Goal: Task Accomplishment & Management: Use online tool/utility

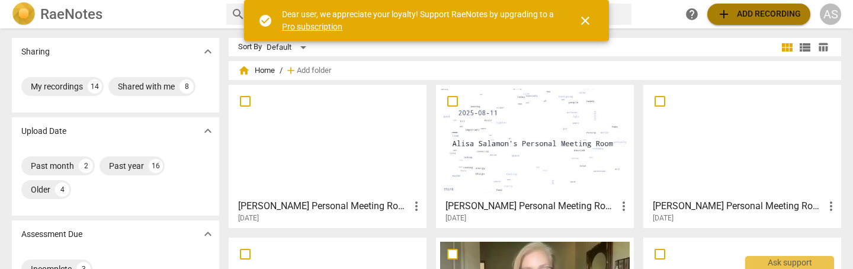
click at [771, 20] on span "add Add recording" at bounding box center [759, 14] width 84 height 14
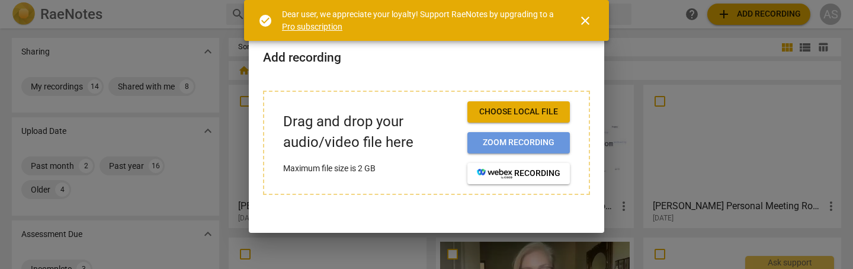
click at [534, 145] on span "Zoom recording" at bounding box center [519, 143] width 84 height 12
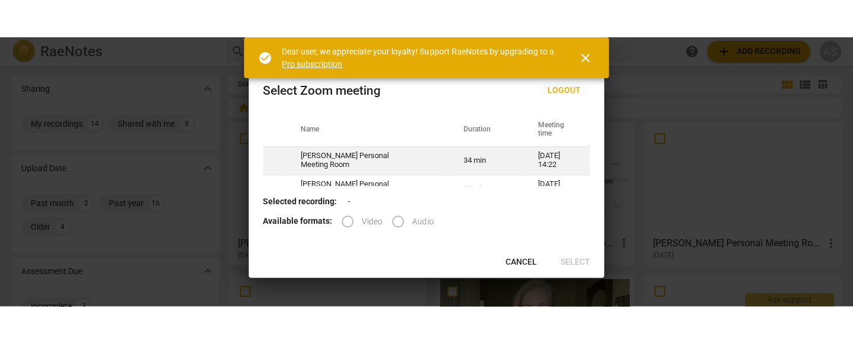
scroll to position [1, 0]
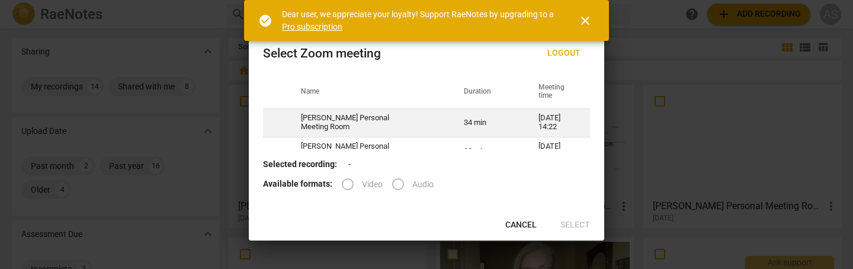
click at [542, 122] on td "[DATE] 14:22" at bounding box center [557, 122] width 66 height 28
radio input "true"
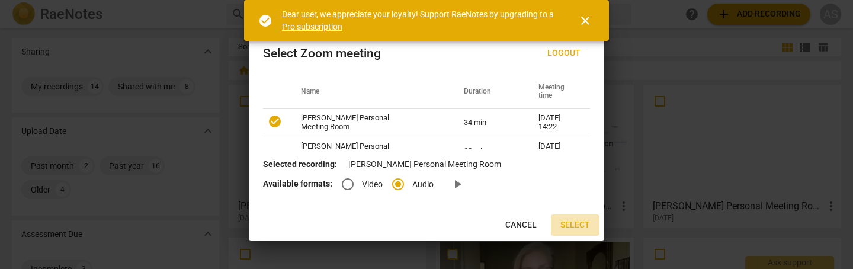
click at [583, 219] on span "Select" at bounding box center [575, 225] width 30 height 12
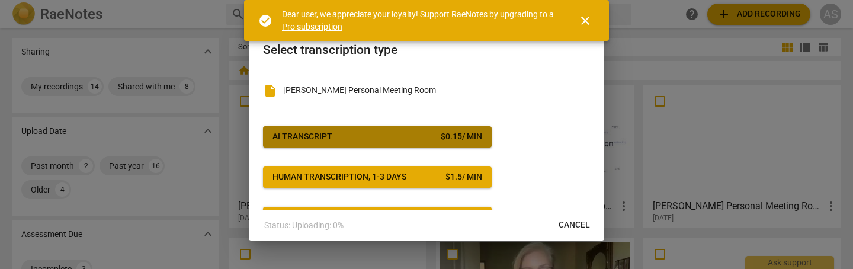
click at [415, 134] on span "AI Transcript $ 0.15 / min" at bounding box center [377, 137] width 210 height 12
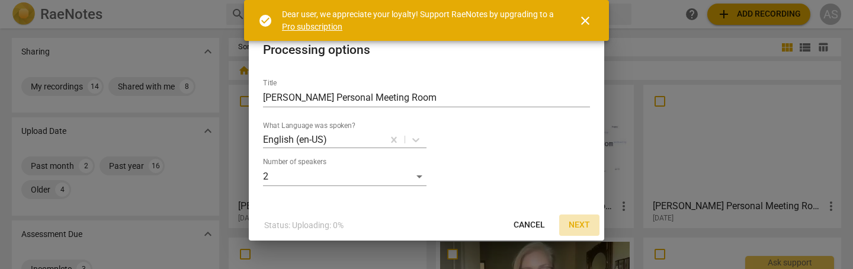
click at [578, 218] on button "Next" at bounding box center [579, 224] width 40 height 21
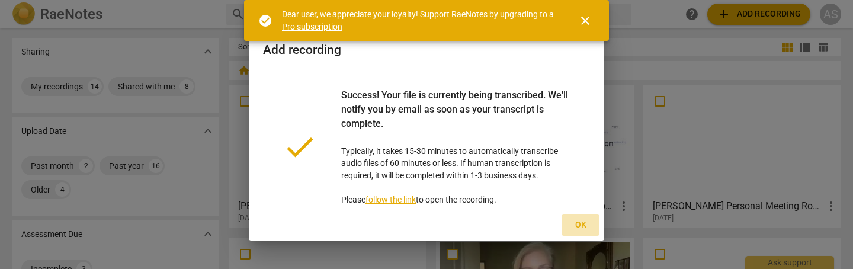
click at [578, 218] on button "Ok" at bounding box center [580, 224] width 38 height 21
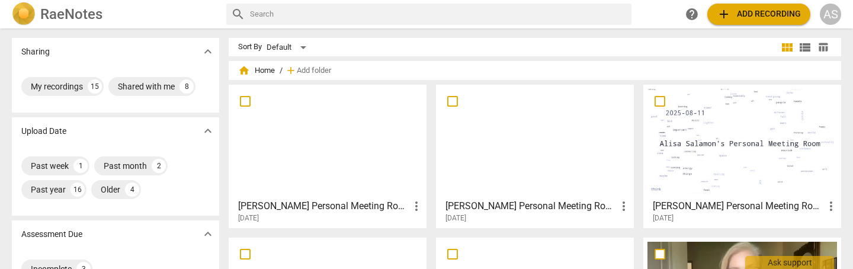
click at [316, 137] on div at bounding box center [328, 141] width 190 height 105
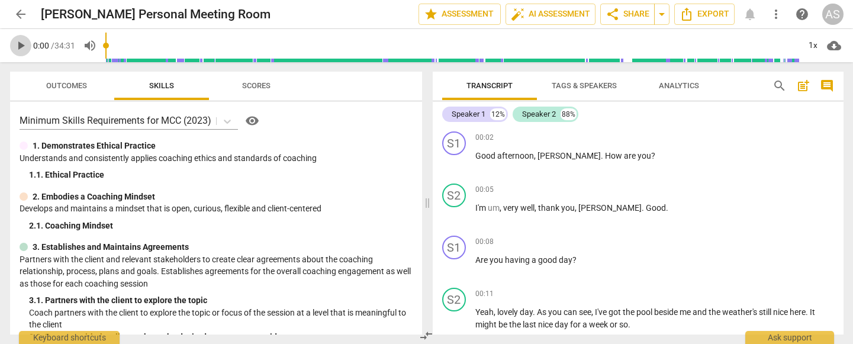
click at [18, 40] on span "play_arrow" at bounding box center [21, 45] width 14 height 14
click at [459, 208] on span "pause" at bounding box center [455, 215] width 14 height 14
type input "9"
click at [504, 203] on span "very" at bounding box center [511, 207] width 17 height 9
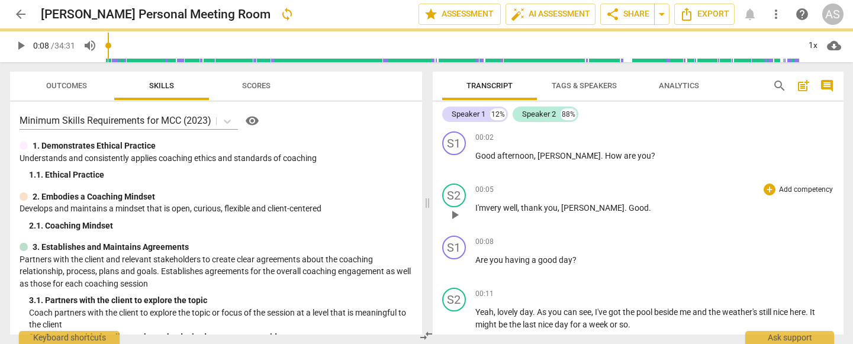
click at [567, 203] on span "[PERSON_NAME]" at bounding box center [592, 207] width 63 height 9
click at [633, 203] on span "Good" at bounding box center [643, 207] width 20 height 9
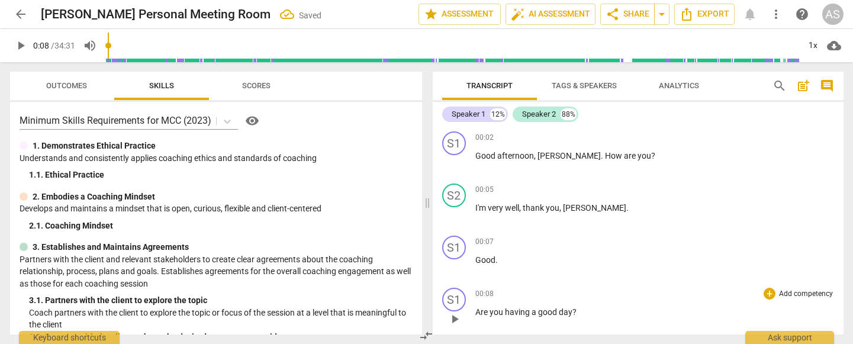
click at [476, 268] on span "Are" at bounding box center [483, 311] width 14 height 9
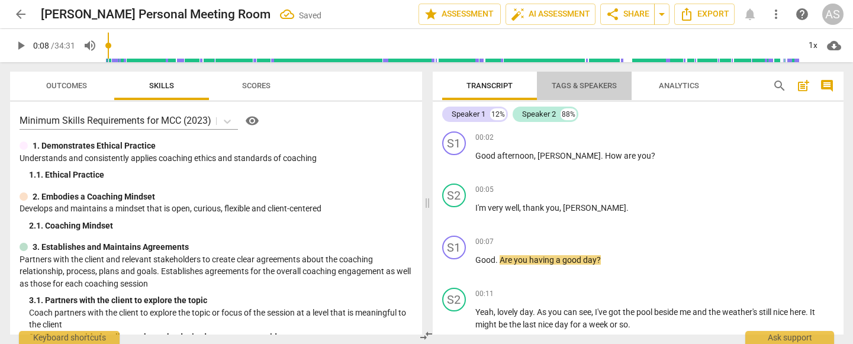
click at [569, 81] on span "Tags & Speakers" at bounding box center [584, 85] width 65 height 9
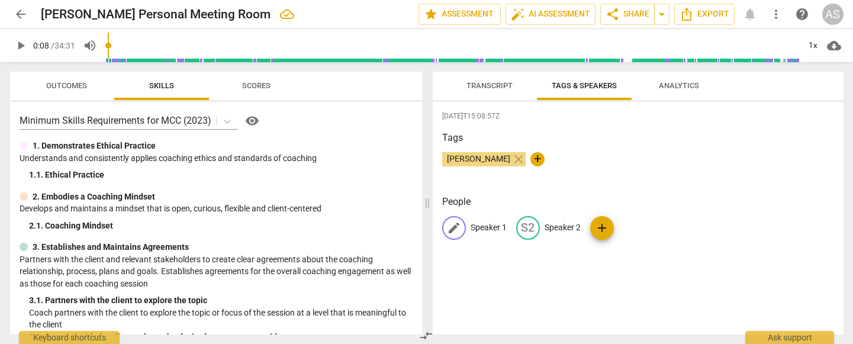
click at [490, 223] on p "Speaker 1" at bounding box center [489, 227] width 36 height 12
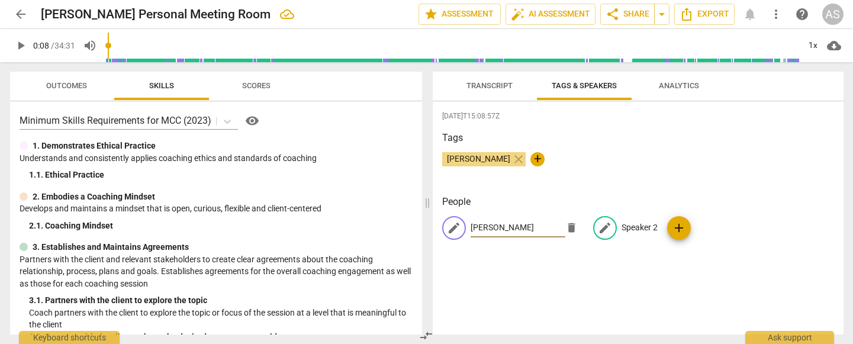
type input "[PERSON_NAME]"
click at [633, 221] on p "Speaker 2" at bounding box center [640, 227] width 36 height 12
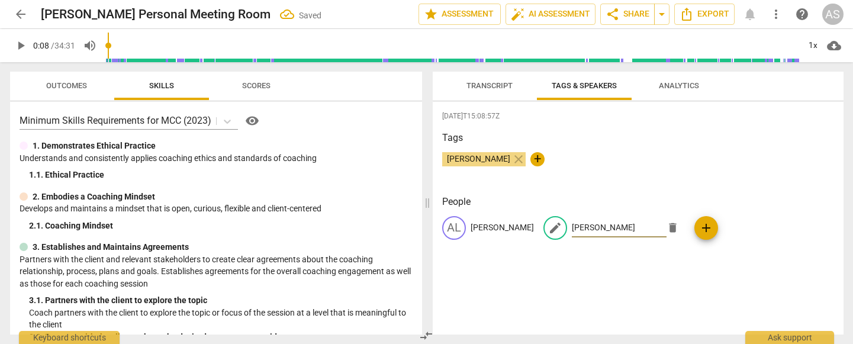
type input "[PERSON_NAME]"
click at [496, 81] on span "Transcript" at bounding box center [490, 85] width 46 height 9
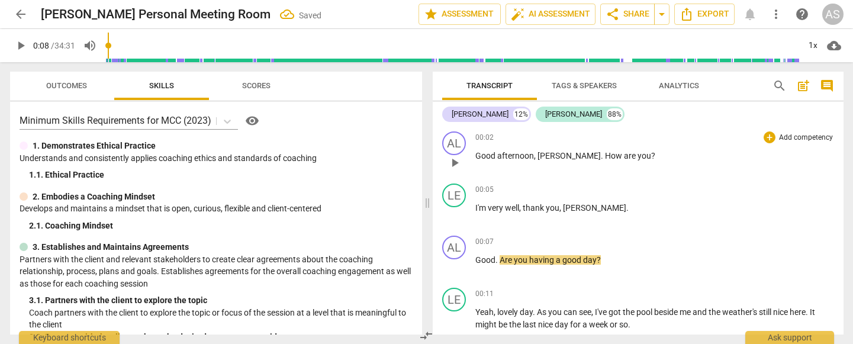
click at [455, 156] on span "play_arrow" at bounding box center [455, 163] width 14 height 14
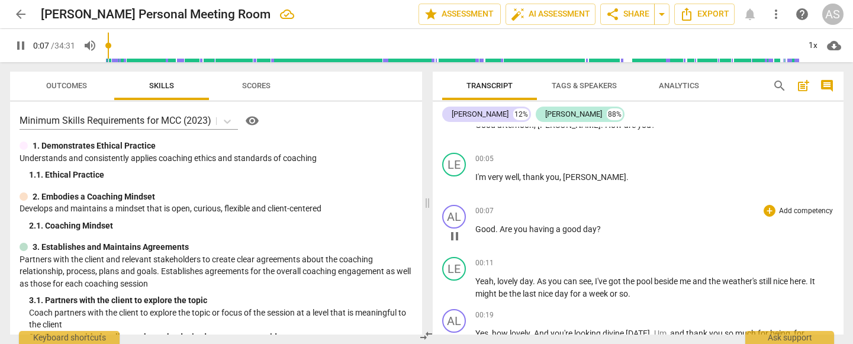
scroll to position [30, 0]
click at [455, 235] on span "pause" at bounding box center [455, 237] width 14 height 14
click at [455, 235] on span "play_arrow" at bounding box center [455, 237] width 14 height 14
click at [455, 235] on span "pause" at bounding box center [455, 237] width 14 height 14
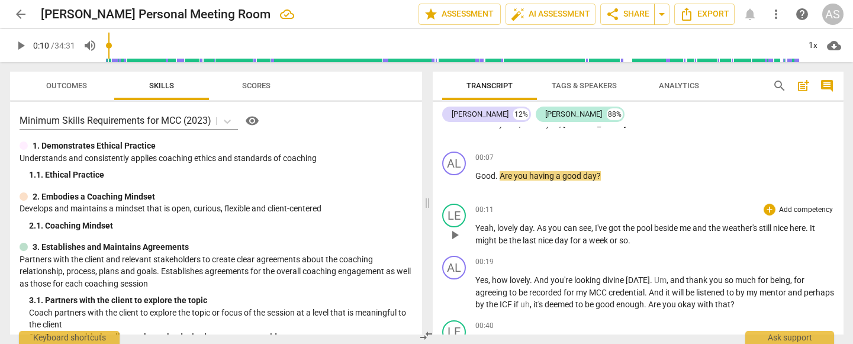
scroll to position [84, 0]
click at [455, 234] on span "play_arrow" at bounding box center [455, 236] width 14 height 14
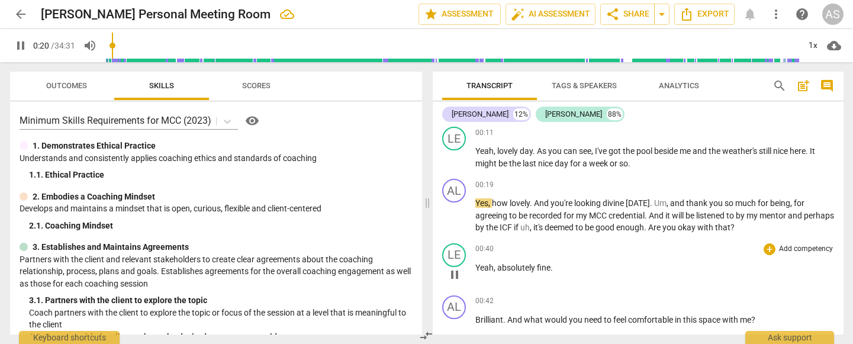
scroll to position [162, 0]
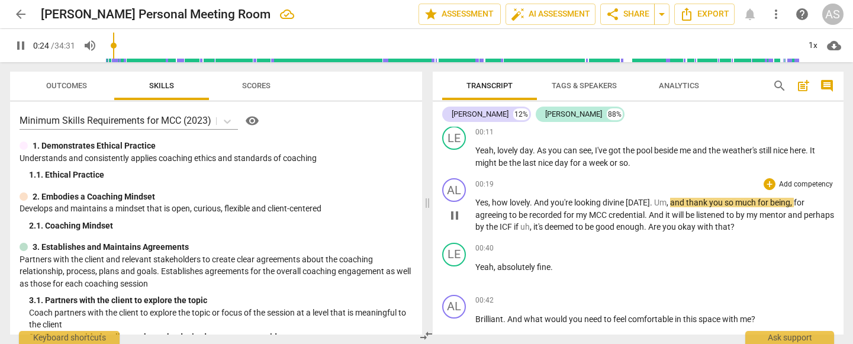
click at [456, 212] on span "pause" at bounding box center [455, 215] width 14 height 14
click at [455, 211] on span "play_arrow" at bounding box center [455, 215] width 14 height 14
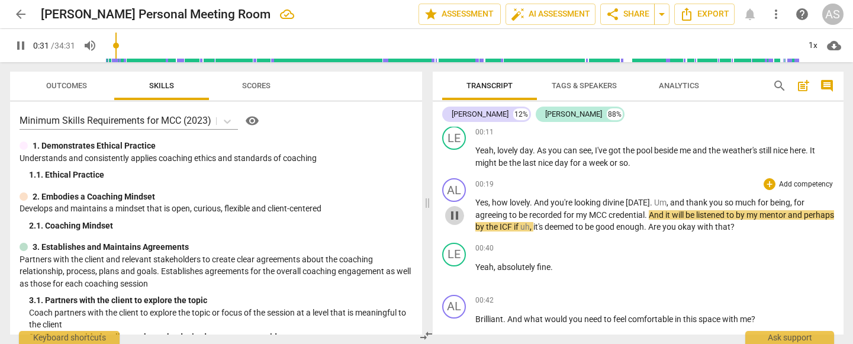
click at [455, 211] on span "pause" at bounding box center [455, 215] width 14 height 14
type input "32"
click at [665, 210] on span "And" at bounding box center [657, 214] width 17 height 9
click at [458, 210] on span "play_arrow" at bounding box center [455, 215] width 14 height 14
click at [458, 210] on span "pause" at bounding box center [455, 215] width 14 height 14
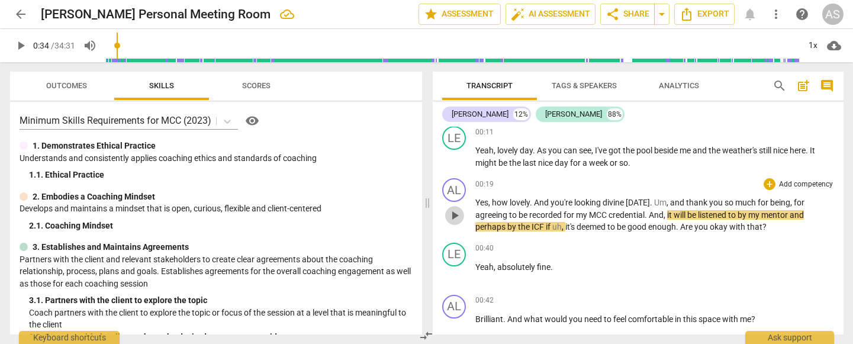
click at [458, 210] on span "play_arrow" at bounding box center [455, 215] width 14 height 14
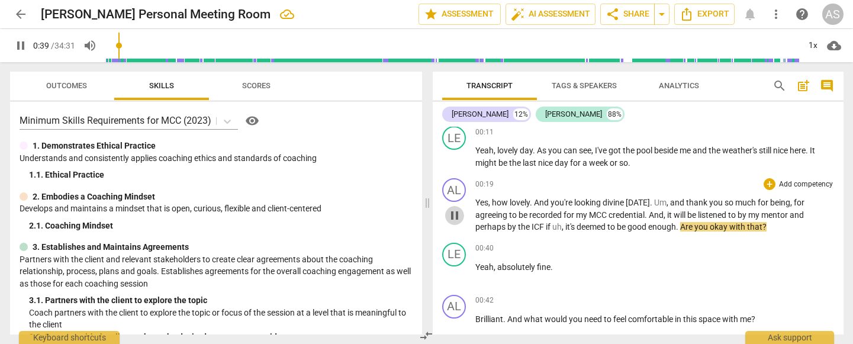
click at [458, 210] on span "pause" at bounding box center [455, 215] width 14 height 14
type input "39"
click at [560, 222] on span "uh" at bounding box center [557, 226] width 9 height 9
click at [452, 209] on span "play_arrow" at bounding box center [455, 215] width 14 height 14
click at [452, 209] on span "pause" at bounding box center [455, 215] width 14 height 14
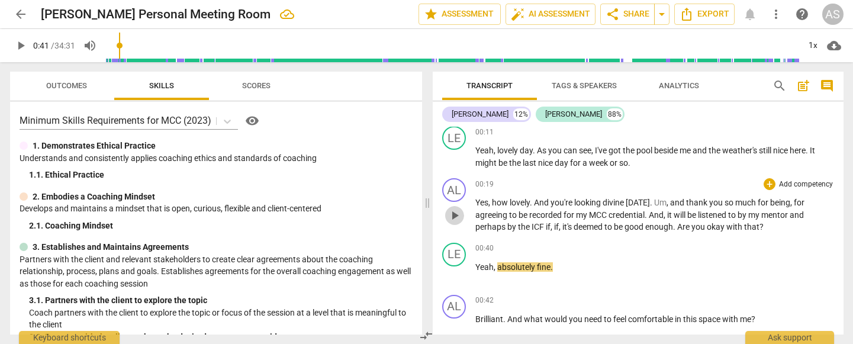
click at [452, 209] on span "play_arrow" at bounding box center [455, 215] width 14 height 14
click at [452, 209] on span "pause" at bounding box center [455, 215] width 14 height 14
click at [452, 209] on span "play_arrow" at bounding box center [455, 215] width 14 height 14
click at [452, 209] on span "pause" at bounding box center [455, 215] width 14 height 14
click at [452, 209] on span "play_arrow" at bounding box center [455, 215] width 14 height 14
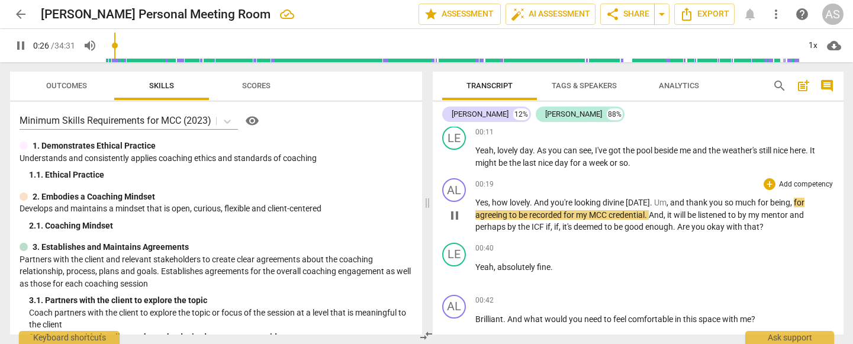
click at [452, 209] on span "pause" at bounding box center [455, 215] width 14 height 14
click at [452, 209] on span "play_arrow" at bounding box center [455, 215] width 14 height 14
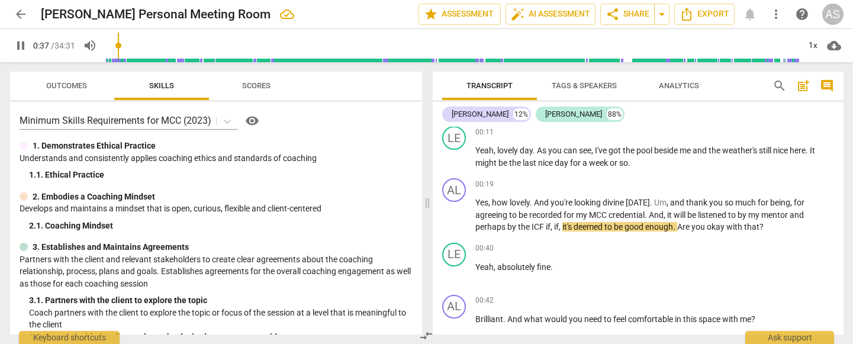
click at [564, 222] on span "it's" at bounding box center [568, 226] width 11 height 9
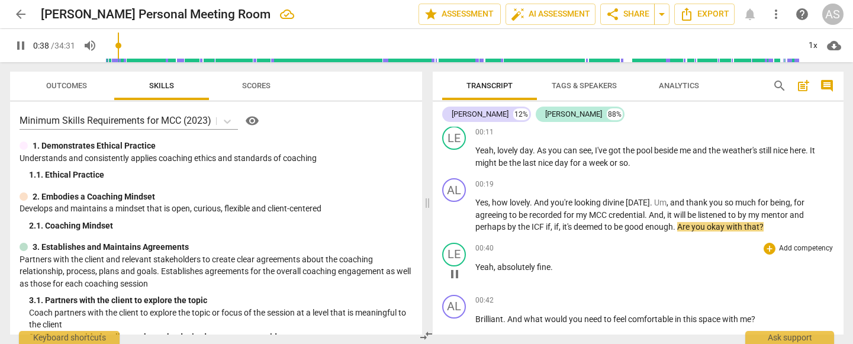
type input "39"
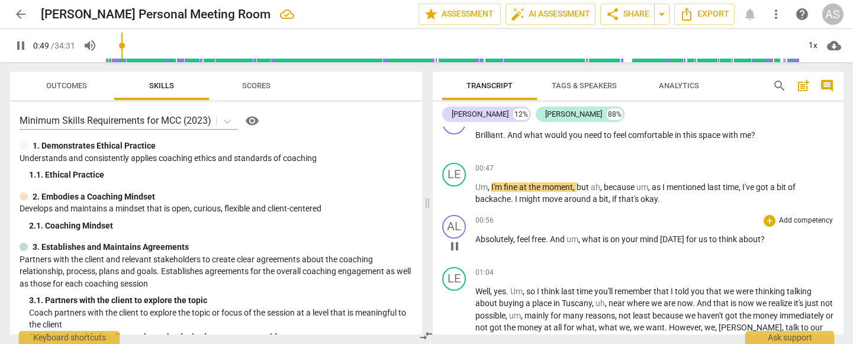
scroll to position [345, 0]
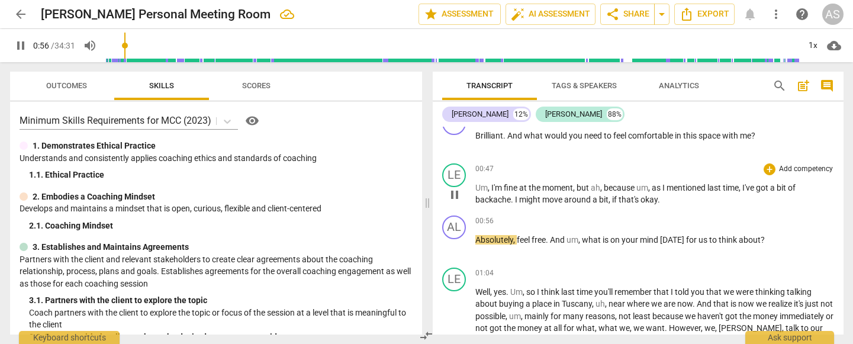
click at [516, 195] on span "I" at bounding box center [517, 199] width 4 height 9
type input "58"
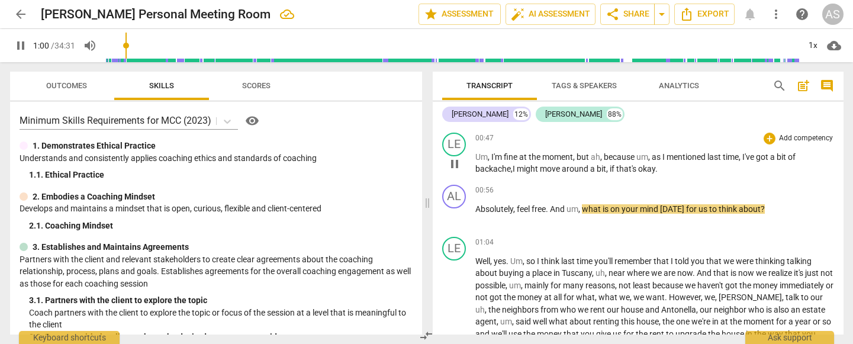
scroll to position [383, 0]
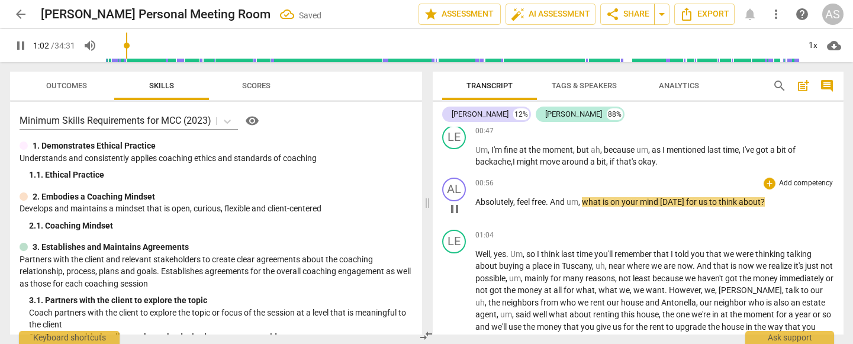
click at [456, 204] on span "pause" at bounding box center [455, 209] width 14 height 14
type input "63"
click at [662, 152] on p "Um , I'm fine at the moment , but ah , because um , as I mentioned last time , …" at bounding box center [655, 156] width 359 height 24
click at [456, 203] on span "play_arrow" at bounding box center [455, 209] width 14 height 14
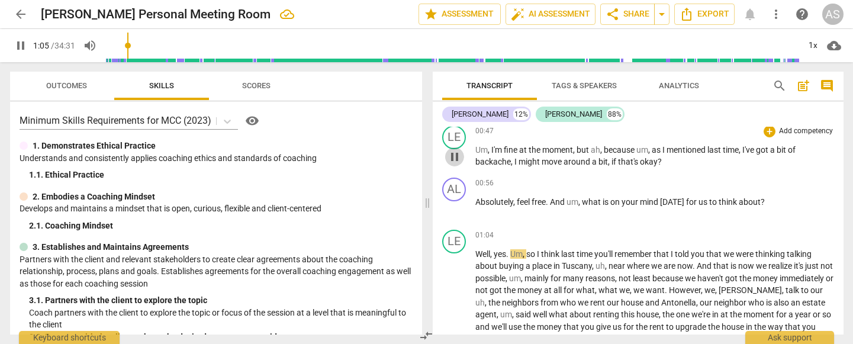
click at [455, 150] on span "pause" at bounding box center [455, 157] width 14 height 14
click at [455, 150] on span "play_arrow" at bounding box center [455, 157] width 14 height 14
click at [453, 151] on span "pause" at bounding box center [455, 157] width 14 height 14
type input "56"
click at [512, 157] on span "," at bounding box center [513, 161] width 4 height 9
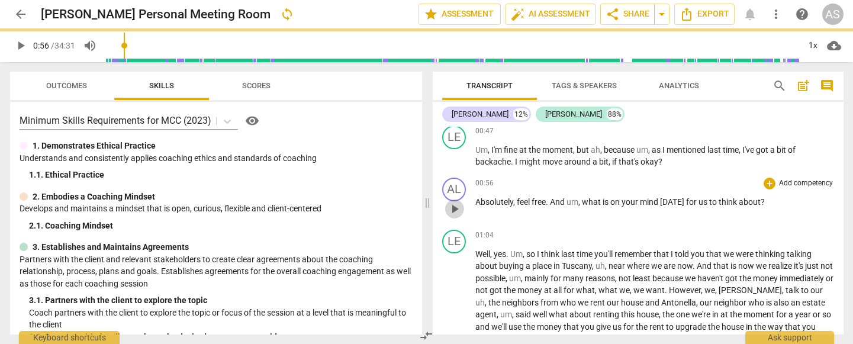
click at [453, 202] on span "play_arrow" at bounding box center [455, 209] width 14 height 14
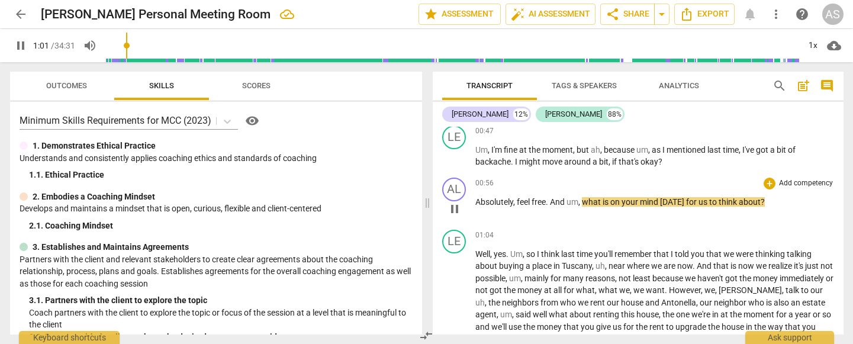
click at [451, 205] on span "pause" at bounding box center [455, 209] width 14 height 14
type input "62"
click at [585, 197] on span "what" at bounding box center [592, 201] width 21 height 9
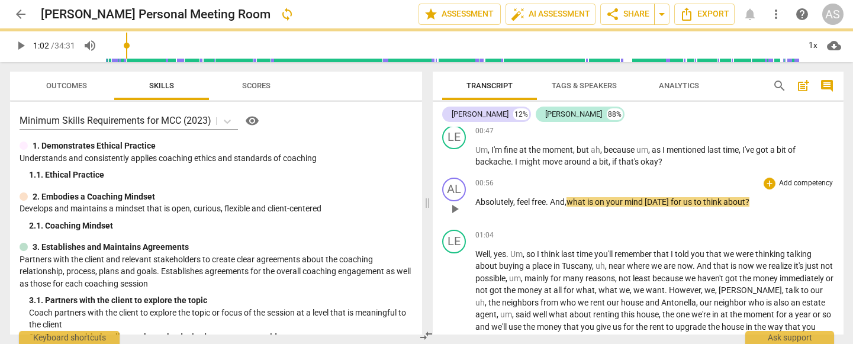
scroll to position [402, 0]
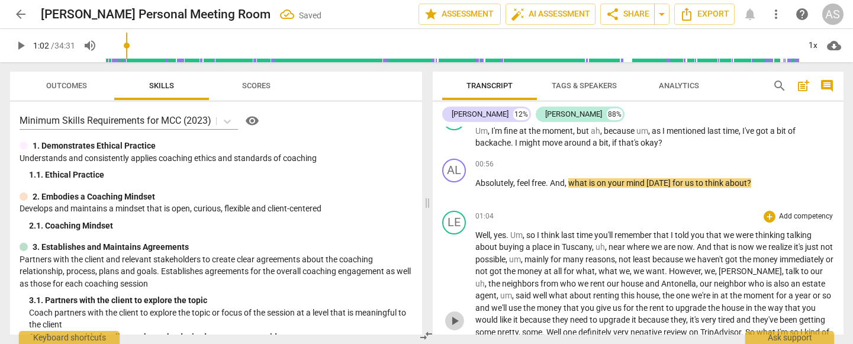
click at [455, 268] on span "play_arrow" at bounding box center [455, 321] width 14 height 14
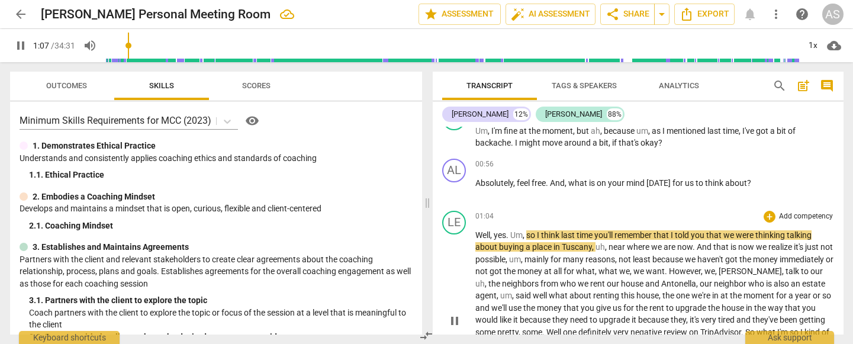
scroll to position [421, 0]
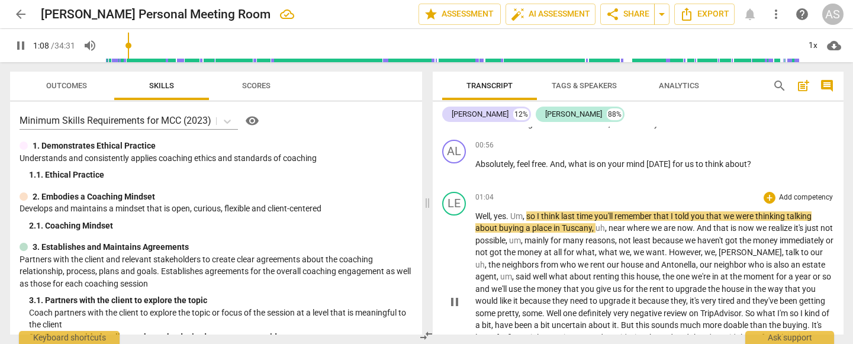
click at [560, 211] on span "think" at bounding box center [551, 215] width 20 height 9
type input "70"
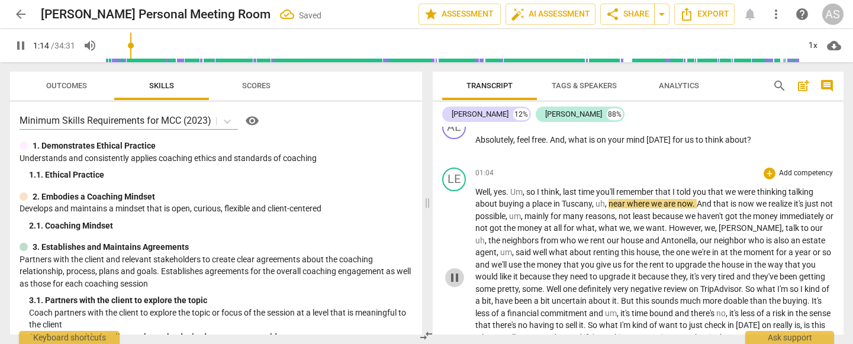
click at [456, 268] on span "pause" at bounding box center [455, 278] width 14 height 14
type input "74"
click at [789, 187] on span "thinking" at bounding box center [772, 191] width 31 height 9
click at [451, 268] on span "play_arrow" at bounding box center [455, 278] width 14 height 14
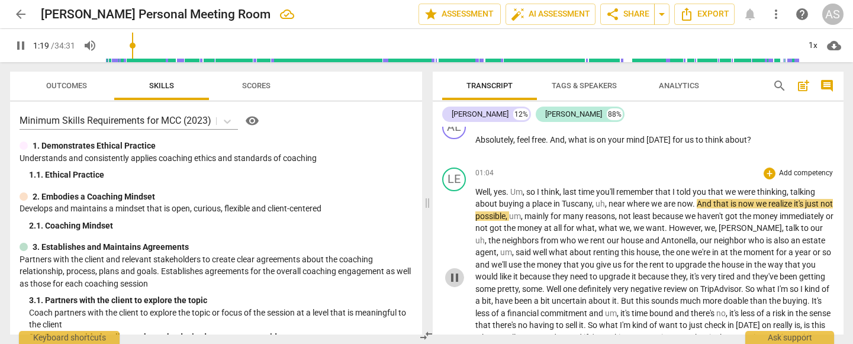
click at [455, 268] on span "pause" at bounding box center [455, 278] width 14 height 14
type input "80"
click at [738, 199] on span "is" at bounding box center [735, 203] width 8 height 9
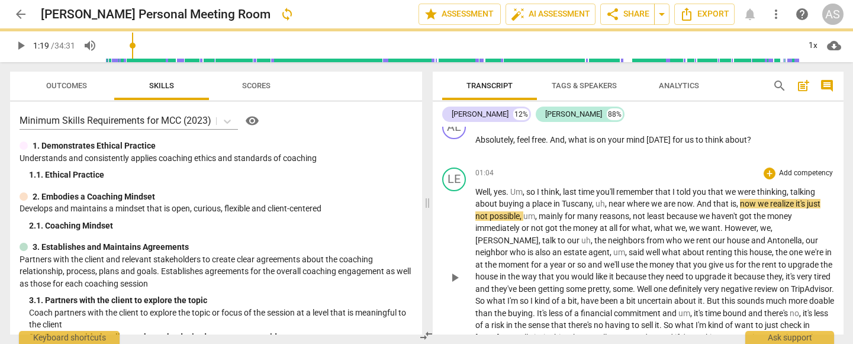
click at [796, 199] on span "realize" at bounding box center [783, 203] width 25 height 9
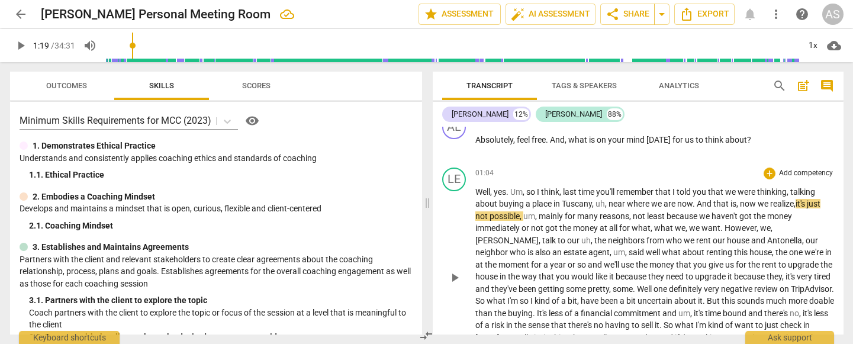
click at [454, 268] on span "play_arrow" at bounding box center [455, 278] width 14 height 14
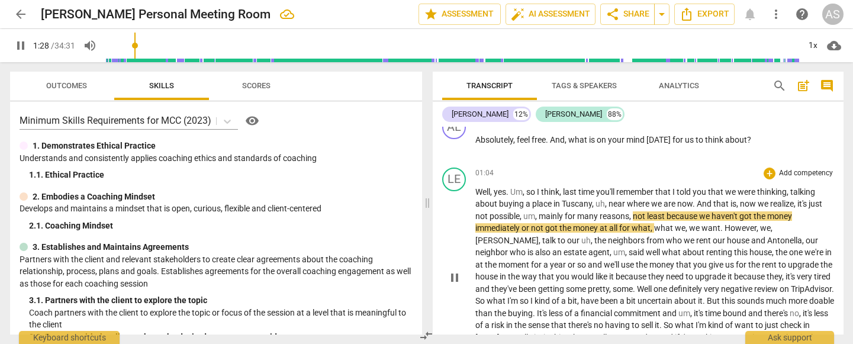
click at [521, 223] on span "immediately" at bounding box center [499, 227] width 46 height 9
type input "89"
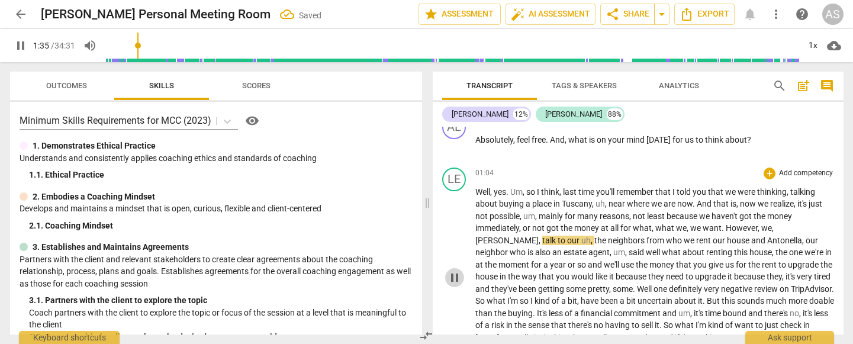
click at [454, 268] on span "pause" at bounding box center [455, 278] width 14 height 14
type input "96"
click at [558, 236] on span "talk" at bounding box center [549, 240] width 15 height 9
click at [457, 268] on span "play_arrow" at bounding box center [455, 278] width 14 height 14
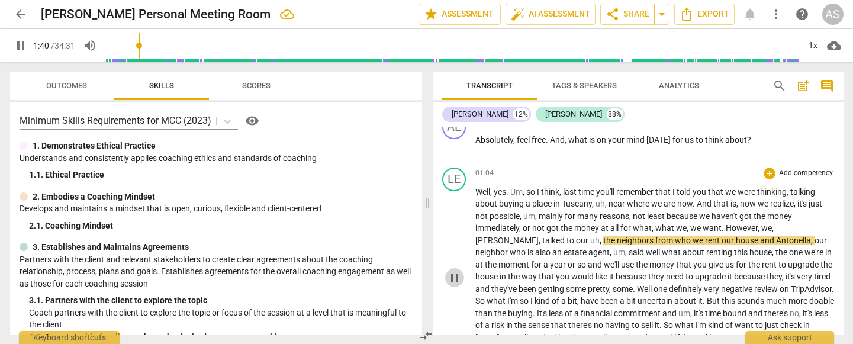
click at [458, 268] on span "pause" at bounding box center [455, 278] width 14 height 14
type input "101"
click at [675, 236] on span "who" at bounding box center [684, 240] width 18 height 9
click at [743, 236] on span "house" at bounding box center [755, 240] width 24 height 9
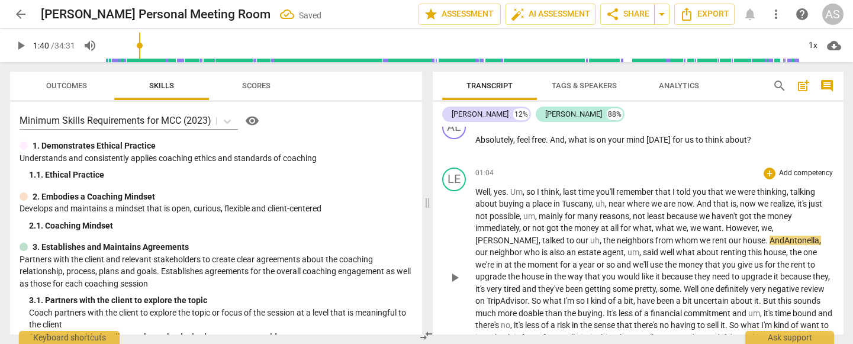
click at [454, 268] on span "play_arrow" at bounding box center [455, 278] width 14 height 14
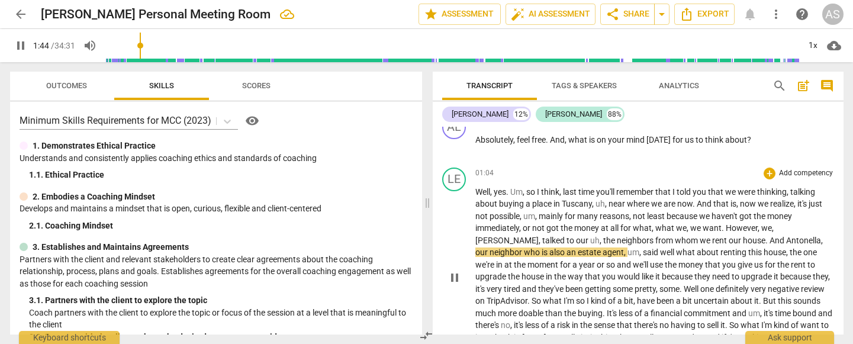
click at [524, 248] on span "neighbor" at bounding box center [507, 252] width 34 height 9
type input "106"
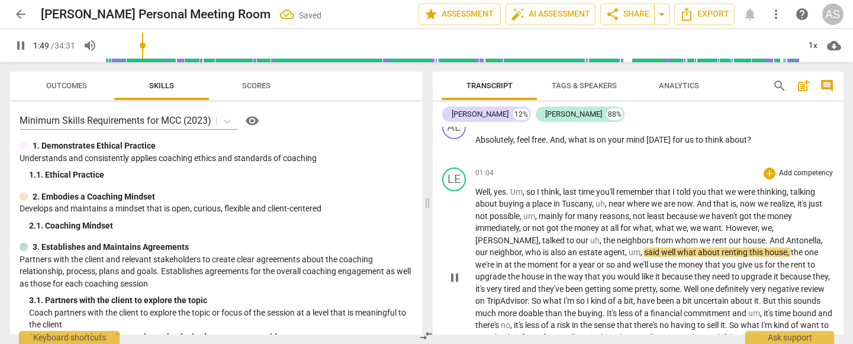
click at [644, 248] on span "said" at bounding box center [652, 252] width 17 height 9
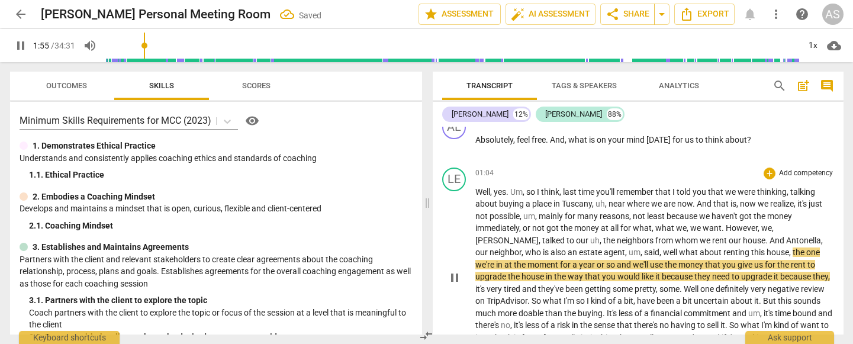
click at [606, 260] on span "so" at bounding box center [611, 264] width 11 height 9
click at [662, 268] on span "because" at bounding box center [678, 276] width 33 height 9
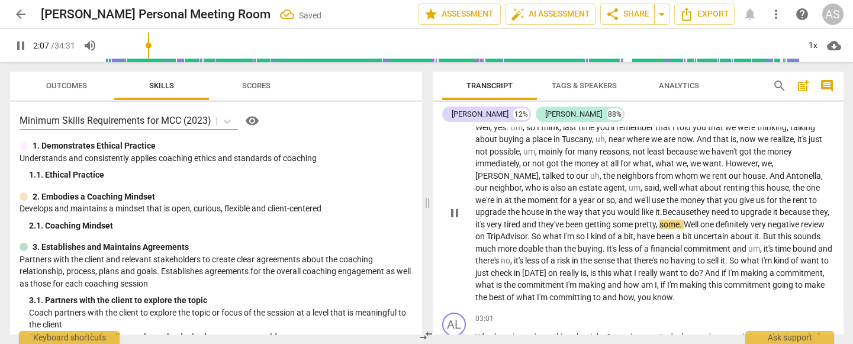
scroll to position [508, 0]
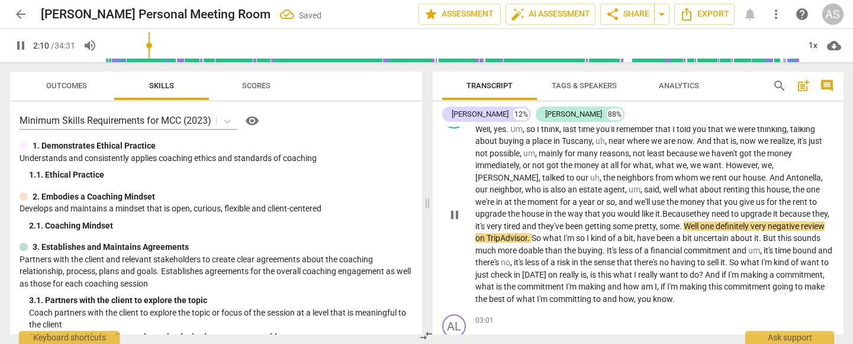
click at [680, 221] on span "." at bounding box center [682, 225] width 4 height 9
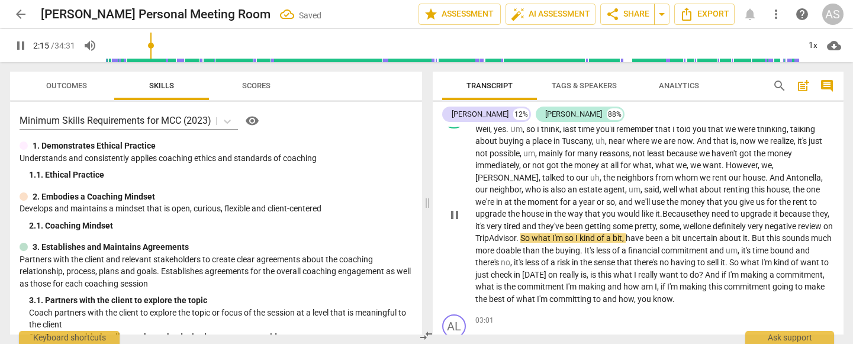
click at [530, 233] on span "So" at bounding box center [526, 237] width 11 height 9
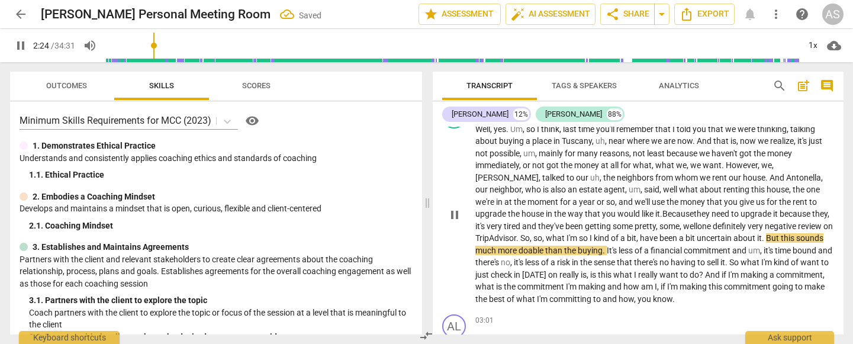
click at [453, 208] on span "pause" at bounding box center [455, 215] width 14 height 14
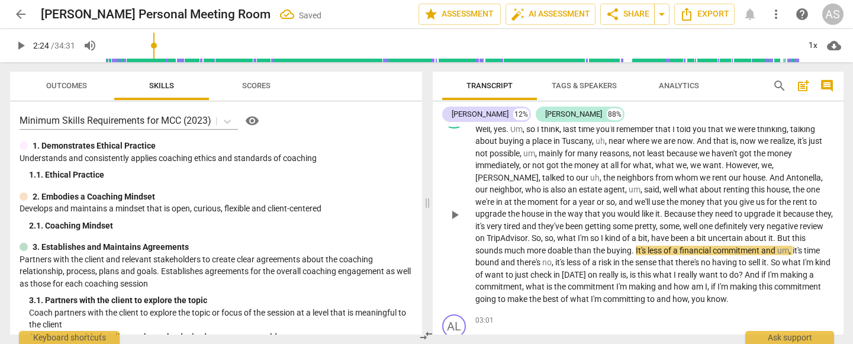
type input "145"
click at [601, 233] on span "I" at bounding box center [603, 237] width 4 height 9
click at [457, 208] on span "play_arrow" at bounding box center [455, 215] width 14 height 14
click at [457, 208] on span "pause" at bounding box center [455, 215] width 14 height 14
click at [457, 208] on span "play_arrow" at bounding box center [455, 215] width 14 height 14
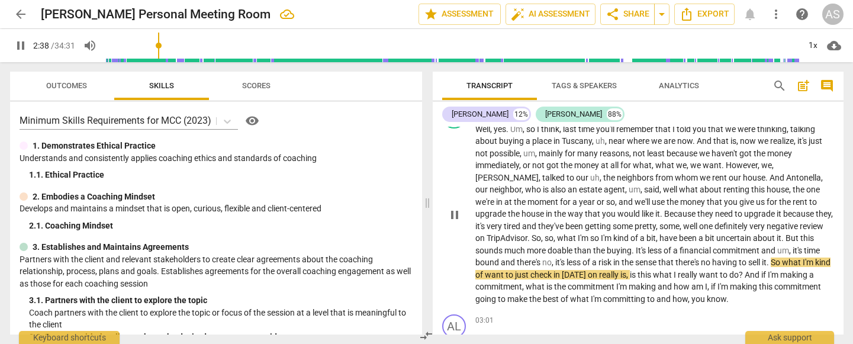
scroll to position [528, 0]
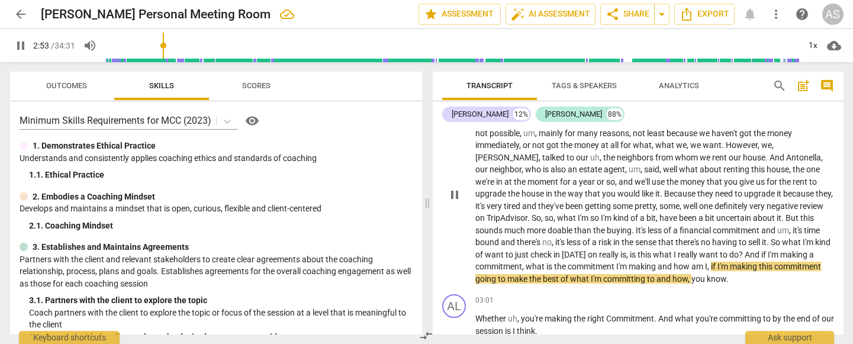
click at [658, 262] on span "making" at bounding box center [643, 266] width 29 height 9
type input "175"
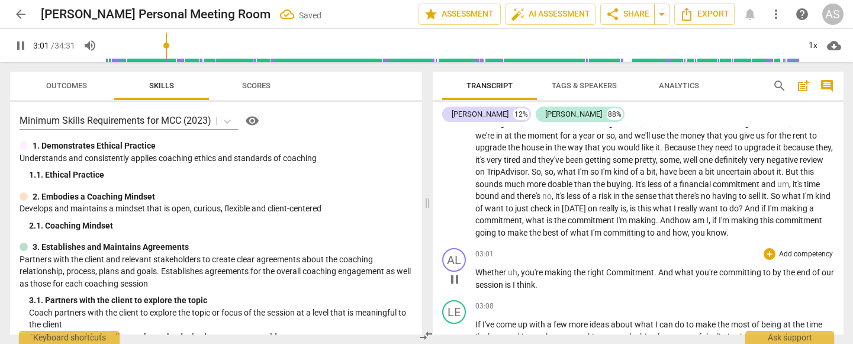
scroll to position [579, 0]
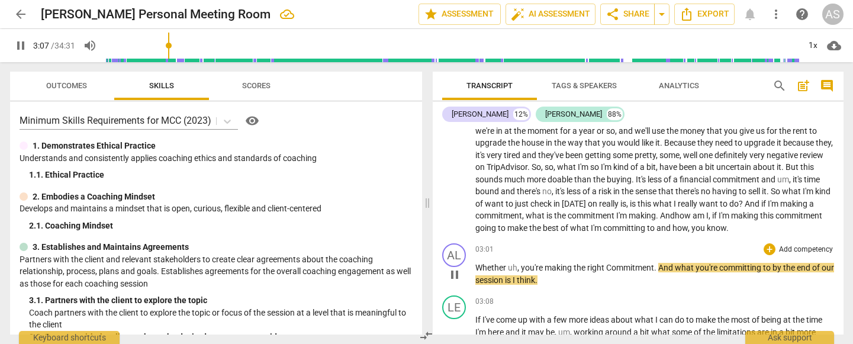
click at [458, 268] on span "pause" at bounding box center [455, 275] width 14 height 14
click at [670, 211] on span "And" at bounding box center [668, 215] width 17 height 9
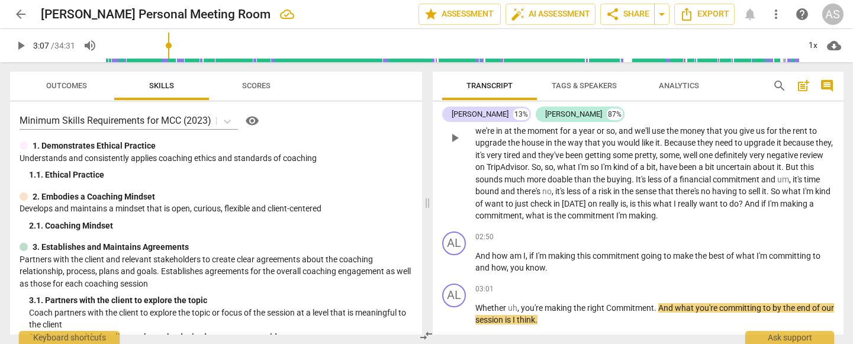
click at [459, 131] on span "play_arrow" at bounding box center [455, 138] width 14 height 14
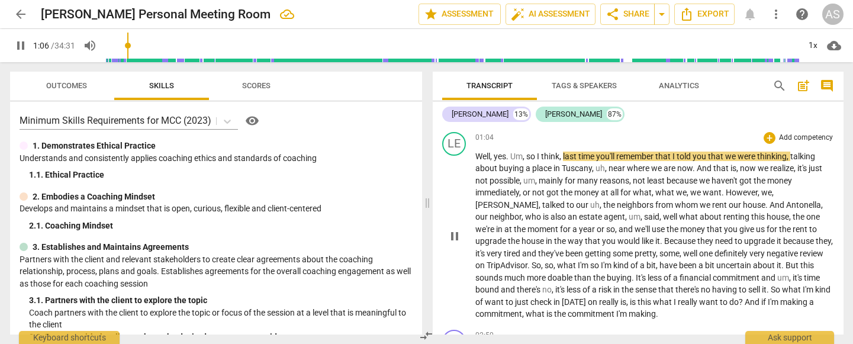
scroll to position [481, 0]
click at [454, 229] on span "pause" at bounding box center [455, 236] width 14 height 14
click at [454, 229] on span "play_arrow" at bounding box center [455, 236] width 14 height 14
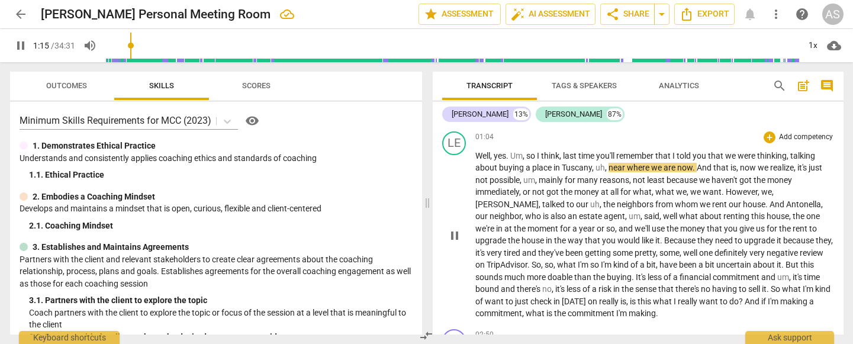
click at [561, 163] on span "in" at bounding box center [558, 167] width 8 height 9
type input "77"
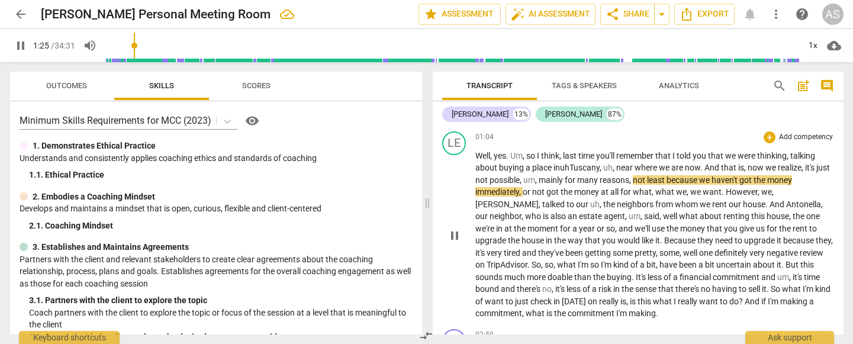
click at [565, 175] on span "mainly" at bounding box center [552, 179] width 26 height 9
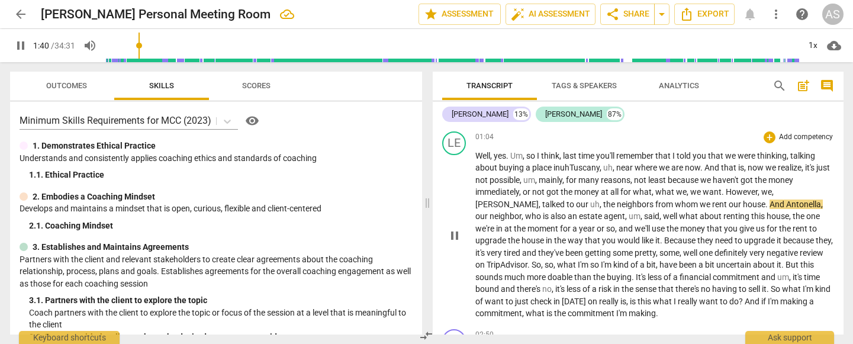
click at [675, 200] on span "whom" at bounding box center [687, 204] width 25 height 9
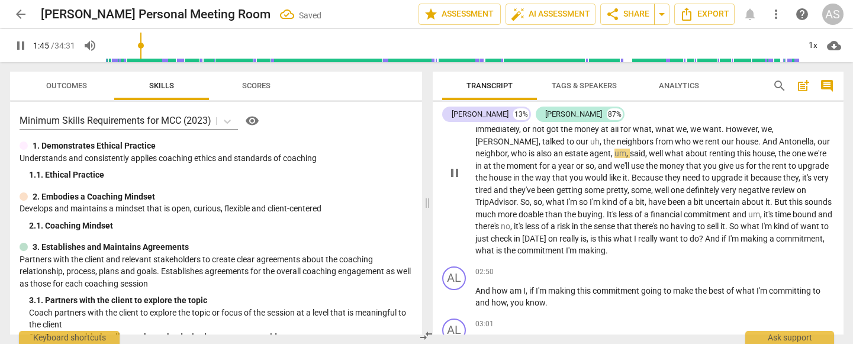
scroll to position [543, 0]
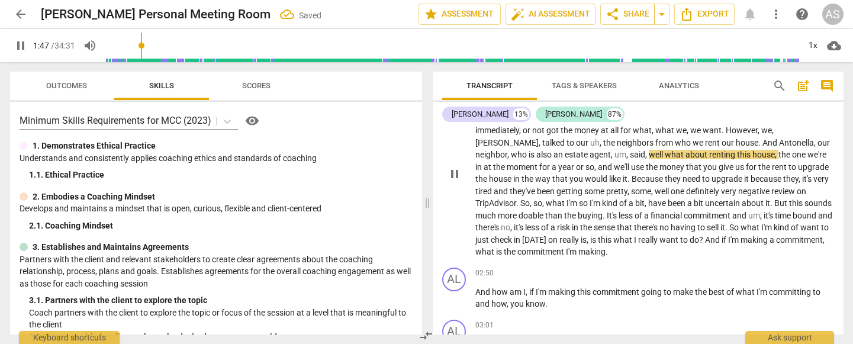
click at [627, 150] on span "," at bounding box center [629, 154] width 4 height 9
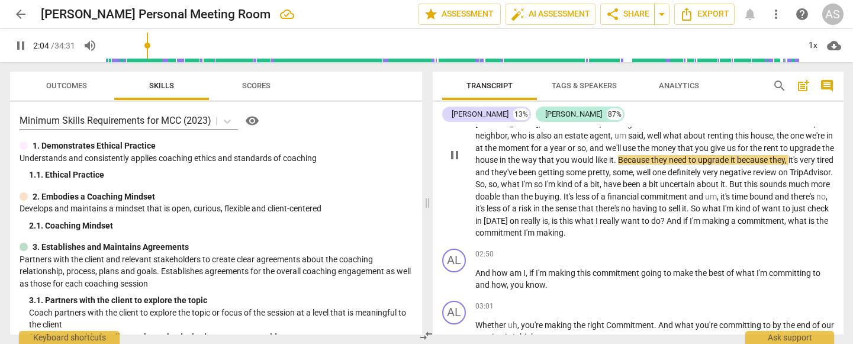
scroll to position [563, 0]
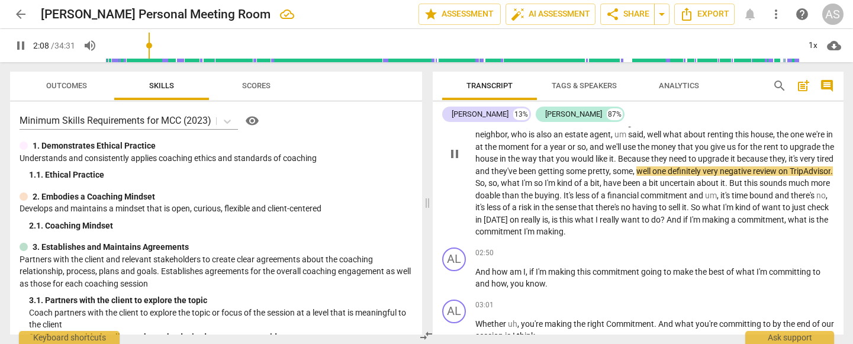
click at [609, 166] on span "," at bounding box center [611, 170] width 4 height 9
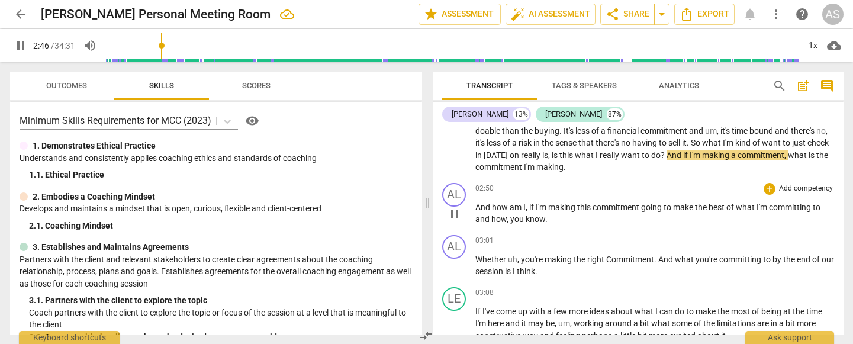
scroll to position [627, 0]
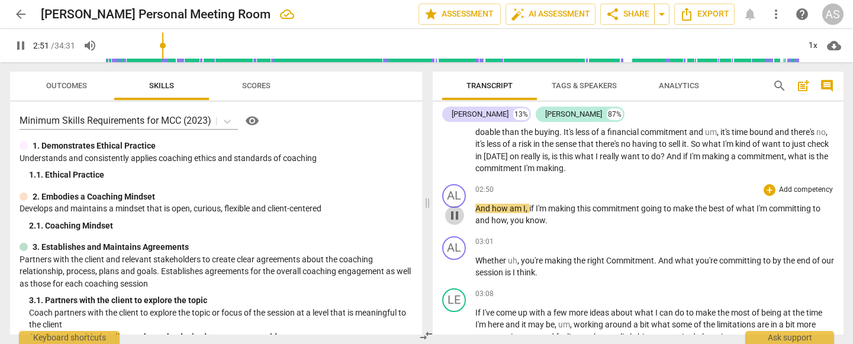
click at [455, 208] on span "pause" at bounding box center [455, 215] width 14 height 14
type input "172"
click at [477, 204] on span "And" at bounding box center [484, 208] width 17 height 9
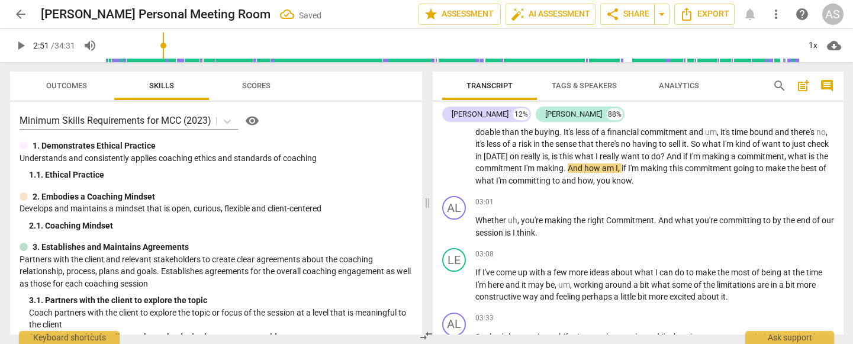
click at [568, 163] on span "." at bounding box center [566, 167] width 4 height 9
click at [21, 39] on span "play_arrow" at bounding box center [21, 45] width 14 height 14
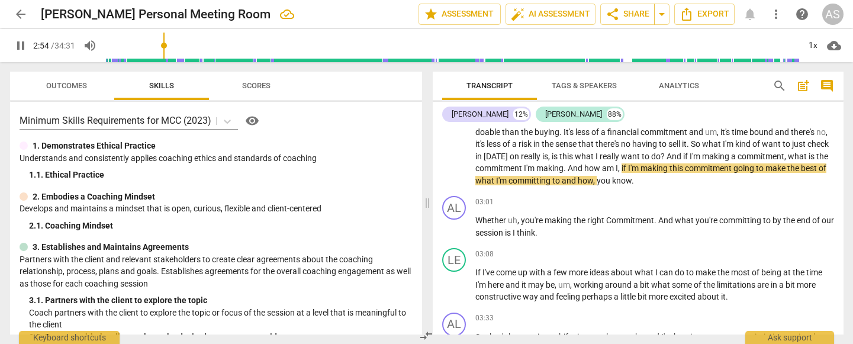
click at [20, 43] on span "pause" at bounding box center [21, 45] width 14 height 14
click at [20, 43] on span "play_arrow" at bounding box center [21, 45] width 14 height 14
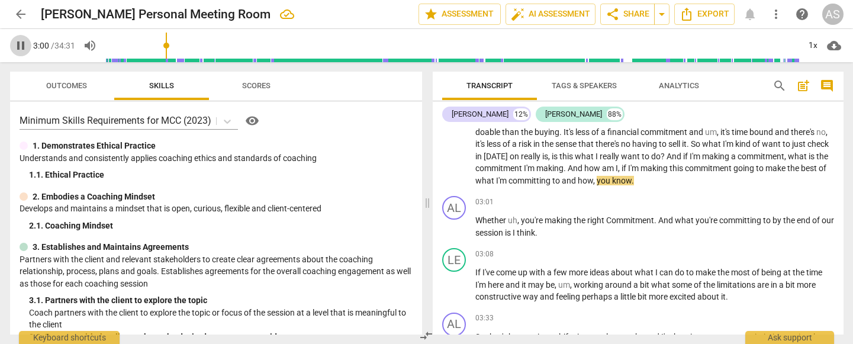
click at [20, 43] on span "pause" at bounding box center [21, 45] width 14 height 14
type input "181"
click at [562, 176] on span "to" at bounding box center [557, 180] width 9 height 9
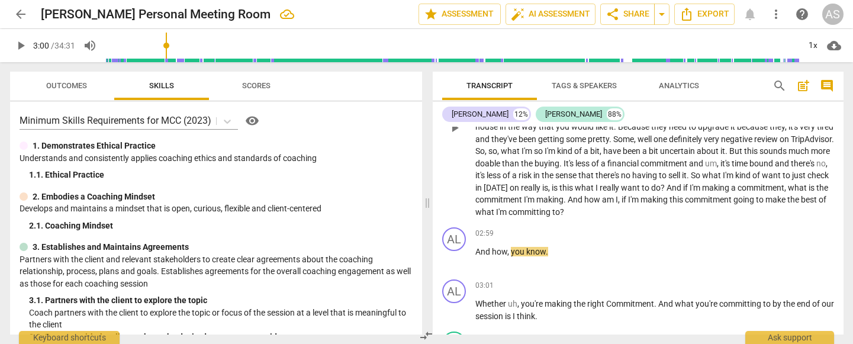
scroll to position [610, 0]
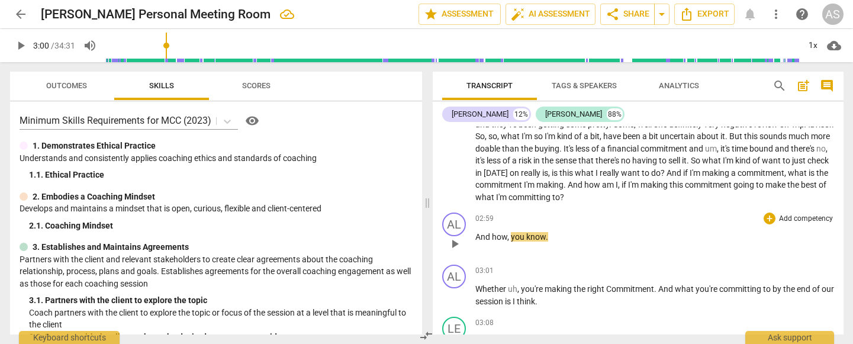
click at [511, 232] on span "," at bounding box center [510, 236] width 4 height 9
drag, startPoint x: 507, startPoint y: 226, endPoint x: 525, endPoint y: 226, distance: 17.8
click at [525, 231] on p "And how , you know ." at bounding box center [655, 237] width 359 height 12
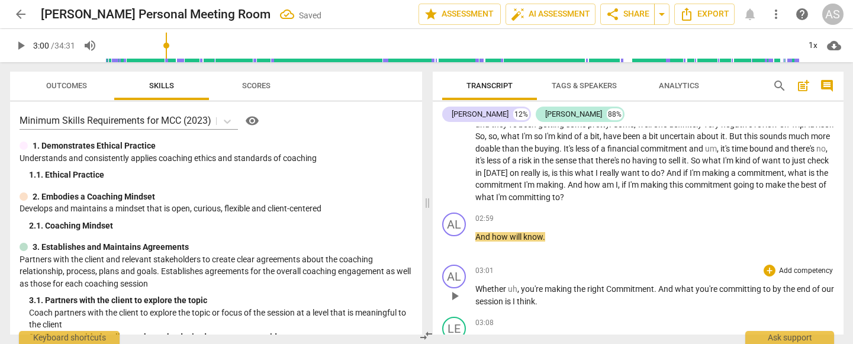
click at [476, 268] on span "Whether" at bounding box center [492, 288] width 33 height 9
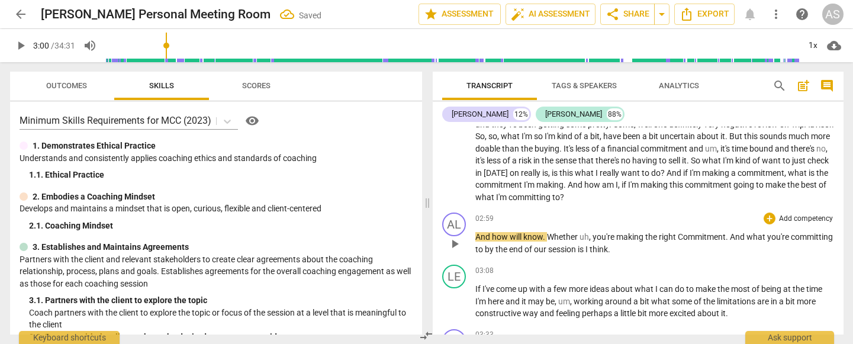
click at [543, 232] on span "know" at bounding box center [534, 236] width 20 height 9
click at [451, 237] on span "play_arrow" at bounding box center [455, 244] width 14 height 14
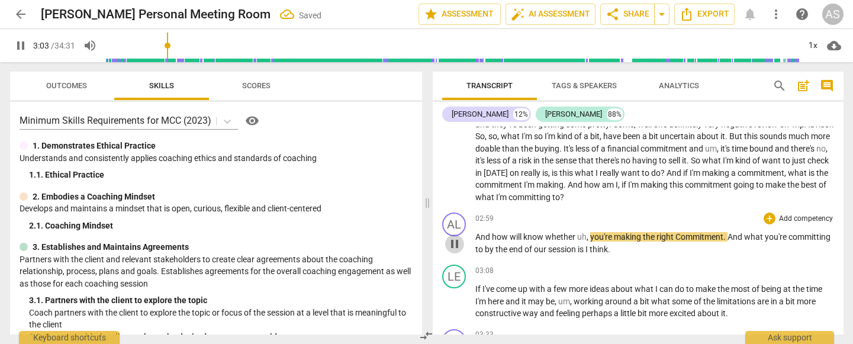
click at [451, 237] on span "pause" at bounding box center [455, 244] width 14 height 14
type input "184"
click at [590, 232] on span "," at bounding box center [589, 236] width 4 height 9
click at [667, 232] on span "Commitment" at bounding box center [687, 236] width 48 height 9
click at [454, 237] on span "play_arrow" at bounding box center [455, 244] width 14 height 14
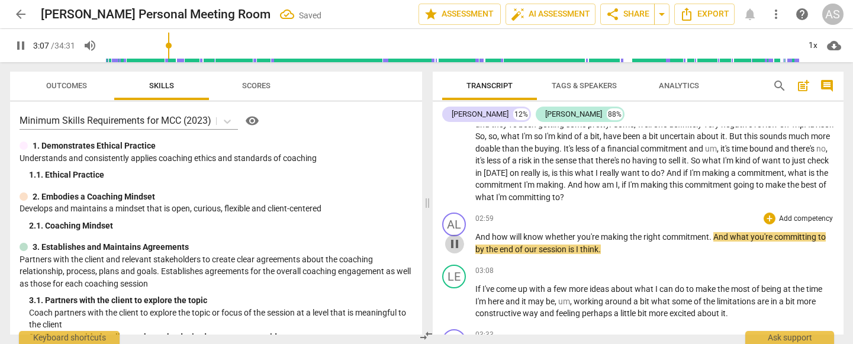
click at [454, 237] on span "pause" at bounding box center [455, 244] width 14 height 14
type input "188"
click at [711, 232] on span "." at bounding box center [712, 236] width 4 height 9
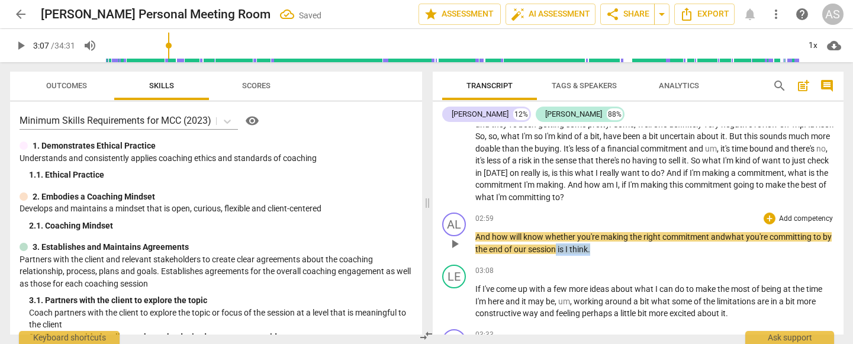
drag, startPoint x: 567, startPoint y: 236, endPoint x: 609, endPoint y: 236, distance: 41.5
click at [609, 236] on p "And how will know whether you're making the right commitment and what you're co…" at bounding box center [655, 243] width 359 height 24
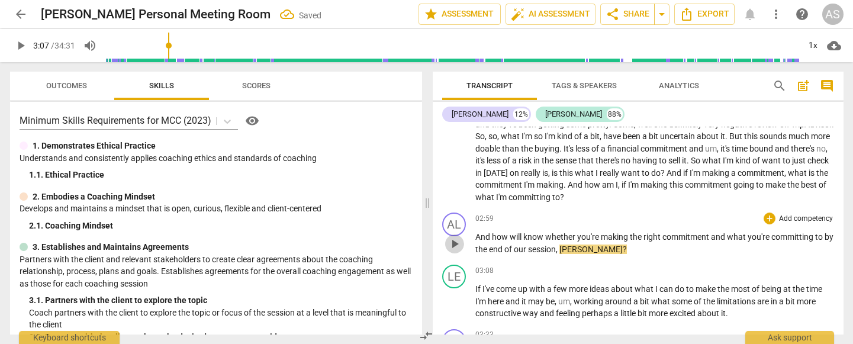
click at [457, 237] on span "play_arrow" at bounding box center [455, 244] width 14 height 14
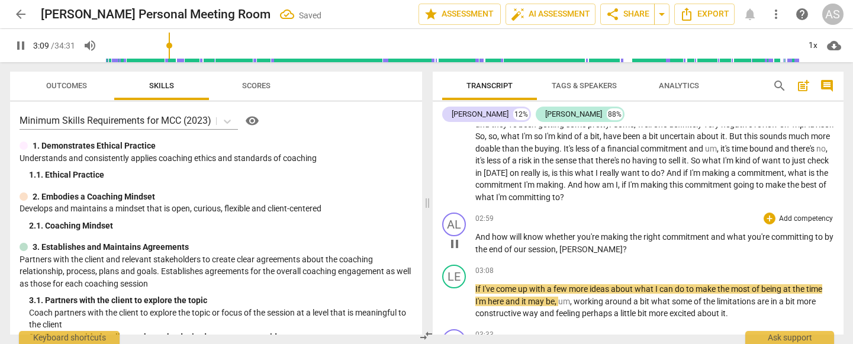
click at [457, 237] on span "pause" at bounding box center [455, 244] width 14 height 14
click at [476, 232] on span "And" at bounding box center [484, 236] width 17 height 9
click at [454, 237] on span "play_arrow" at bounding box center [455, 244] width 14 height 14
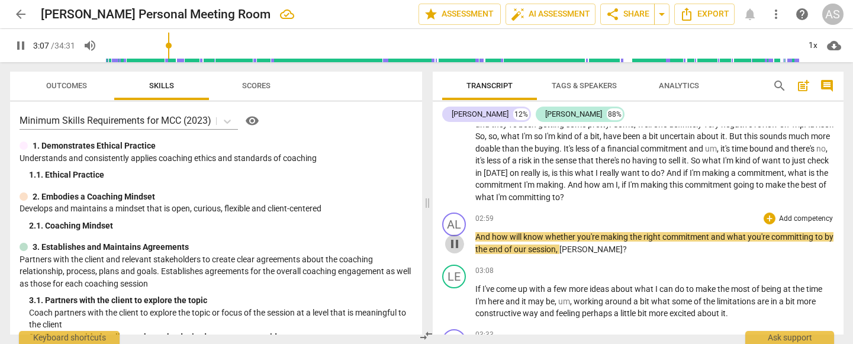
click at [454, 237] on span "pause" at bounding box center [455, 244] width 14 height 14
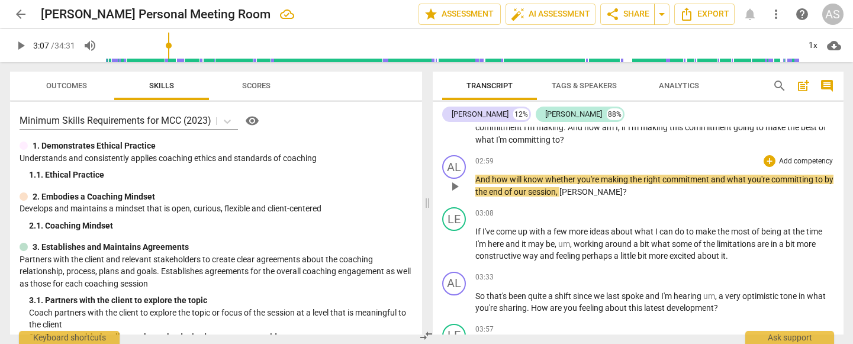
scroll to position [668, 0]
click at [454, 237] on span "play_arrow" at bounding box center [455, 244] width 14 height 14
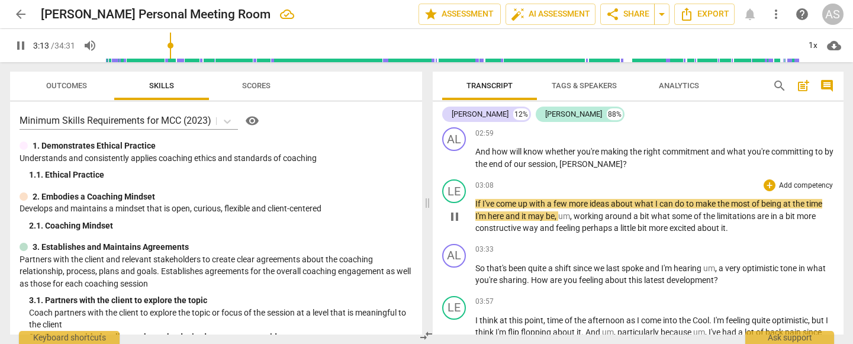
scroll to position [694, 0]
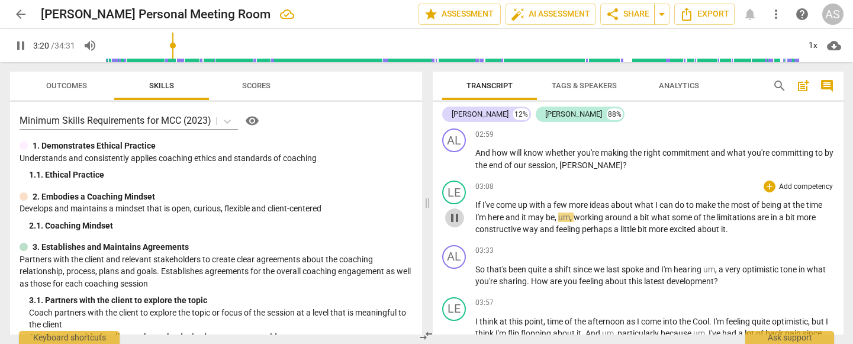
click at [454, 211] on span "pause" at bounding box center [455, 218] width 14 height 14
type input "201"
click at [504, 213] on span "here" at bounding box center [497, 217] width 18 height 9
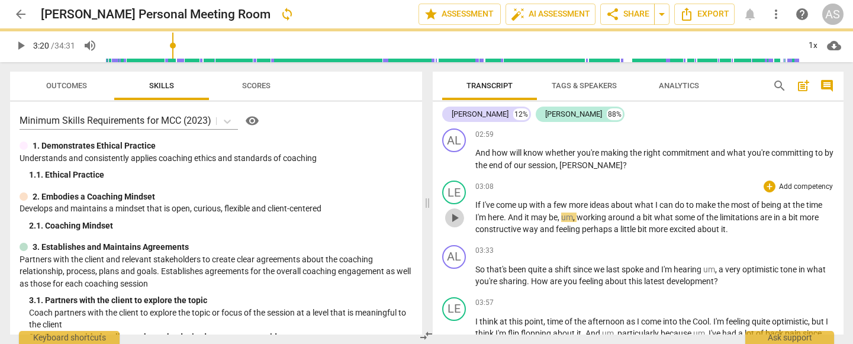
click at [451, 211] on span "play_arrow" at bounding box center [455, 218] width 14 height 14
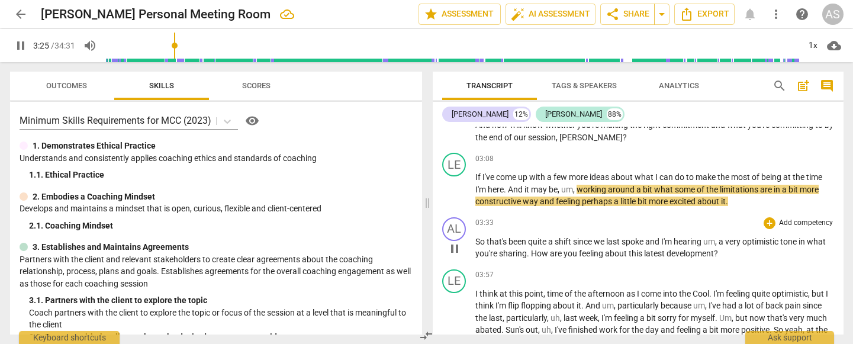
scroll to position [736, 0]
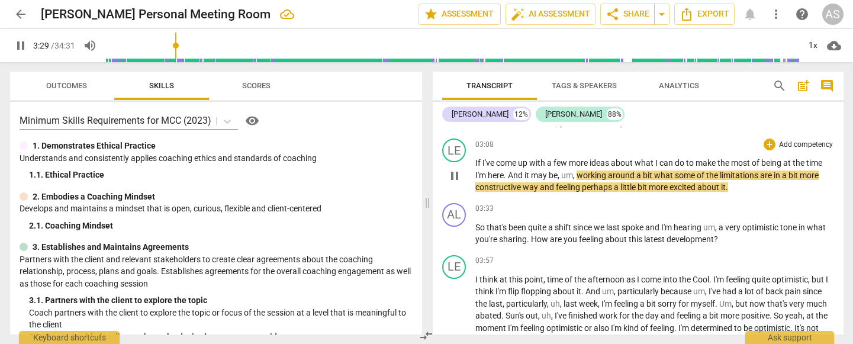
click at [537, 182] on span "way" at bounding box center [531, 186] width 17 height 9
type input "210"
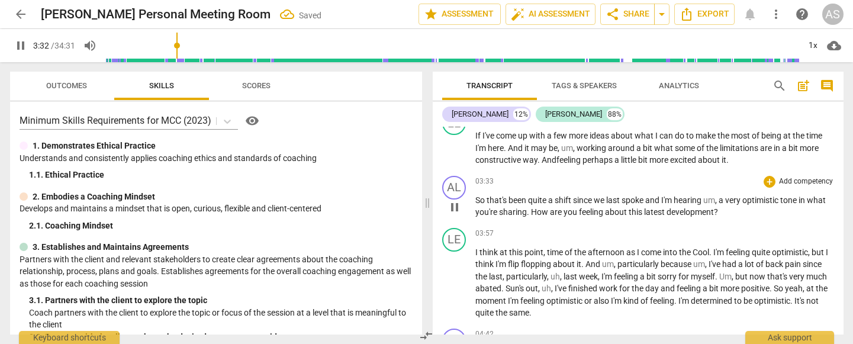
scroll to position [762, 0]
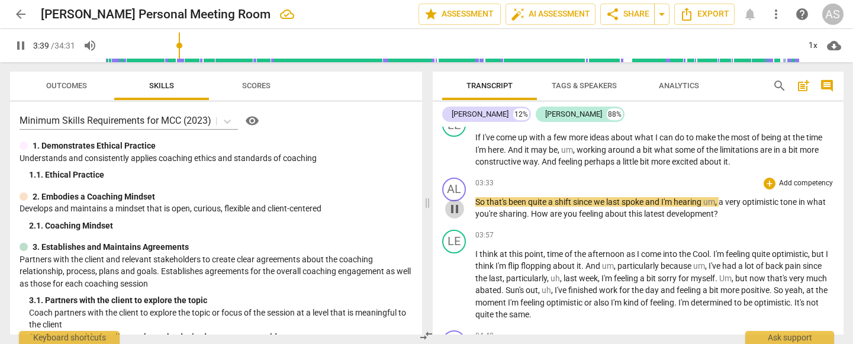
click at [457, 202] on span "pause" at bounding box center [455, 209] width 14 height 14
type input "220"
click at [573, 197] on span "shift" at bounding box center [564, 201] width 18 height 9
click at [592, 197] on span "since" at bounding box center [583, 201] width 21 height 9
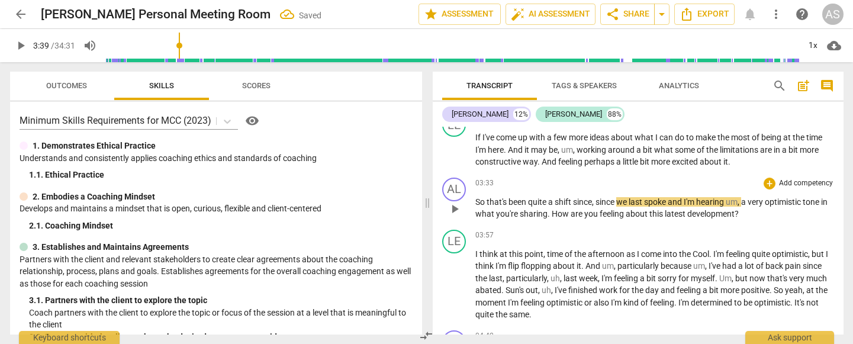
click at [668, 197] on span "spoke" at bounding box center [656, 201] width 24 height 9
click at [474, 188] on div "AL play_arrow pause" at bounding box center [458, 199] width 33 height 43
click at [476, 197] on span "So" at bounding box center [481, 201] width 11 height 9
click at [456, 202] on span "play_arrow" at bounding box center [455, 209] width 14 height 14
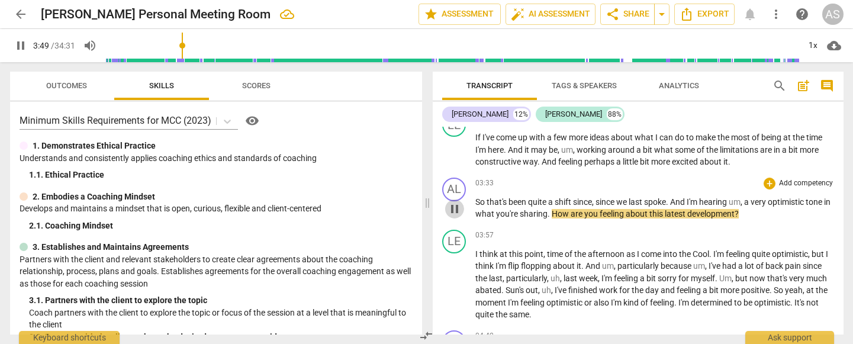
click at [453, 202] on span "pause" at bounding box center [455, 209] width 14 height 14
type input "229"
click at [824, 201] on span "in" at bounding box center [827, 201] width 7 height 9
click at [453, 202] on span "play_arrow" at bounding box center [455, 209] width 14 height 14
click at [477, 197] on span "So" at bounding box center [481, 201] width 11 height 9
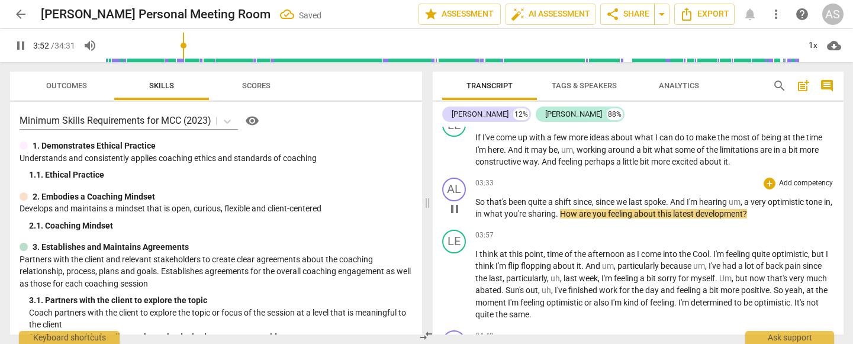
click at [451, 202] on span "pause" at bounding box center [455, 209] width 14 height 14
click at [477, 197] on span "So" at bounding box center [481, 201] width 11 height 9
click at [453, 202] on span "play_arrow" at bounding box center [455, 209] width 14 height 14
click at [453, 202] on span "pause" at bounding box center [455, 209] width 14 height 14
click at [453, 202] on span "play_arrow" at bounding box center [455, 209] width 14 height 14
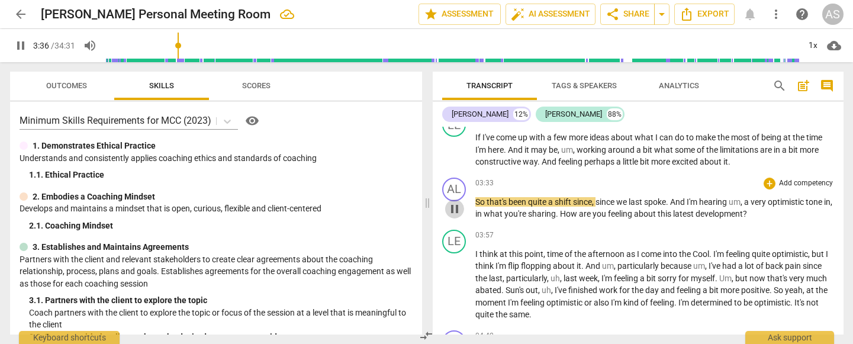
click at [453, 202] on span "pause" at bounding box center [455, 209] width 14 height 14
type input "217"
click at [507, 197] on span "that's" at bounding box center [498, 201] width 22 height 9
click at [457, 202] on span "play_arrow" at bounding box center [455, 209] width 14 height 14
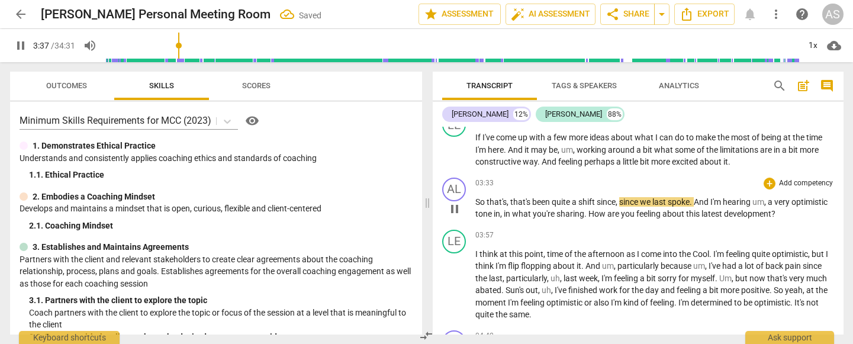
click at [476, 197] on span "So" at bounding box center [481, 201] width 11 height 9
click at [453, 202] on span "pause" at bounding box center [455, 209] width 14 height 14
click at [453, 202] on span "play_arrow" at bounding box center [455, 209] width 14 height 14
click at [474, 201] on div "play_arrow pause" at bounding box center [460, 208] width 30 height 15
click at [478, 197] on span "So" at bounding box center [481, 201] width 11 height 9
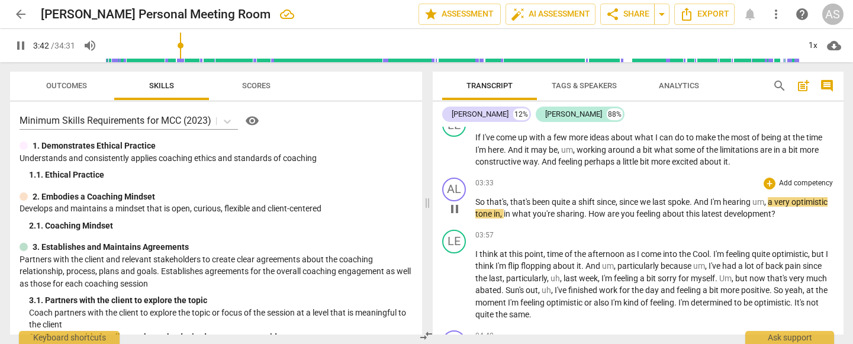
click at [457, 199] on div "AL play_arrow pause 00:02 + Add competency keyboard_arrow_right Good afternoon …" at bounding box center [638, 231] width 411 height 208
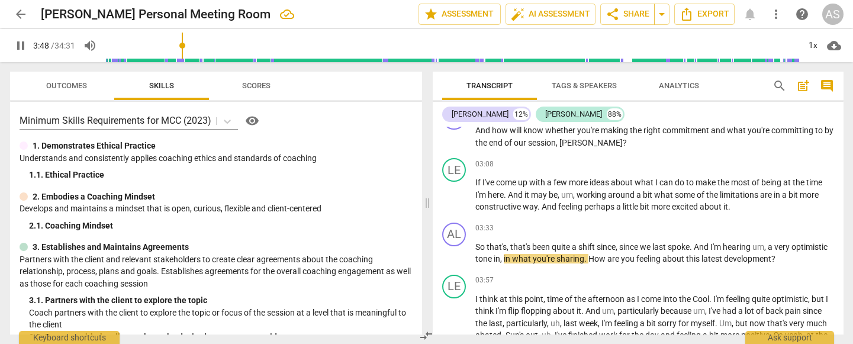
scroll to position [715, 0]
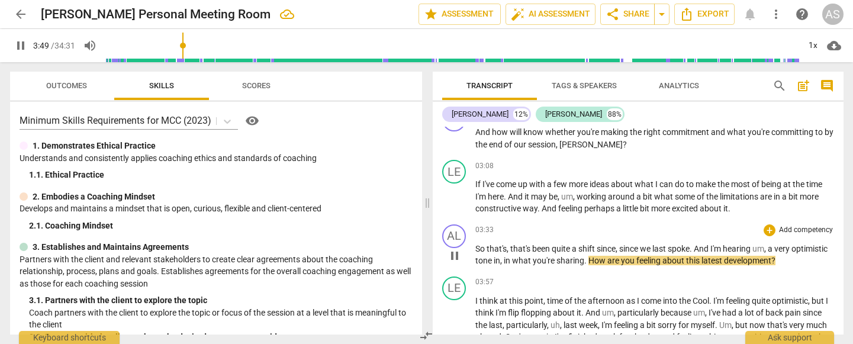
click at [456, 249] on span "pause" at bounding box center [455, 256] width 14 height 14
click at [456, 249] on span "play_arrow" at bounding box center [455, 256] width 14 height 14
click at [476, 244] on span "So" at bounding box center [481, 248] width 11 height 9
click at [454, 249] on span "pause" at bounding box center [455, 256] width 14 height 14
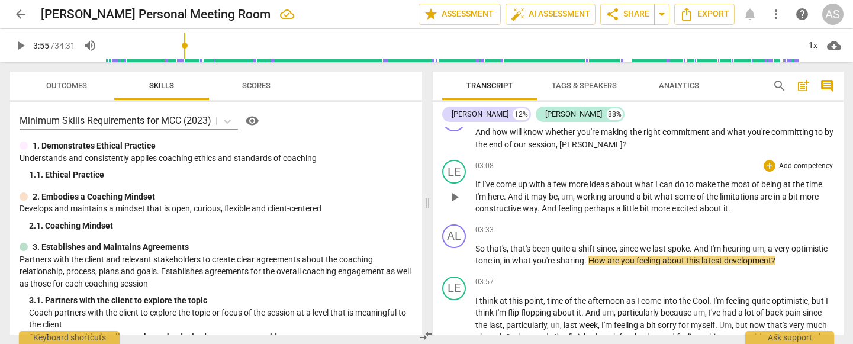
click at [728, 204] on span "it" at bounding box center [726, 208] width 5 height 9
click at [454, 249] on span "play_arrow" at bounding box center [455, 256] width 14 height 14
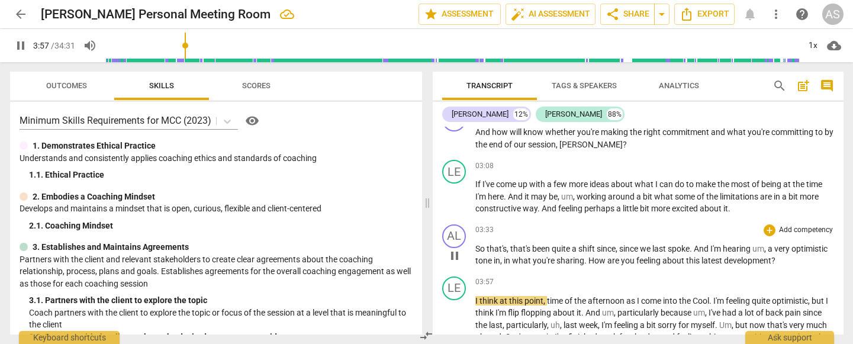
click at [454, 249] on span "pause" at bounding box center [455, 256] width 14 height 14
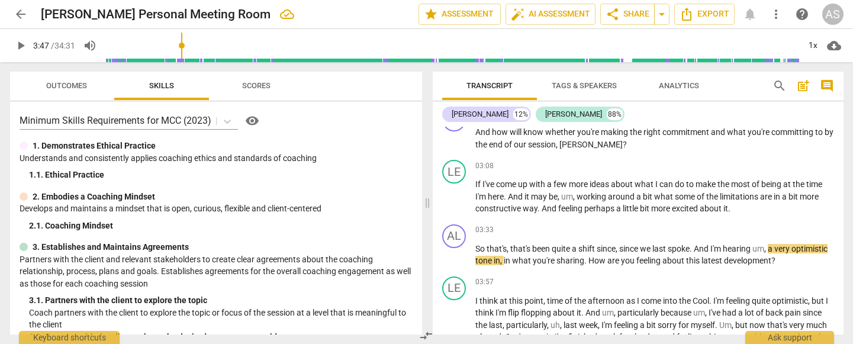
click at [184, 37] on input "range" at bounding box center [452, 46] width 695 height 38
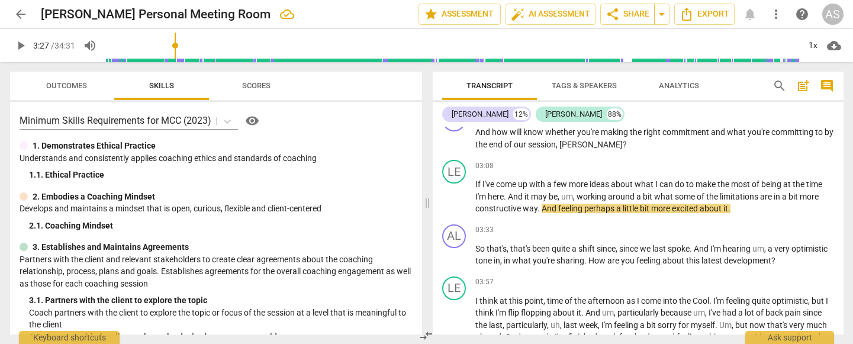
drag, startPoint x: 185, startPoint y: 37, endPoint x: 180, endPoint y: 43, distance: 7.5
click at [178, 38] on input "range" at bounding box center [452, 46] width 695 height 38
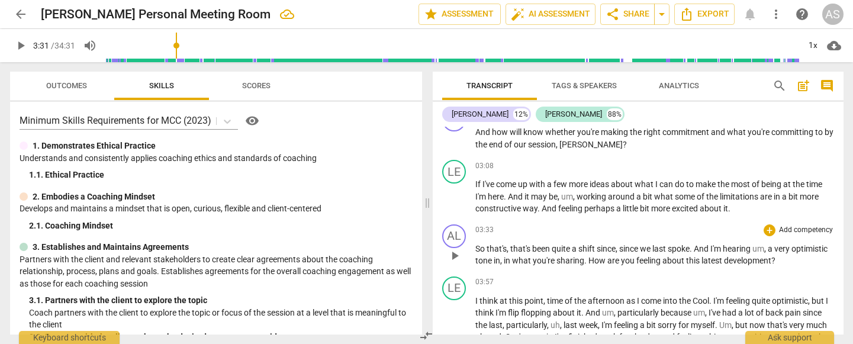
click at [456, 249] on span "play_arrow" at bounding box center [455, 256] width 14 height 14
click at [456, 249] on span "pause" at bounding box center [455, 256] width 14 height 14
click at [456, 249] on span "play_arrow" at bounding box center [455, 256] width 14 height 14
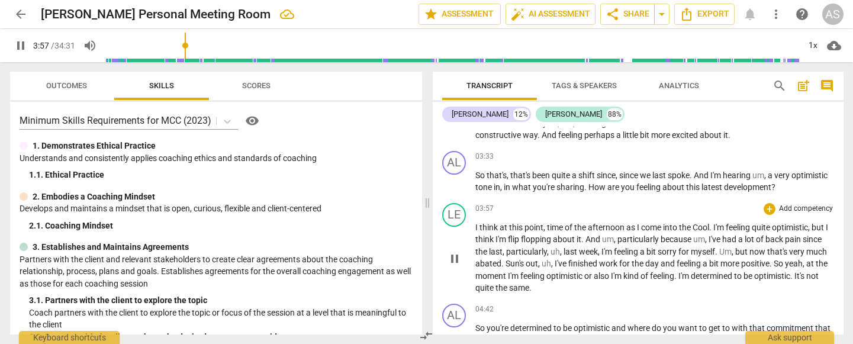
scroll to position [786, 0]
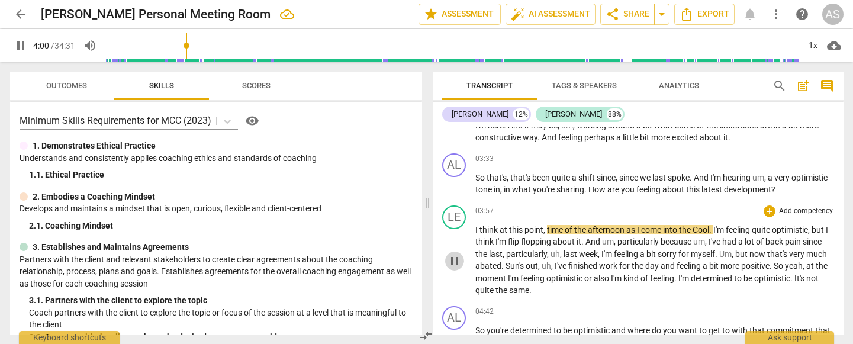
click at [454, 254] on span "pause" at bounding box center [455, 261] width 14 height 14
type input "241"
drag, startPoint x: 525, startPoint y: 218, endPoint x: 548, endPoint y: 218, distance: 23.1
click at [548, 224] on p "I think at this point , time of the afternoon as I come into the Cool . I'm fee…" at bounding box center [655, 260] width 359 height 73
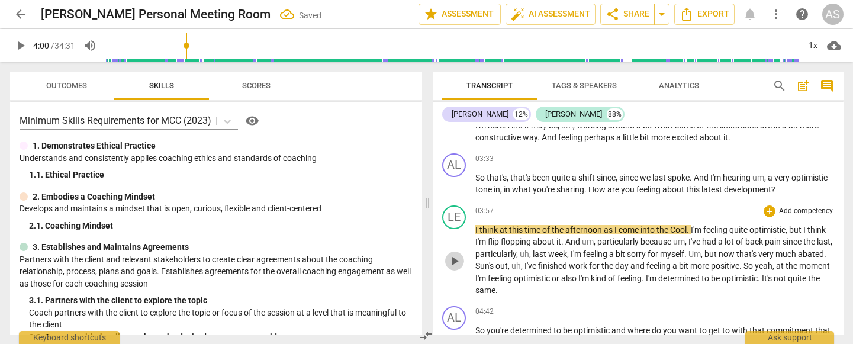
click at [452, 254] on span "play_arrow" at bounding box center [455, 261] width 14 height 14
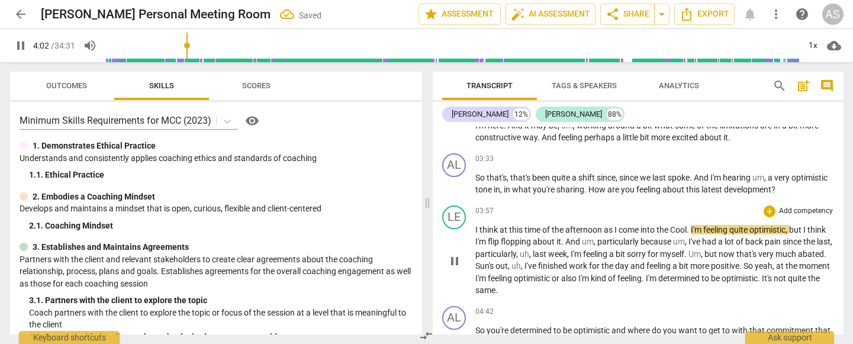
click at [452, 254] on span "pause" at bounding box center [455, 261] width 14 height 14
click at [452, 254] on span "play_arrow" at bounding box center [455, 261] width 14 height 14
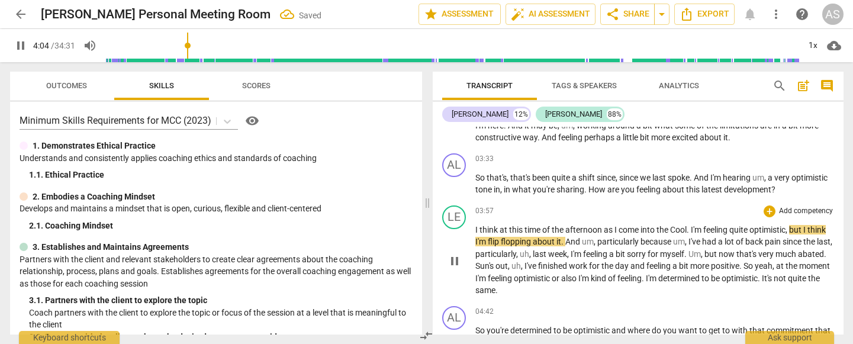
click at [454, 254] on span "pause" at bounding box center [455, 261] width 14 height 14
type input "245"
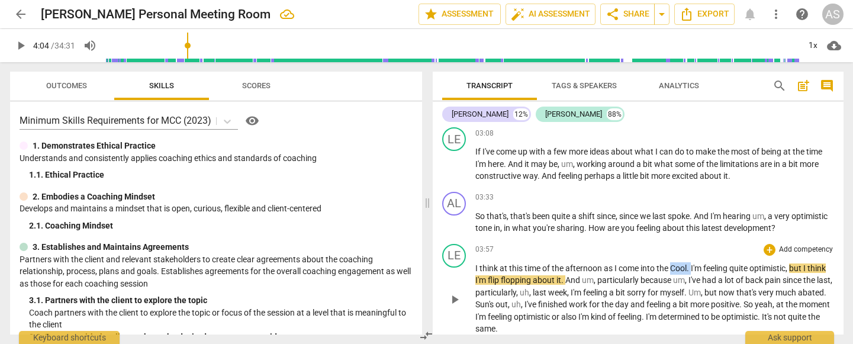
drag, startPoint x: 673, startPoint y: 253, endPoint x: 692, endPoint y: 256, distance: 19.7
click at [692, 262] on p "I think at this time of the afternoon as I come into the Cool . I'm feeling qui…" at bounding box center [655, 298] width 359 height 73
click at [454, 268] on span "play_arrow" at bounding box center [455, 300] width 14 height 14
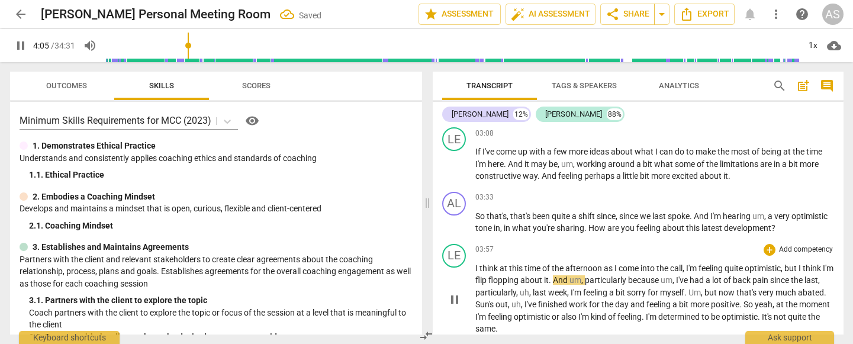
click at [454, 268] on span "pause" at bounding box center [455, 300] width 14 height 14
click at [454, 268] on span "play_arrow" at bounding box center [455, 300] width 14 height 14
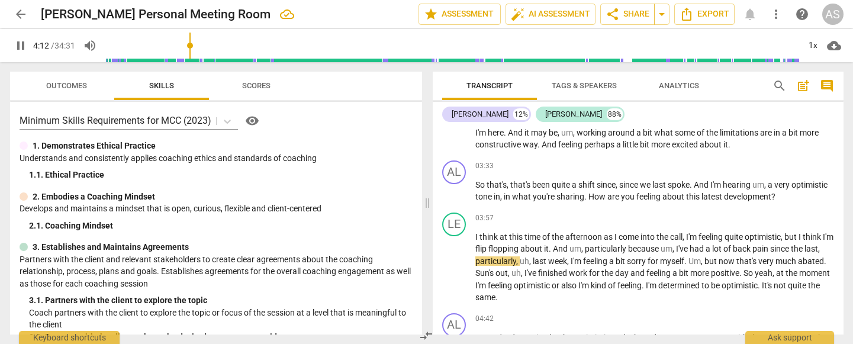
scroll to position [778, 0]
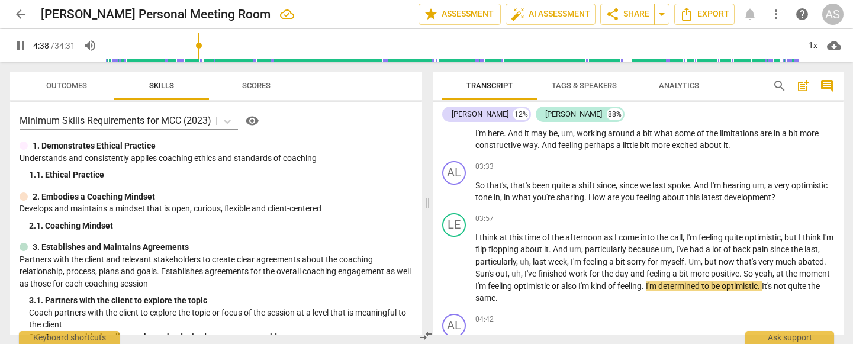
click at [646, 268] on span "." at bounding box center [644, 285] width 4 height 9
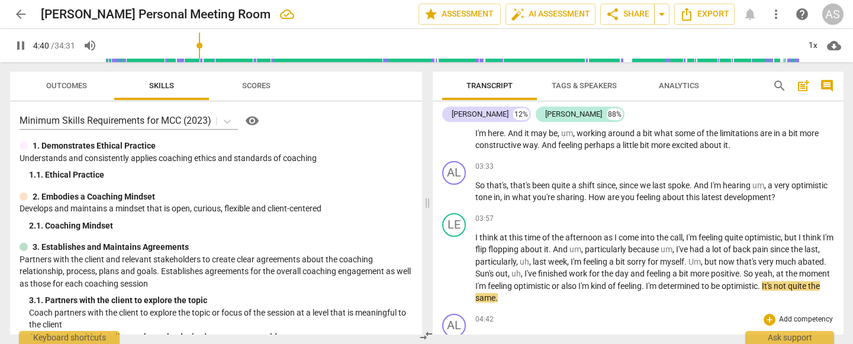
type input "281"
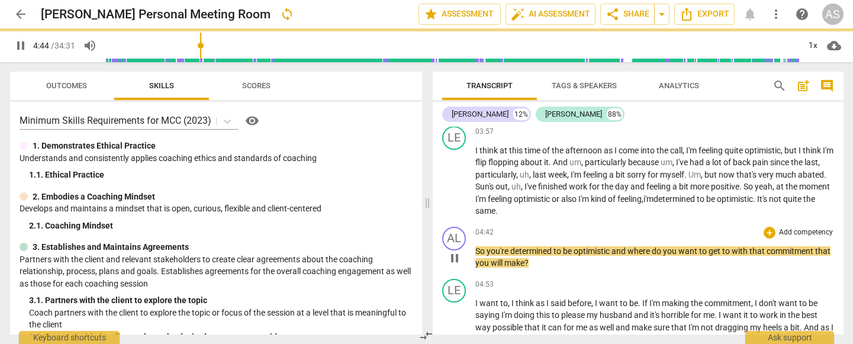
scroll to position [865, 0]
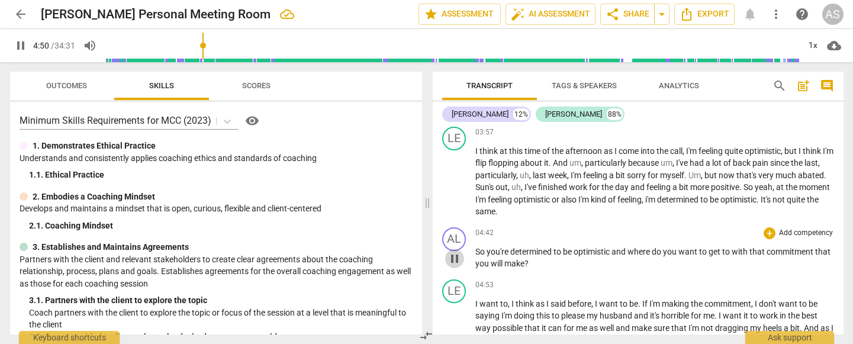
click at [454, 252] on span "pause" at bounding box center [455, 259] width 14 height 14
click at [454, 252] on span "play_arrow" at bounding box center [455, 259] width 14 height 14
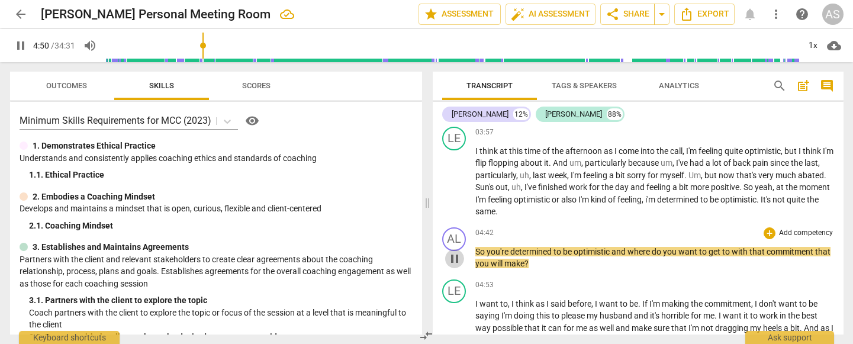
click at [454, 252] on span "pause" at bounding box center [455, 259] width 14 height 14
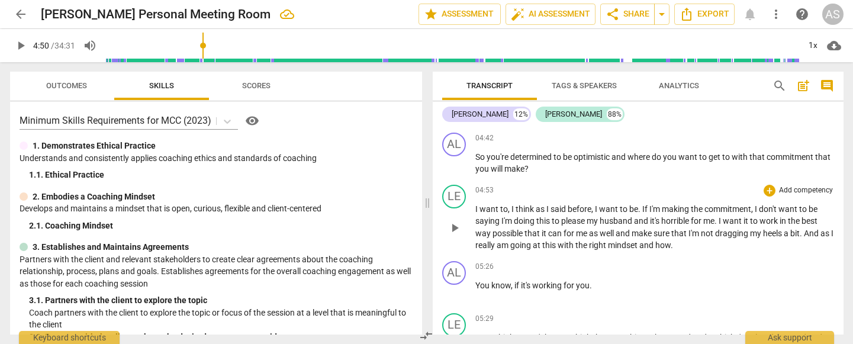
scroll to position [959, 0]
click at [455, 221] on span "play_arrow" at bounding box center [455, 228] width 14 height 14
click at [509, 205] on span "," at bounding box center [510, 209] width 4 height 9
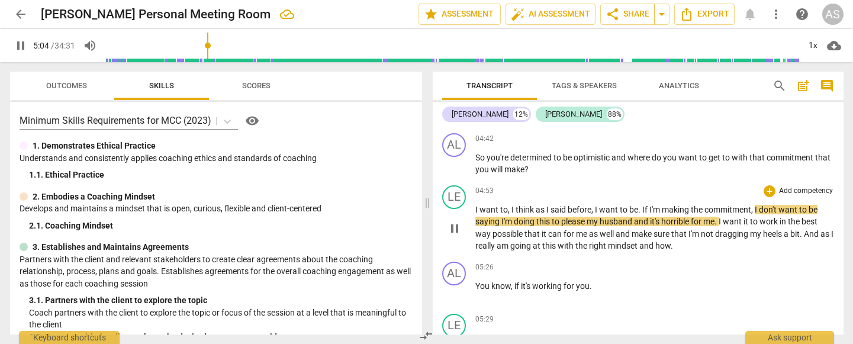
click at [499, 217] on span "saying" at bounding box center [489, 221] width 26 height 9
type input "305"
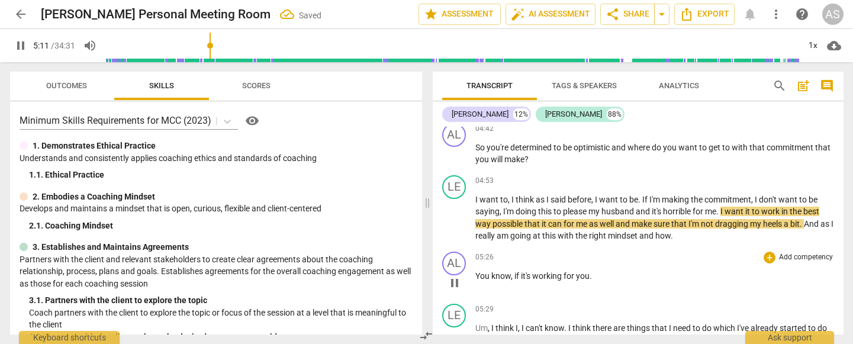
scroll to position [970, 0]
click at [615, 219] on span "well" at bounding box center [608, 223] width 16 height 9
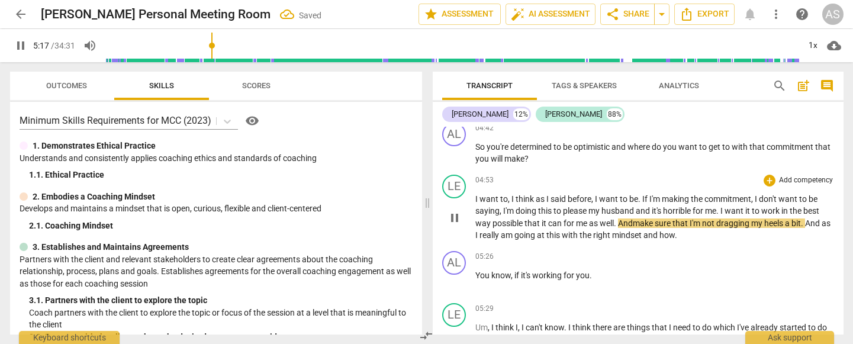
click at [690, 219] on span "that" at bounding box center [681, 223] width 17 height 9
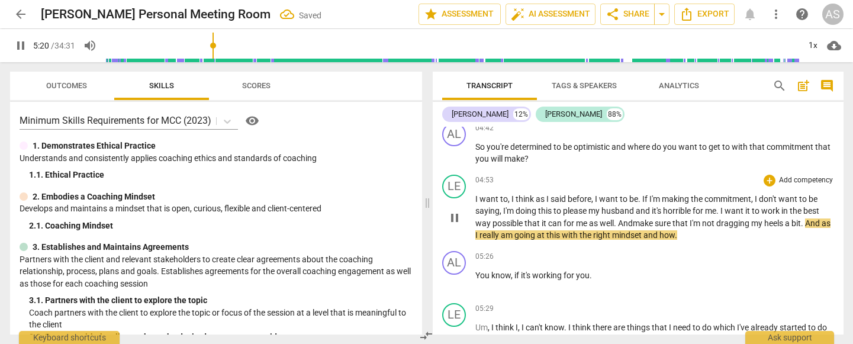
click at [691, 219] on p "I want to , I think as I said before , I want to be . If I'm making the commitm…" at bounding box center [655, 217] width 359 height 49
click at [453, 211] on span "pause" at bounding box center [455, 218] width 14 height 14
type input "325"
drag, startPoint x: 484, startPoint y: 219, endPoint x: 464, endPoint y: 220, distance: 20.8
click at [463, 219] on div "LE play_arrow pause 04:53 + Add competency keyboard_arrow_right I want to , I t…" at bounding box center [638, 208] width 411 height 76
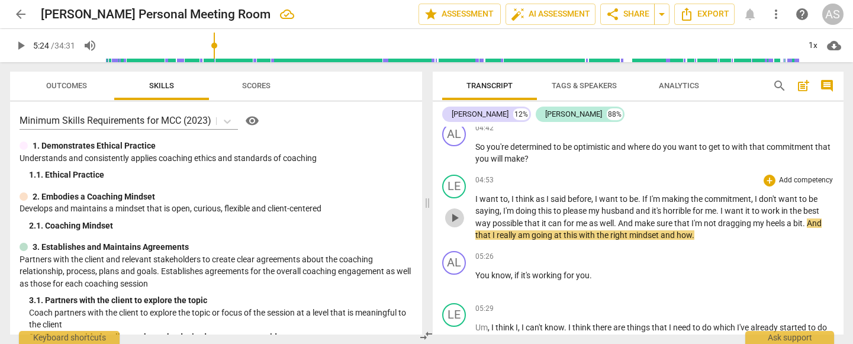
click at [452, 211] on span "play_arrow" at bounding box center [455, 218] width 14 height 14
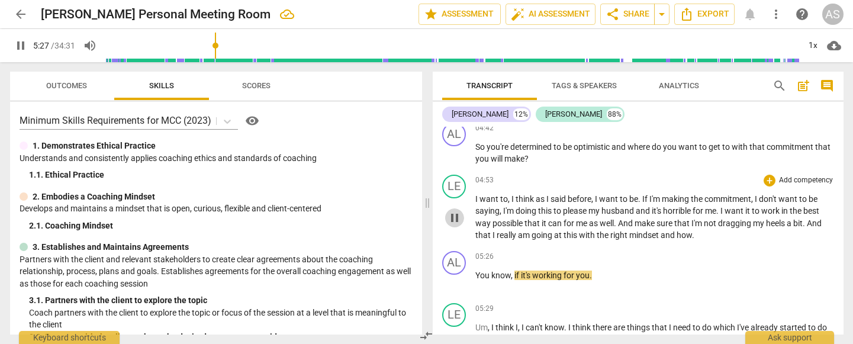
click at [452, 211] on span "pause" at bounding box center [455, 218] width 14 height 14
type input "328"
click at [659, 230] on span "mindset" at bounding box center [645, 234] width 31 height 9
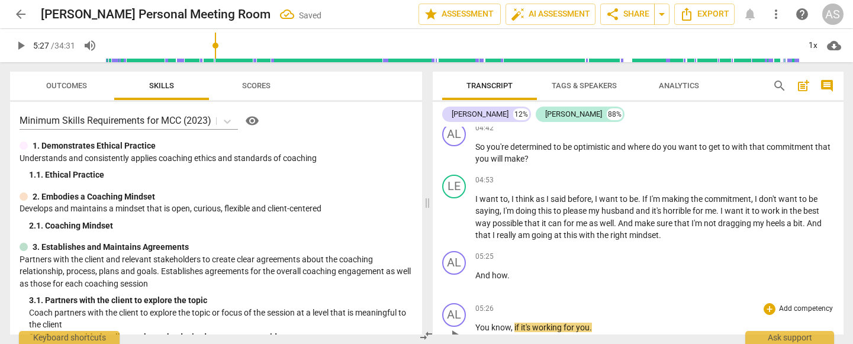
click at [478, 268] on span "You" at bounding box center [484, 327] width 16 height 9
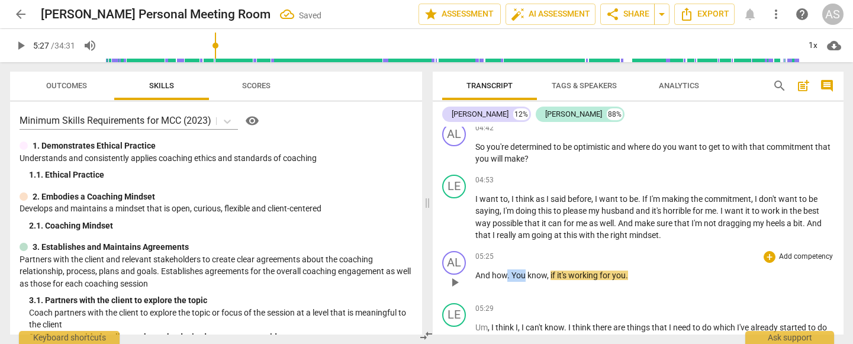
drag, startPoint x: 507, startPoint y: 262, endPoint x: 526, endPoint y: 261, distance: 19.0
click at [526, 268] on p "And how . You know , if it's working for you ." at bounding box center [655, 275] width 359 height 12
drag, startPoint x: 560, startPoint y: 261, endPoint x: 566, endPoint y: 277, distance: 17.6
click at [560, 268] on span "," at bounding box center [560, 275] width 4 height 9
click at [455, 268] on span "play_arrow" at bounding box center [455, 282] width 14 height 14
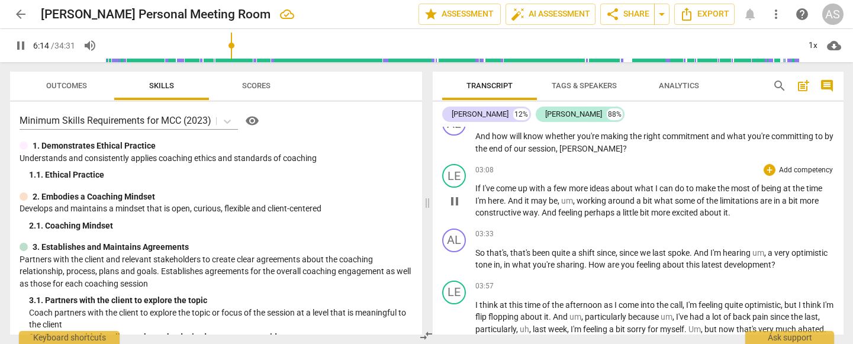
scroll to position [654, 0]
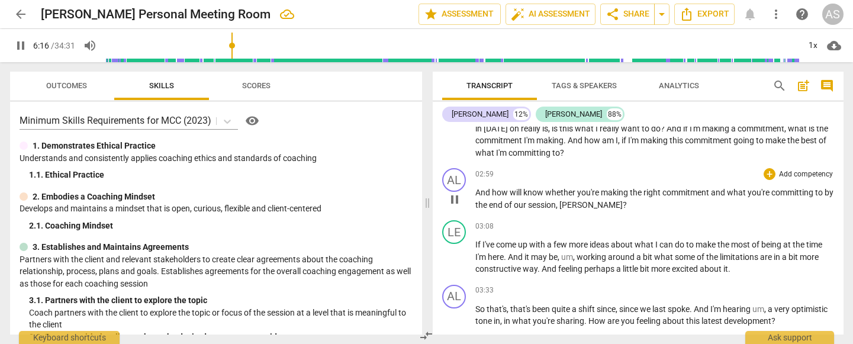
click at [454, 200] on span "pause" at bounding box center [455, 199] width 14 height 14
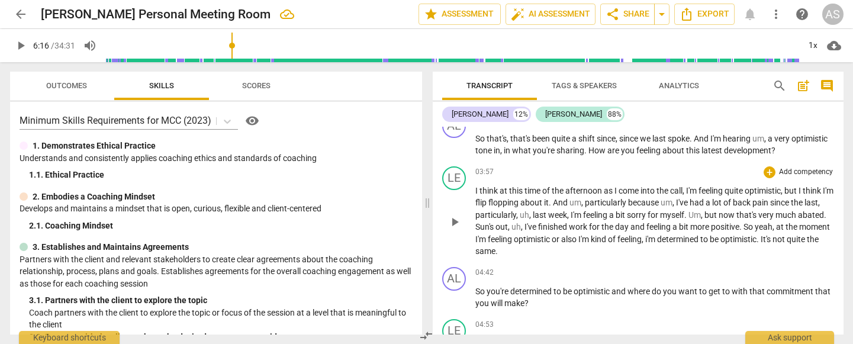
scroll to position [823, 0]
click at [461, 217] on span "play_arrow" at bounding box center [455, 224] width 14 height 14
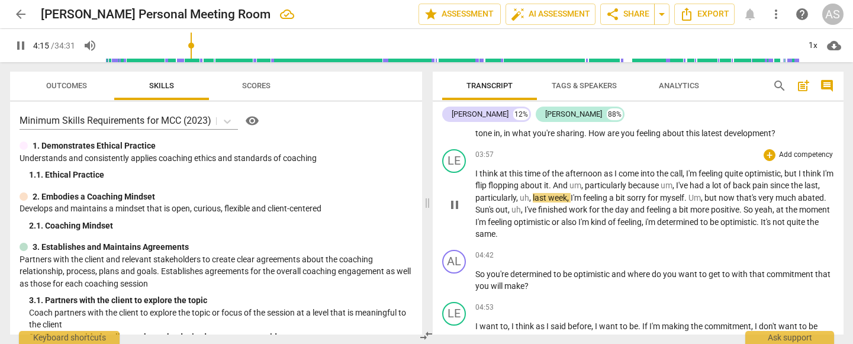
scroll to position [842, 0]
click at [571, 194] on span "," at bounding box center [569, 198] width 4 height 9
type input "258"
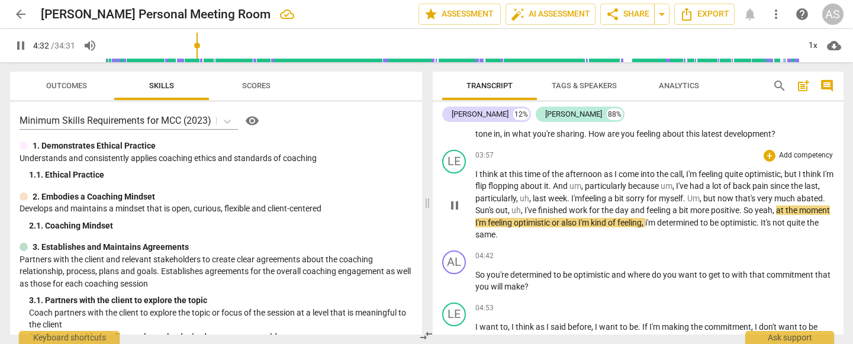
click at [800, 213] on span "moment" at bounding box center [815, 210] width 31 height 9
click at [552, 218] on span "optimistic" at bounding box center [533, 222] width 38 height 9
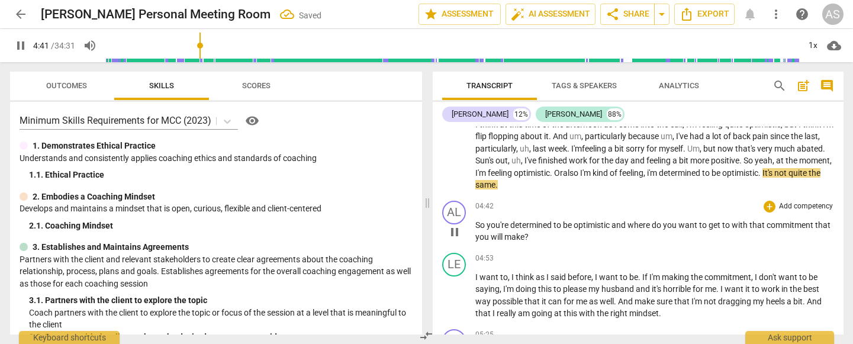
scroll to position [891, 0]
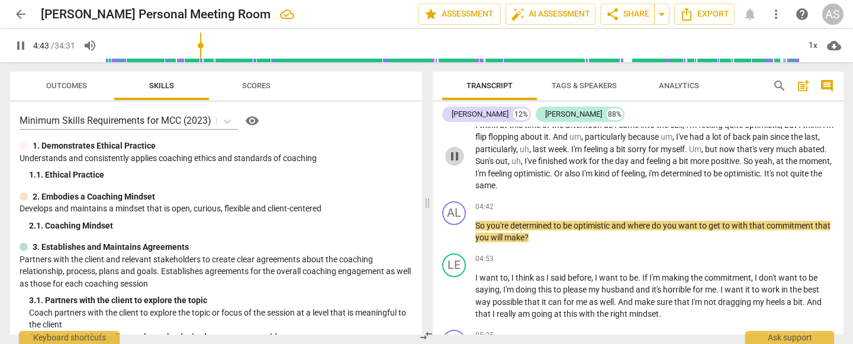
click at [452, 149] on span "pause" at bounding box center [455, 156] width 14 height 14
type input "284"
click at [765, 169] on span "." at bounding box center [762, 173] width 4 height 9
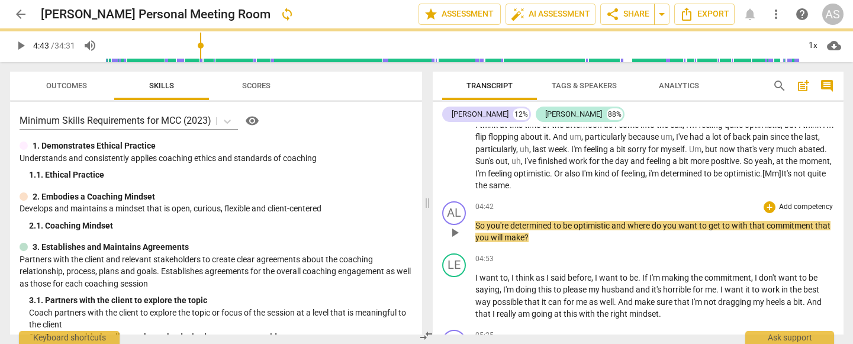
click at [458, 226] on span "play_arrow" at bounding box center [455, 233] width 14 height 14
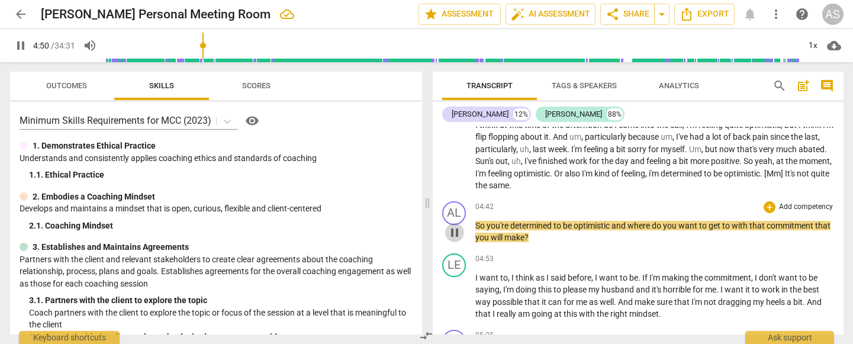
click at [453, 226] on span "pause" at bounding box center [455, 233] width 14 height 14
type input "290"
click at [612, 221] on span "optimistic" at bounding box center [593, 225] width 38 height 9
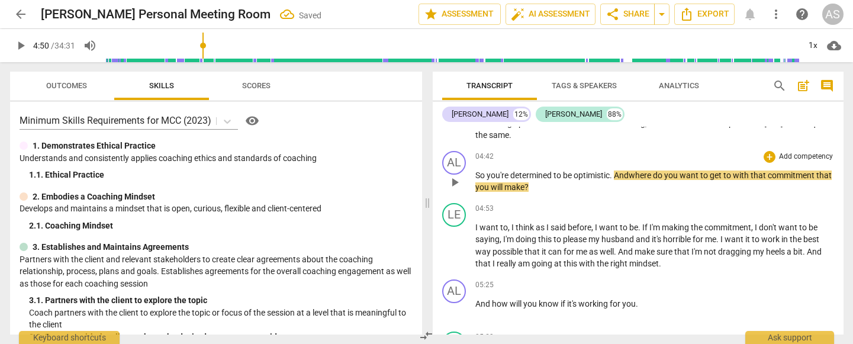
scroll to position [945, 0]
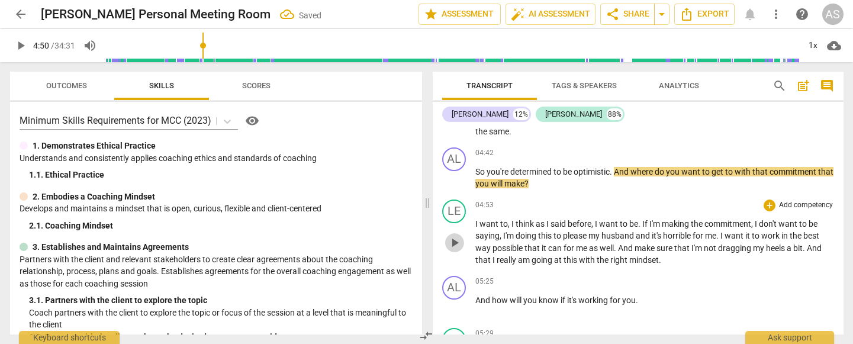
click at [455, 236] on span "play_arrow" at bounding box center [455, 243] width 14 height 14
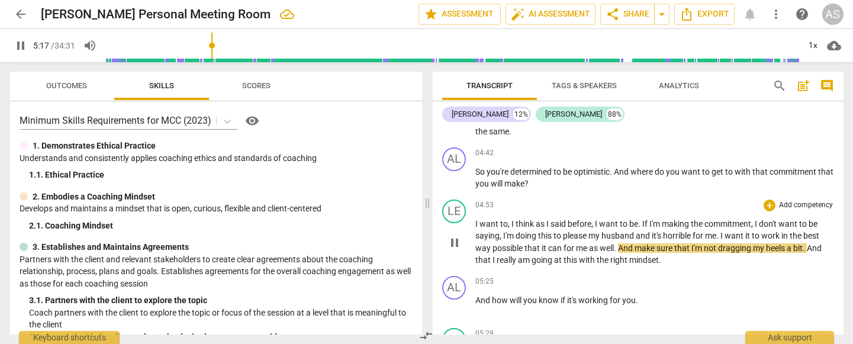
click at [691, 243] on span "that" at bounding box center [683, 247] width 17 height 9
type input "319"
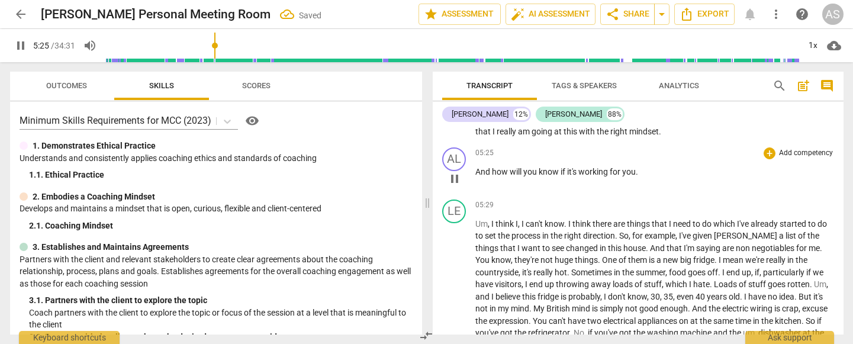
scroll to position [1075, 0]
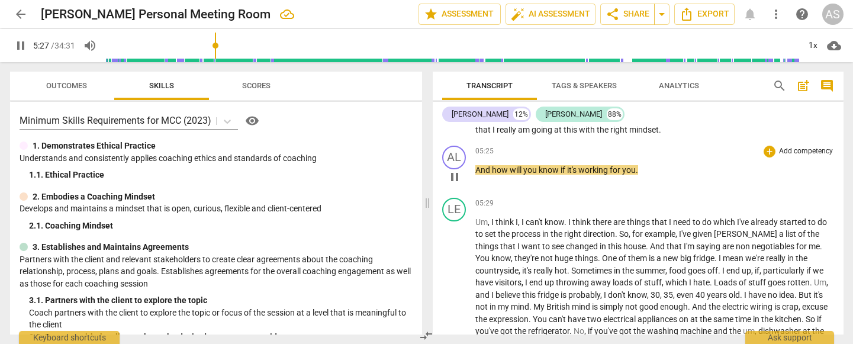
click at [641, 164] on p "And how will you know if it's working for you ." at bounding box center [655, 170] width 359 height 12
type input "329"
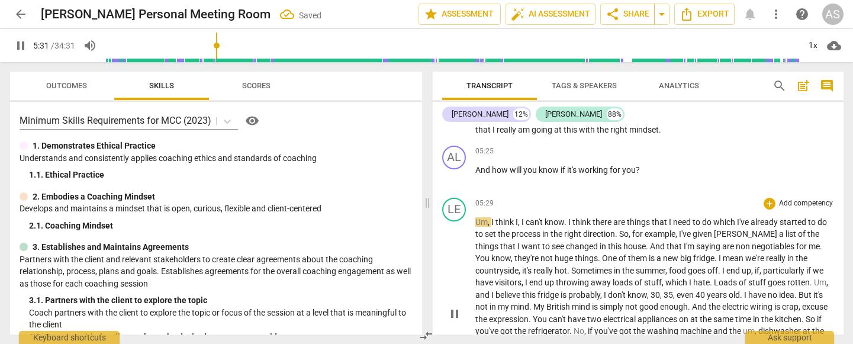
scroll to position [1112, 0]
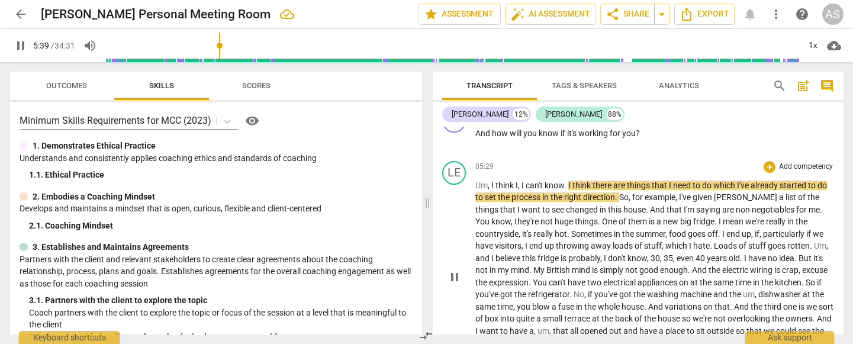
click at [590, 181] on span "think" at bounding box center [583, 185] width 20 height 9
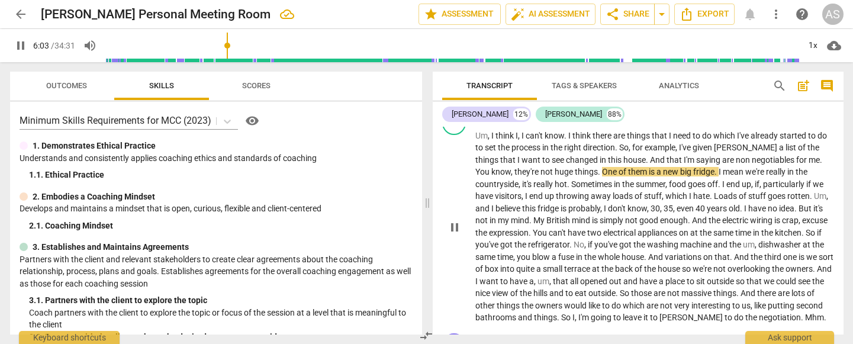
scroll to position [1165, 0]
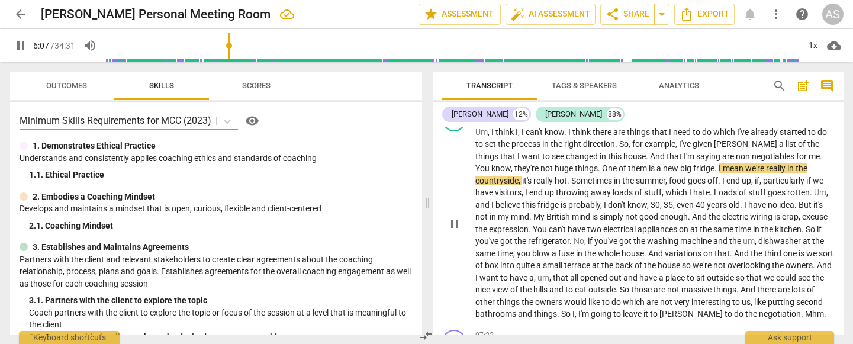
click at [456, 218] on span "pause" at bounding box center [455, 224] width 14 height 14
click at [456, 218] on span "play_arrow" at bounding box center [455, 224] width 14 height 14
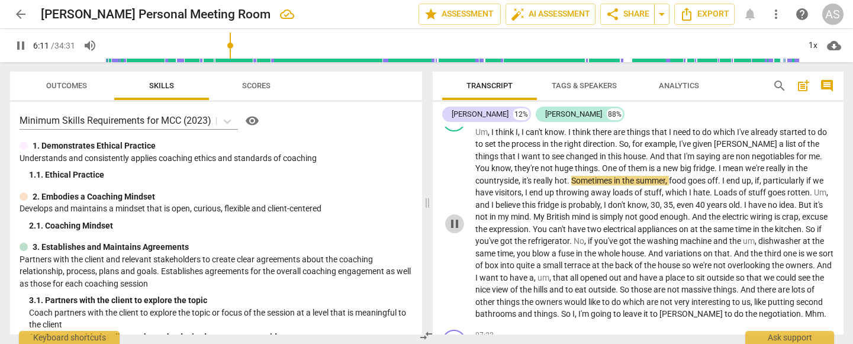
click at [456, 218] on span "pause" at bounding box center [455, 224] width 14 height 14
type input "372"
click at [569, 176] on span "." at bounding box center [569, 180] width 4 height 9
click at [454, 218] on span "play_arrow" at bounding box center [455, 224] width 14 height 14
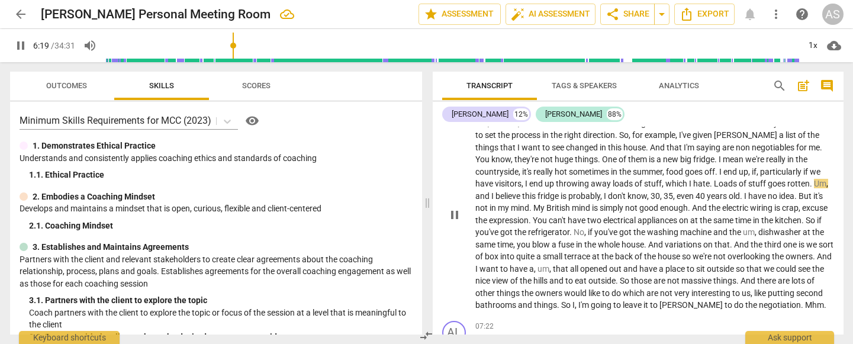
scroll to position [1173, 0]
click at [453, 208] on span "pause" at bounding box center [455, 215] width 14 height 14
type input "382"
click at [474, 184] on div "play_arrow pause" at bounding box center [460, 215] width 30 height 185
click at [476, 192] on span "and" at bounding box center [484, 196] width 16 height 9
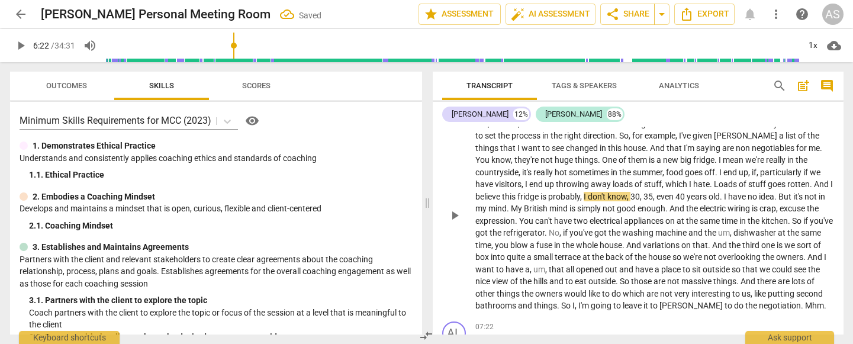
click at [452, 208] on span "play_arrow" at bounding box center [455, 215] width 14 height 14
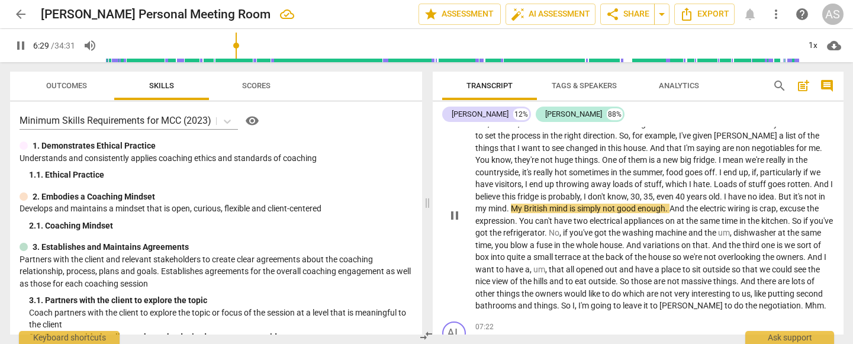
click at [511, 204] on span "." at bounding box center [509, 208] width 4 height 9
type input "391"
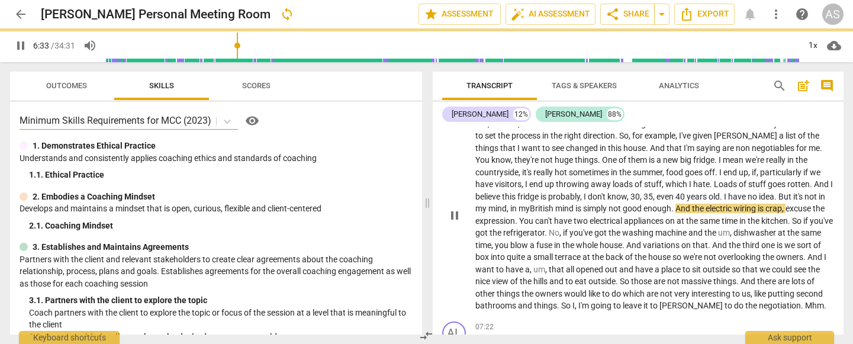
click at [576, 204] on span "mind" at bounding box center [566, 208] width 20 height 9
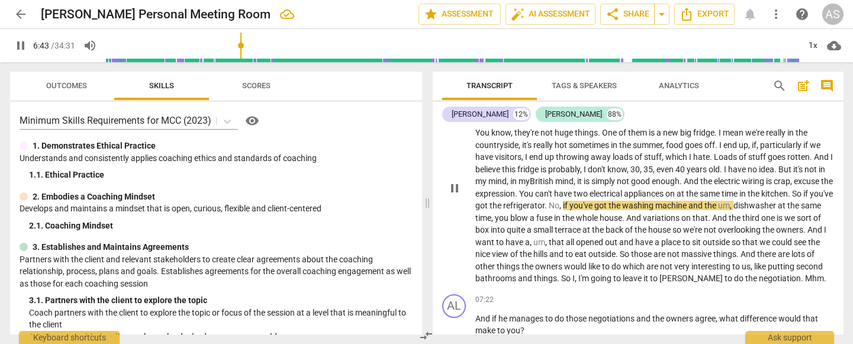
scroll to position [1201, 0]
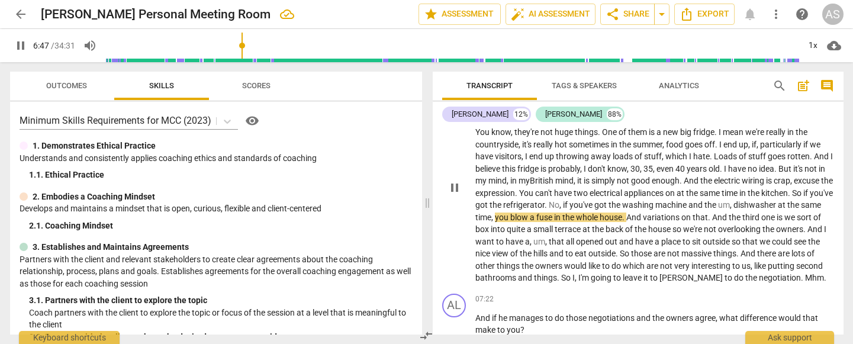
click at [734, 206] on span "dishwasher" at bounding box center [756, 204] width 44 height 9
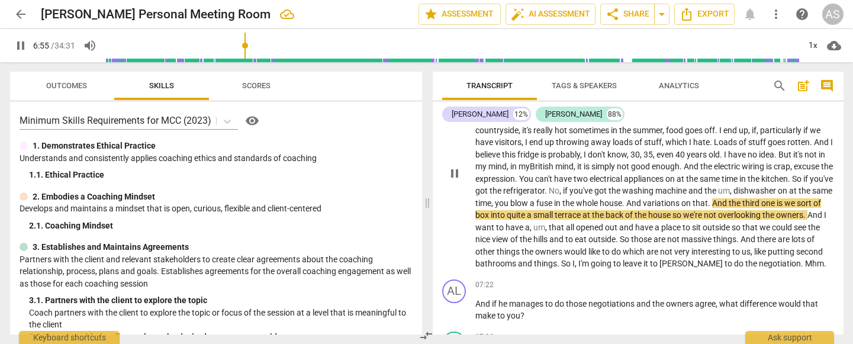
scroll to position [1216, 0]
click at [673, 210] on span "house" at bounding box center [661, 214] width 24 height 9
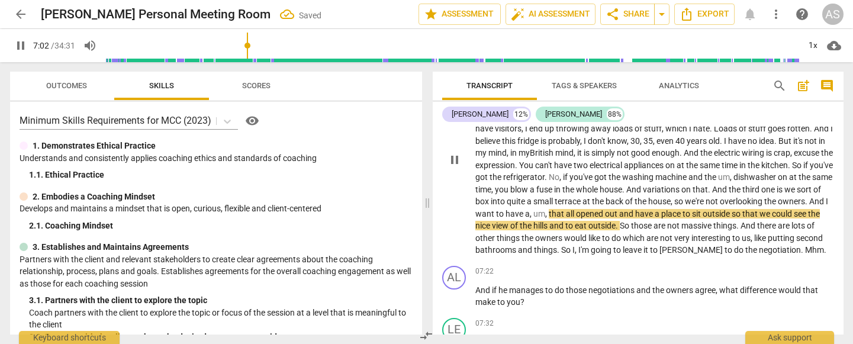
scroll to position [1228, 0]
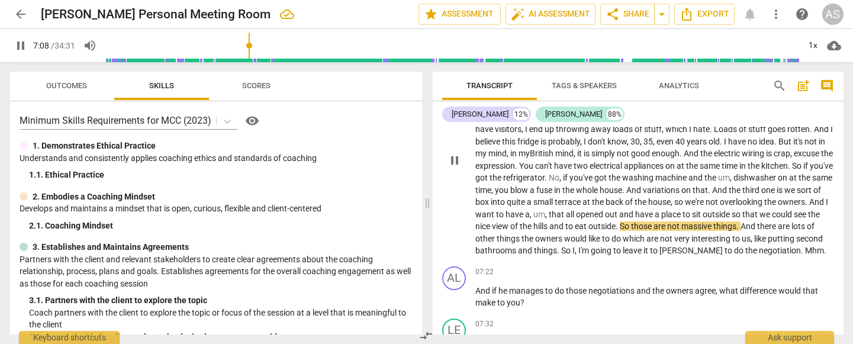
click at [631, 221] on span "So" at bounding box center [625, 225] width 11 height 9
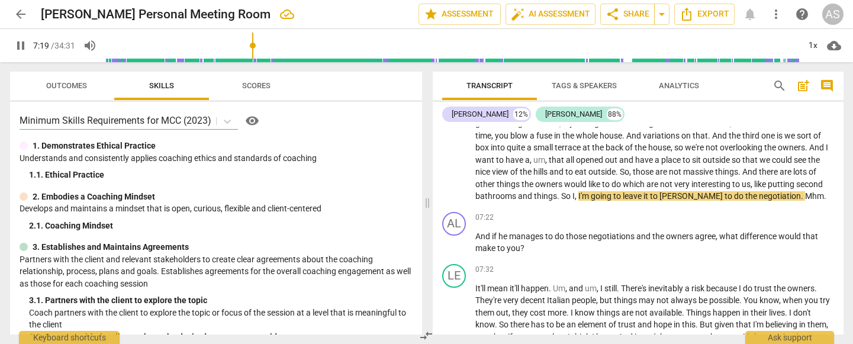
scroll to position [1282, 0]
click at [805, 195] on span "Mhm" at bounding box center [814, 196] width 19 height 9
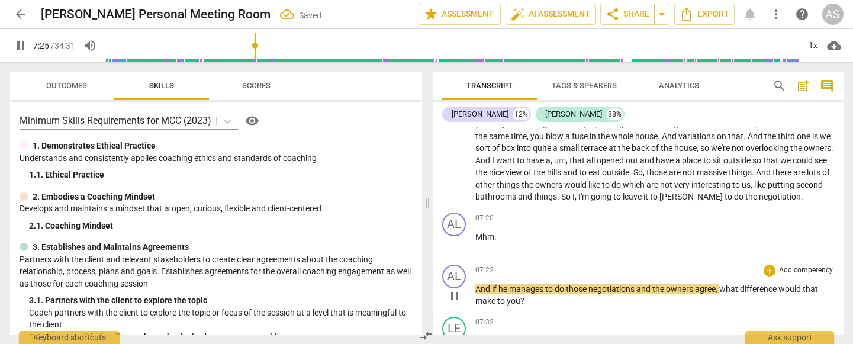
click at [454, 268] on span "pause" at bounding box center [455, 296] width 14 height 14
click at [474, 268] on div "AL play_arrow pause" at bounding box center [458, 286] width 33 height 43
click at [477, 268] on span "And" at bounding box center [484, 288] width 17 height 9
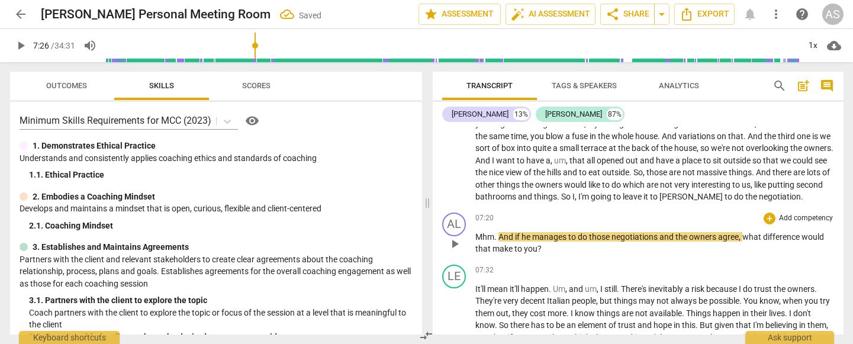
click at [452, 238] on span "play_arrow" at bounding box center [455, 244] width 14 height 14
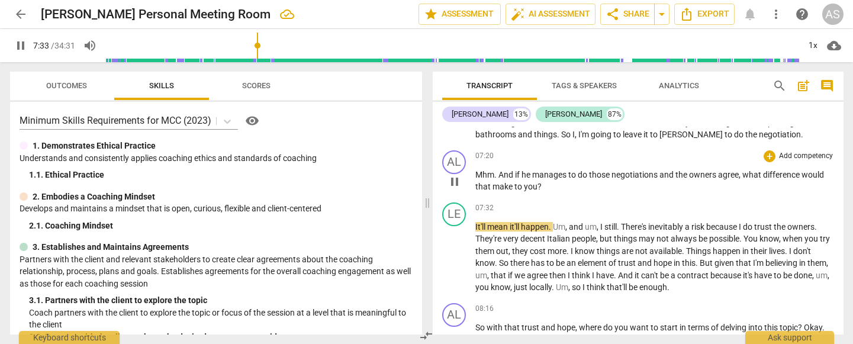
scroll to position [1344, 0]
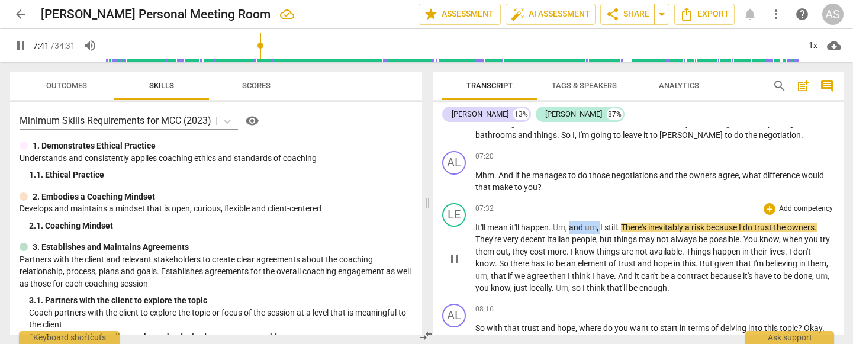
drag, startPoint x: 571, startPoint y: 225, endPoint x: 602, endPoint y: 224, distance: 30.8
click at [602, 224] on p "It'll mean it'll happen . Um , and um , I still . There's inevitably a risk bec…" at bounding box center [655, 257] width 359 height 73
type input "462"
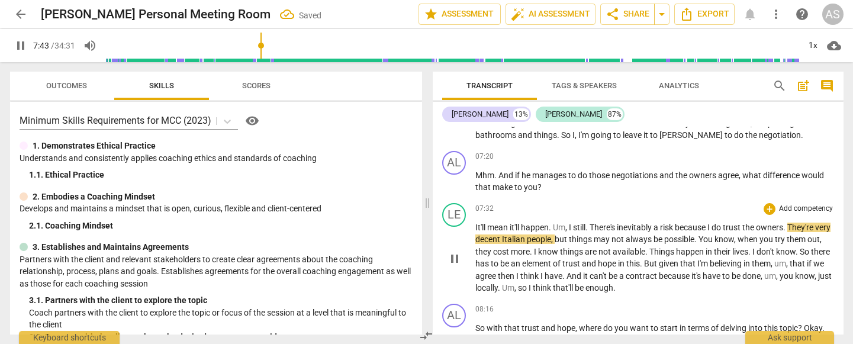
click at [592, 223] on span "There's" at bounding box center [603, 227] width 27 height 9
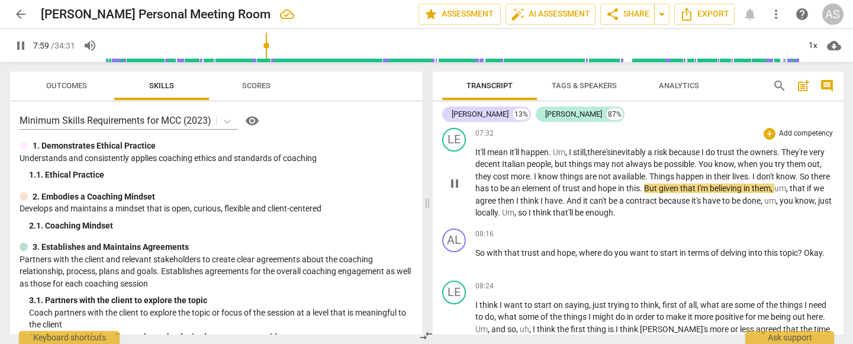
scroll to position [1418, 0]
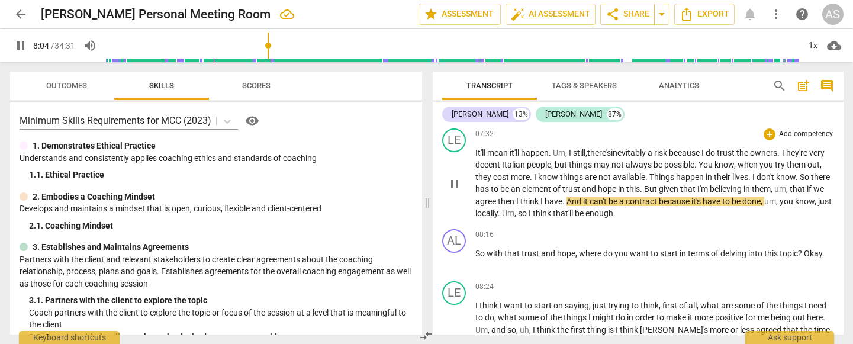
click at [498, 198] on span "agree" at bounding box center [487, 201] width 23 height 9
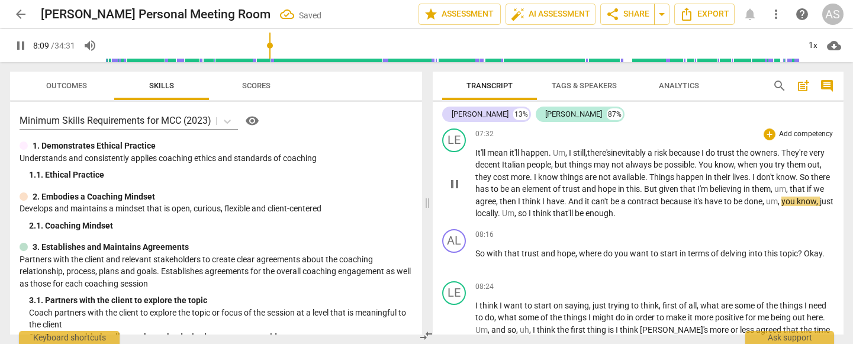
click at [724, 197] on span "have" at bounding box center [715, 201] width 20 height 9
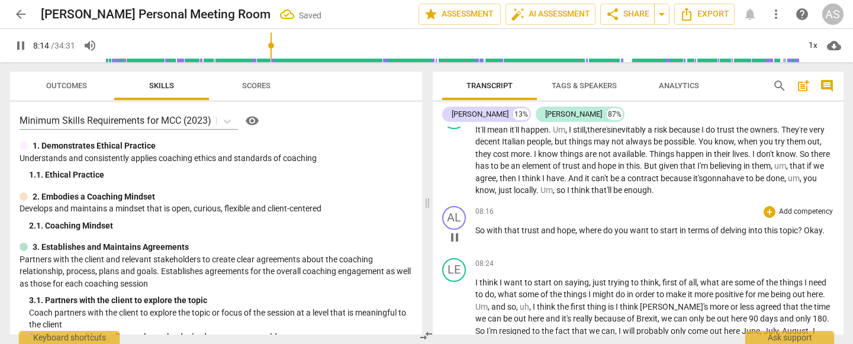
scroll to position [1440, 0]
click at [486, 228] on span "So" at bounding box center [481, 231] width 11 height 9
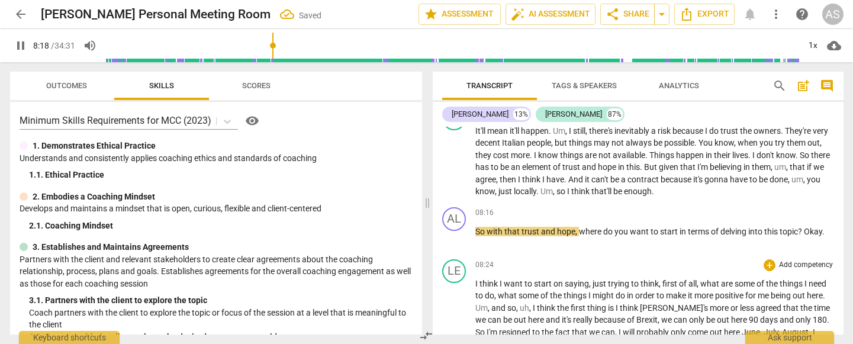
type input "498"
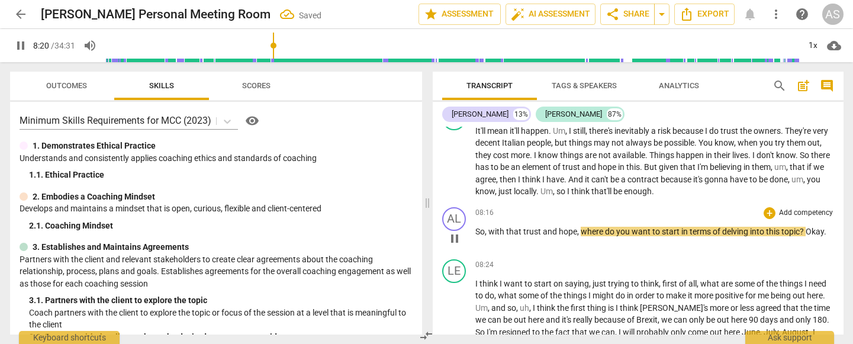
scroll to position [1450, 0]
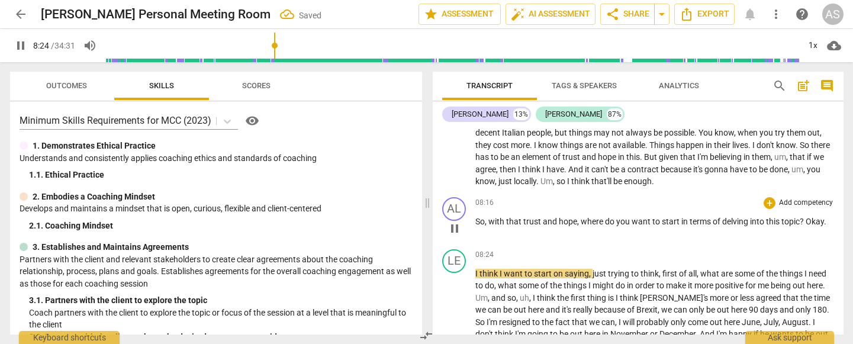
click at [457, 227] on span "pause" at bounding box center [455, 228] width 14 height 14
type input "505"
click at [807, 219] on span "Okay" at bounding box center [815, 221] width 18 height 9
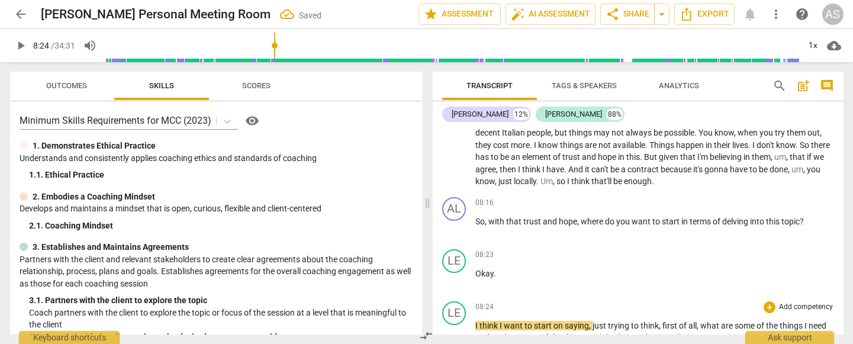
click at [476, 268] on span "I" at bounding box center [478, 325] width 4 height 9
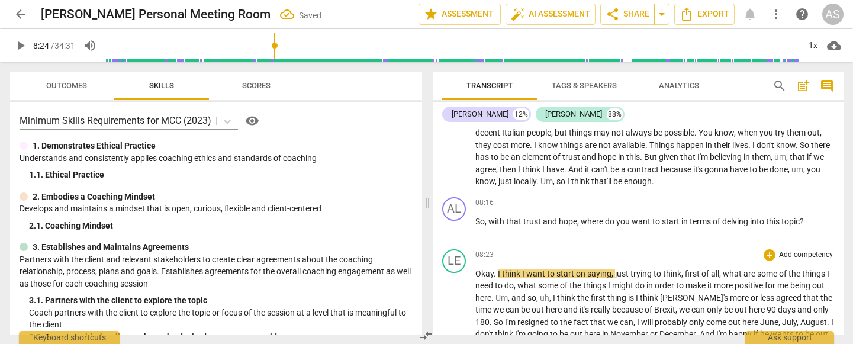
click at [494, 268] on span "." at bounding box center [496, 273] width 4 height 9
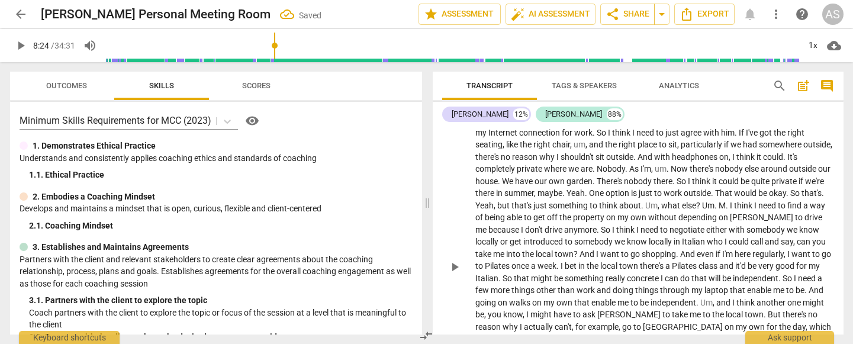
scroll to position [1713, 0]
click at [452, 259] on span "play_arrow" at bounding box center [455, 266] width 14 height 14
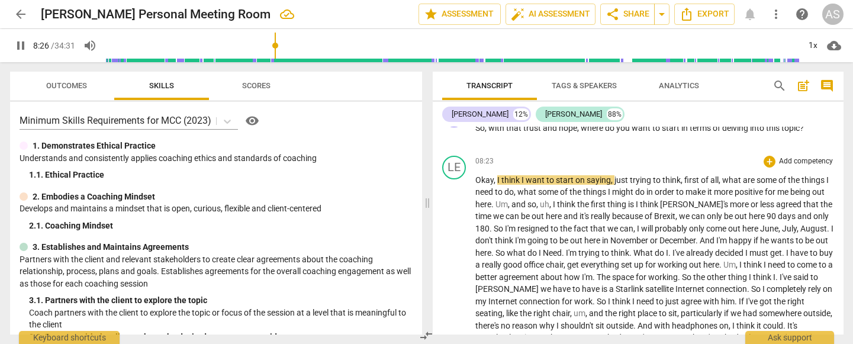
scroll to position [1533, 0]
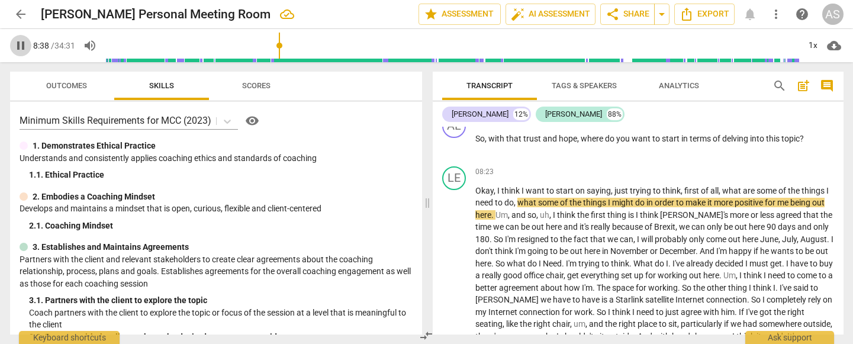
click at [21, 46] on span "pause" at bounding box center [21, 45] width 14 height 14
type input "519"
click at [605, 198] on span "things" at bounding box center [595, 202] width 25 height 9
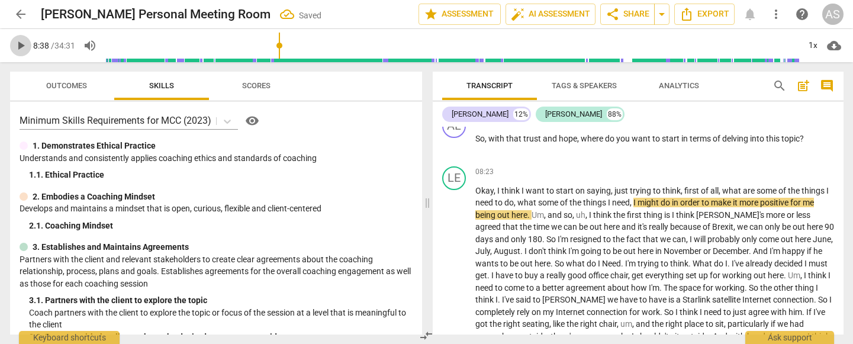
click at [21, 44] on span "play_arrow" at bounding box center [21, 45] width 14 height 14
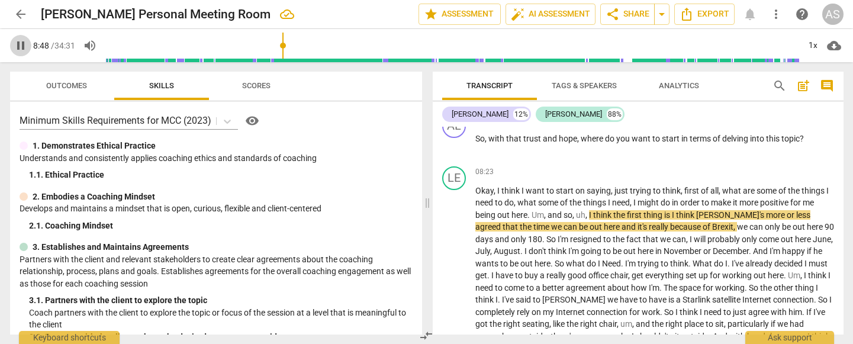
click at [21, 44] on span "pause" at bounding box center [21, 45] width 14 height 14
type input "529"
click at [589, 210] on span "," at bounding box center [588, 214] width 4 height 9
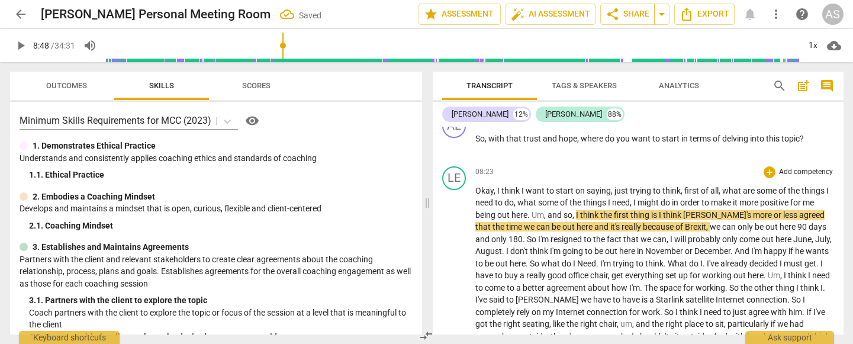
click at [21, 45] on span "play_arrow" at bounding box center [21, 45] width 14 height 14
click at [657, 210] on span "is" at bounding box center [655, 214] width 8 height 9
type input "532"
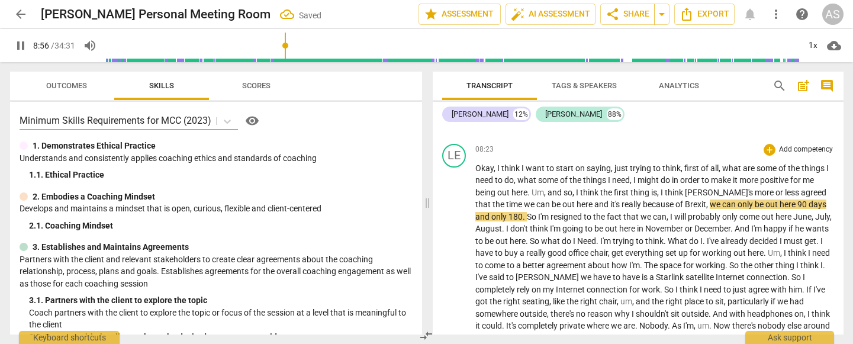
scroll to position [1577, 0]
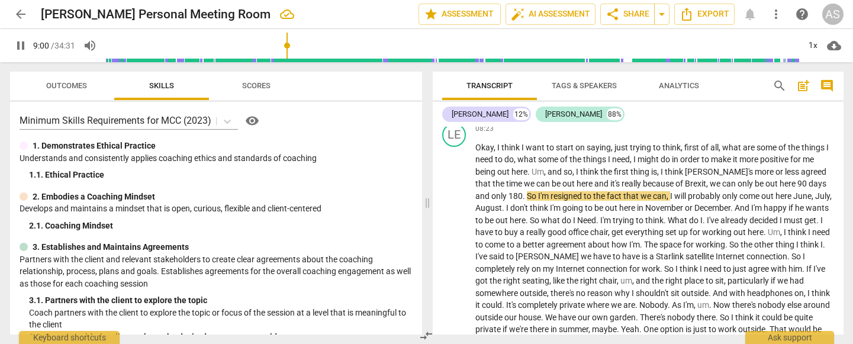
click at [19, 41] on span "pause" at bounding box center [21, 45] width 14 height 14
type input "541"
drag, startPoint x: 490, startPoint y: 190, endPoint x: 463, endPoint y: 190, distance: 27.8
click at [509, 191] on span "So" at bounding box center [514, 195] width 11 height 9
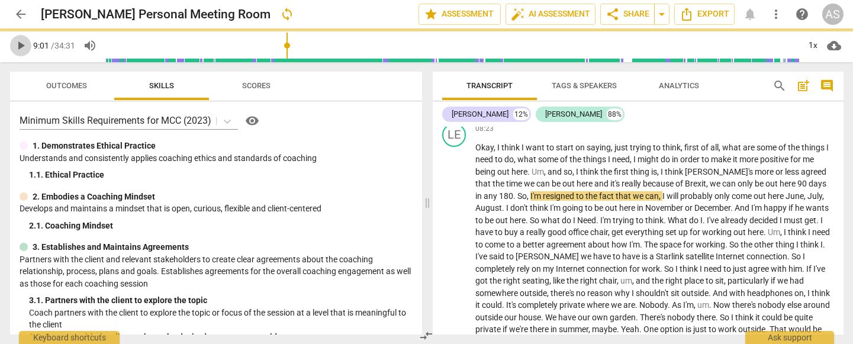
click at [15, 47] on span "play_arrow" at bounding box center [21, 45] width 14 height 14
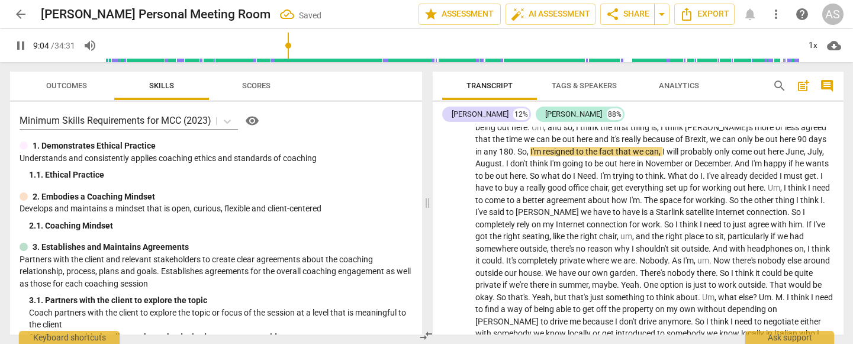
scroll to position [1618, 0]
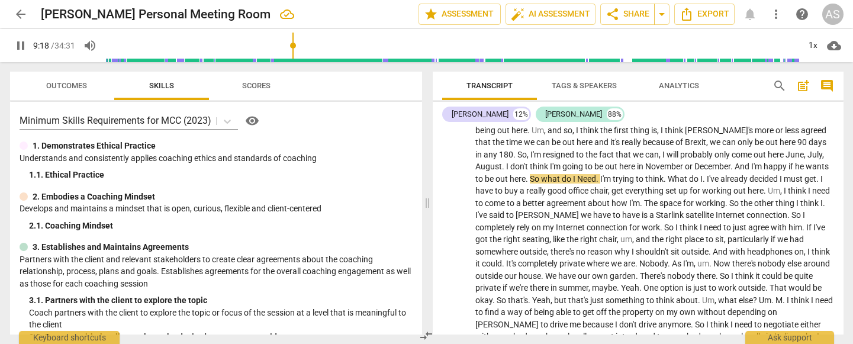
click at [541, 174] on span "So" at bounding box center [535, 178] width 11 height 9
type input "559"
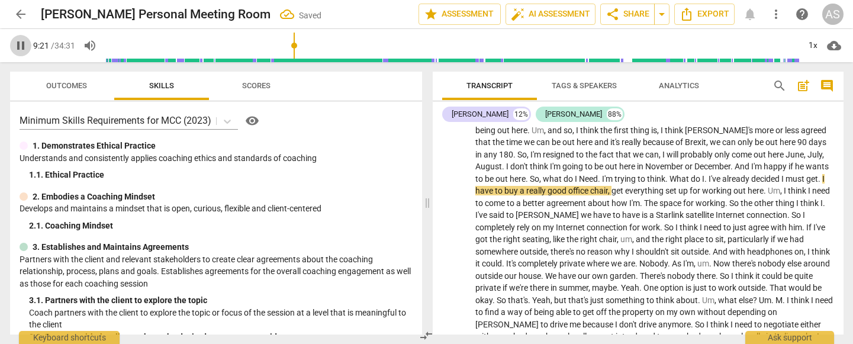
click at [21, 50] on span "pause" at bounding box center [21, 45] width 14 height 14
type input "562"
click at [598, 174] on span "Need" at bounding box center [588, 178] width 19 height 9
click at [599, 174] on span "." at bounding box center [597, 178] width 4 height 9
click at [703, 174] on span "." at bounding box center [701, 178] width 4 height 9
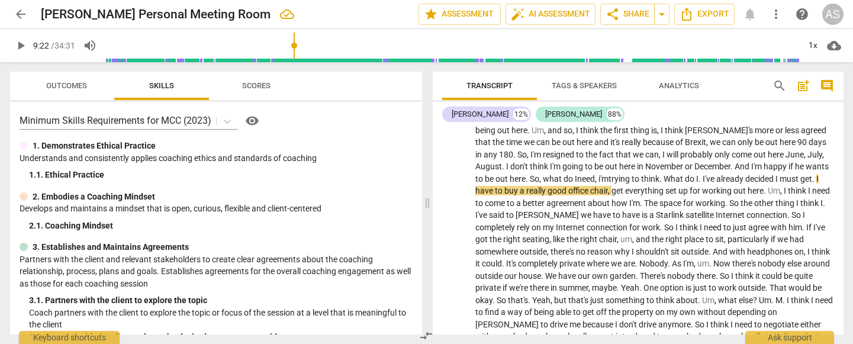
click at [813, 184] on span "." at bounding box center [815, 178] width 4 height 9
click at [20, 45] on span "play_arrow" at bounding box center [21, 45] width 14 height 14
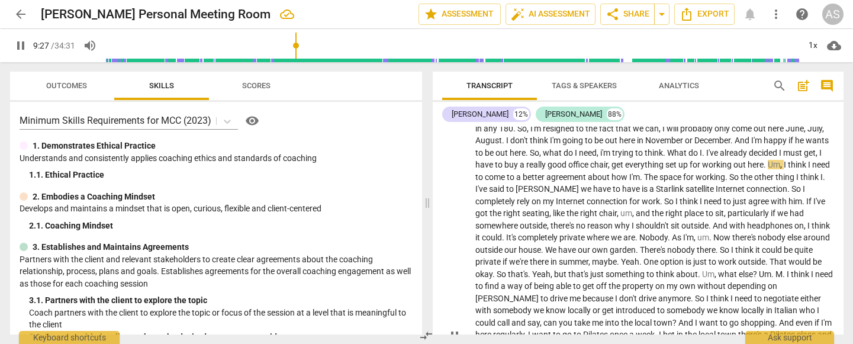
scroll to position [1643, 0]
click at [644, 173] on span "." at bounding box center [642, 177] width 4 height 9
type input "577"
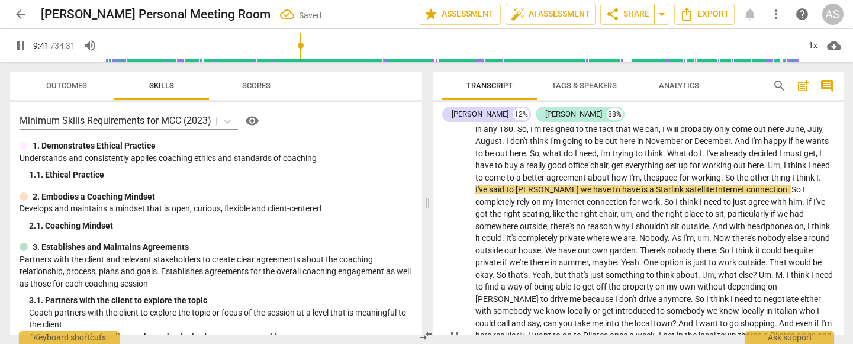
click at [819, 182] on span "." at bounding box center [820, 177] width 2 height 9
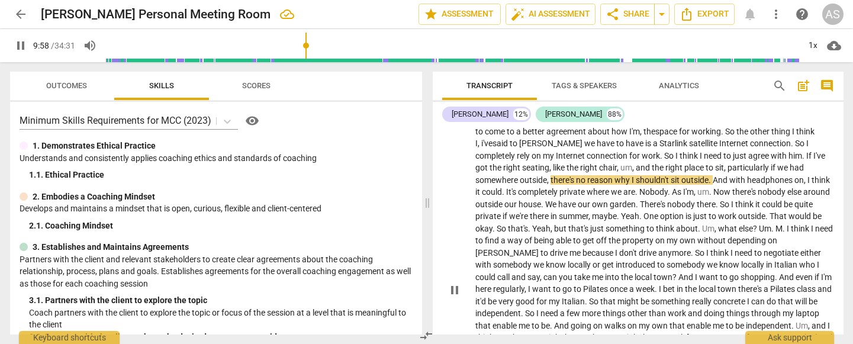
scroll to position [1688, 0]
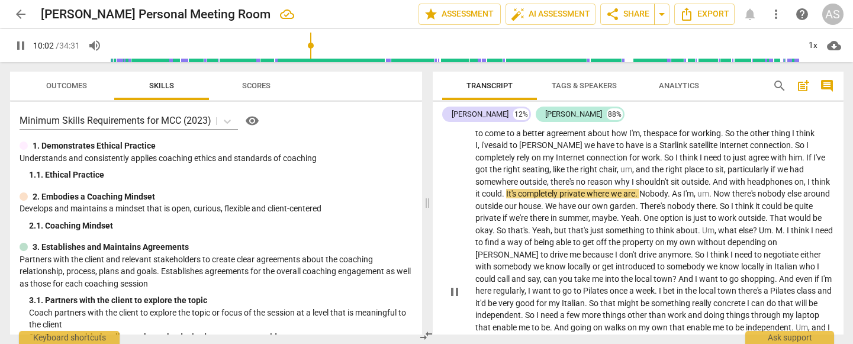
click at [506, 189] on span "." at bounding box center [504, 193] width 4 height 9
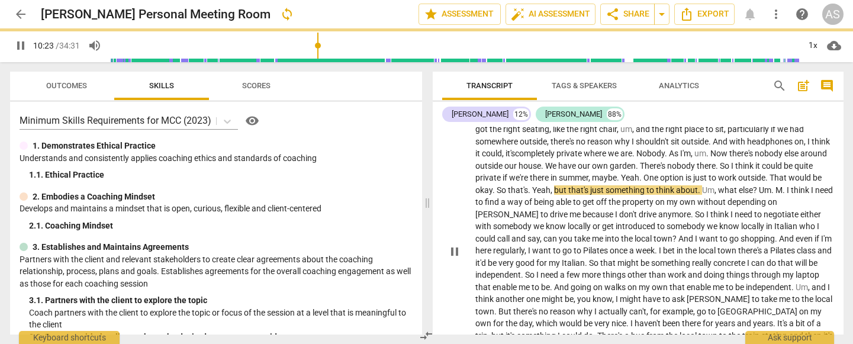
scroll to position [1733, 0]
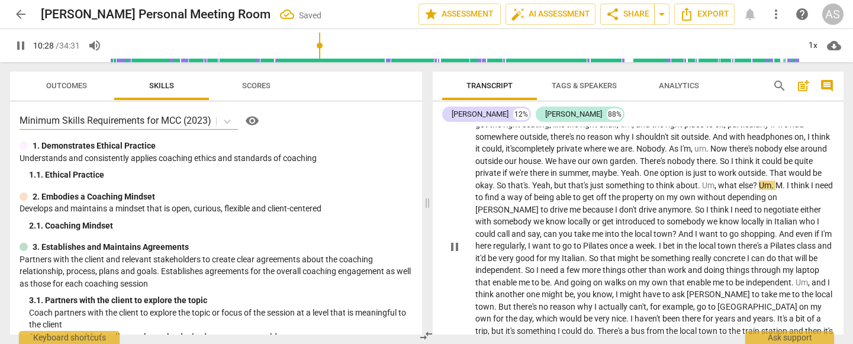
click at [787, 181] on span "." at bounding box center [785, 185] width 4 height 9
click at [19, 47] on span "pause" at bounding box center [21, 45] width 14 height 14
click at [19, 47] on span "play_arrow" at bounding box center [21, 45] width 14 height 14
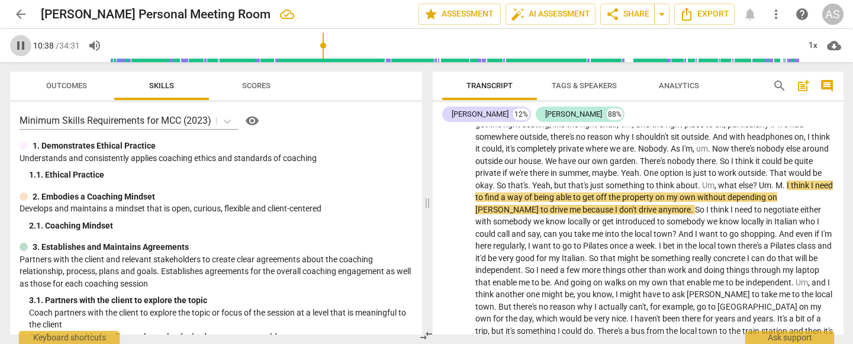
click at [21, 47] on span "pause" at bounding box center [21, 45] width 14 height 14
type input "639"
click at [787, 181] on span "." at bounding box center [785, 185] width 4 height 9
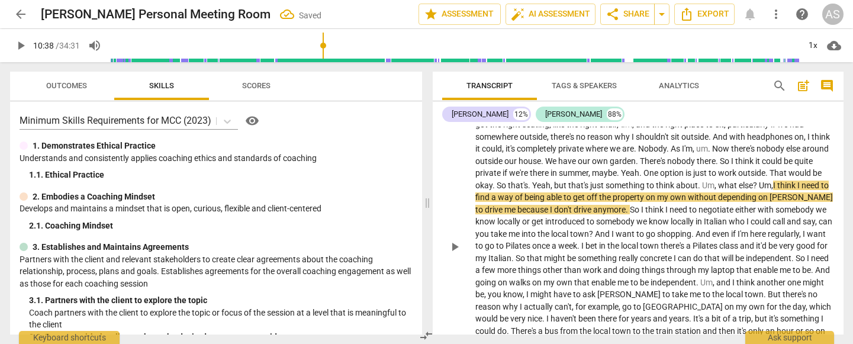
click at [23, 48] on span "play_arrow" at bounding box center [21, 45] width 14 height 14
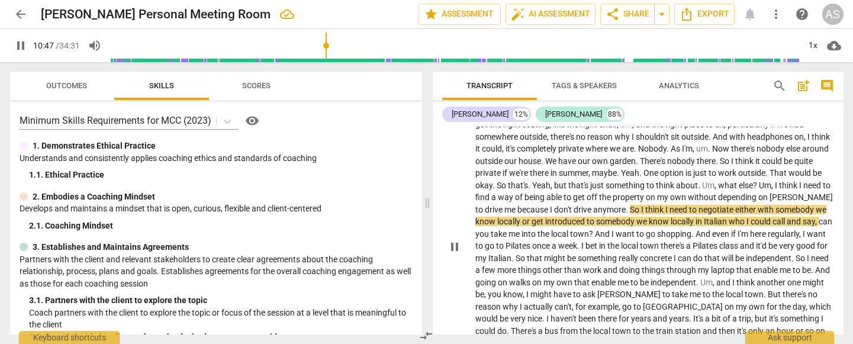
click at [641, 205] on span "So" at bounding box center [635, 209] width 11 height 9
type input "649"
click at [643, 205] on span "So," at bounding box center [636, 209] width 13 height 9
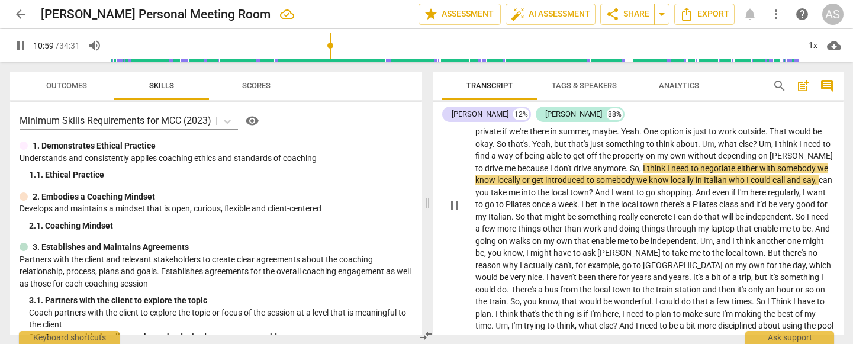
scroll to position [1777, 0]
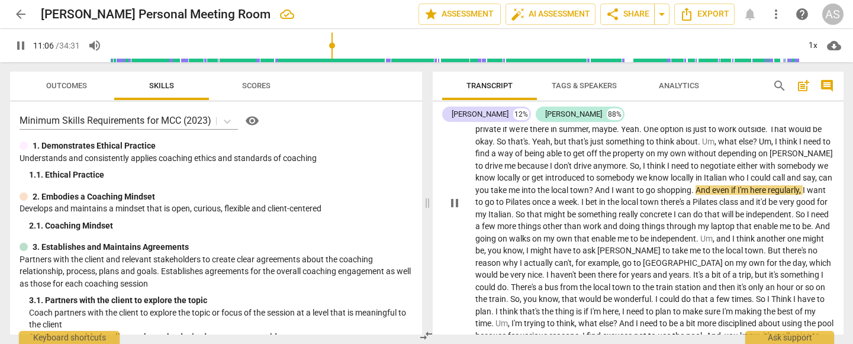
click at [612, 185] on span "And" at bounding box center [603, 189] width 17 height 9
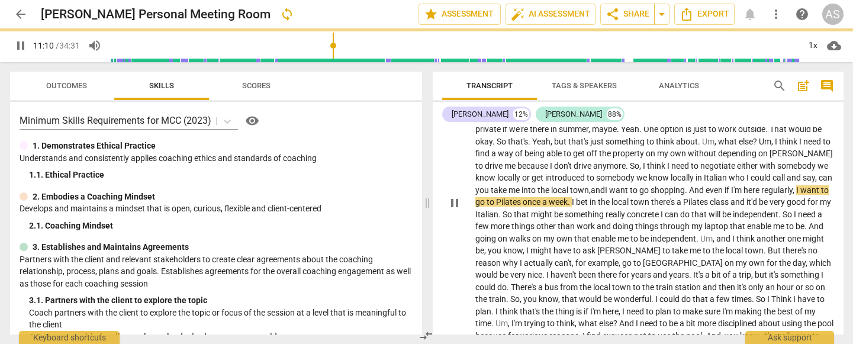
click at [689, 185] on span "." at bounding box center [687, 189] width 4 height 9
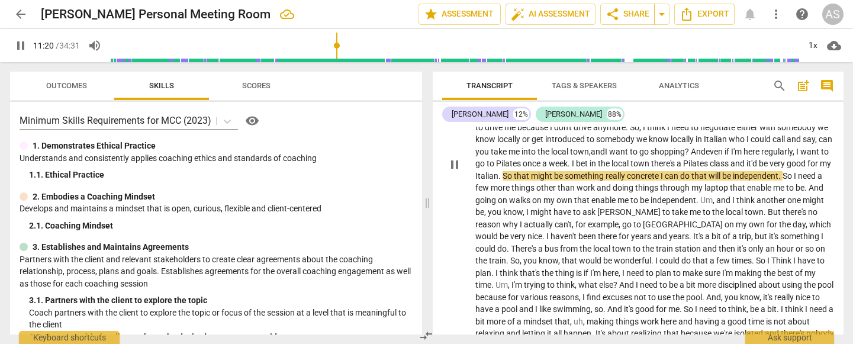
scroll to position [1824, 0]
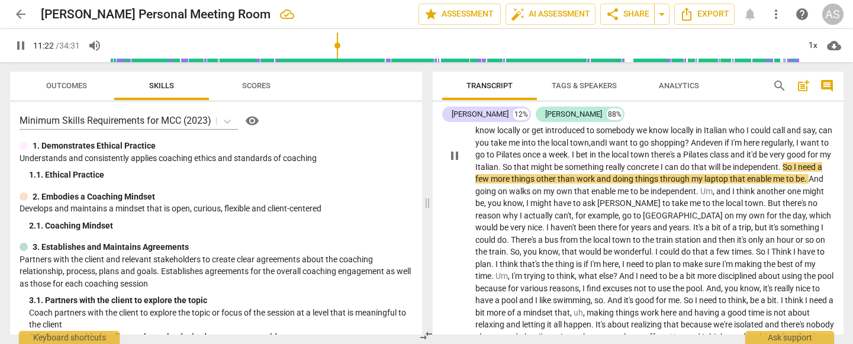
click at [783, 169] on span "So" at bounding box center [788, 166] width 11 height 9
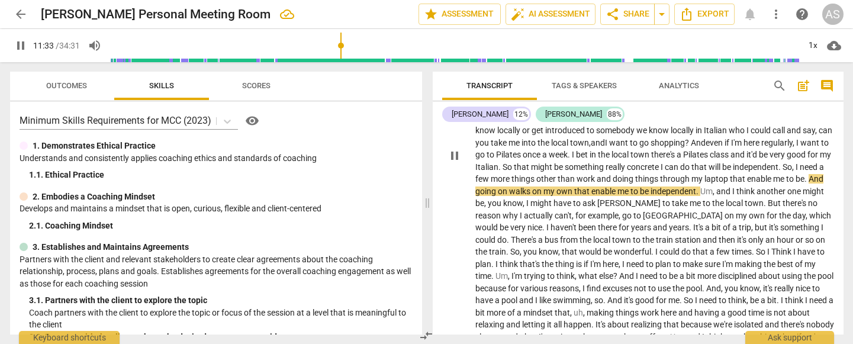
click at [547, 174] on p "Okay , I think I want to start on saying , just trying to think , first of all …" at bounding box center [655, 155] width 359 height 522
click at [805, 176] on span "." at bounding box center [807, 178] width 4 height 9
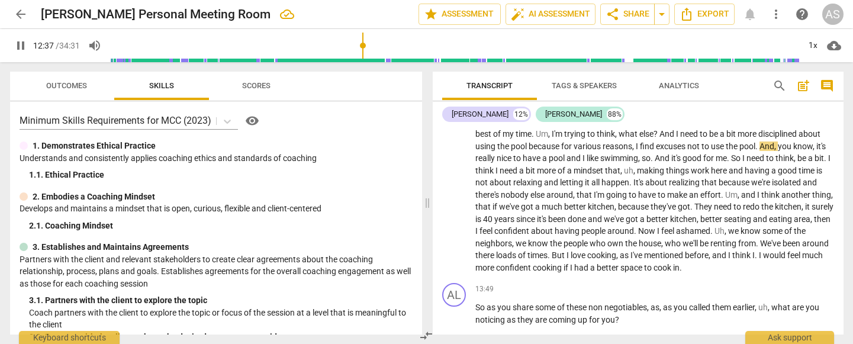
scroll to position [1964, 0]
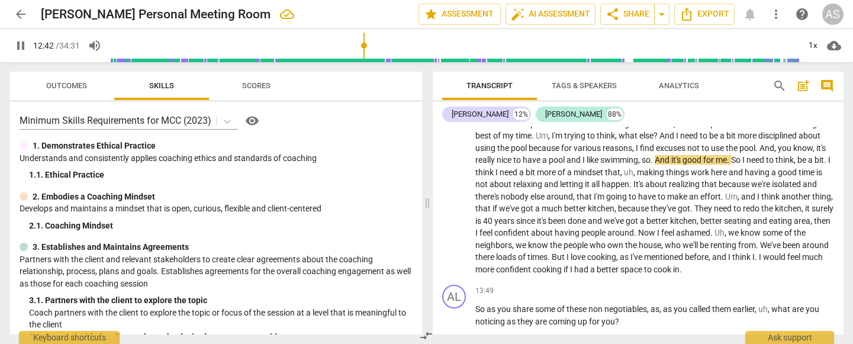
click at [655, 155] on span "." at bounding box center [653, 159] width 4 height 9
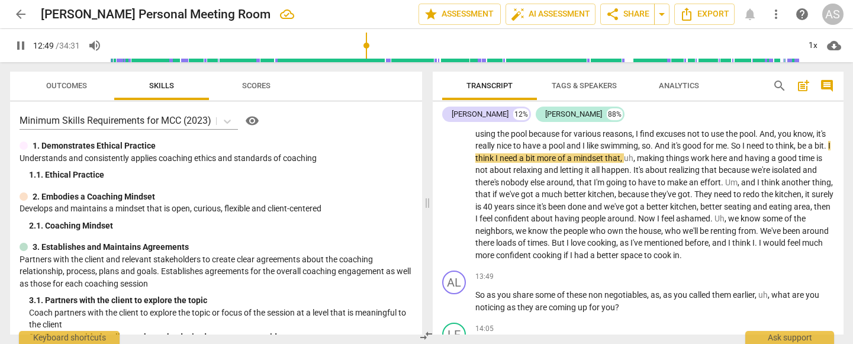
scroll to position [1986, 0]
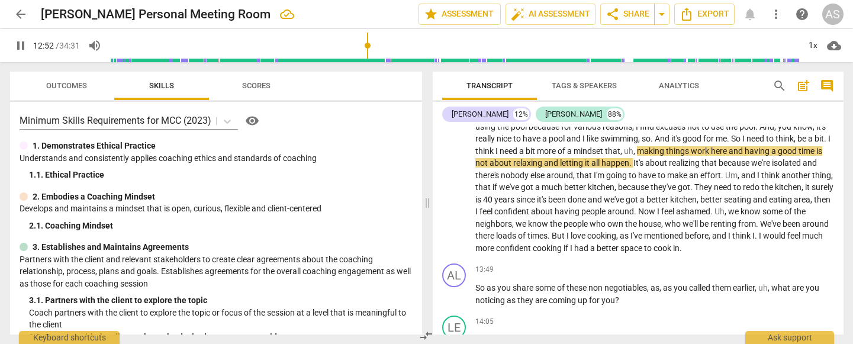
click at [666, 146] on span "making" at bounding box center [651, 150] width 29 height 9
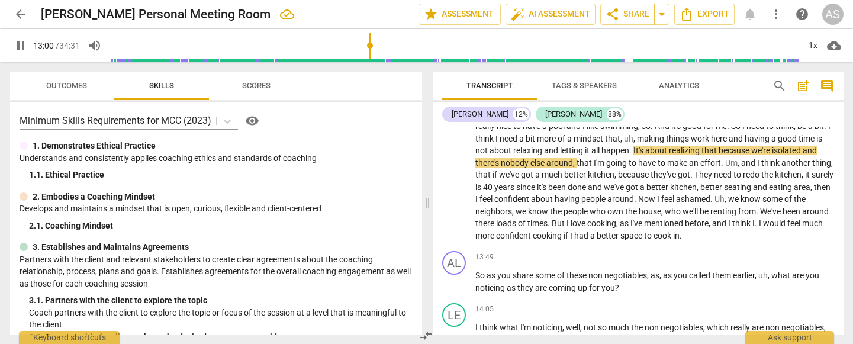
scroll to position [0, 0]
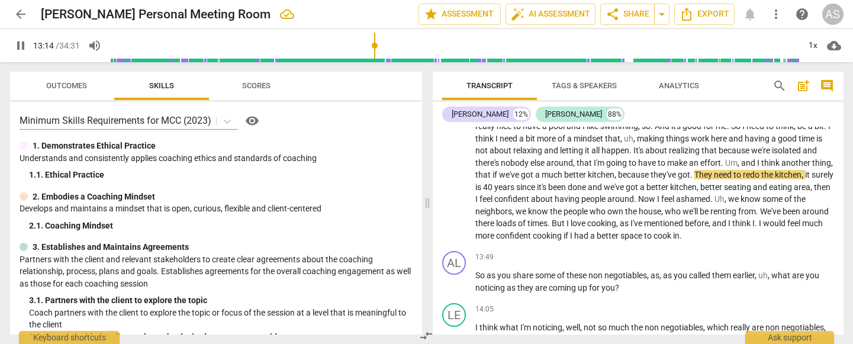
click at [695, 170] on span "." at bounding box center [693, 174] width 4 height 9
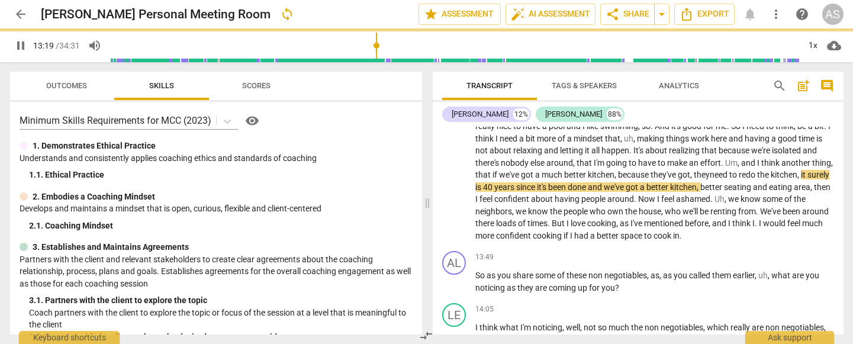
click at [798, 171] on span "," at bounding box center [800, 174] width 4 height 9
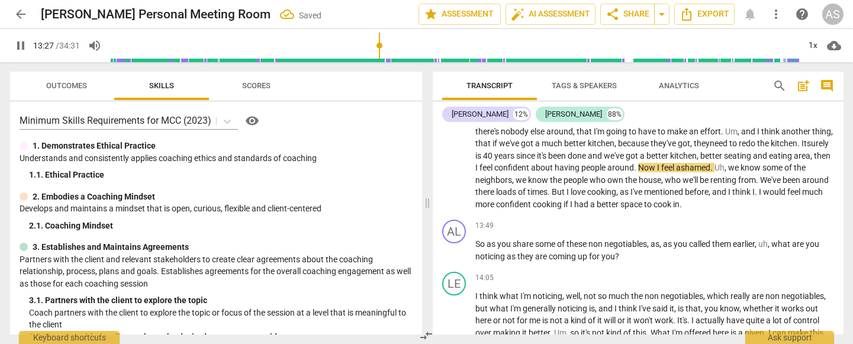
scroll to position [2031, 0]
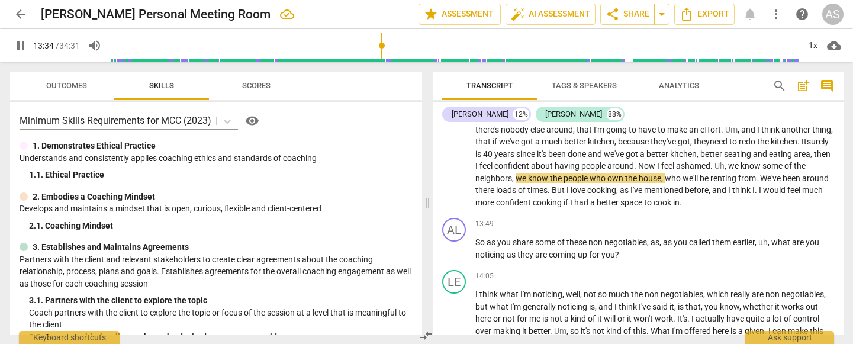
click at [528, 174] on span "we" at bounding box center [522, 178] width 12 height 9
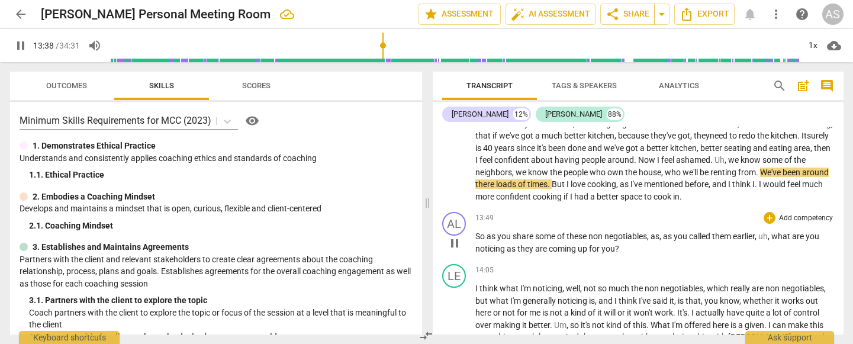
scroll to position [2047, 0]
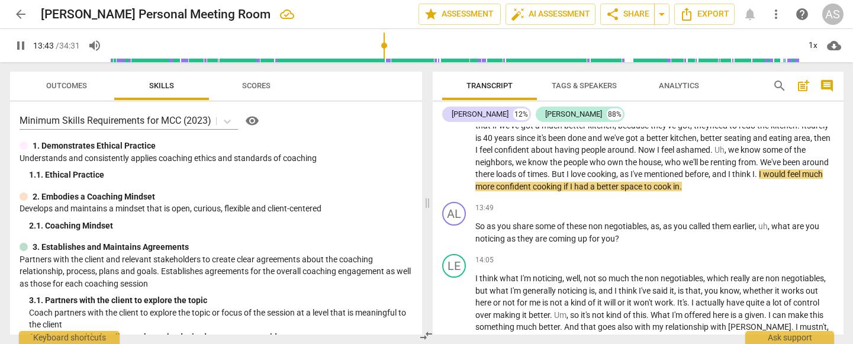
click at [755, 172] on span "." at bounding box center [757, 173] width 4 height 9
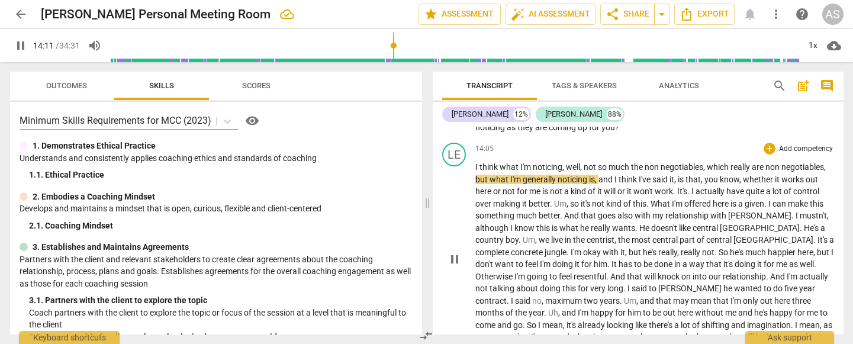
scroll to position [2163, 0]
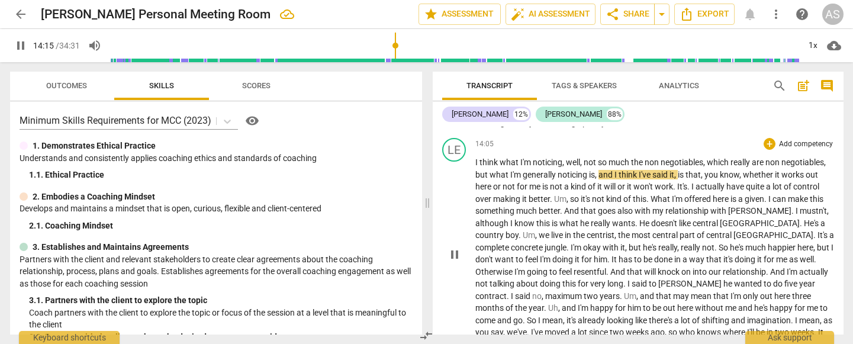
click at [598, 170] on span "," at bounding box center [597, 174] width 4 height 9
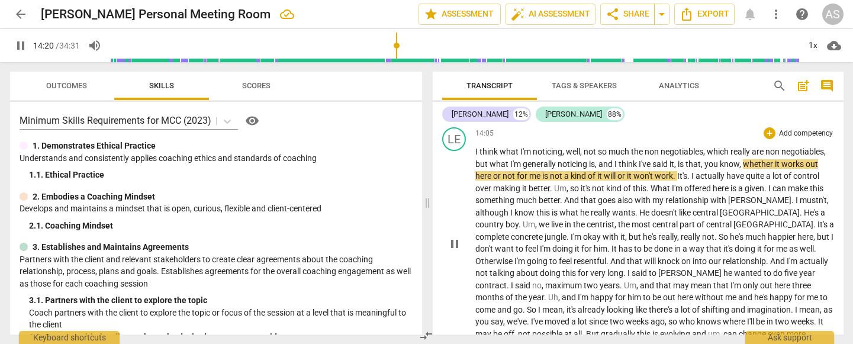
scroll to position [2172, 0]
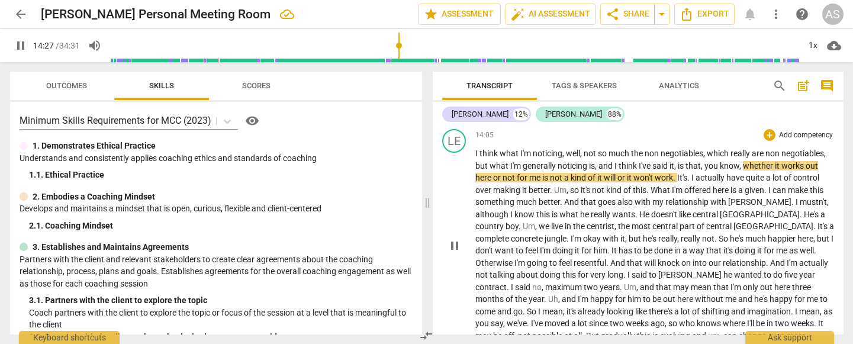
click at [597, 173] on span "of" at bounding box center [592, 177] width 9 height 9
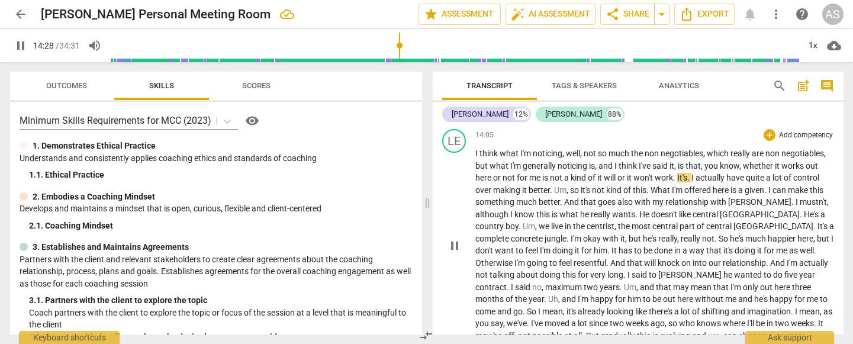
type input "868"
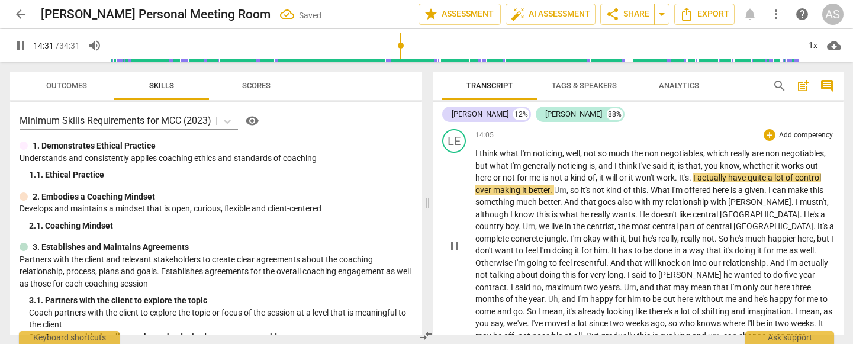
click at [694, 173] on span "." at bounding box center [691, 177] width 4 height 9
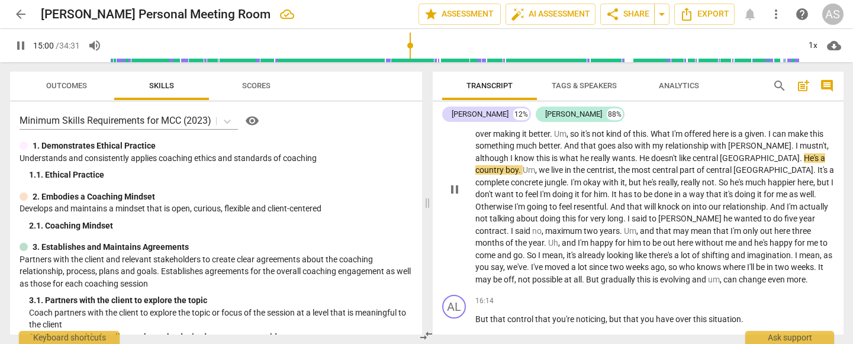
scroll to position [2227, 0]
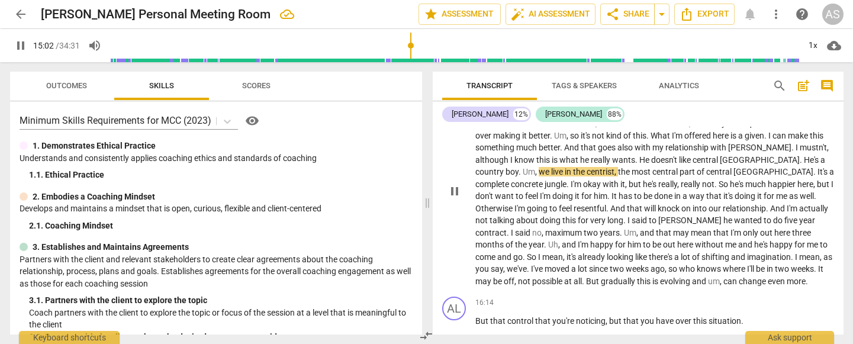
click at [454, 184] on span "pause" at bounding box center [455, 191] width 14 height 14
click at [451, 184] on span "play_arrow" at bounding box center [455, 191] width 14 height 14
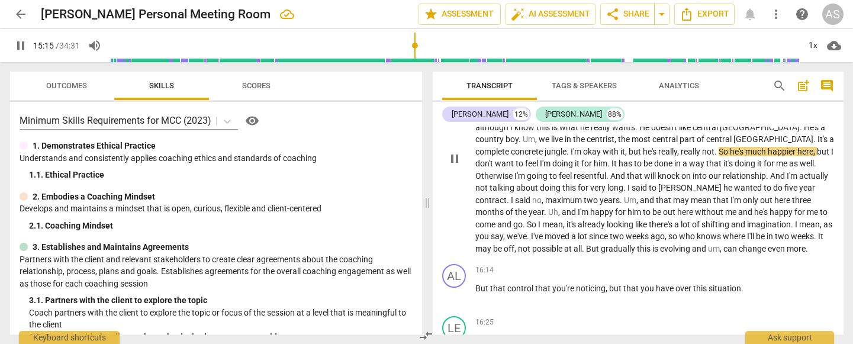
scroll to position [2258, 0]
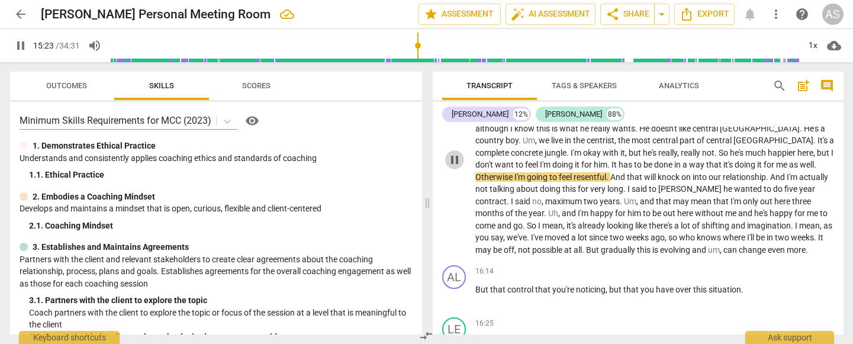
click at [457, 153] on span "pause" at bounding box center [455, 160] width 14 height 14
click at [457, 153] on span "play_arrow" at bounding box center [455, 160] width 14 height 14
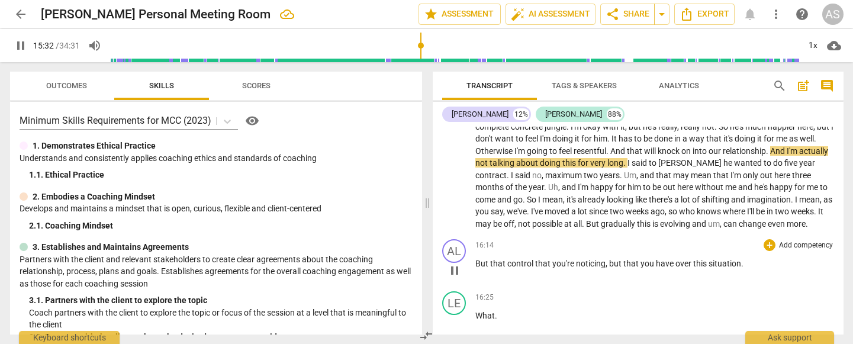
scroll to position [2281, 0]
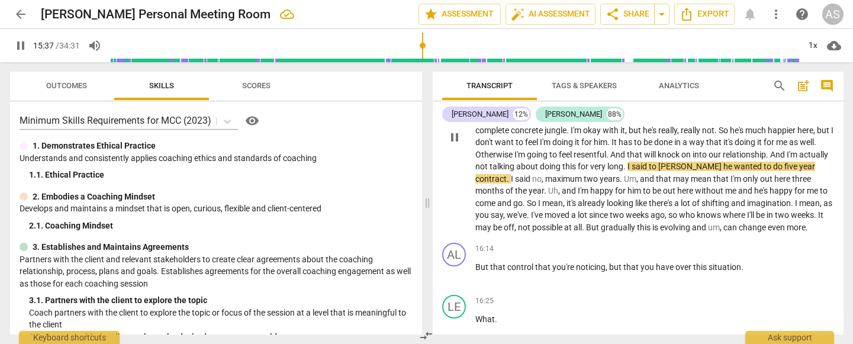
click at [659, 162] on span "[PERSON_NAME]" at bounding box center [691, 166] width 65 height 9
type input "938"
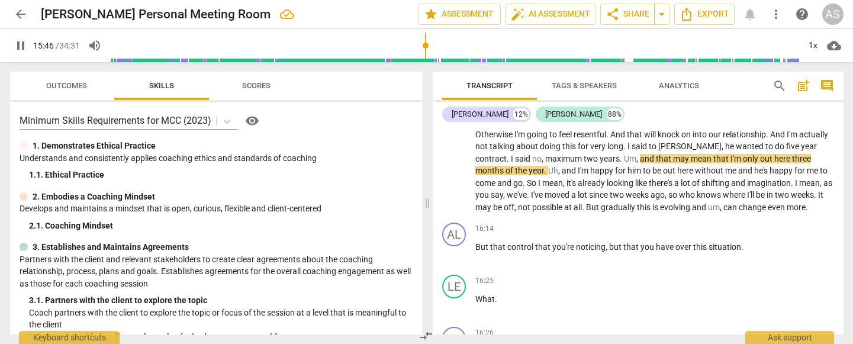
scroll to position [2304, 0]
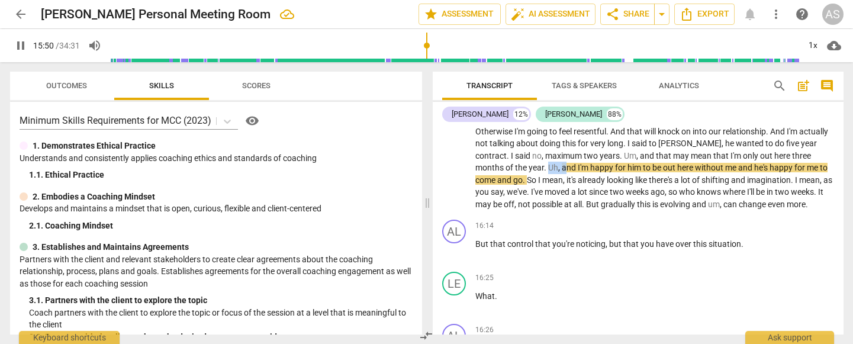
drag, startPoint x: 762, startPoint y: 134, endPoint x: 781, endPoint y: 134, distance: 19.0
click at [781, 134] on p "I think what I'm noticing , well , not so much the non negotiables , which real…" at bounding box center [655, 113] width 359 height 194
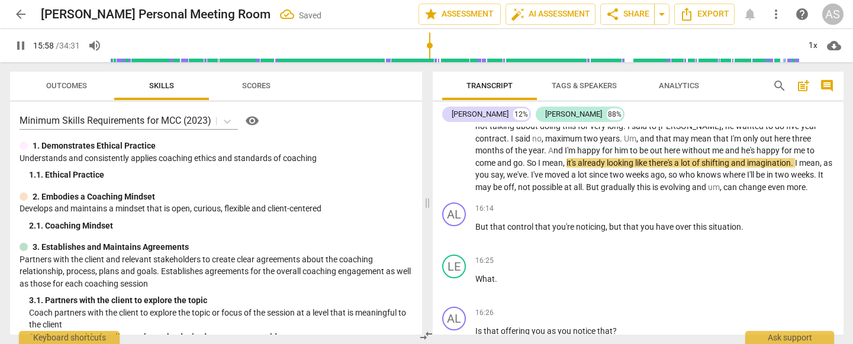
scroll to position [2319, 0]
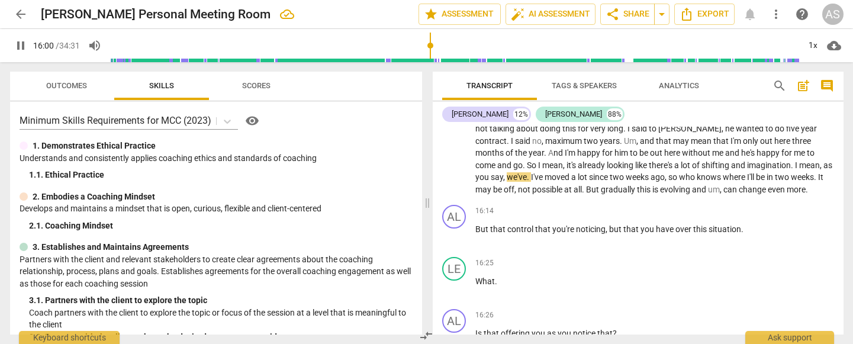
click at [531, 172] on span "." at bounding box center [529, 176] width 4 height 9
click at [666, 172] on span "so" at bounding box center [671, 176] width 11 height 9
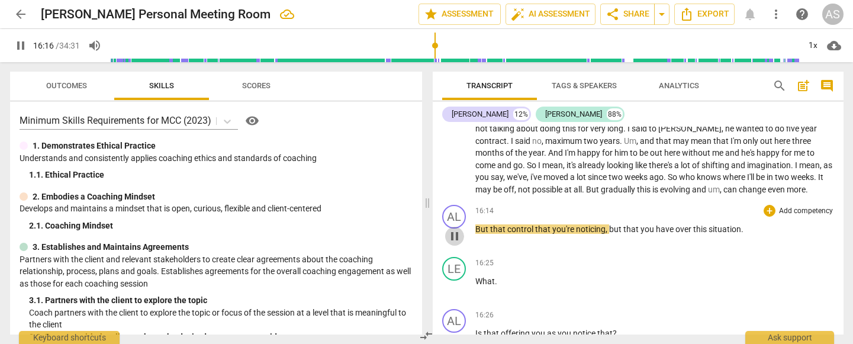
click at [454, 229] on span "pause" at bounding box center [455, 236] width 14 height 14
type input "976"
drag, startPoint x: 596, startPoint y: 166, endPoint x: 613, endPoint y: 165, distance: 17.2
click at [613, 166] on p "I think what I'm noticing , well , not so much the non negotiables , which real…" at bounding box center [655, 98] width 359 height 194
click at [692, 185] on span "and [mm]" at bounding box center [709, 189] width 35 height 9
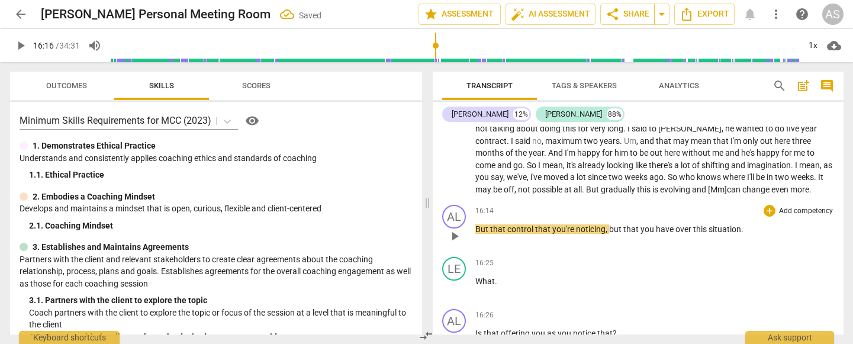
click at [454, 229] on span "play_arrow" at bounding box center [455, 236] width 14 height 14
click at [454, 229] on span "pause" at bounding box center [455, 236] width 14 height 14
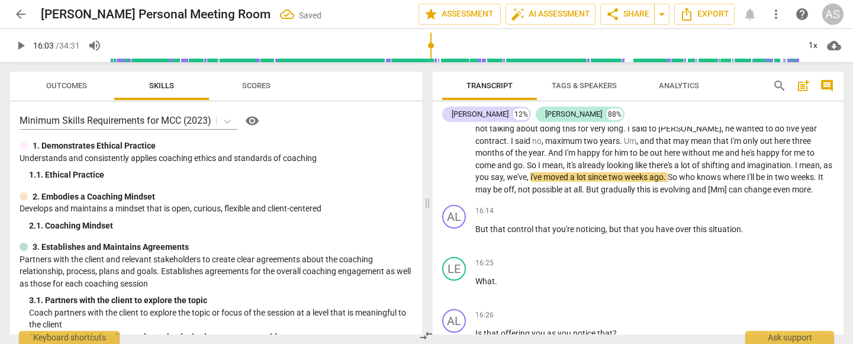
click at [432, 58] on input "range" at bounding box center [455, 46] width 690 height 38
click at [452, 229] on span "play_arrow" at bounding box center [455, 236] width 14 height 14
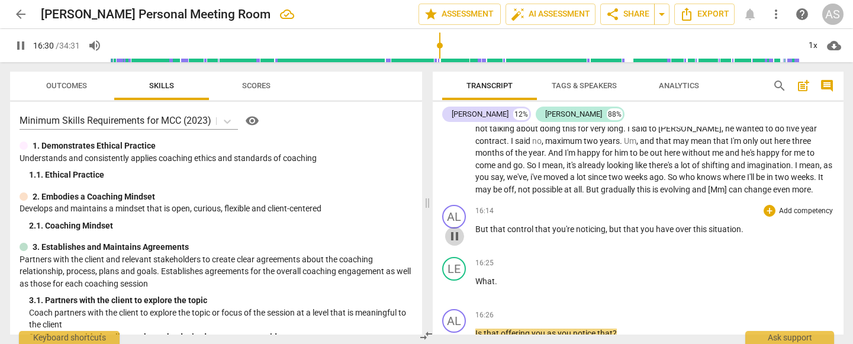
click at [452, 229] on span "pause" at bounding box center [455, 236] width 14 height 14
type input "990"
click at [489, 224] on span "But" at bounding box center [483, 228] width 15 height 9
drag, startPoint x: 609, startPoint y: 207, endPoint x: 622, endPoint y: 207, distance: 13.0
click at [622, 224] on span "but" at bounding box center [618, 228] width 14 height 9
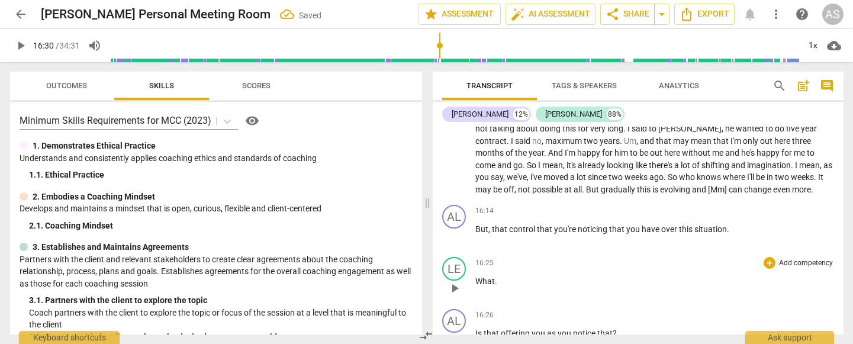
click at [477, 268] on span "What" at bounding box center [486, 281] width 20 height 9
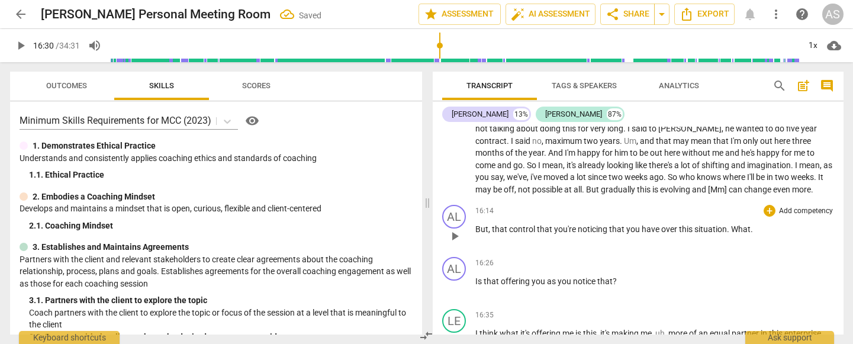
click at [727, 224] on span "." at bounding box center [729, 228] width 4 height 9
click at [476, 268] on span "Is" at bounding box center [480, 281] width 8 height 9
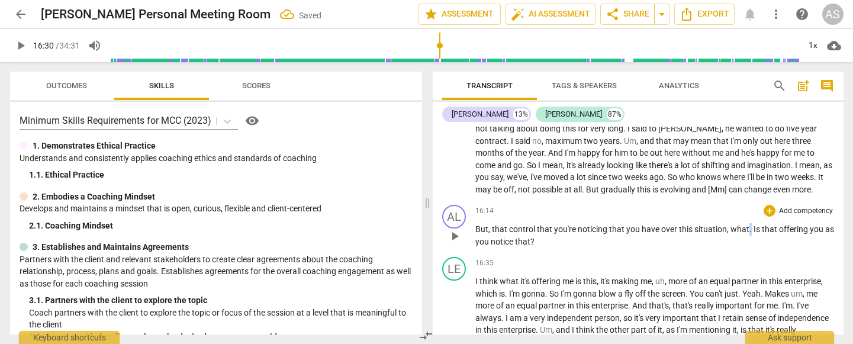
click at [750, 224] on span "." at bounding box center [752, 228] width 4 height 9
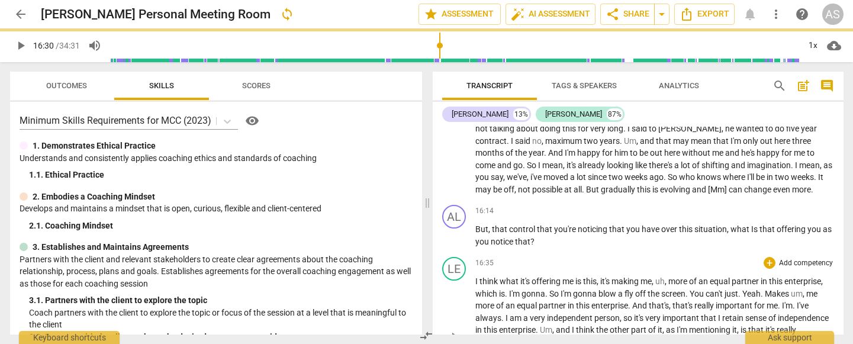
click at [755, 257] on div "16:35 + Add competency keyboard_arrow_right" at bounding box center [655, 263] width 359 height 12
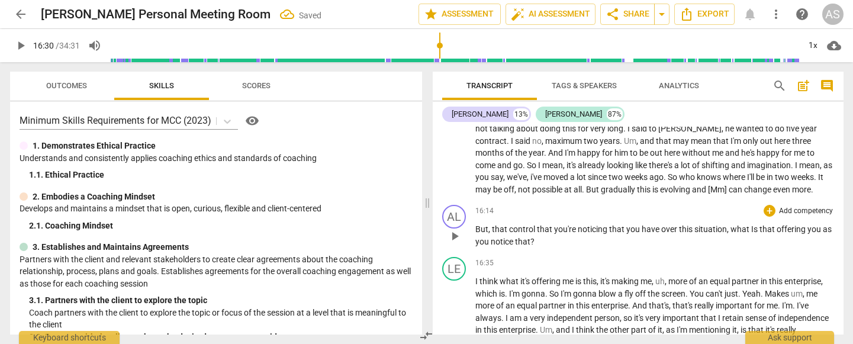
click at [752, 224] on span "Is" at bounding box center [756, 228] width 8 height 9
click at [456, 229] on span "play_arrow" at bounding box center [455, 236] width 14 height 14
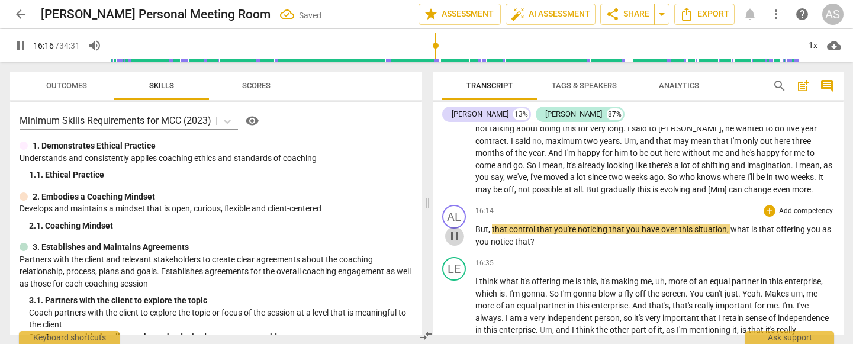
click at [456, 229] on span "pause" at bounding box center [455, 236] width 14 height 14
click at [476, 224] on span "But" at bounding box center [482, 228] width 13 height 9
click at [433, 54] on input "range" at bounding box center [455, 46] width 690 height 38
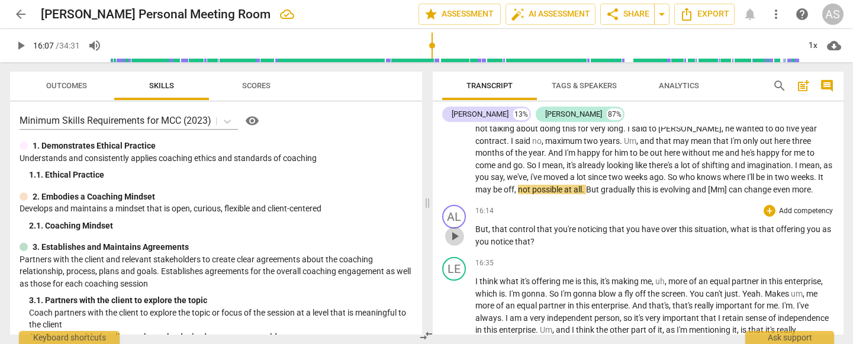
click at [454, 229] on span "play_arrow" at bounding box center [455, 236] width 14 height 14
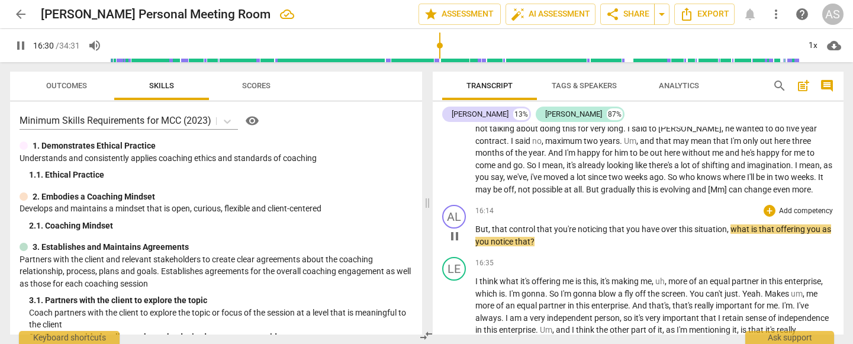
click at [454, 229] on span "pause" at bounding box center [455, 236] width 14 height 14
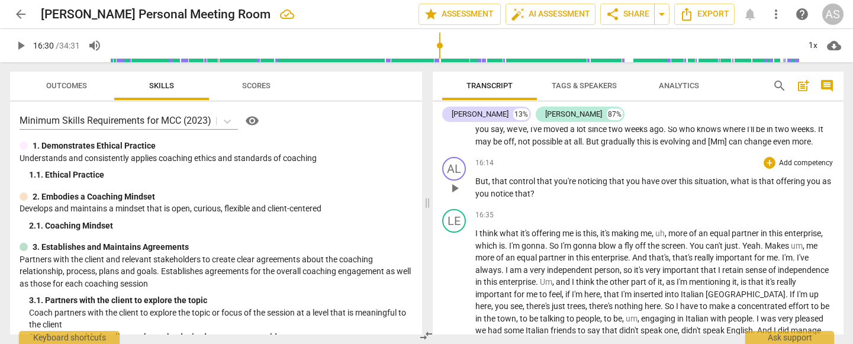
scroll to position [2366, 0]
click at [454, 268] on span "play_arrow" at bounding box center [455, 290] width 14 height 14
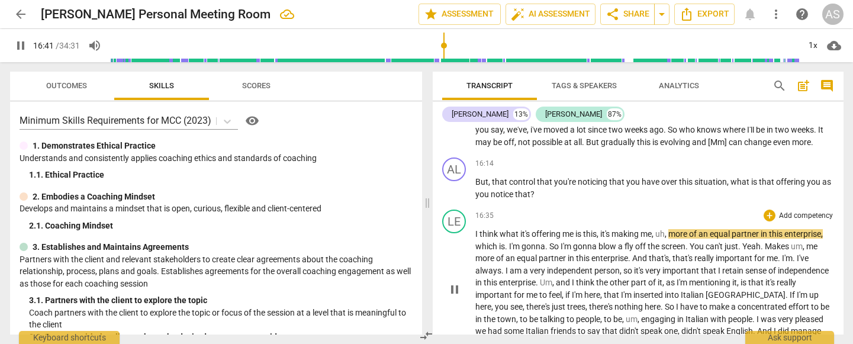
click at [460, 268] on span "pause" at bounding box center [455, 290] width 14 height 14
type input "1002"
click at [673, 229] on span "more" at bounding box center [679, 233] width 21 height 9
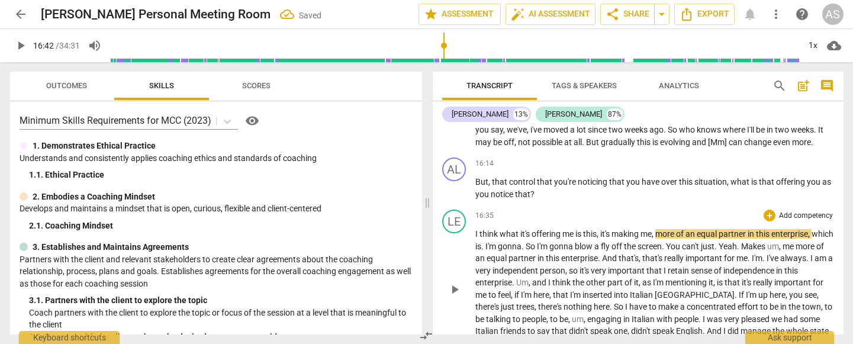
click at [456, 268] on span "play_arrow" at bounding box center [455, 290] width 14 height 14
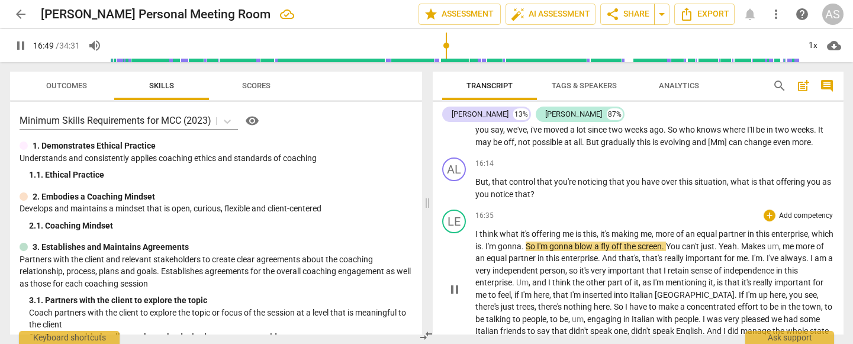
click at [526, 242] on span "." at bounding box center [524, 246] width 4 height 9
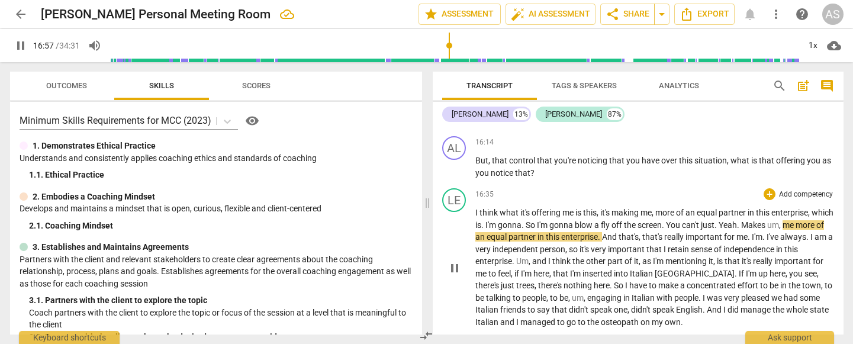
scroll to position [2393, 0]
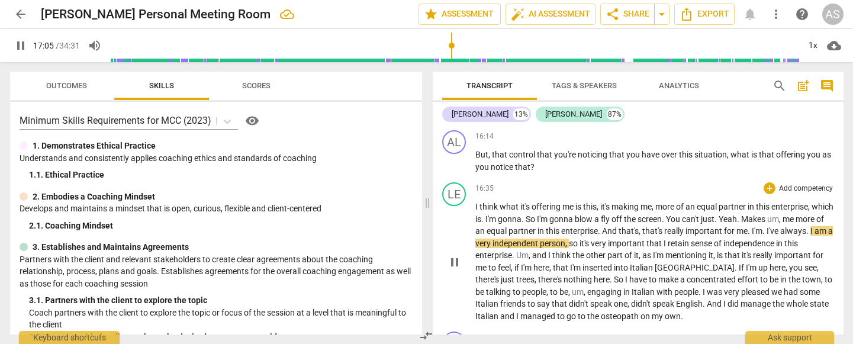
click at [767, 226] on span "." at bounding box center [765, 230] width 4 height 9
type input "1027"
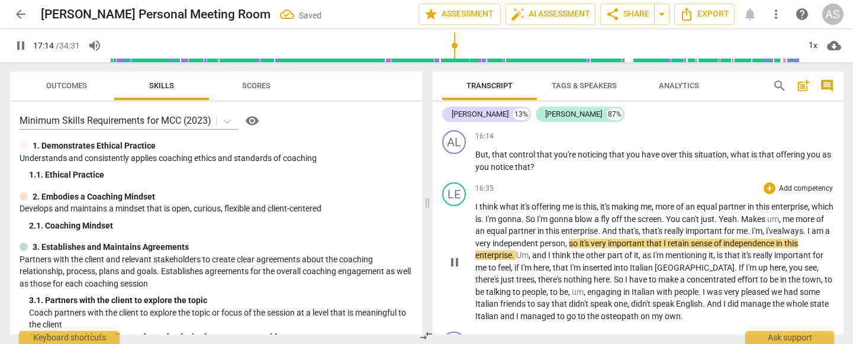
click at [714, 239] on span "sense" at bounding box center [702, 243] width 23 height 9
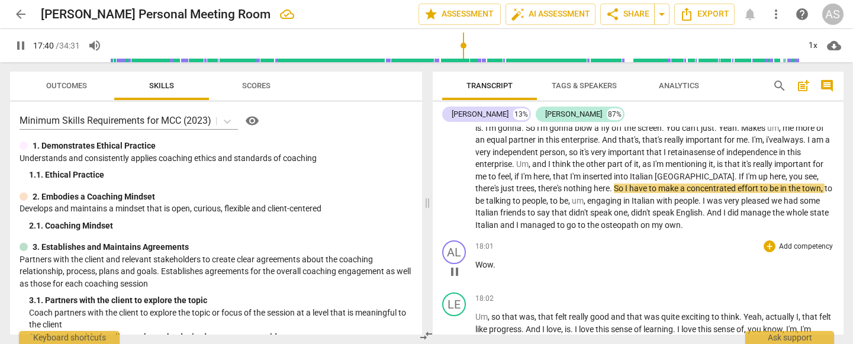
scroll to position [2485, 0]
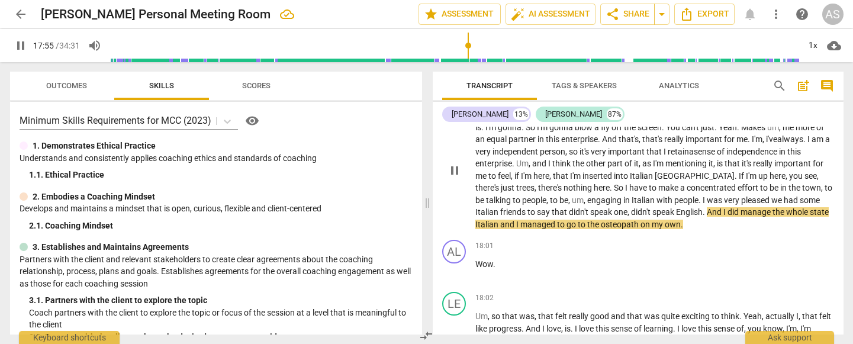
click at [631, 207] on span "," at bounding box center [630, 211] width 4 height 9
click at [808, 207] on span "state" at bounding box center [817, 211] width 19 height 9
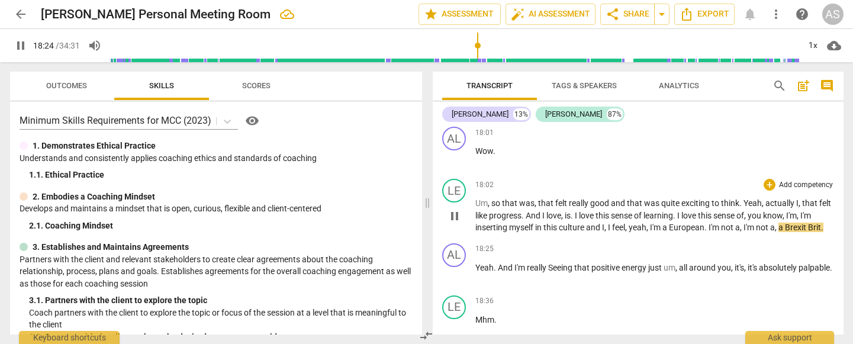
scroll to position [2632, 0]
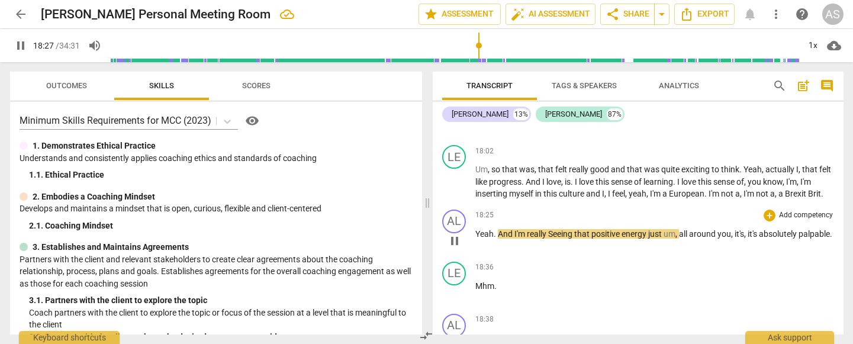
click at [552, 229] on span "Seeing" at bounding box center [561, 233] width 26 height 9
type input "1109"
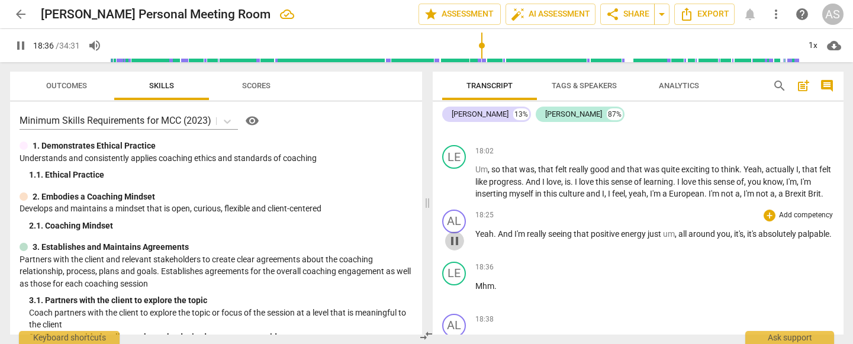
click at [453, 234] on span "pause" at bounding box center [455, 241] width 14 height 14
type input "1117"
click at [734, 229] on span "," at bounding box center [733, 233] width 4 height 9
click at [454, 268] on span "play_arrow" at bounding box center [455, 293] width 14 height 14
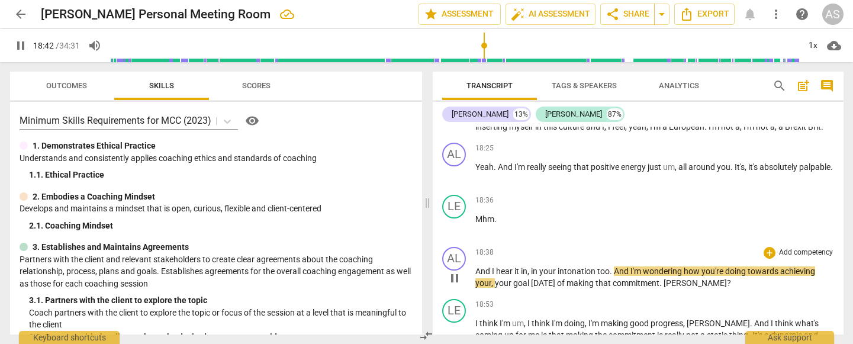
scroll to position [2709, 0]
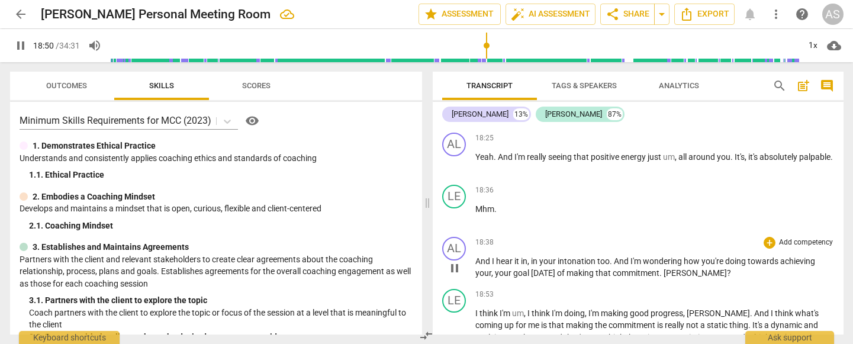
click at [455, 261] on span "pause" at bounding box center [455, 268] width 14 height 14
type input "1131"
click at [660, 268] on span "." at bounding box center [662, 272] width 4 height 9
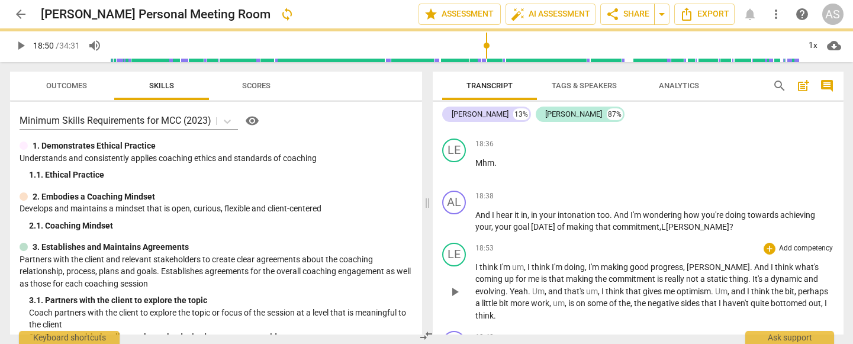
scroll to position [2755, 0]
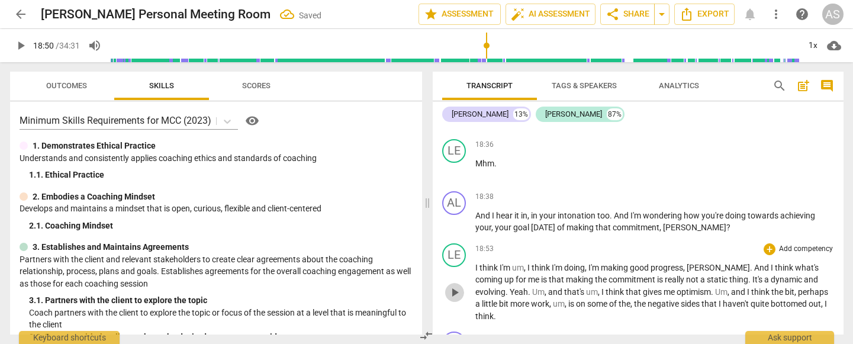
click at [454, 268] on span "play_arrow" at bounding box center [455, 292] width 14 height 14
click at [454, 268] on span "pause" at bounding box center [455, 292] width 14 height 14
type input "1137"
click at [528, 263] on span "," at bounding box center [526, 267] width 4 height 9
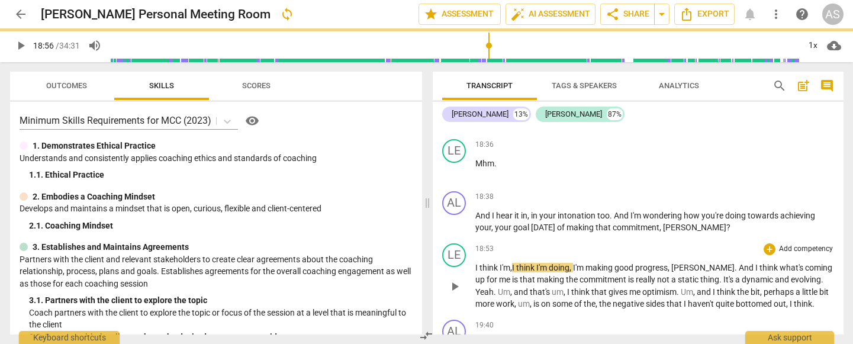
click at [454, 268] on span "play_arrow" at bounding box center [455, 287] width 14 height 14
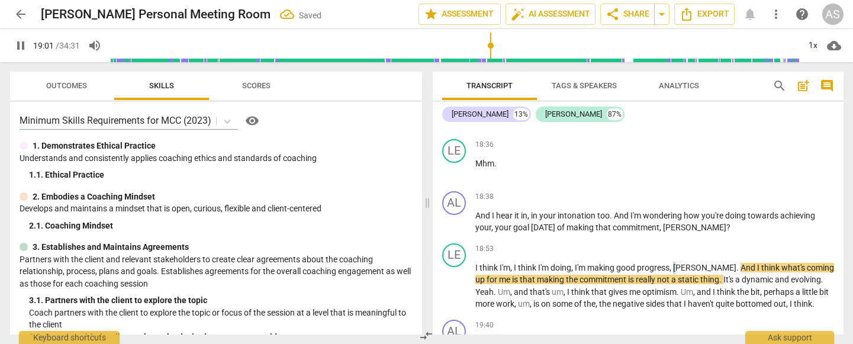
click at [679, 263] on span "[PERSON_NAME]" at bounding box center [704, 267] width 63 height 9
type input "1144"
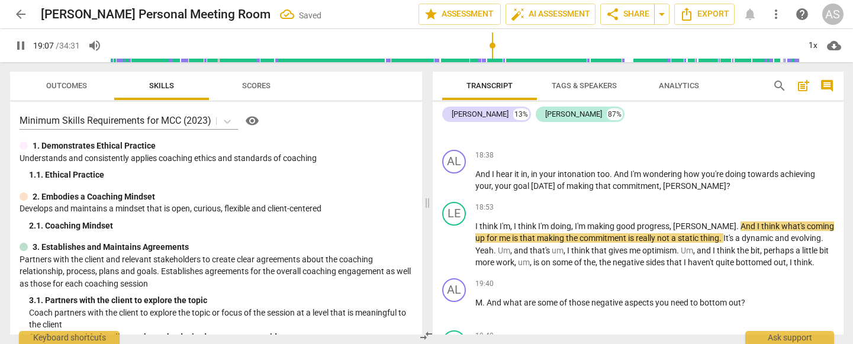
scroll to position [2798, 0]
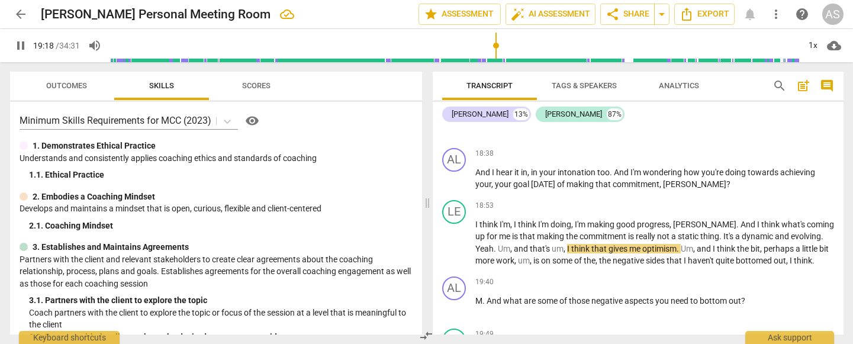
click at [564, 244] on span "," at bounding box center [566, 248] width 4 height 9
click at [736, 256] on span "bottomed" at bounding box center [755, 260] width 38 height 9
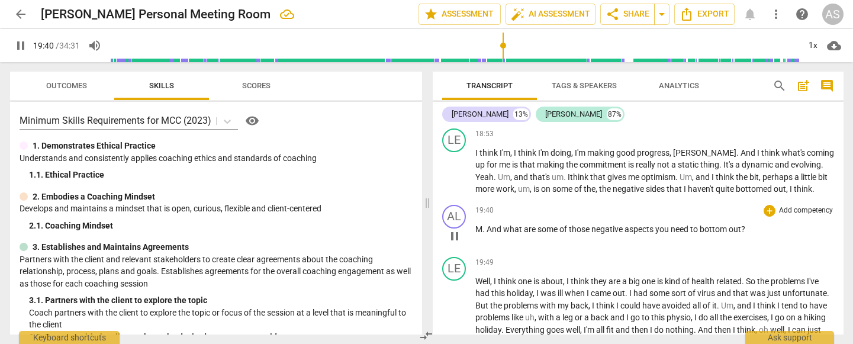
scroll to position [2873, 0]
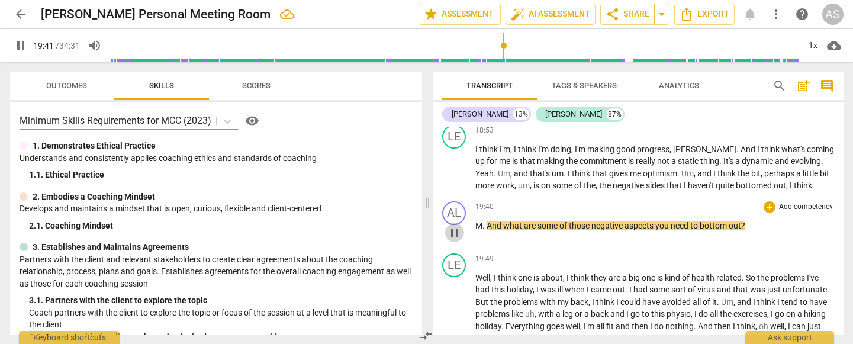
click at [451, 226] on span "pause" at bounding box center [455, 233] width 14 height 14
type input "1182"
click at [481, 221] on span "M" at bounding box center [479, 225] width 7 height 9
click at [455, 226] on span "play_arrow" at bounding box center [455, 233] width 14 height 14
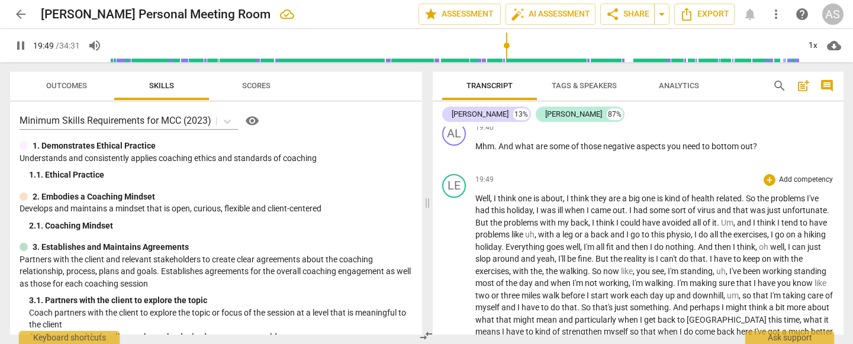
scroll to position [2976, 0]
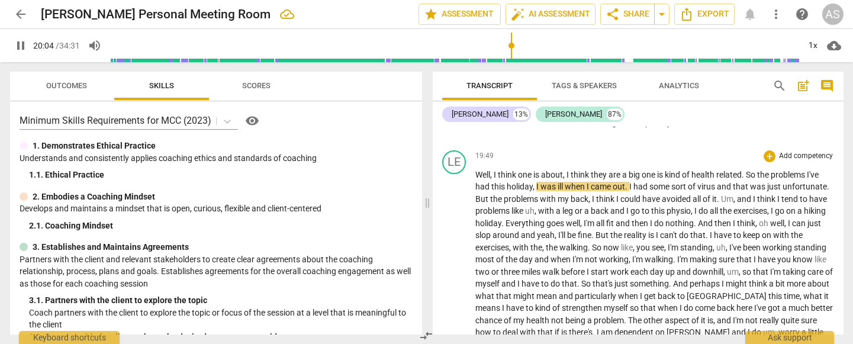
click at [536, 182] on span "," at bounding box center [535, 186] width 4 height 9
type input "1205"
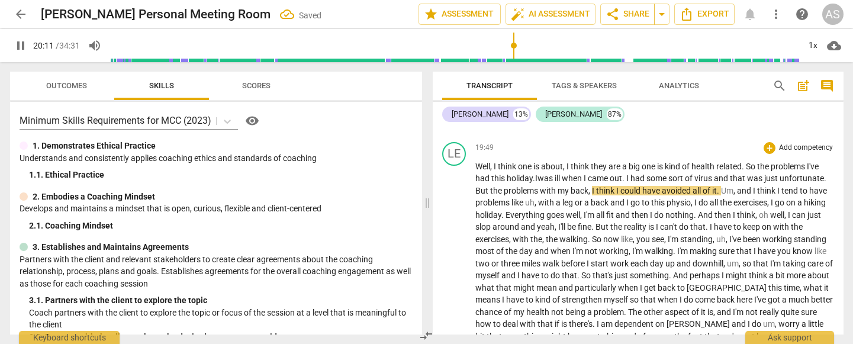
scroll to position [2982, 0]
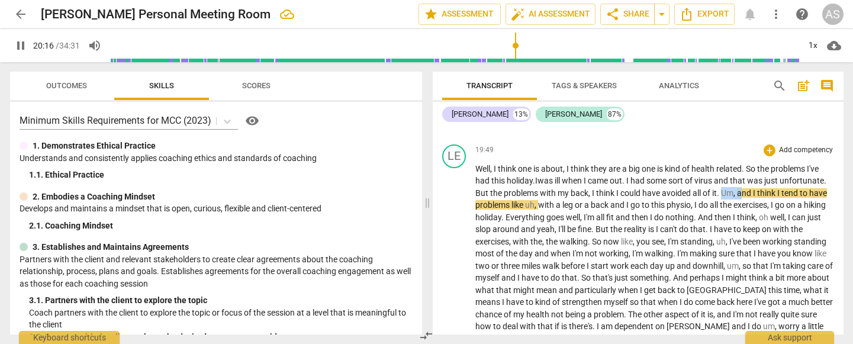
drag, startPoint x: 780, startPoint y: 174, endPoint x: 791, endPoint y: 174, distance: 11.3
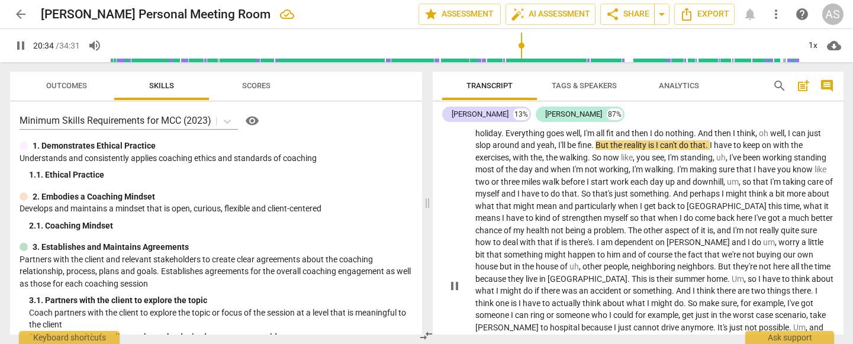
scroll to position [3065, 0]
click at [656, 142] on span "is" at bounding box center [653, 146] width 8 height 9
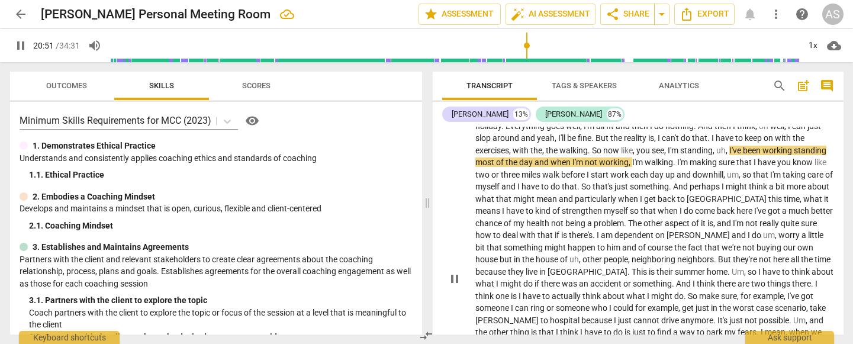
scroll to position [3078, 0]
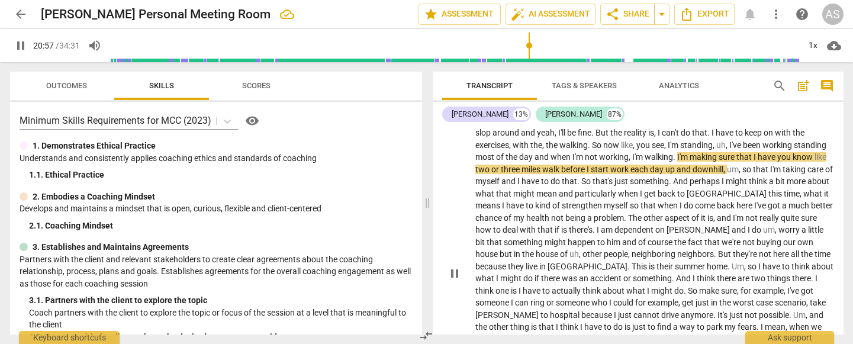
click at [778, 152] on span "have" at bounding box center [768, 156] width 20 height 9
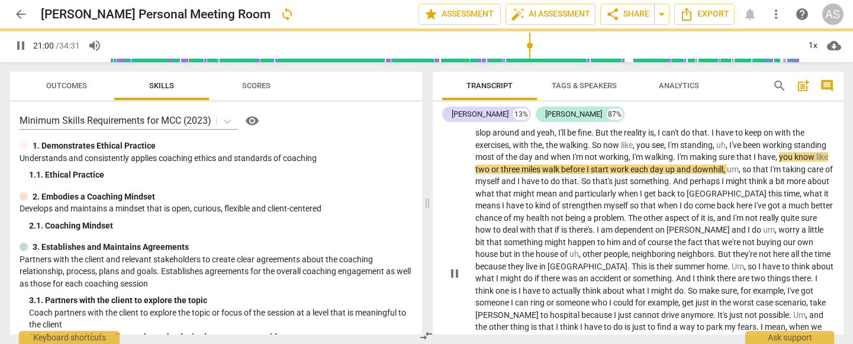
click at [795, 152] on span "know" at bounding box center [806, 156] width 22 height 9
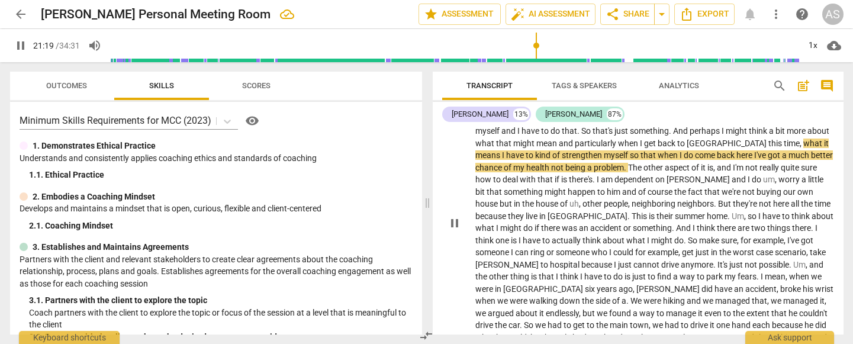
scroll to position [3130, 0]
click at [611, 149] on span "myself" at bounding box center [617, 153] width 26 height 9
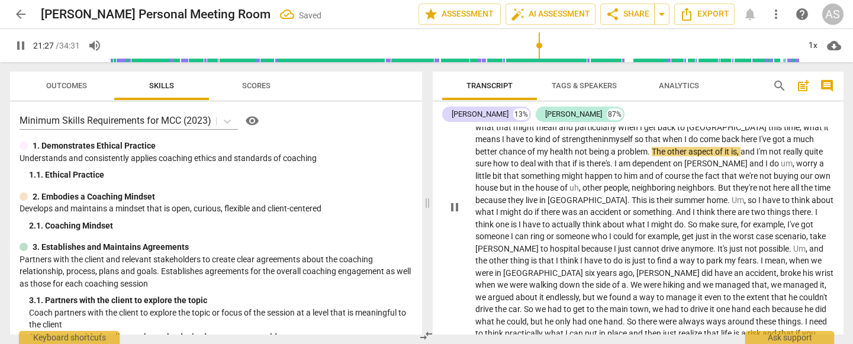
scroll to position [3144, 0]
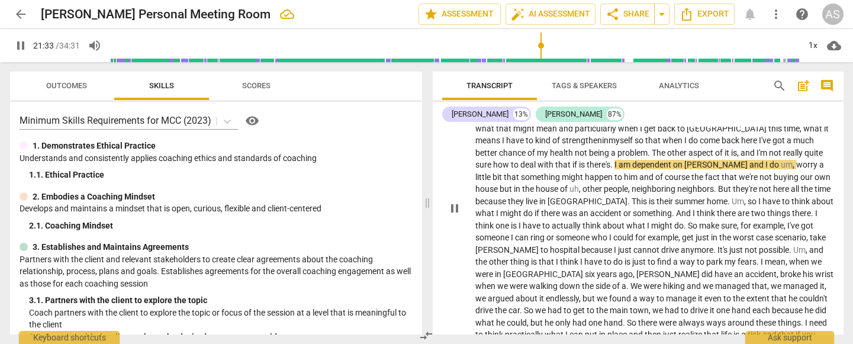
click at [614, 160] on span "." at bounding box center [613, 164] width 4 height 9
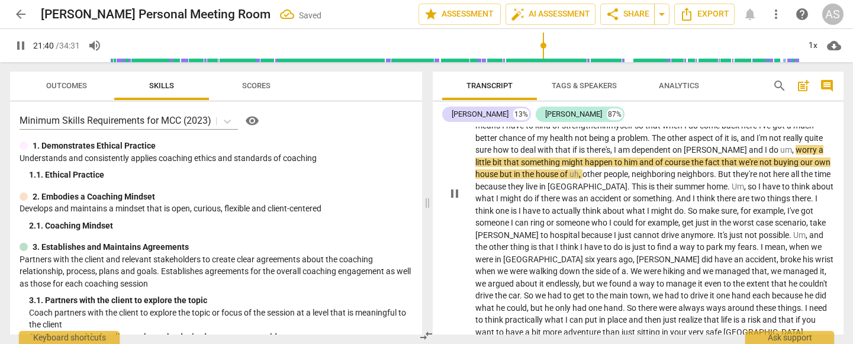
scroll to position [3160, 0]
click at [624, 156] on span "him" at bounding box center [631, 160] width 15 height 9
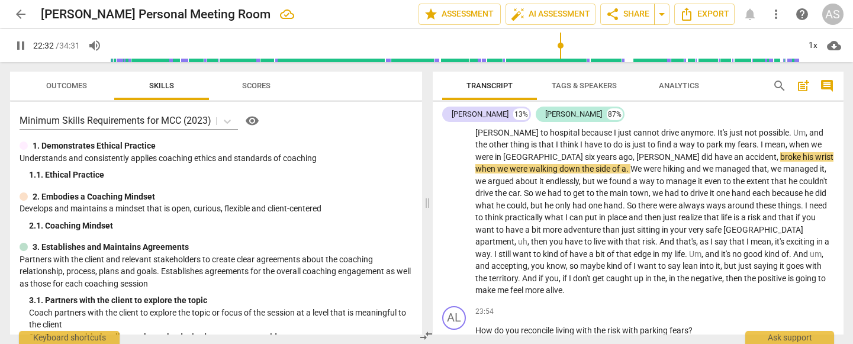
scroll to position [3260, 0]
click at [627, 165] on span "." at bounding box center [629, 169] width 4 height 9
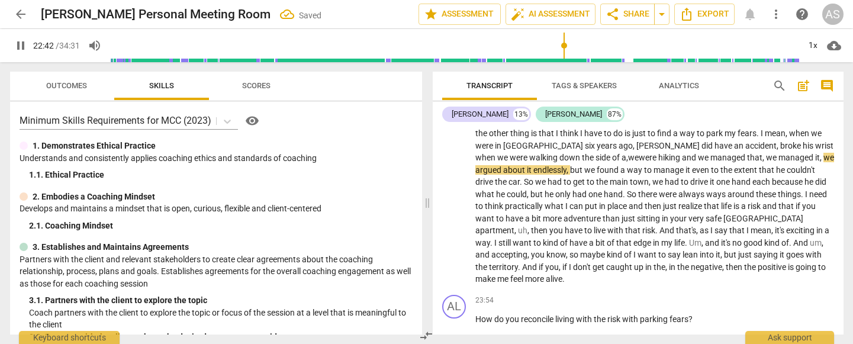
scroll to position [3273, 0]
click at [820, 152] on span "," at bounding box center [822, 156] width 4 height 9
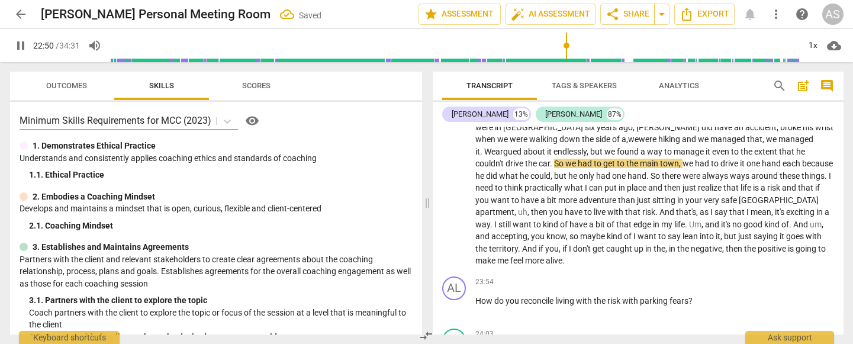
scroll to position [3290, 0]
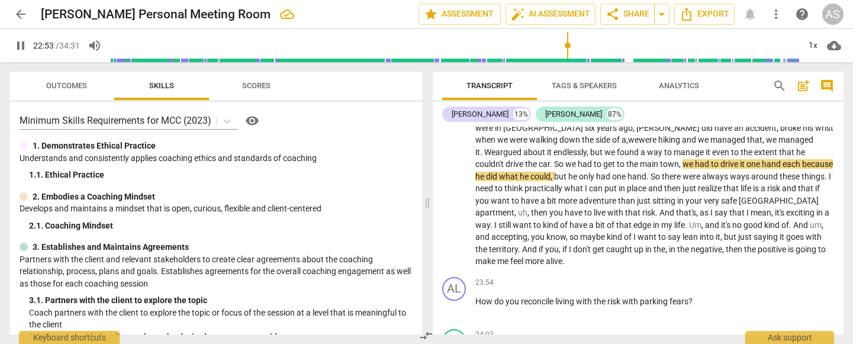
click at [679, 159] on span "," at bounding box center [681, 163] width 4 height 9
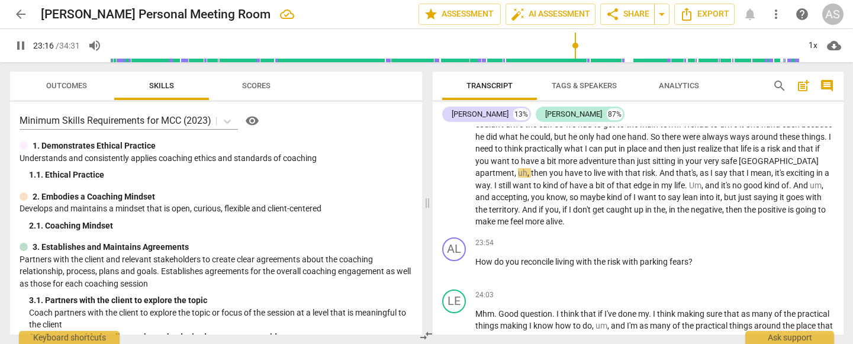
scroll to position [3329, 0]
click at [550, 169] on span "then" at bounding box center [540, 173] width 18 height 9
click at [717, 169] on span "that" at bounding box center [725, 173] width 17 height 9
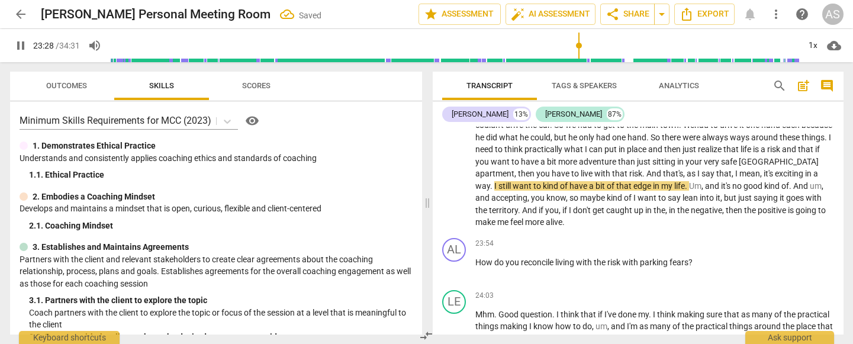
scroll to position [3337, 0]
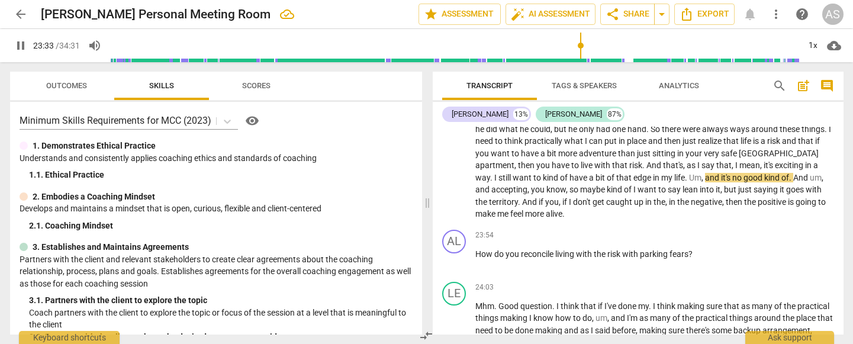
click at [789, 173] on span "." at bounding box center [791, 177] width 4 height 9
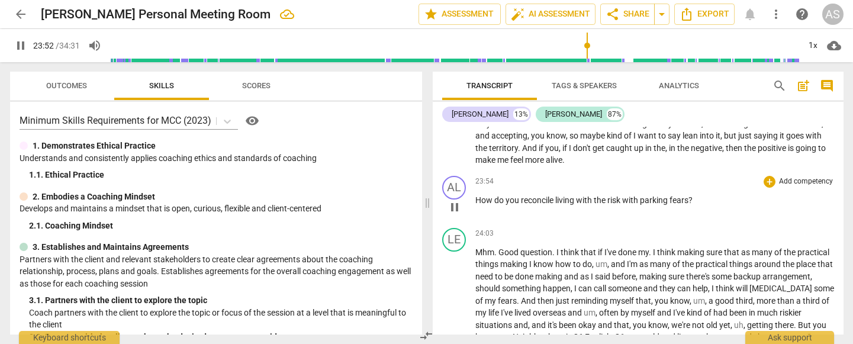
scroll to position [3390, 0]
click at [455, 201] on span "pause" at bounding box center [455, 208] width 14 height 14
type input "1435"
click at [476, 197] on span "How" at bounding box center [485, 201] width 19 height 9
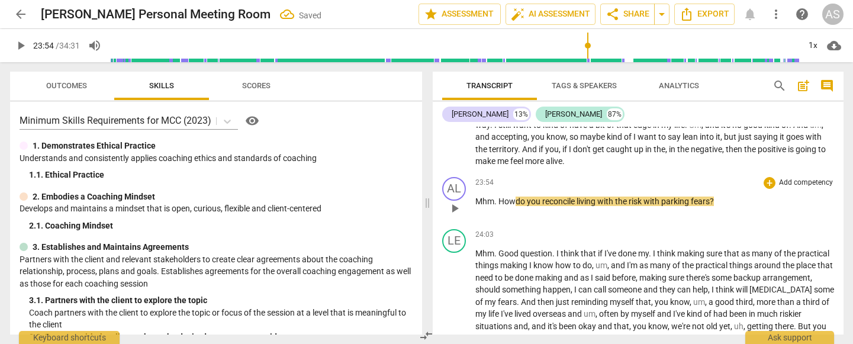
click at [474, 177] on div "AL play_arrow pause" at bounding box center [458, 198] width 33 height 43
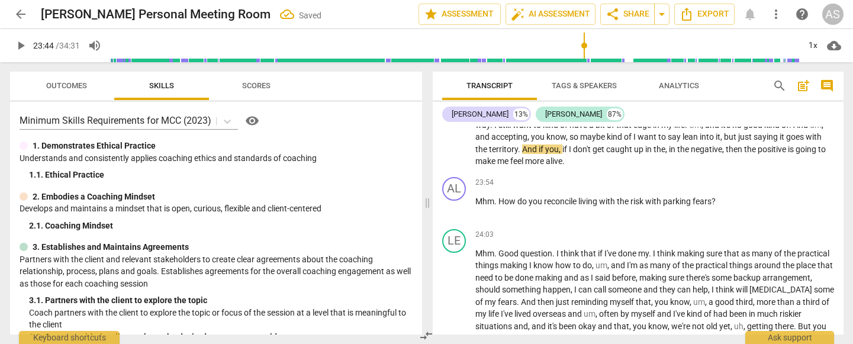
click at [585, 51] on input "range" at bounding box center [455, 46] width 690 height 38
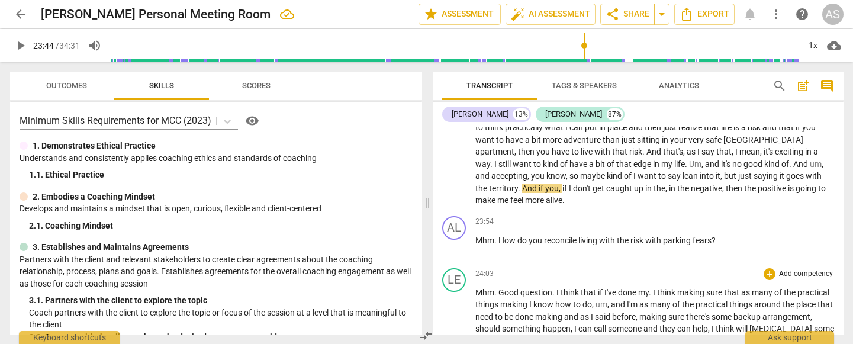
scroll to position [3339, 0]
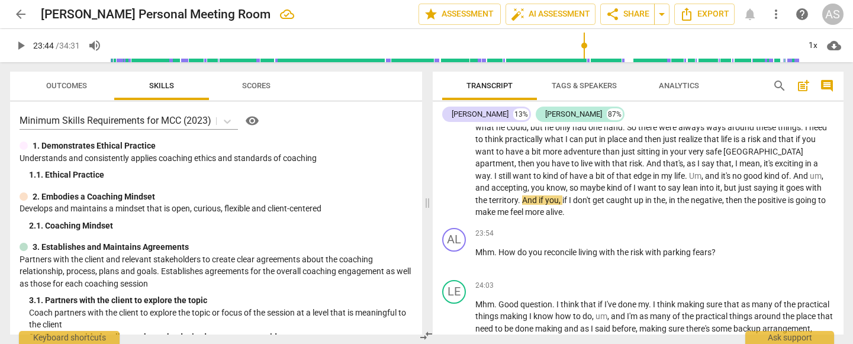
click at [21, 45] on span "play_arrow" at bounding box center [21, 45] width 14 height 14
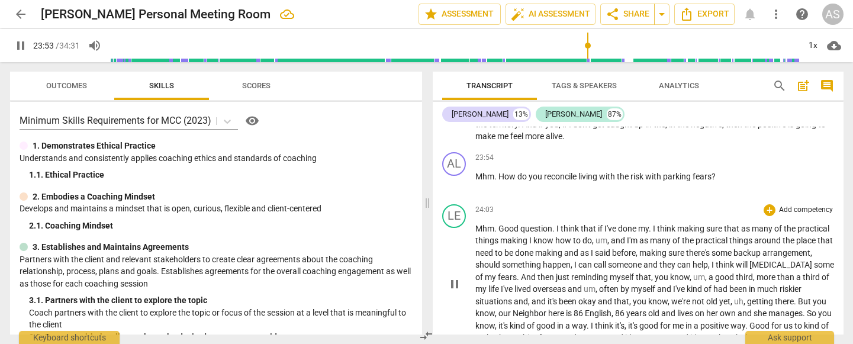
scroll to position [3416, 0]
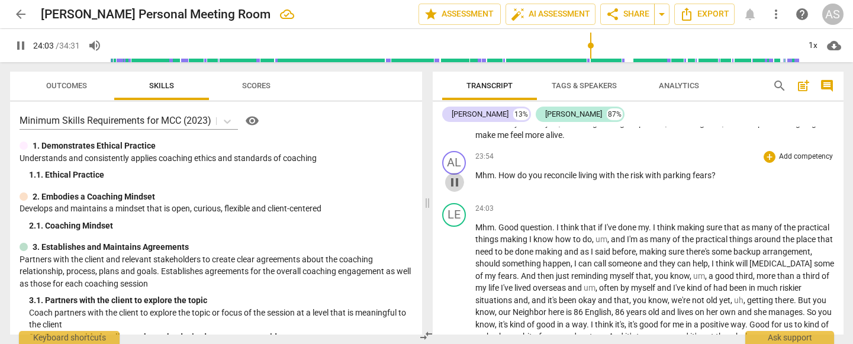
click at [457, 175] on span "pause" at bounding box center [455, 182] width 14 height 14
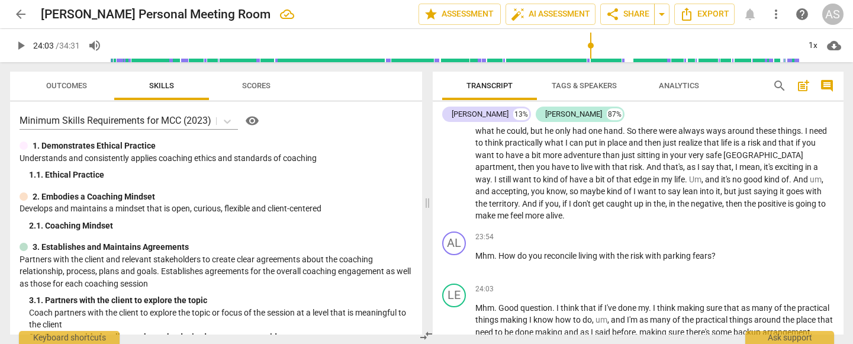
scroll to position [3348, 0]
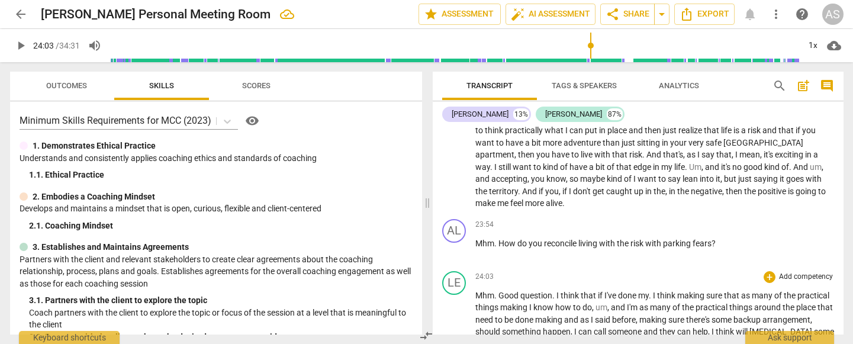
type input "1446"
click at [496, 268] on span "." at bounding box center [497, 295] width 4 height 9
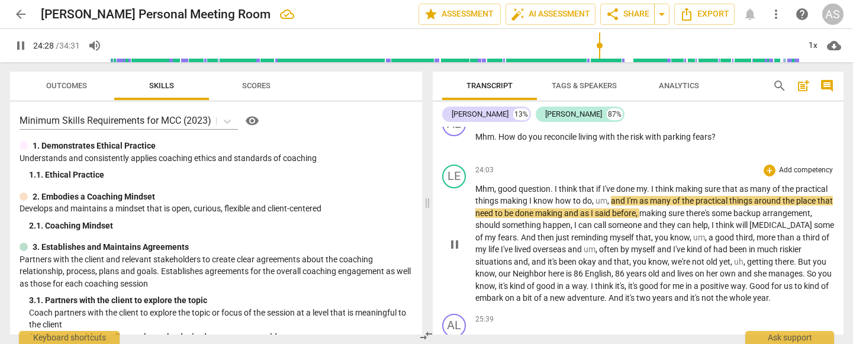
scroll to position [3463, 0]
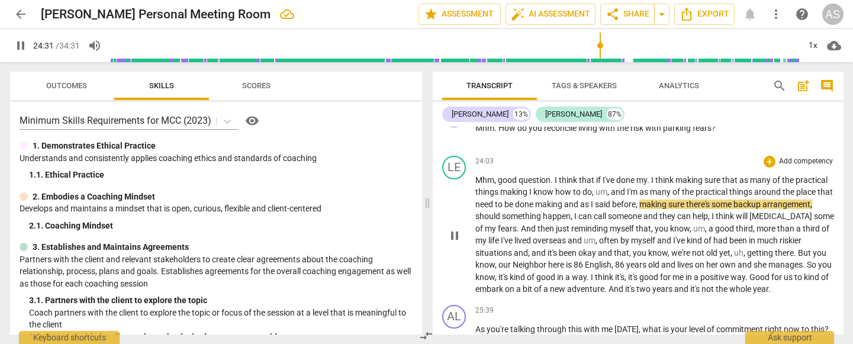
click at [564, 200] on span "making" at bounding box center [549, 204] width 29 height 9
type input "1472"
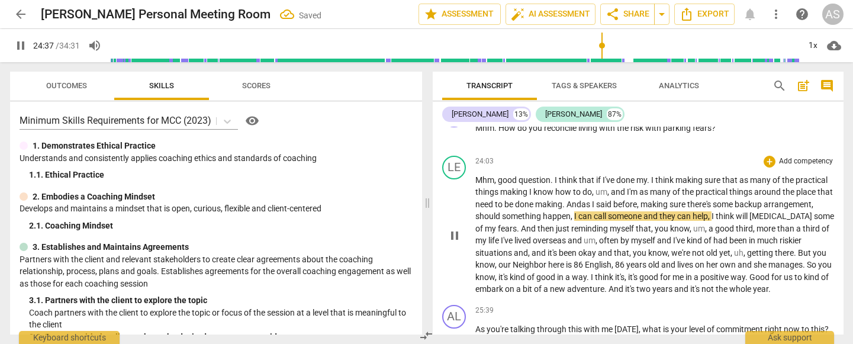
click at [574, 211] on span "," at bounding box center [573, 215] width 4 height 9
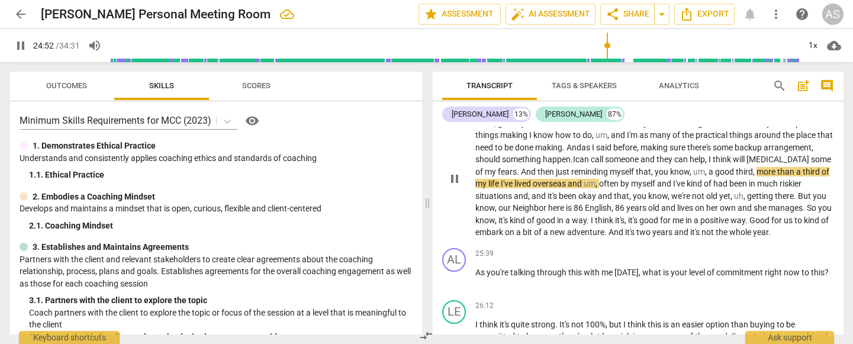
scroll to position [3523, 0]
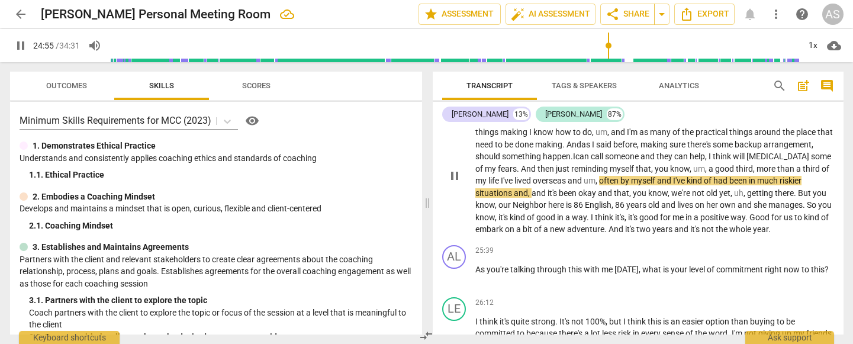
click at [621, 176] on span "often" at bounding box center [609, 180] width 21 height 9
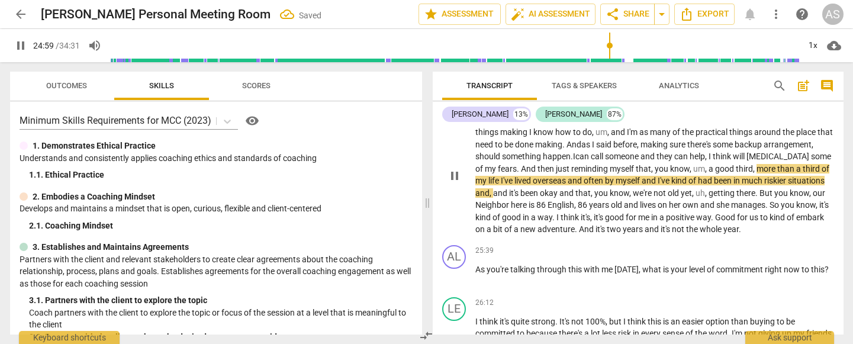
click at [455, 169] on span "pause" at bounding box center [455, 176] width 14 height 14
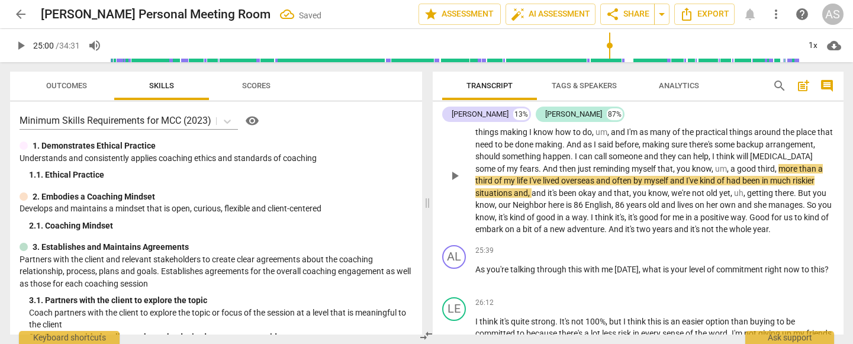
click at [455, 169] on span "play_arrow" at bounding box center [455, 176] width 14 height 14
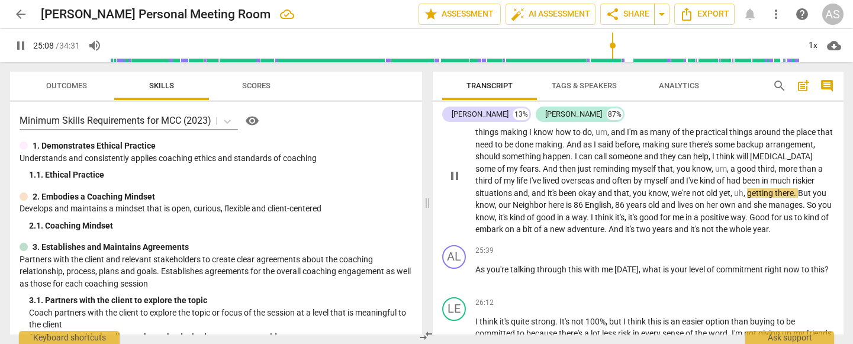
click at [595, 188] on span "okay" at bounding box center [589, 192] width 20 height 9
type input "1511"
click at [517, 200] on span "Neighbor" at bounding box center [531, 204] width 36 height 9
click at [455, 169] on span "pause" at bounding box center [455, 176] width 14 height 14
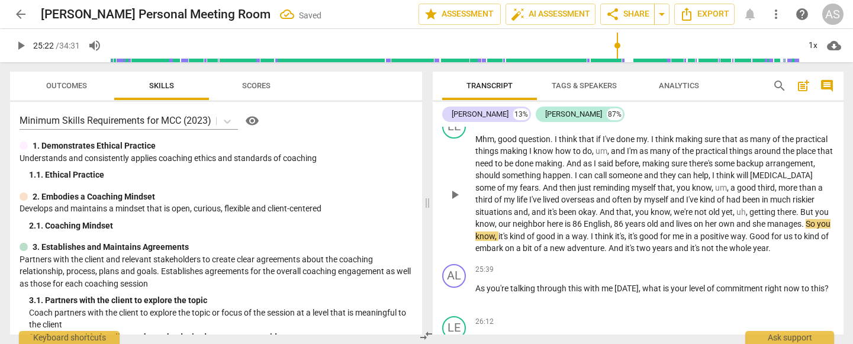
scroll to position [3499, 0]
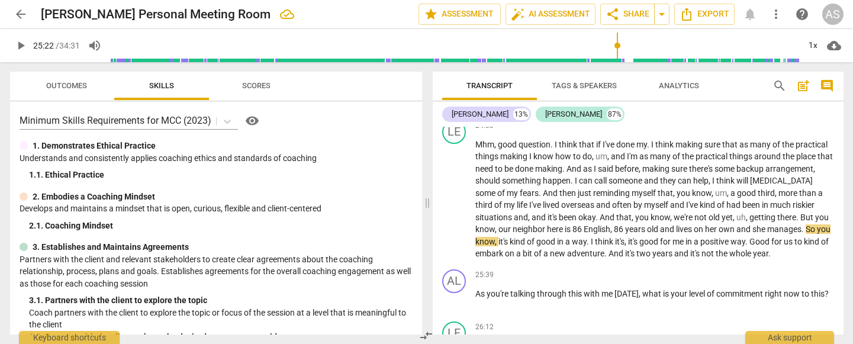
click at [606, 47] on input "range" at bounding box center [455, 46] width 690 height 38
click at [20, 47] on span "play_arrow" at bounding box center [21, 45] width 14 height 14
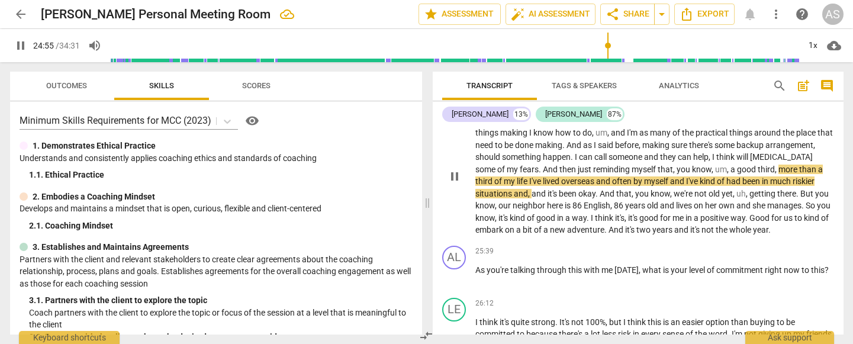
scroll to position [3521, 0]
click at [743, 178] on span "had" at bounding box center [735, 182] width 16 height 9
type input "1500"
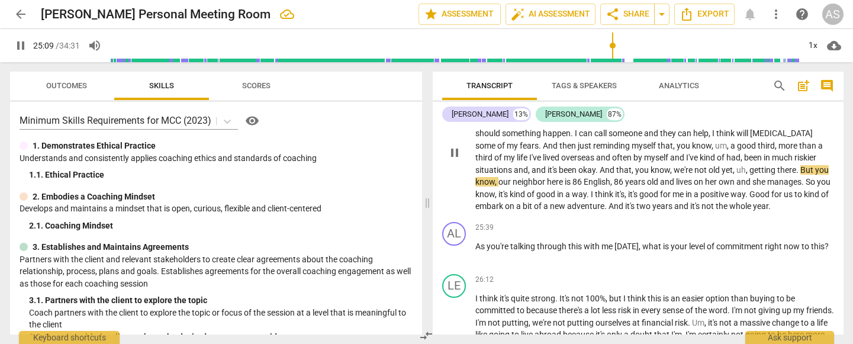
scroll to position [3544, 0]
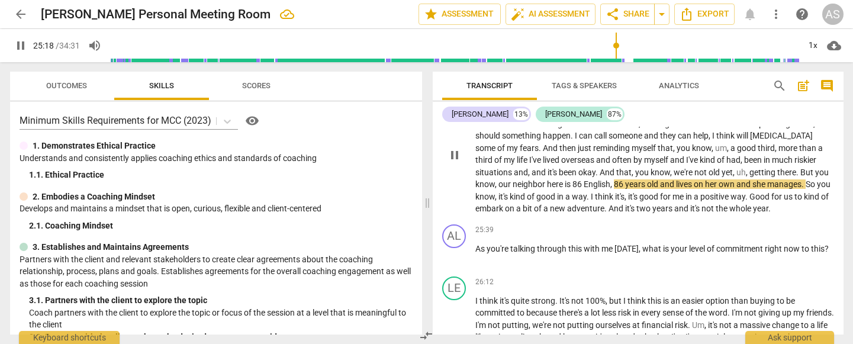
click at [582, 179] on span "86" at bounding box center [578, 183] width 11 height 9
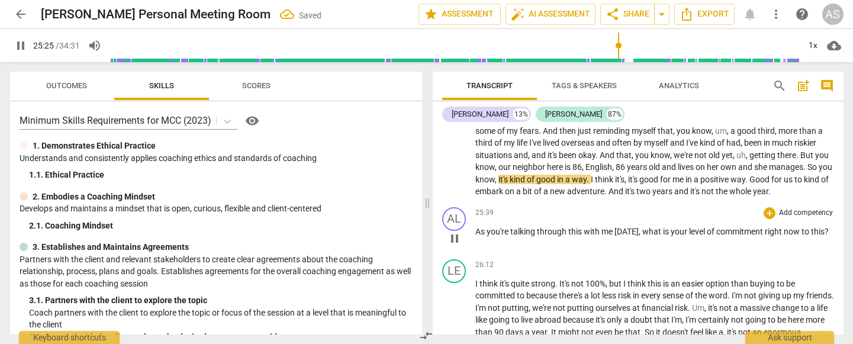
scroll to position [3564, 0]
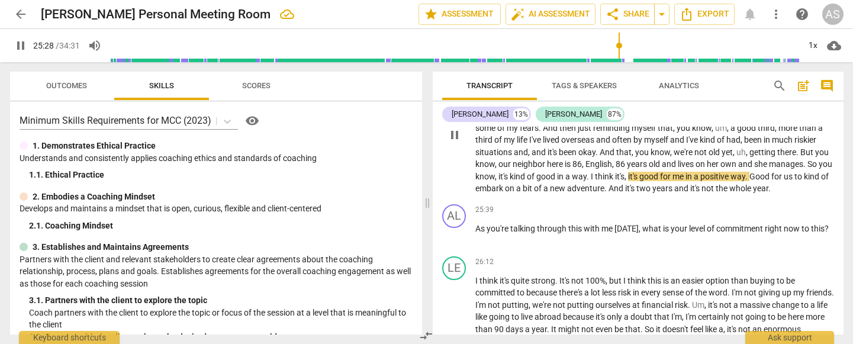
click at [557, 172] on span "good" at bounding box center [547, 176] width 21 height 9
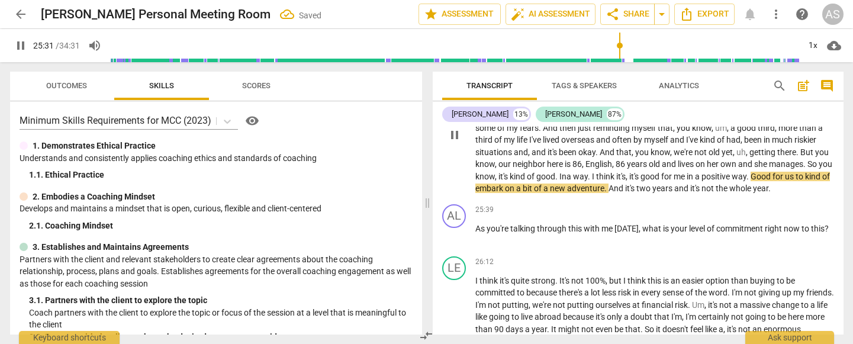
click at [592, 172] on span "." at bounding box center [590, 176] width 4 height 9
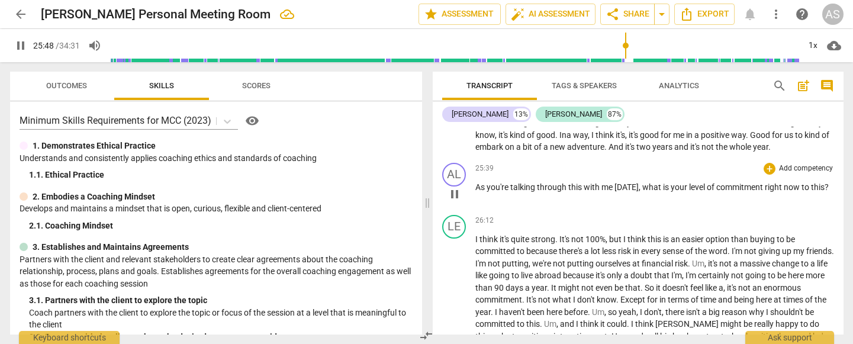
scroll to position [3619, 0]
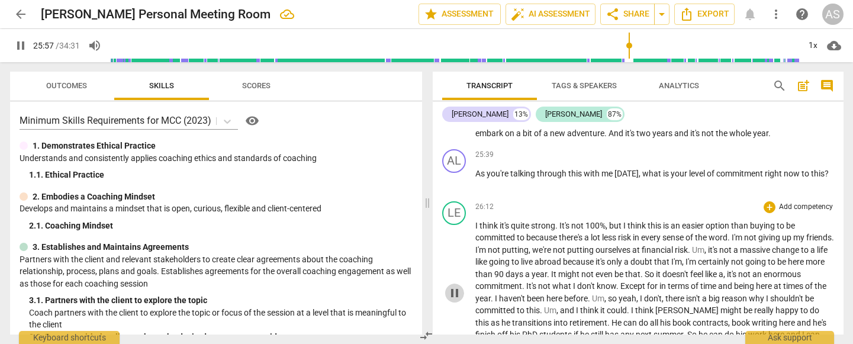
click at [453, 268] on span "pause" at bounding box center [455, 293] width 14 height 14
click at [453, 268] on span "play_arrow" at bounding box center [455, 293] width 14 height 14
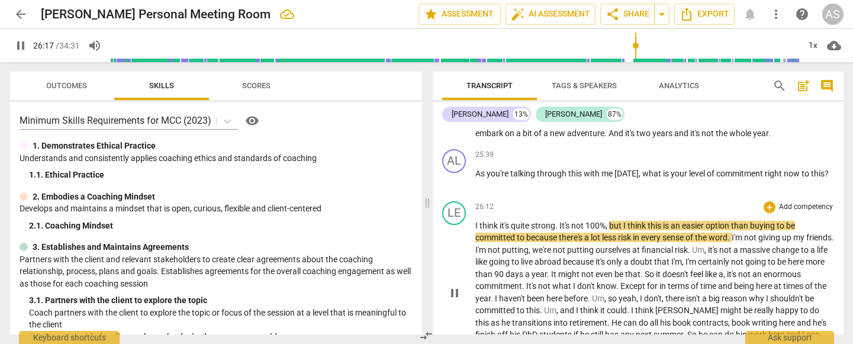
click at [648, 221] on span "think" at bounding box center [638, 225] width 20 height 9
type input "1579"
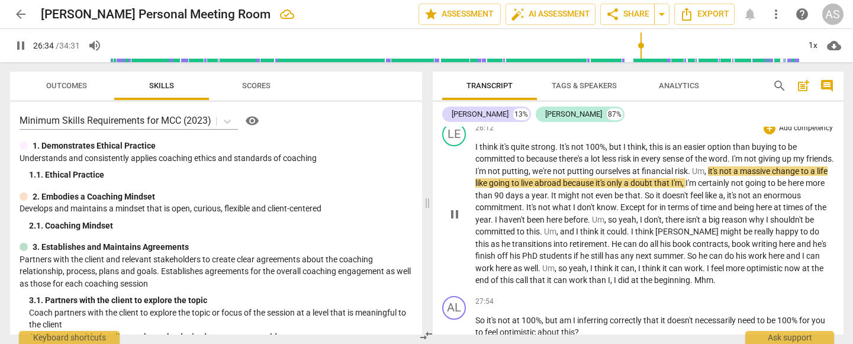
scroll to position [3699, 0]
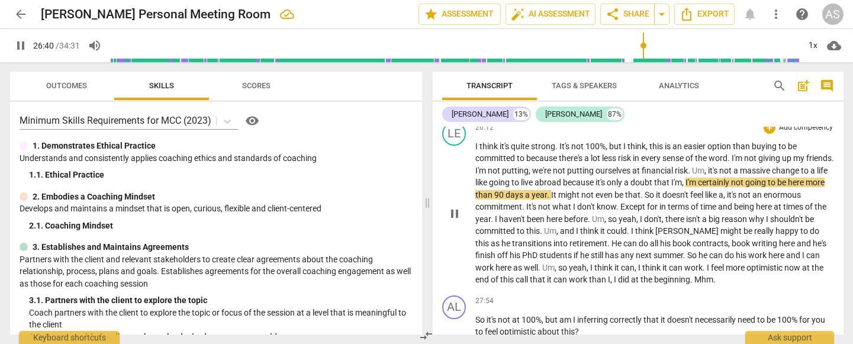
click at [624, 178] on span "only" at bounding box center [615, 182] width 17 height 9
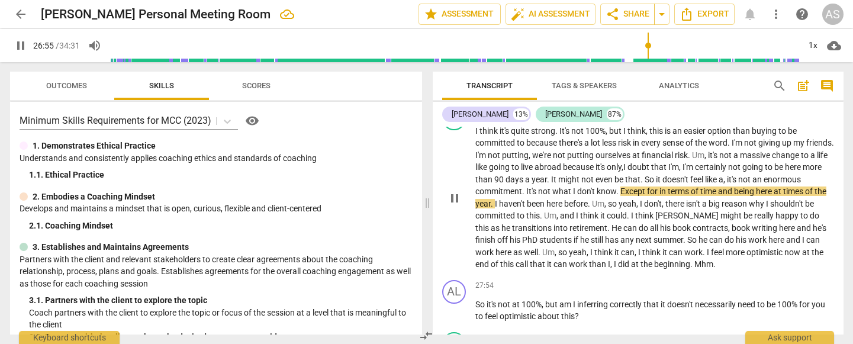
scroll to position [3717, 0]
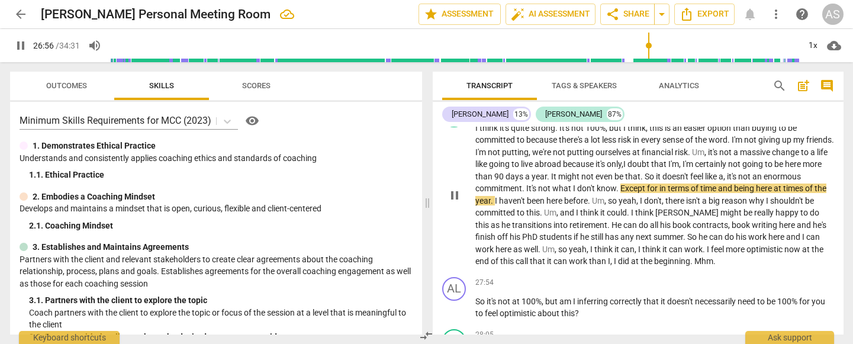
click at [621, 184] on span "." at bounding box center [619, 188] width 4 height 9
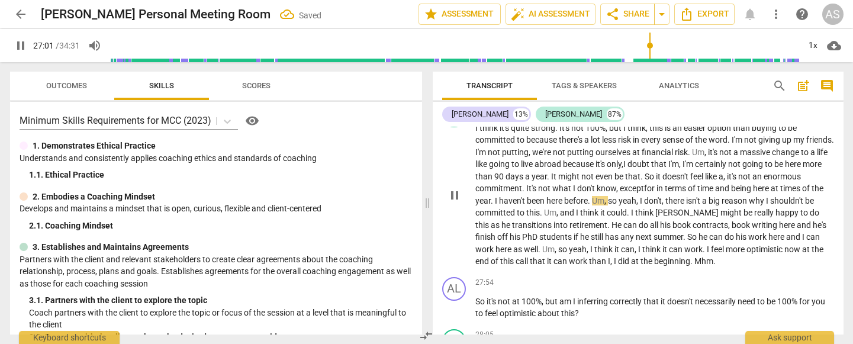
click at [495, 196] on span "." at bounding box center [493, 200] width 4 height 9
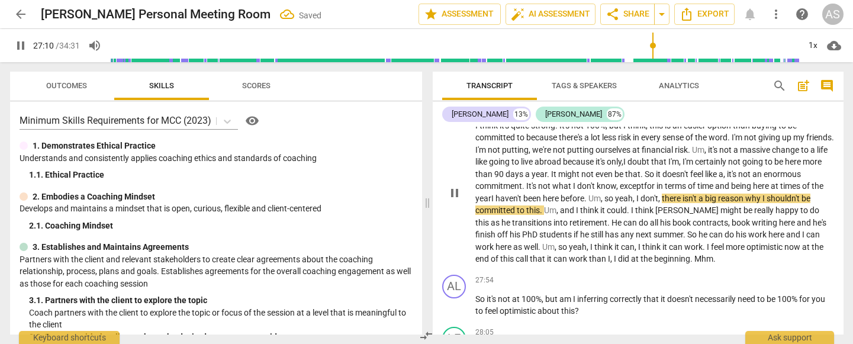
scroll to position [3718, 0]
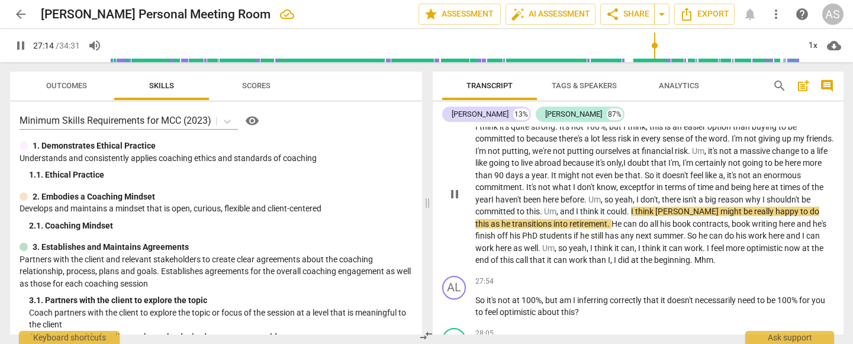
click at [631, 207] on span "." at bounding box center [629, 211] width 4 height 9
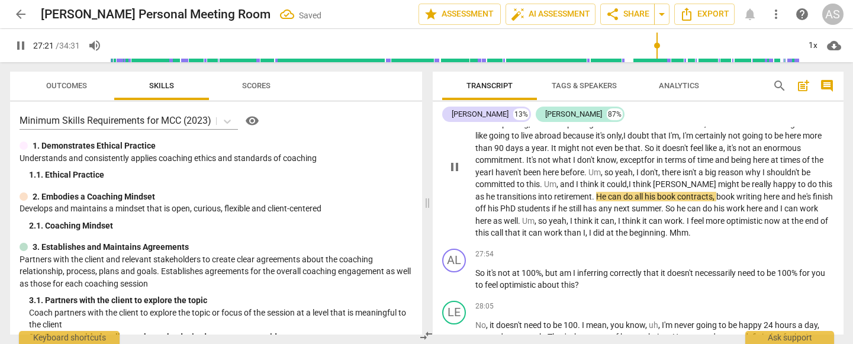
scroll to position [3747, 0]
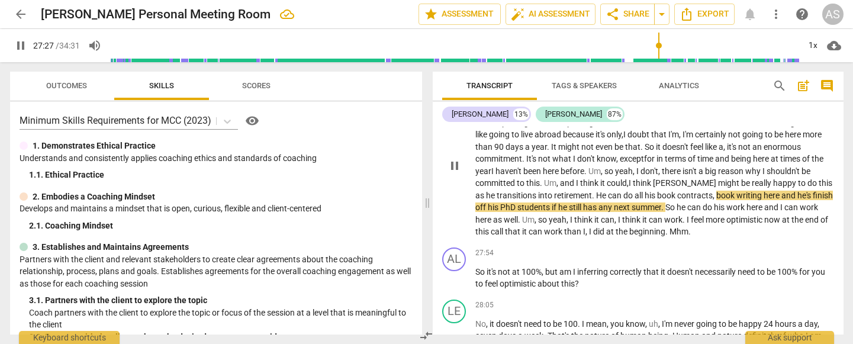
click at [782, 191] on span "here" at bounding box center [773, 195] width 18 height 9
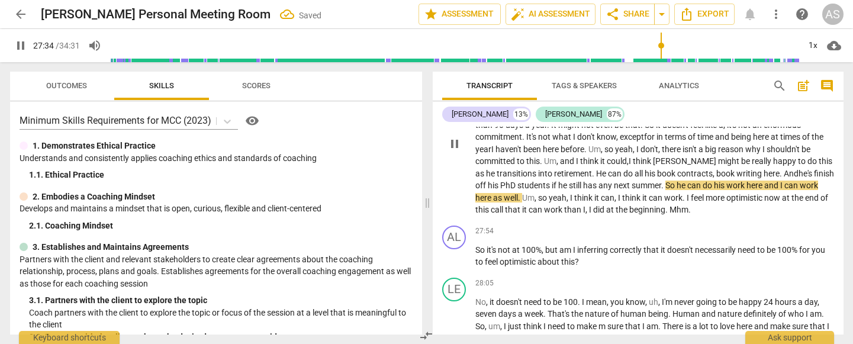
scroll to position [3763, 0]
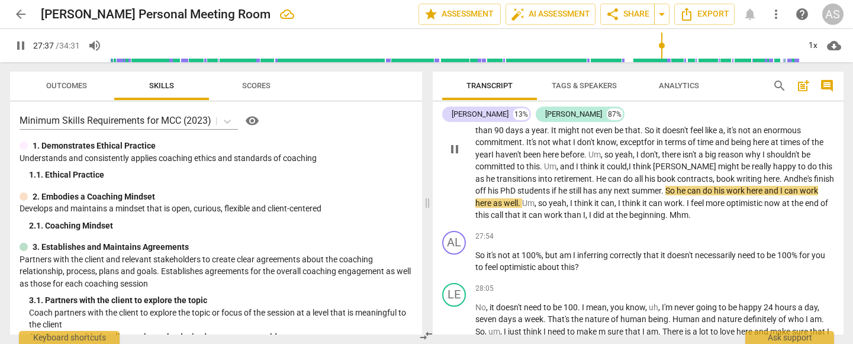
click at [765, 186] on span "here" at bounding box center [756, 190] width 18 height 9
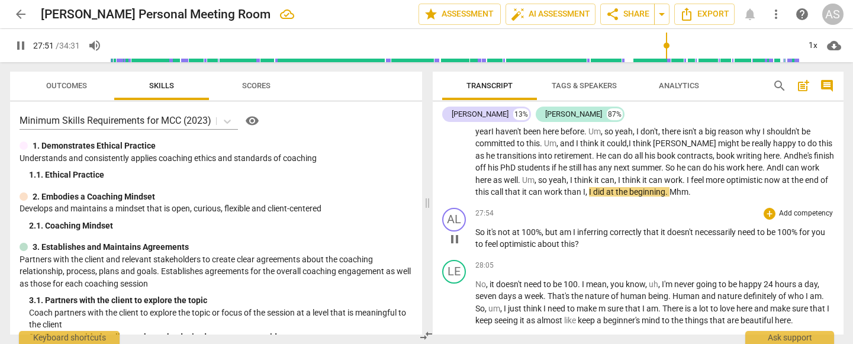
scroll to position [3789, 0]
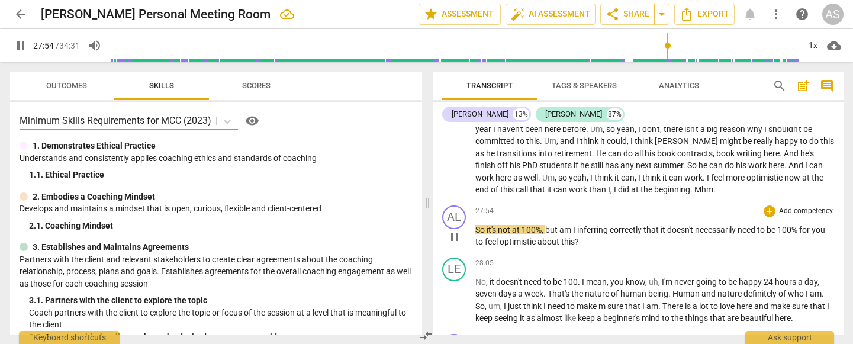
click at [478, 225] on span "So" at bounding box center [481, 229] width 11 height 9
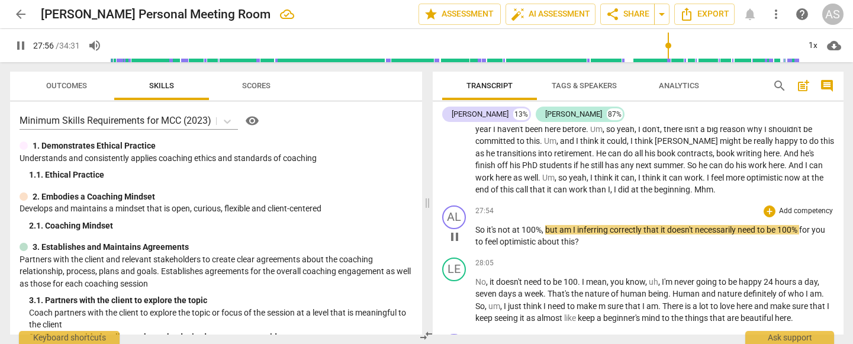
click at [456, 230] on span "pause" at bounding box center [455, 237] width 14 height 14
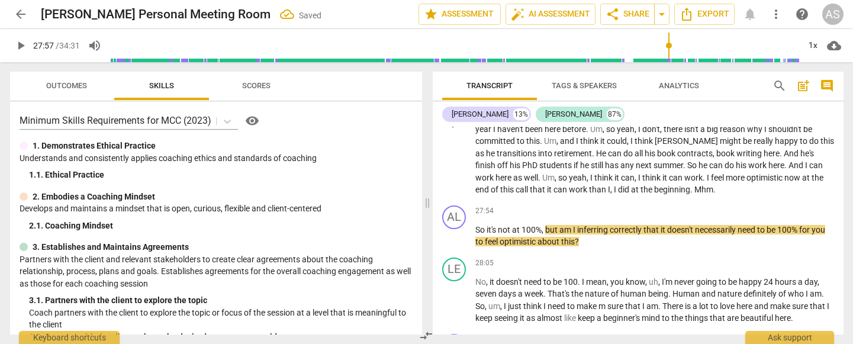
click at [711, 185] on span "Mhm" at bounding box center [704, 189] width 19 height 9
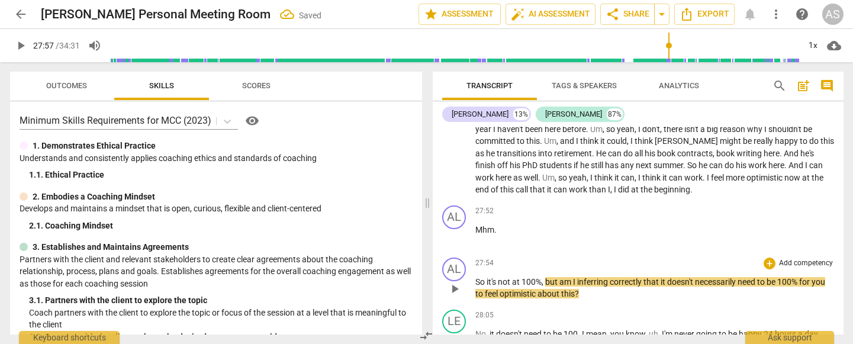
click at [477, 268] on span "So" at bounding box center [481, 281] width 11 height 9
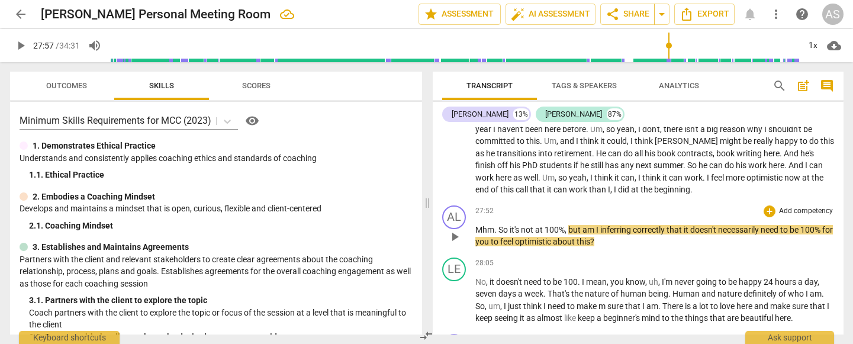
click at [454, 230] on span "play_arrow" at bounding box center [455, 237] width 14 height 14
click at [454, 230] on span "pause" at bounding box center [455, 237] width 14 height 14
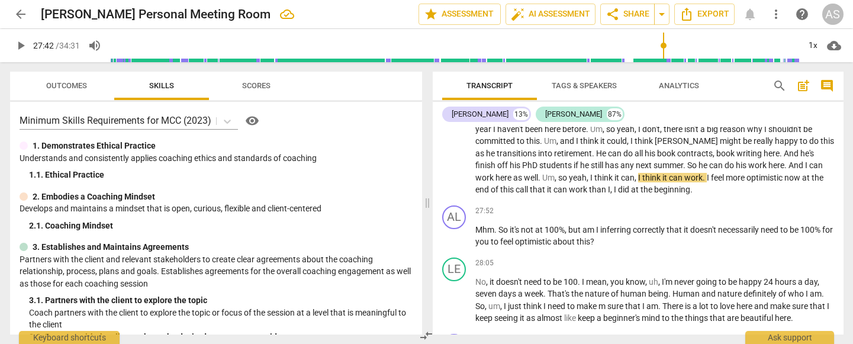
click at [663, 42] on input "range" at bounding box center [455, 46] width 690 height 38
click at [17, 47] on span "play_arrow" at bounding box center [21, 45] width 14 height 14
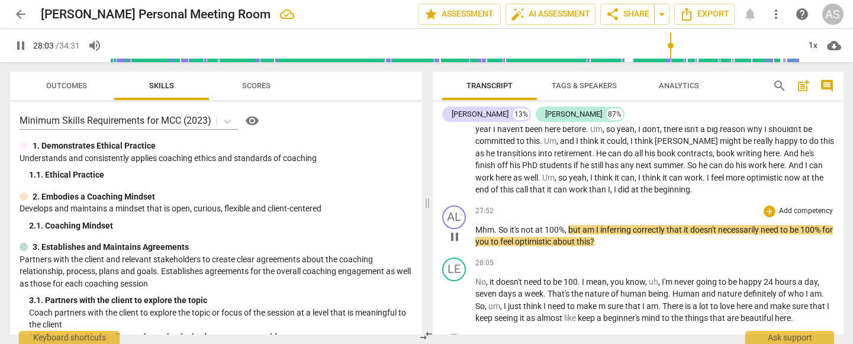
drag, startPoint x: 805, startPoint y: 185, endPoint x: 807, endPoint y: 208, distance: 22.6
click at [805, 225] on span "100%" at bounding box center [812, 229] width 22 height 9
type input "1684"
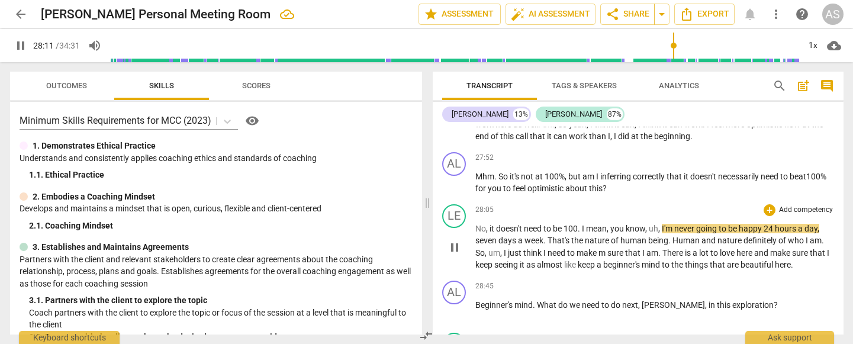
scroll to position [3842, 0]
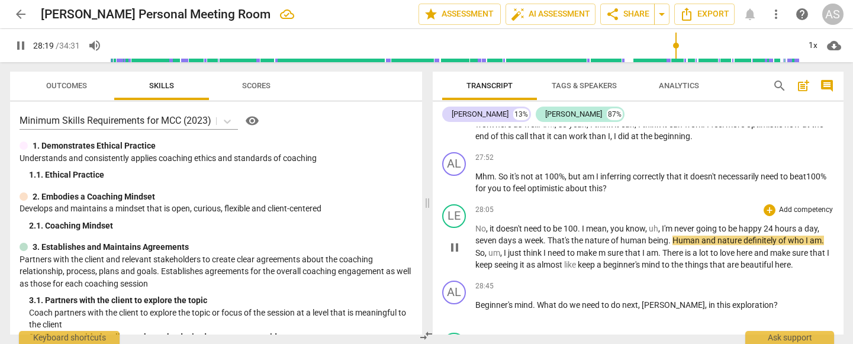
click at [461, 240] on span "pause" at bounding box center [455, 247] width 14 height 14
type input "1700"
click at [672, 236] on span "." at bounding box center [671, 240] width 4 height 9
click at [696, 236] on span "human" at bounding box center [683, 240] width 26 height 9
click at [458, 240] on span "play_arrow" at bounding box center [455, 247] width 14 height 14
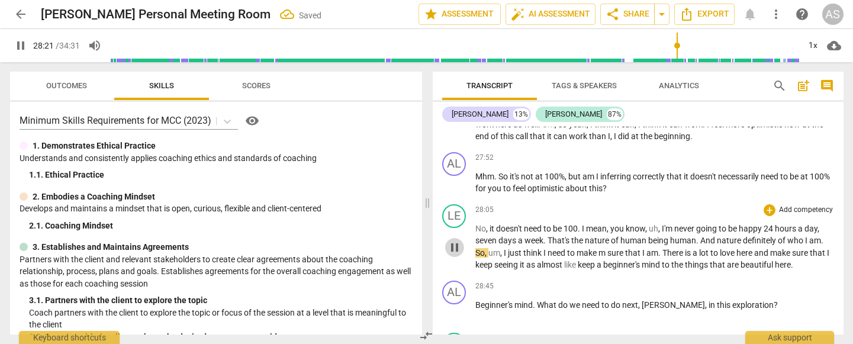
click at [458, 240] on span "pause" at bounding box center [455, 247] width 14 height 14
type input "1702"
click at [718, 236] on span "nature" at bounding box center [730, 240] width 26 height 9
click at [454, 240] on span "play_arrow" at bounding box center [455, 247] width 14 height 14
click at [454, 240] on span "pause" at bounding box center [455, 247] width 14 height 14
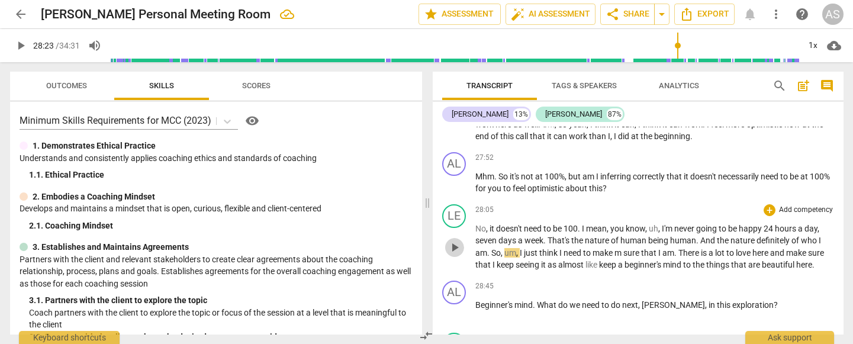
click at [454, 240] on span "play_arrow" at bounding box center [455, 247] width 14 height 14
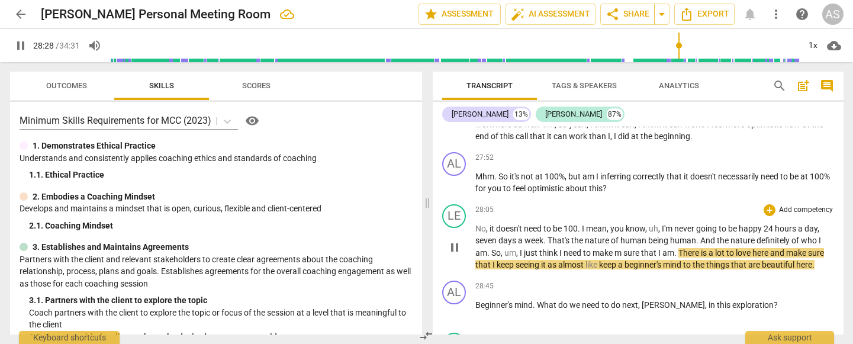
click at [624, 248] on span "m" at bounding box center [619, 252] width 9 height 9
type input "1709"
click at [672, 223] on p "No , it doesn't need to be 100 . I mean , you know , uh , I'm never going to be…" at bounding box center [655, 247] width 359 height 49
click at [668, 223] on p "No , it doesn't need to be 100 . I mean , you know , uh , I'm never going to be…" at bounding box center [655, 247] width 359 height 49
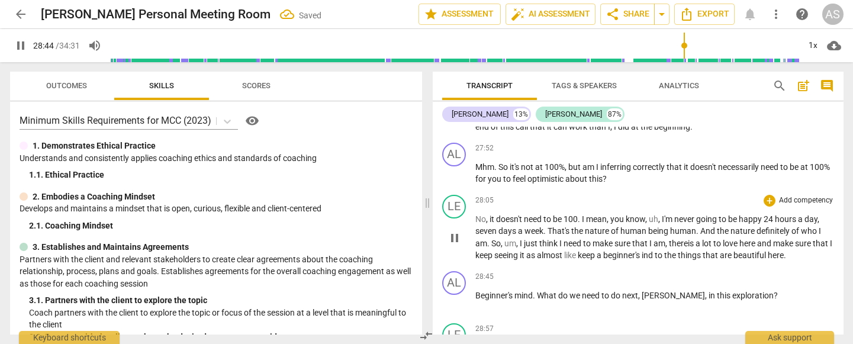
scroll to position [3868, 0]
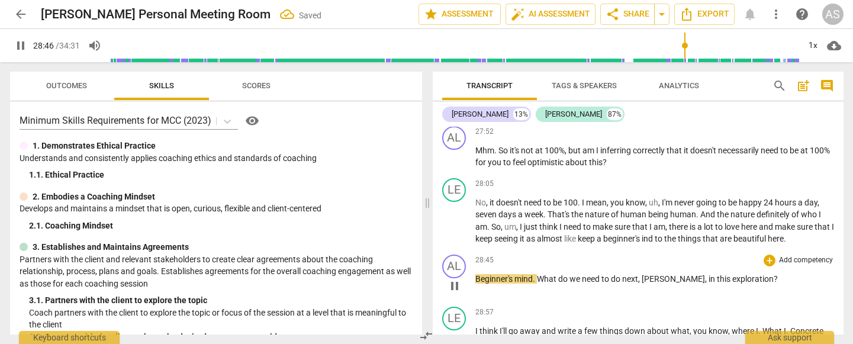
click at [477, 268] on span "Beginner's" at bounding box center [495, 278] width 39 height 9
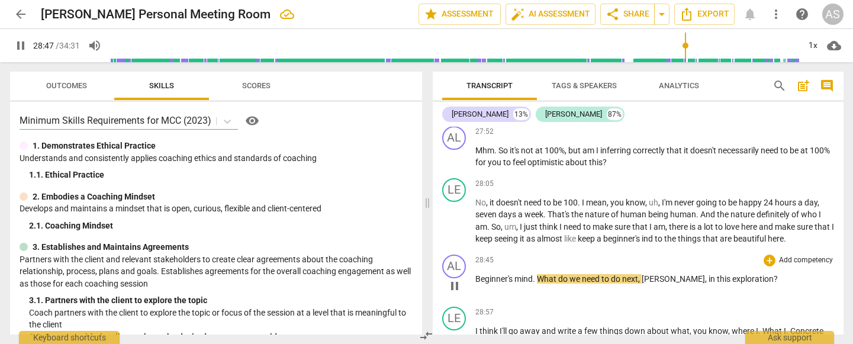
type input "1728"
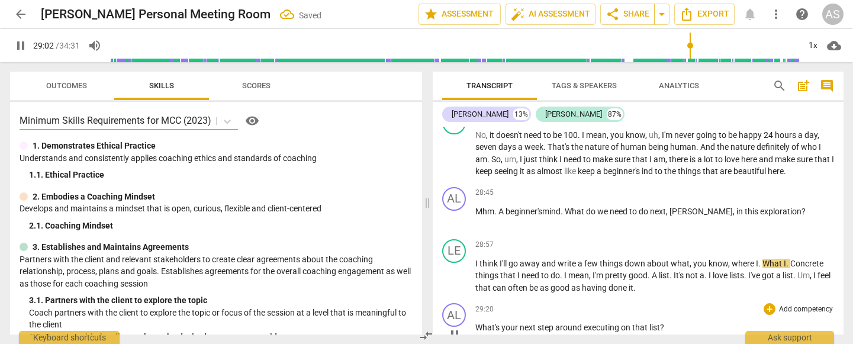
scroll to position [3936, 0]
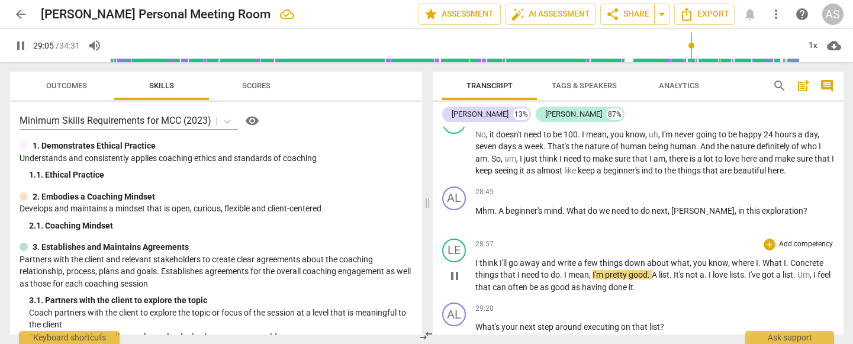
click at [791, 258] on span "Concrete" at bounding box center [807, 262] width 33 height 9
click at [708, 268] on span "." at bounding box center [707, 274] width 4 height 9
type input "1751"
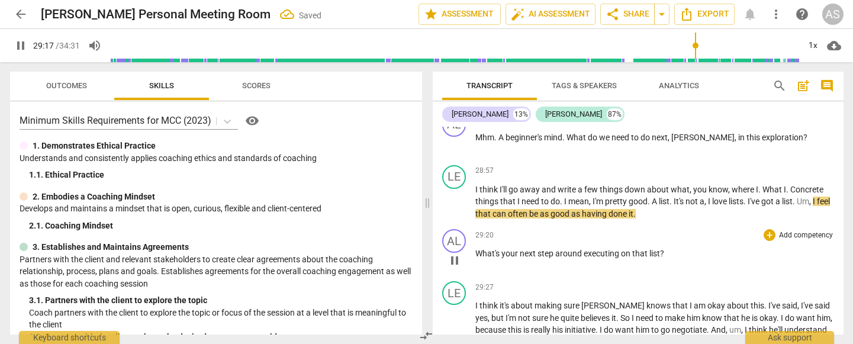
scroll to position [4008, 0]
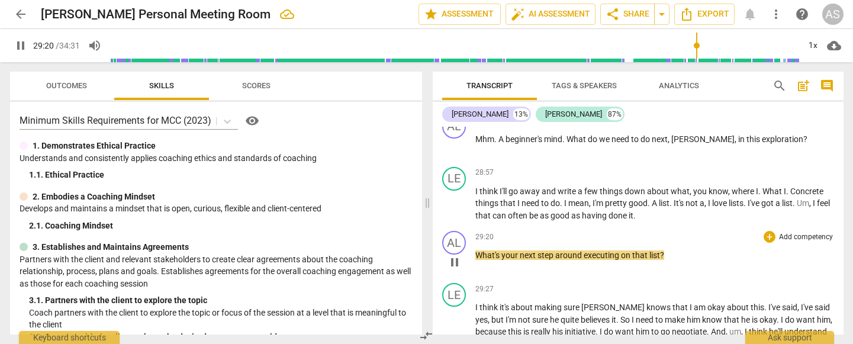
click at [456, 255] on span "pause" at bounding box center [455, 262] width 14 height 14
click at [456, 255] on span "play_arrow" at bounding box center [455, 262] width 14 height 14
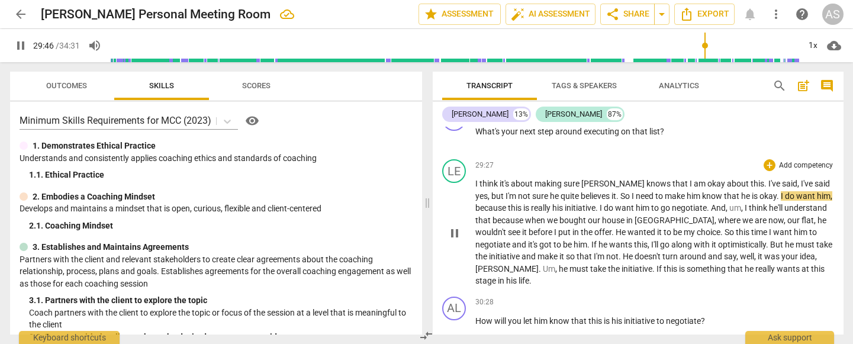
scroll to position [4135, 0]
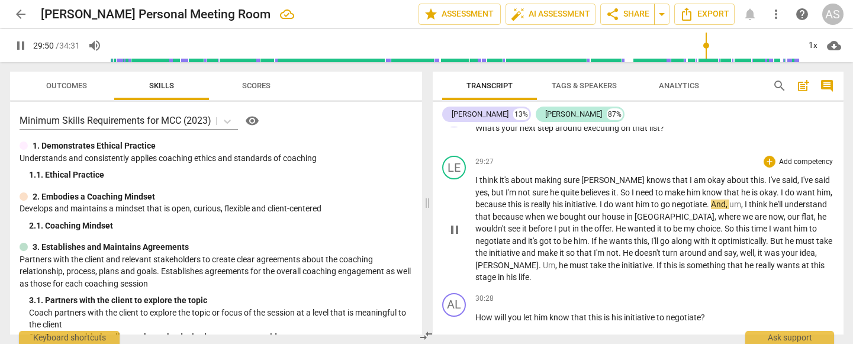
click at [676, 200] on span "negotiate" at bounding box center [689, 204] width 35 height 9
type input "1792"
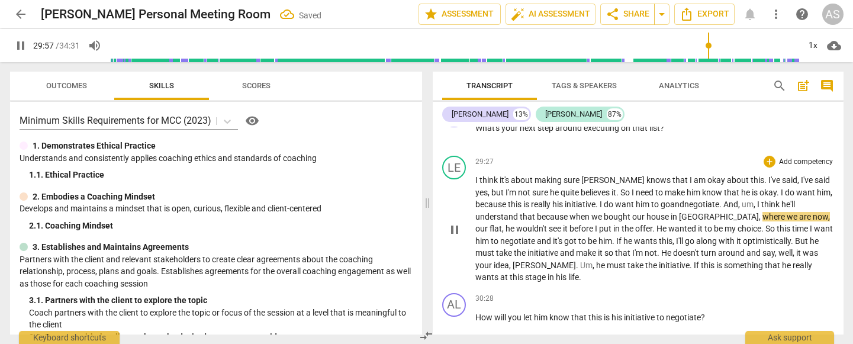
click at [567, 212] on span "because" at bounding box center [553, 216] width 33 height 9
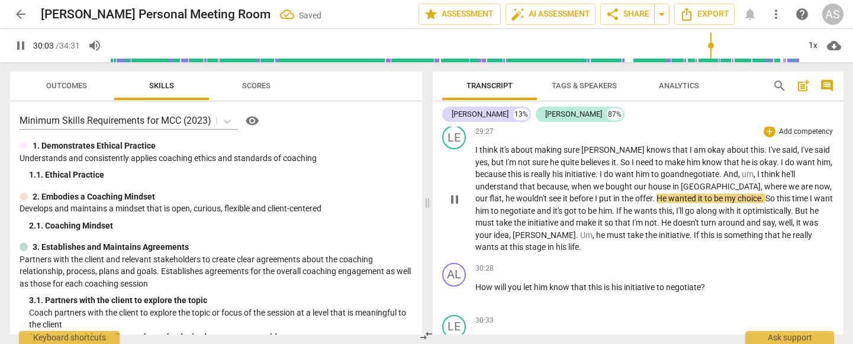
scroll to position [4171, 0]
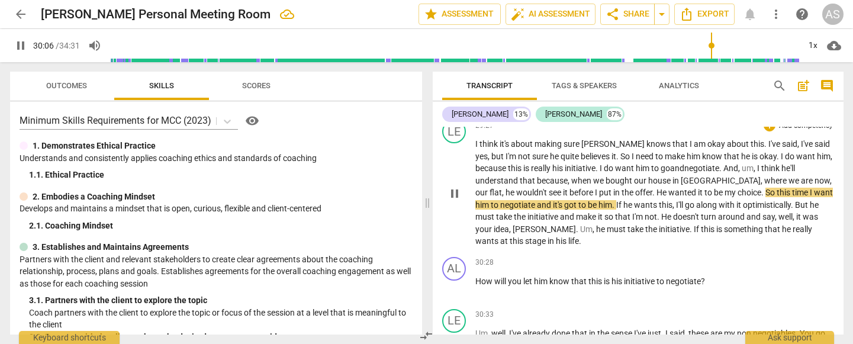
click at [792, 188] on span "time" at bounding box center [801, 192] width 18 height 9
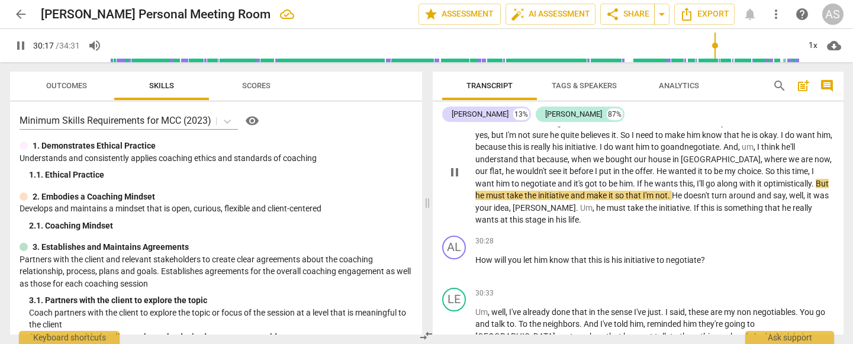
scroll to position [4200, 0]
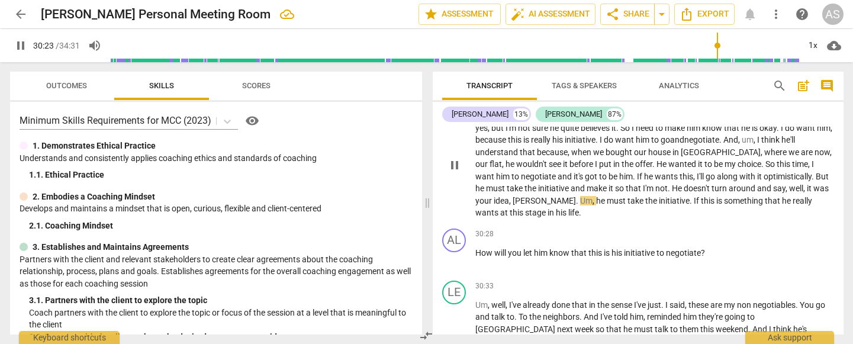
click at [576, 196] on span "." at bounding box center [578, 200] width 4 height 9
click at [596, 196] on span "he" at bounding box center [601, 200] width 11 height 9
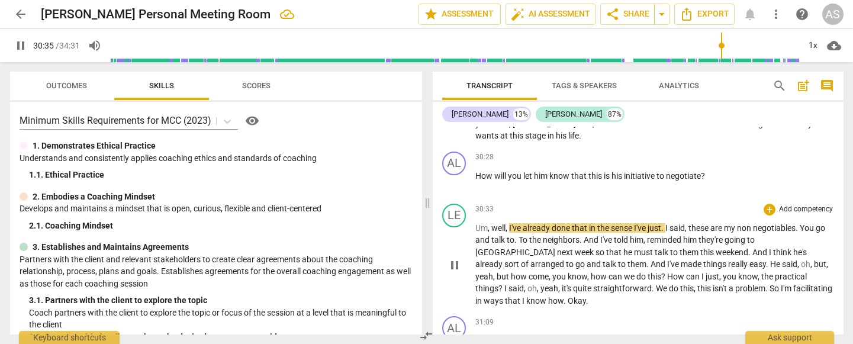
scroll to position [4290, 0]
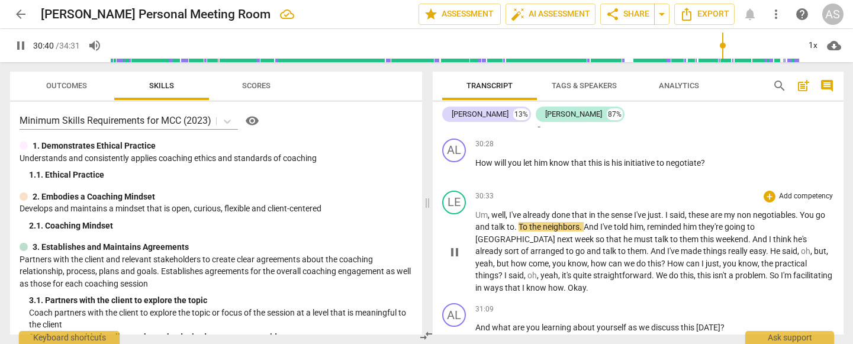
click at [516, 222] on span "." at bounding box center [517, 226] width 4 height 9
type input "1841"
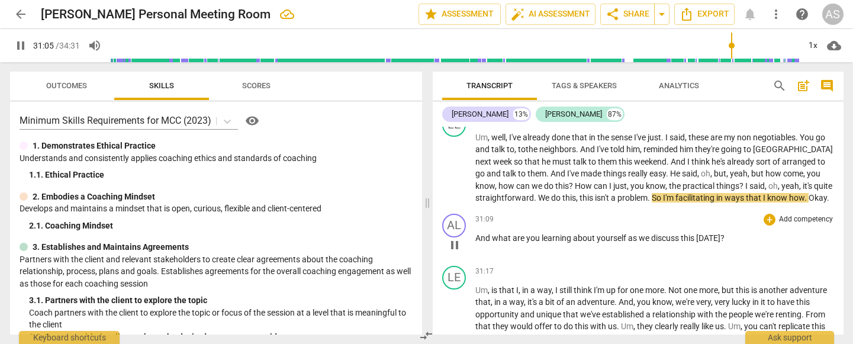
scroll to position [4366, 0]
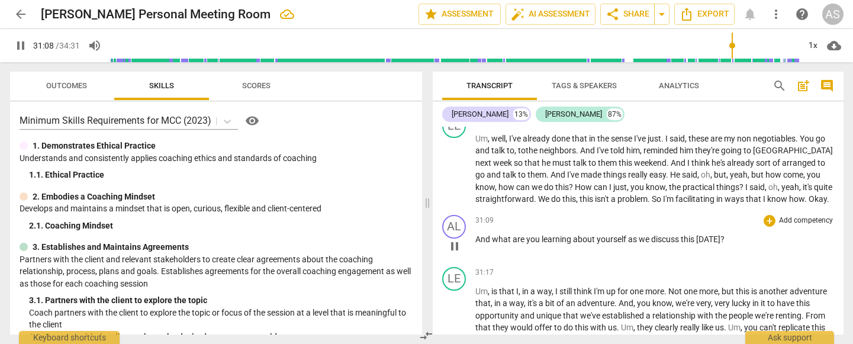
click at [458, 239] on span "pause" at bounding box center [455, 246] width 14 height 14
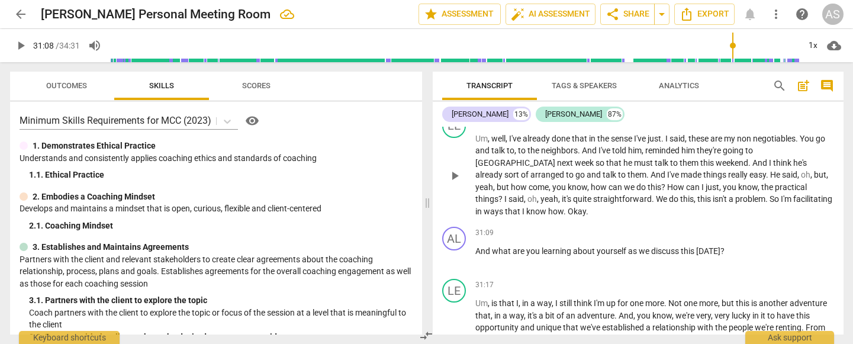
click at [568, 207] on span "Okay" at bounding box center [577, 211] width 18 height 9
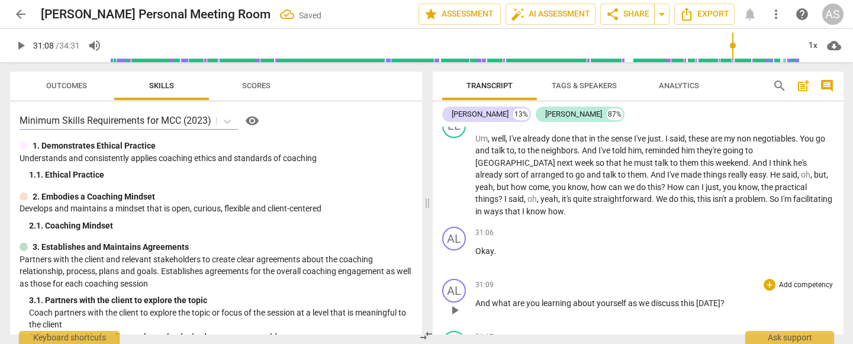
click at [478, 268] on span "And" at bounding box center [484, 302] width 17 height 9
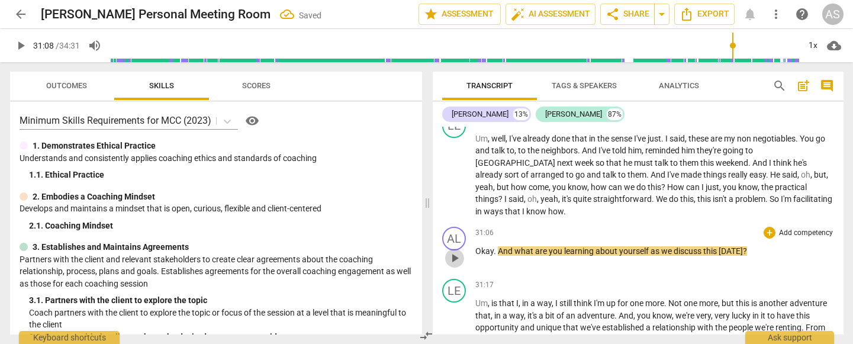
click at [452, 251] on span "play_arrow" at bounding box center [455, 258] width 14 height 14
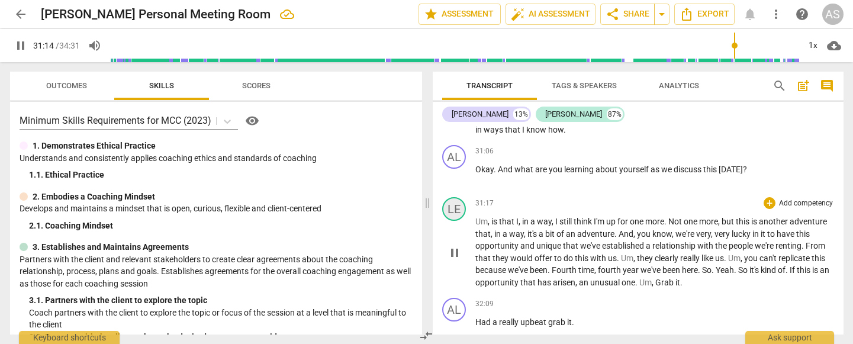
scroll to position [4455, 0]
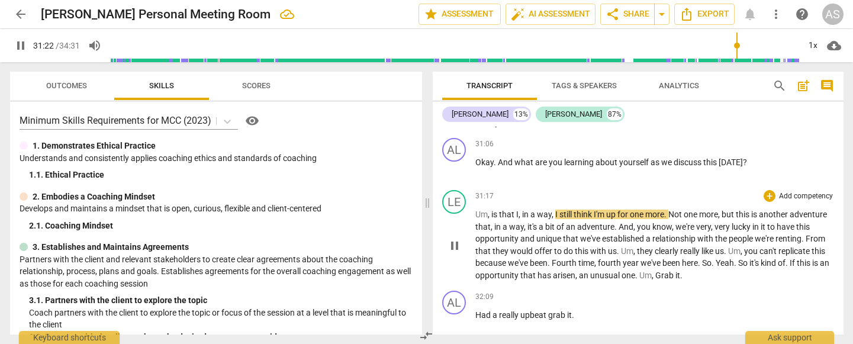
click at [564, 246] on span "to" at bounding box center [558, 250] width 9 height 9
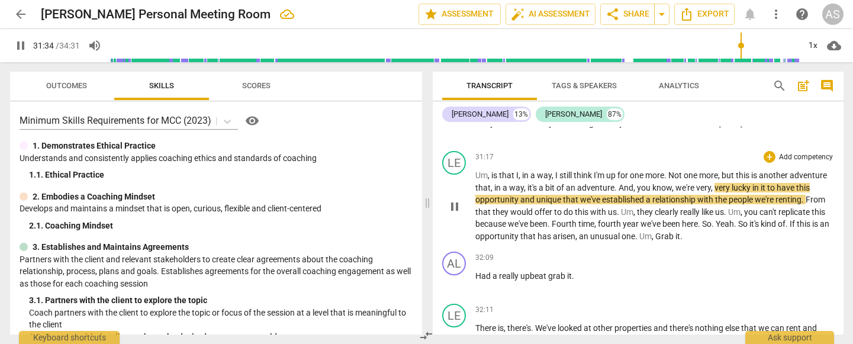
scroll to position [4491, 0]
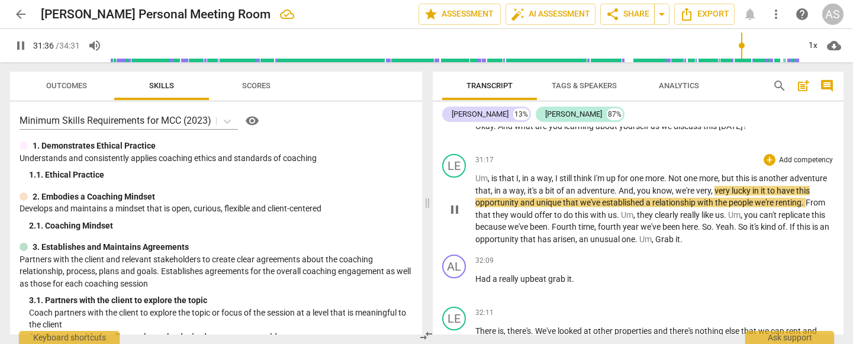
click at [563, 198] on span "unique" at bounding box center [550, 202] width 27 height 9
type input "1898"
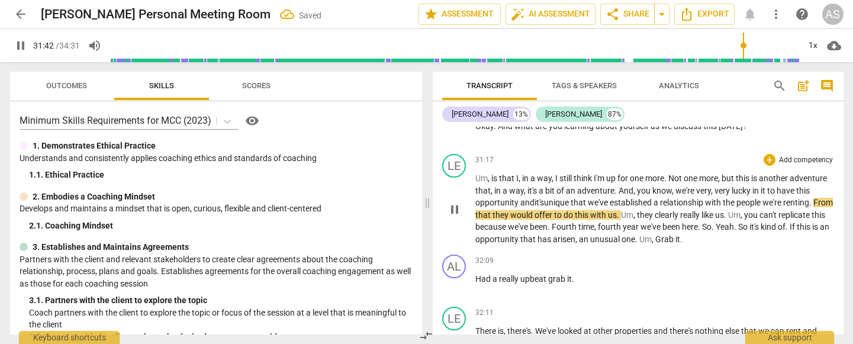
click at [810, 198] on span "." at bounding box center [812, 202] width 4 height 9
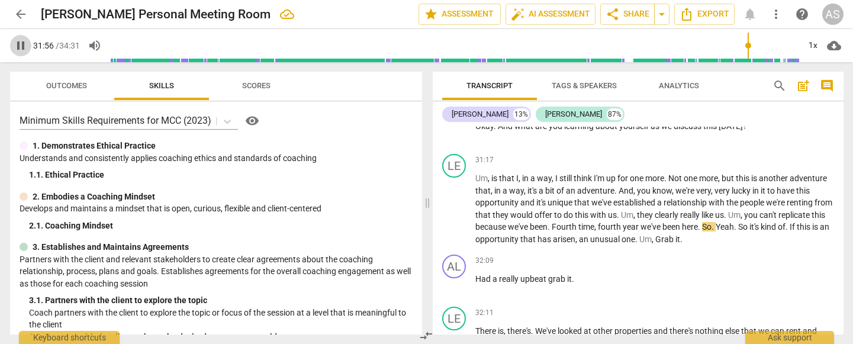
click at [21, 44] on span "pause" at bounding box center [21, 45] width 14 height 14
click at [1, 62] on div "Outcomes Skills Scores Minimum Skills Requirements for MCC (2023) visibility 1.…" at bounding box center [214, 203] width 426 height 282
click at [741, 45] on input "range" at bounding box center [455, 46] width 690 height 38
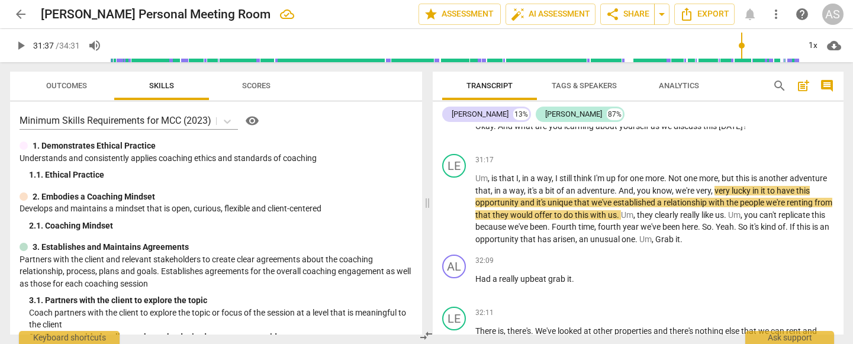
click at [19, 49] on span "play_arrow" at bounding box center [21, 45] width 14 height 14
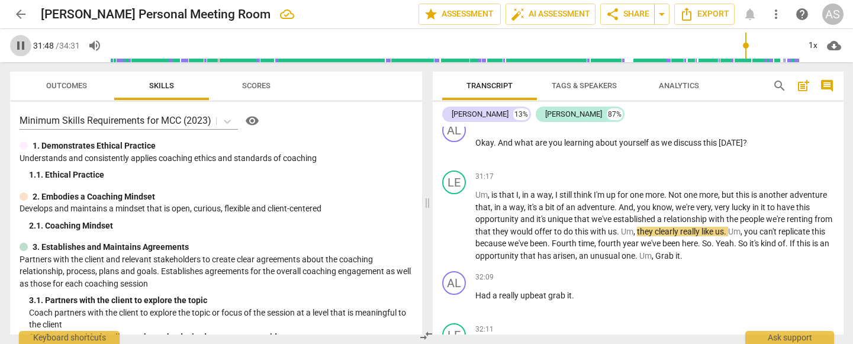
click at [21, 44] on span "pause" at bounding box center [21, 45] width 14 height 14
click at [21, 44] on span "play_arrow" at bounding box center [21, 45] width 14 height 14
click at [23, 43] on span "pause" at bounding box center [21, 45] width 14 height 14
type input "1914"
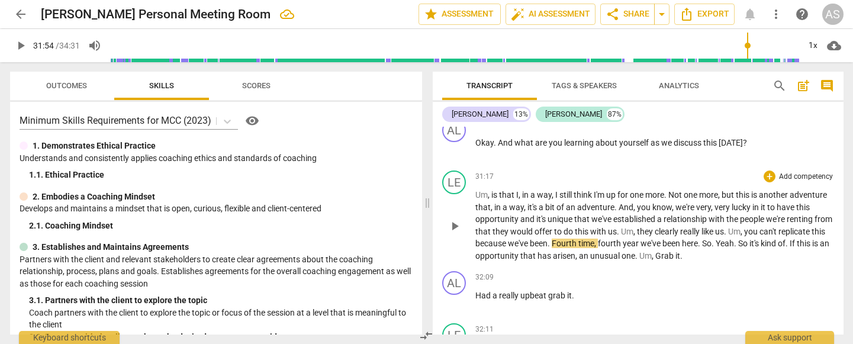
click at [552, 239] on span "." at bounding box center [550, 243] width 4 height 9
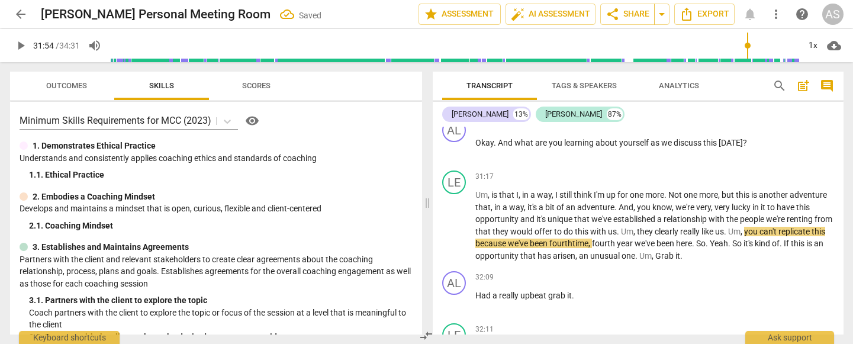
click at [23, 47] on span "play_arrow" at bounding box center [21, 45] width 14 height 14
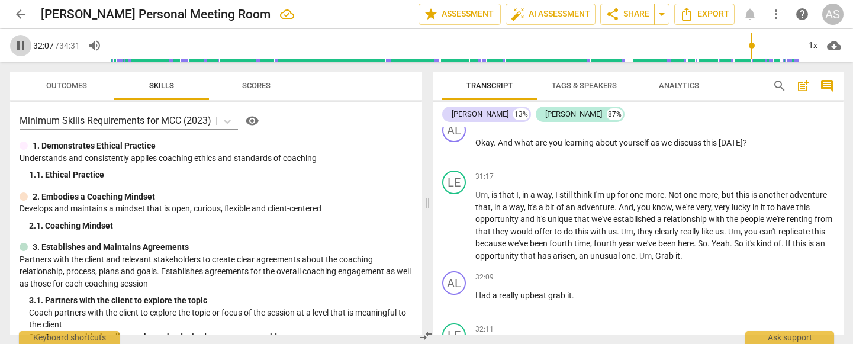
click at [23, 47] on span "pause" at bounding box center [21, 45] width 14 height 14
type input "1928"
click at [656, 251] on span "," at bounding box center [654, 255] width 4 height 9
click at [25, 51] on span "play_arrow" at bounding box center [21, 45] width 14 height 14
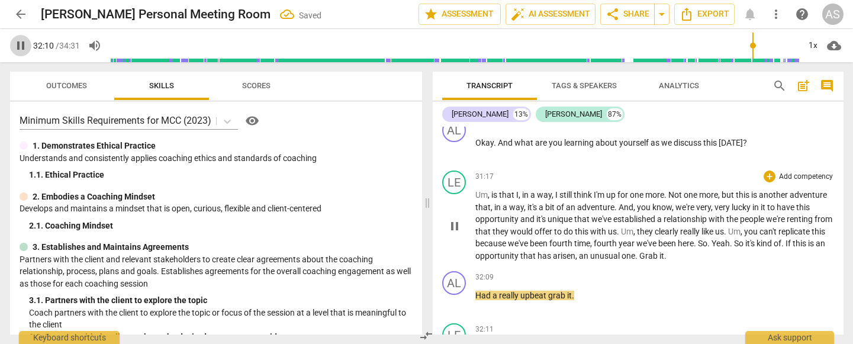
click at [25, 51] on span "pause" at bounding box center [21, 45] width 14 height 14
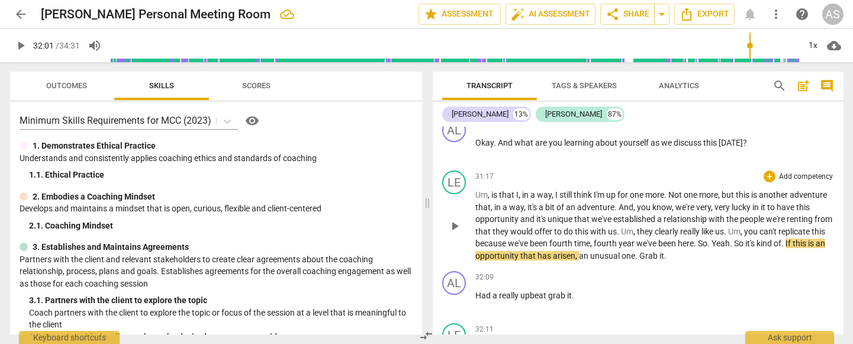
click at [749, 48] on input "range" at bounding box center [455, 46] width 690 height 38
click at [24, 51] on span "play_arrow" at bounding box center [21, 45] width 14 height 14
click at [24, 51] on span "pause" at bounding box center [21, 45] width 14 height 14
type input "1932"
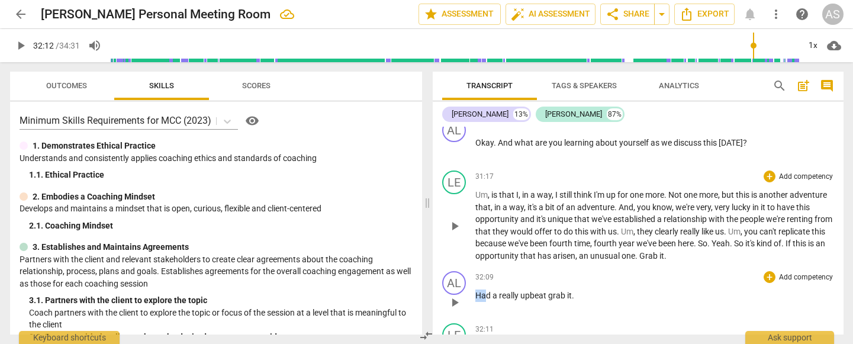
drag, startPoint x: 479, startPoint y: 233, endPoint x: 463, endPoint y: 234, distance: 16.6
click at [463, 267] on div "AL play_arrow pause 32:09 + Add competency keyboard_arrow_right Had a really up…" at bounding box center [638, 293] width 411 height 52
click at [750, 47] on input "range" at bounding box center [455, 46] width 690 height 38
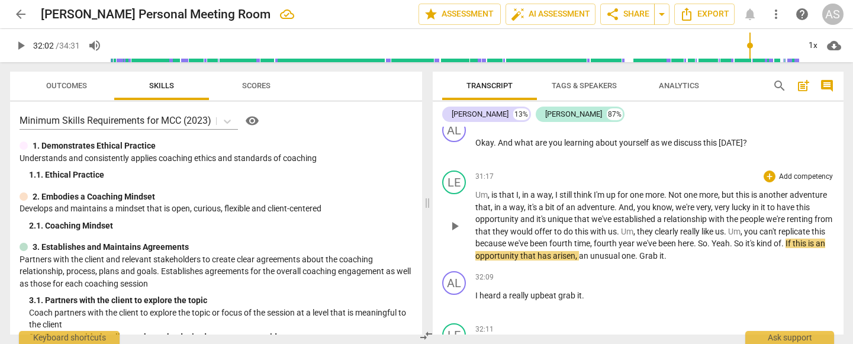
scroll to position [4244, 0]
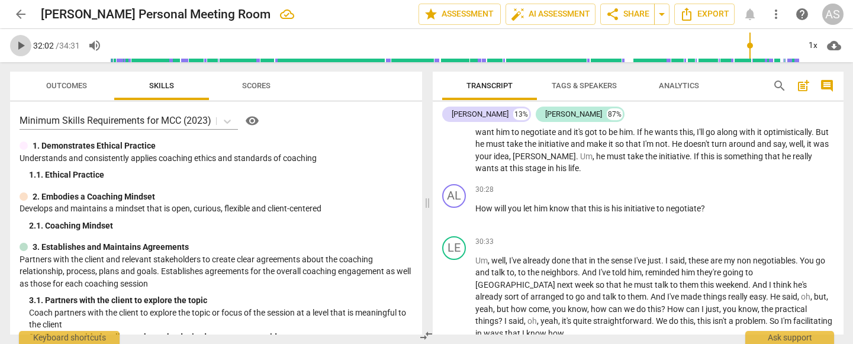
click at [21, 46] on span "play_arrow" at bounding box center [21, 45] width 14 height 14
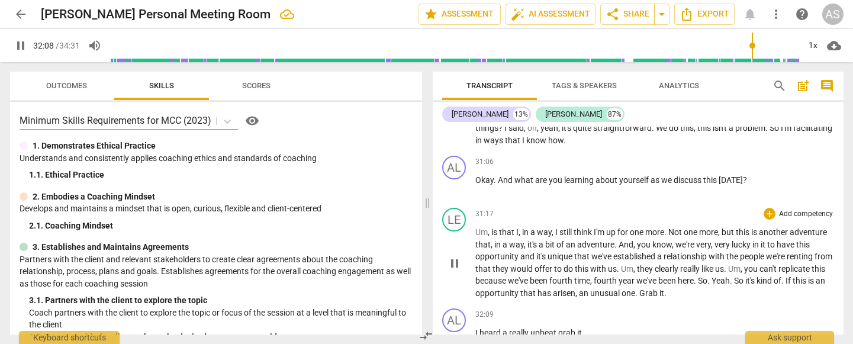
scroll to position [4438, 0]
click at [17, 50] on span "pause" at bounding box center [21, 45] width 14 height 14
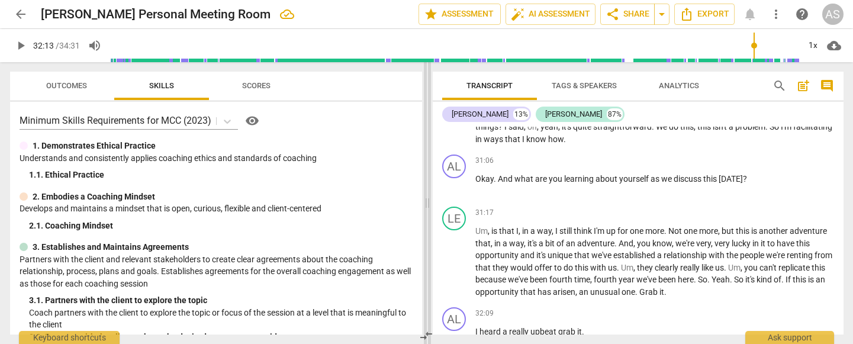
type input "1934"
click at [580, 268] on span "it" at bounding box center [579, 331] width 5 height 9
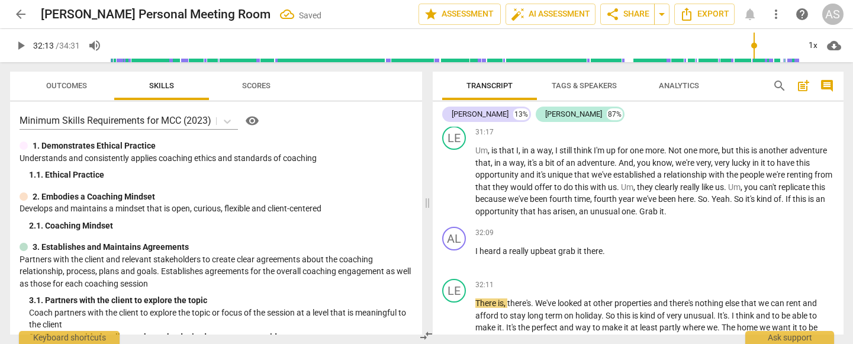
scroll to position [4519, 0]
click at [453, 251] on span "play_arrow" at bounding box center [455, 258] width 14 height 14
click at [454, 268] on span "pause" at bounding box center [455, 328] width 14 height 14
type input "1934"
click at [476, 268] on span "There" at bounding box center [487, 302] width 23 height 9
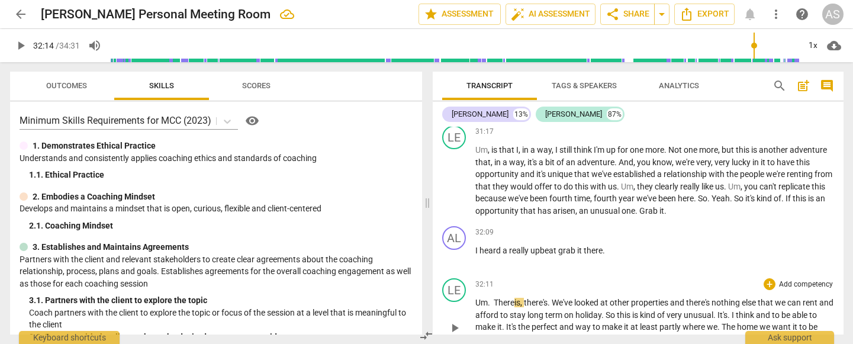
click at [454, 268] on span "play_arrow" at bounding box center [455, 328] width 14 height 14
click at [454, 268] on span "pause" at bounding box center [455, 328] width 14 height 14
click at [453, 251] on span "play_arrow" at bounding box center [455, 258] width 14 height 14
click at [461, 268] on span "pause" at bounding box center [455, 328] width 14 height 14
click at [461, 268] on span "play_arrow" at bounding box center [455, 328] width 14 height 14
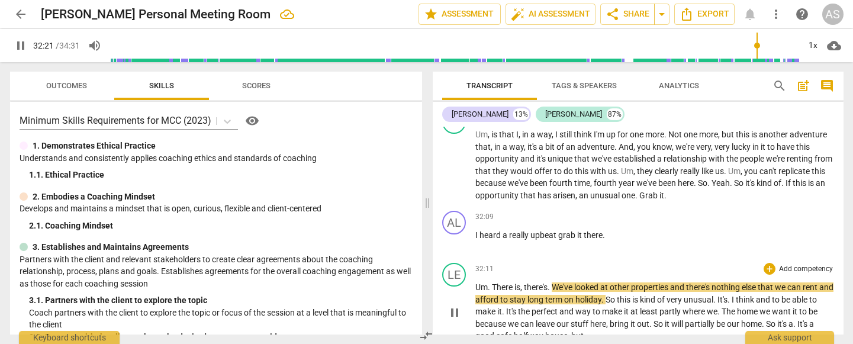
scroll to position [4550, 0]
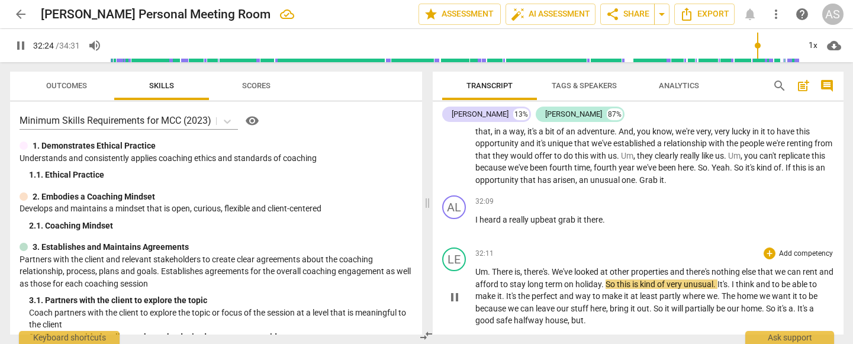
click at [617, 268] on span "So" at bounding box center [611, 284] width 11 height 9
type input "1946"
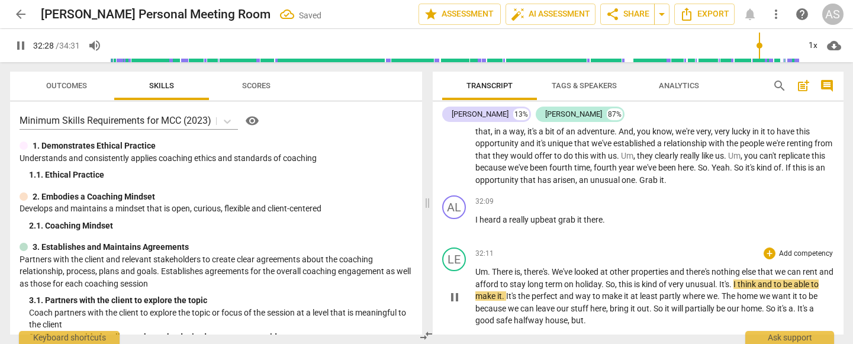
click at [734, 268] on span "." at bounding box center [732, 284] width 4 height 9
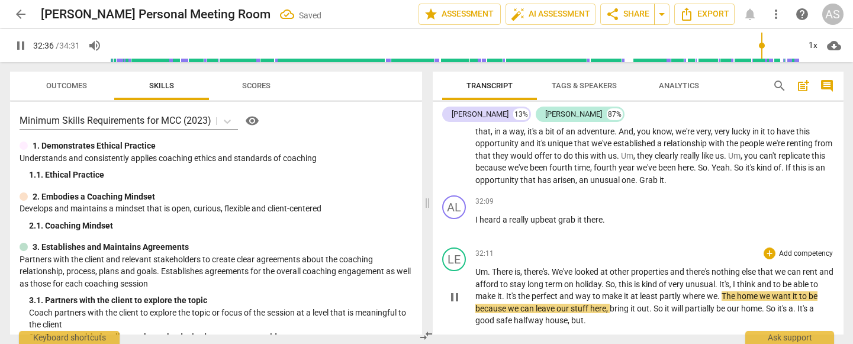
click at [506, 268] on span "." at bounding box center [504, 295] width 4 height 9
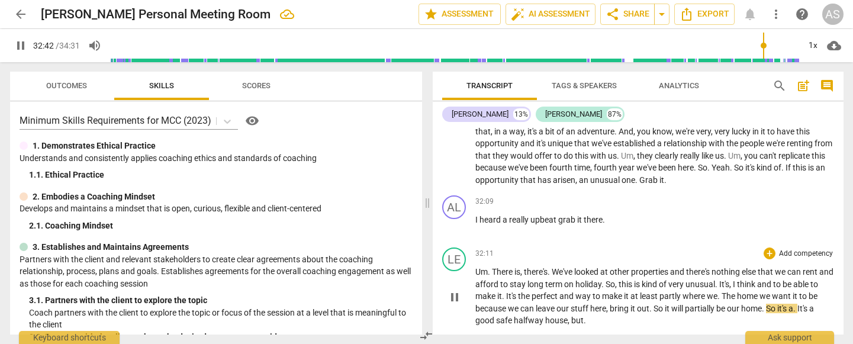
click at [656, 268] on span "So" at bounding box center [659, 308] width 11 height 9
click at [811, 268] on span "." at bounding box center [809, 308] width 4 height 9
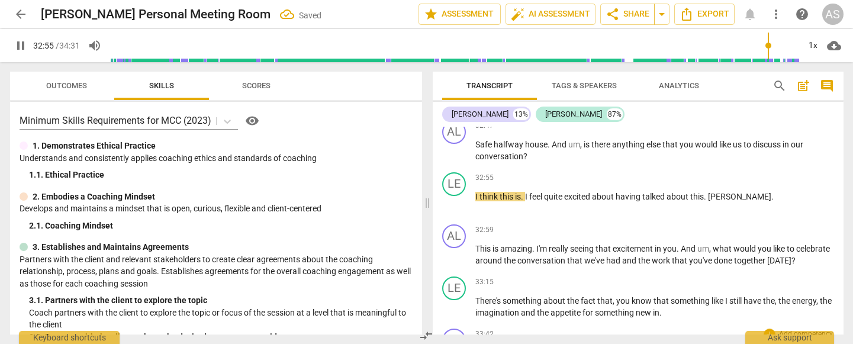
scroll to position [4563, 0]
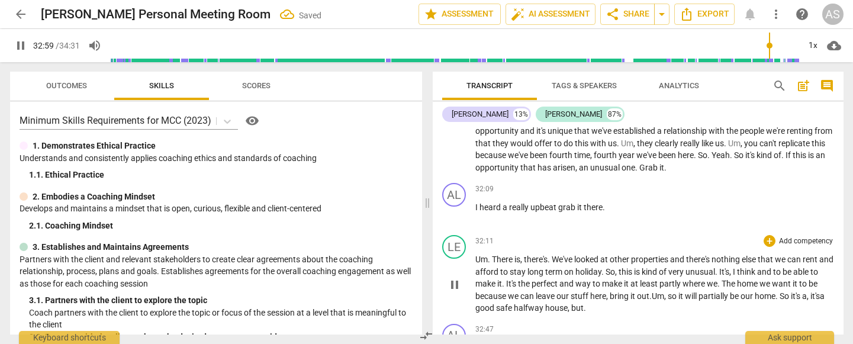
click at [586, 268] on span "." at bounding box center [585, 307] width 2 height 9
click at [765, 46] on input "range" at bounding box center [455, 46] width 690 height 38
click at [759, 47] on input "range" at bounding box center [455, 46] width 690 height 38
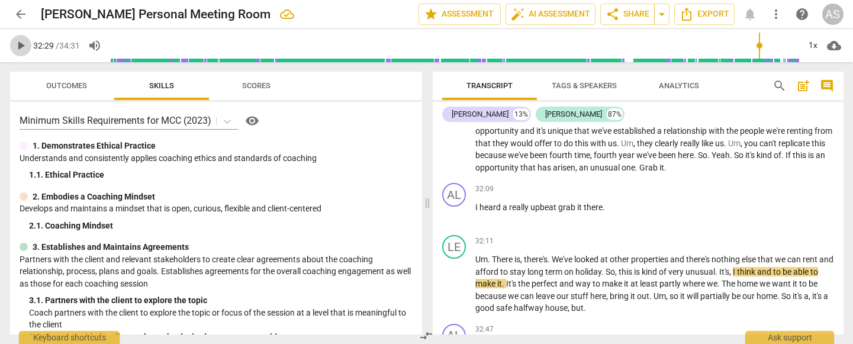
click at [20, 41] on span "play_arrow" at bounding box center [21, 45] width 14 height 14
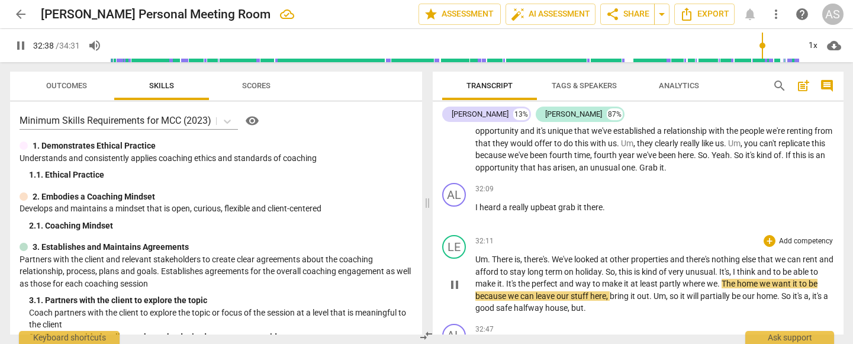
click at [722, 268] on span "." at bounding box center [720, 283] width 4 height 9
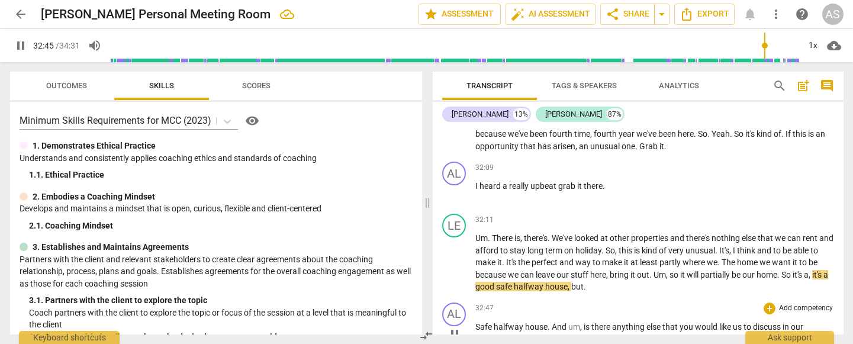
scroll to position [4603, 0]
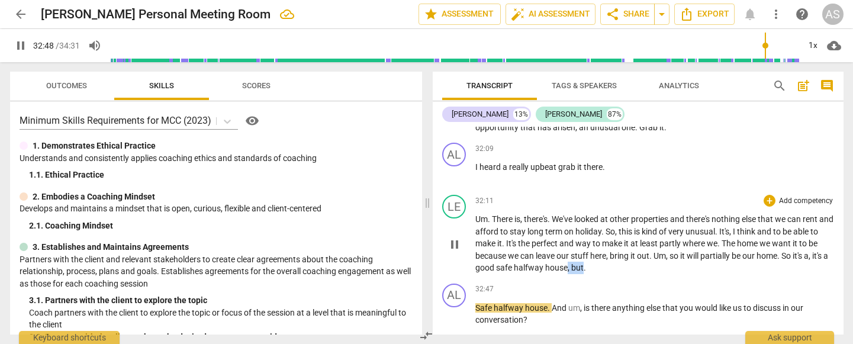
drag, startPoint x: 573, startPoint y: 203, endPoint x: 589, endPoint y: 203, distance: 16.0
click at [589, 213] on p "Um . There is , there's . We've looked at other properties and there's nothing …" at bounding box center [655, 243] width 359 height 61
type input "1969"
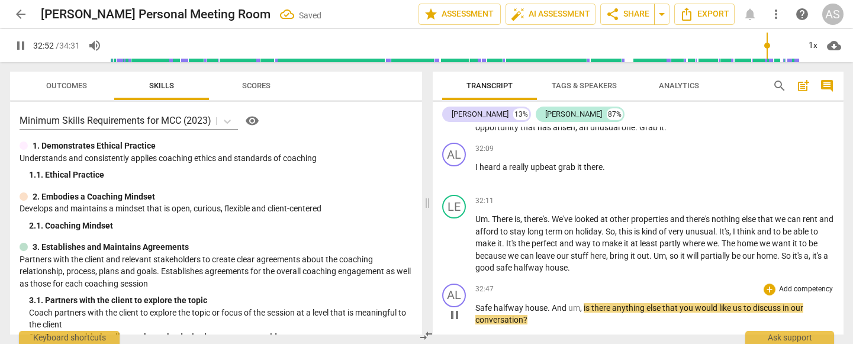
click at [454, 268] on span "pause" at bounding box center [455, 315] width 14 height 14
type input "1973"
click at [474, 268] on div "AL play_arrow pause" at bounding box center [458, 305] width 33 height 43
click at [477, 268] on span "Safe" at bounding box center [485, 307] width 18 height 9
click at [456, 268] on span "play_arrow" at bounding box center [455, 315] width 14 height 14
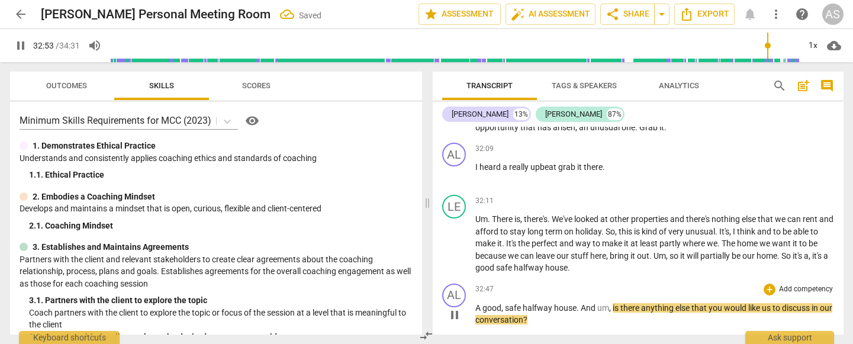
click at [456, 268] on span "pause" at bounding box center [455, 315] width 14 height 14
click at [762, 47] on input "range" at bounding box center [455, 46] width 690 height 38
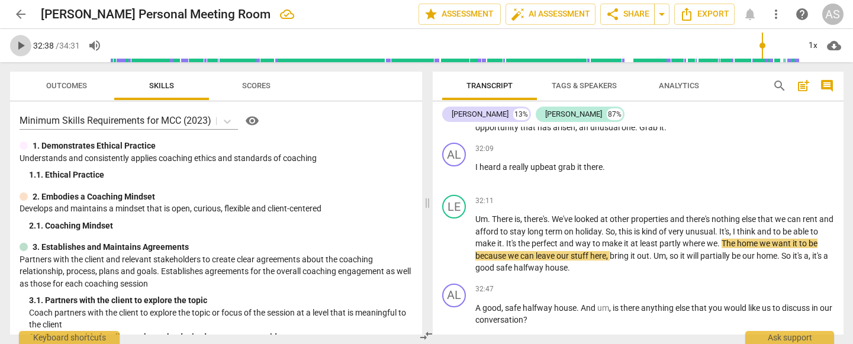
click at [20, 47] on span "play_arrow" at bounding box center [21, 45] width 14 height 14
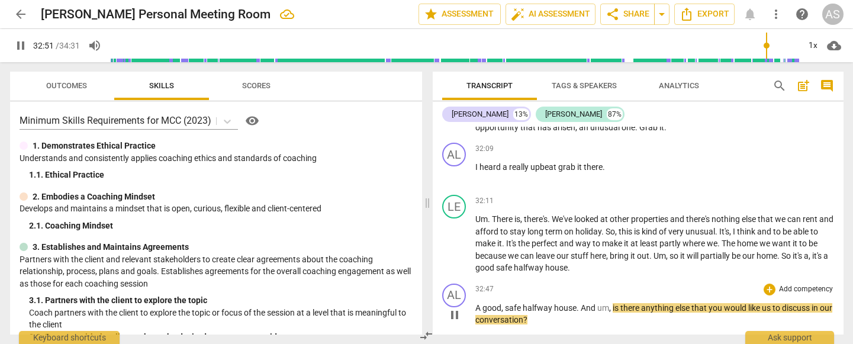
click at [612, 268] on span "," at bounding box center [611, 307] width 4 height 9
type input "1973"
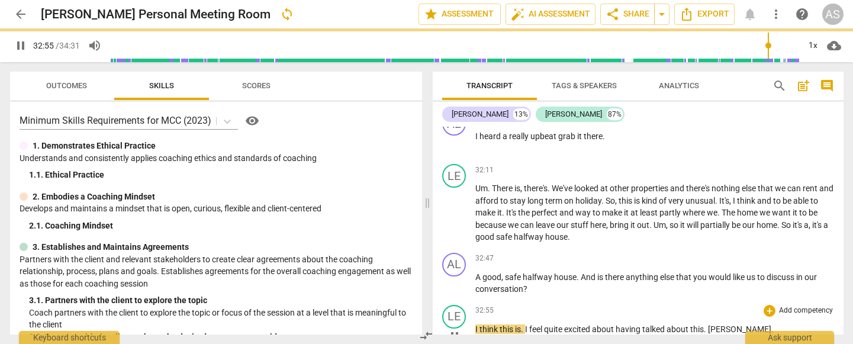
scroll to position [4642, 0]
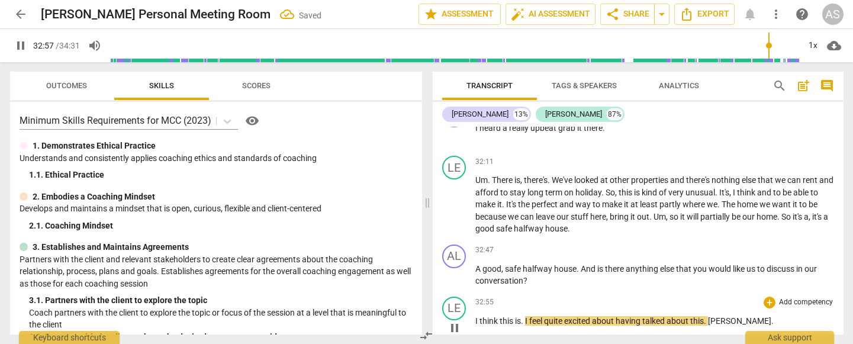
click at [452, 268] on span "pause" at bounding box center [455, 328] width 14 height 14
type input "1979"
click at [475, 268] on div "play_arrow pause" at bounding box center [460, 327] width 30 height 15
click at [479, 268] on span "I" at bounding box center [478, 320] width 4 height 9
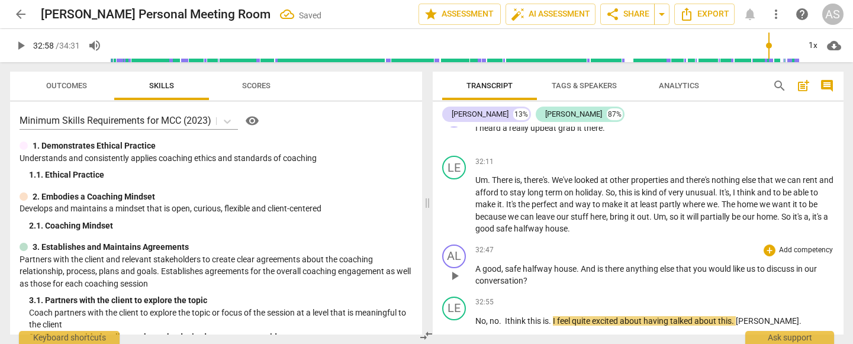
click at [455, 268] on span "play_arrow" at bounding box center [455, 276] width 14 height 14
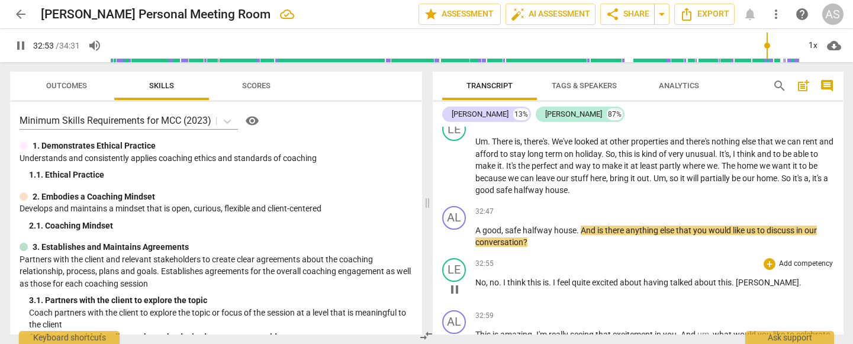
scroll to position [4681, 0]
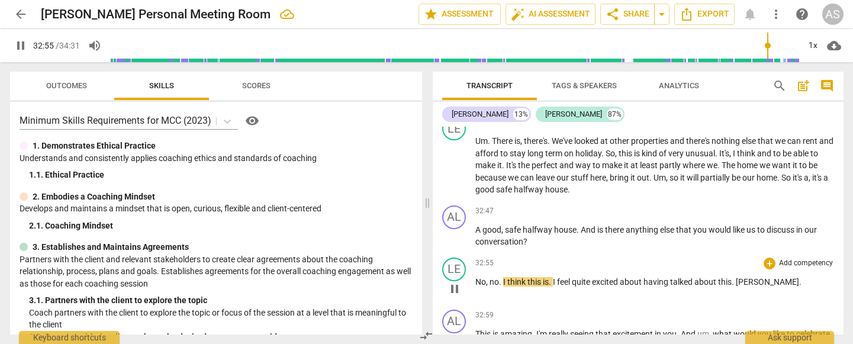
click at [450, 268] on span "pause" at bounding box center [455, 289] width 14 height 14
type input "1976"
click at [797, 225] on span "discuss" at bounding box center [782, 229] width 30 height 9
drag, startPoint x: 502, startPoint y: 214, endPoint x: 454, endPoint y: 218, distance: 48.1
click at [452, 253] on div "LE play_arrow pause 32:55 + Add competency keyboard_arrow_right No , no . I thi…" at bounding box center [638, 279] width 411 height 52
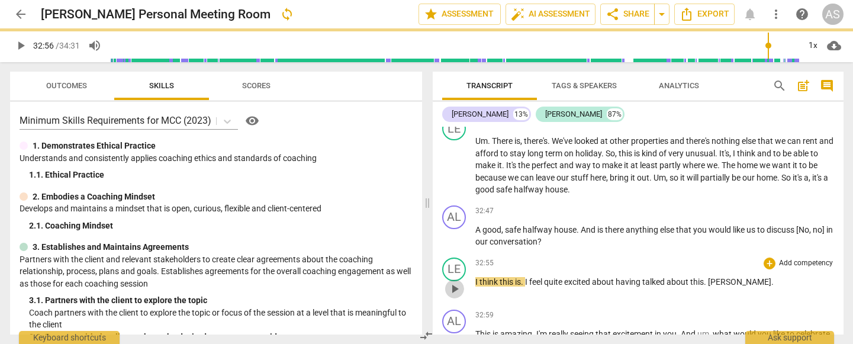
click at [453, 268] on span "play_arrow" at bounding box center [455, 289] width 14 height 14
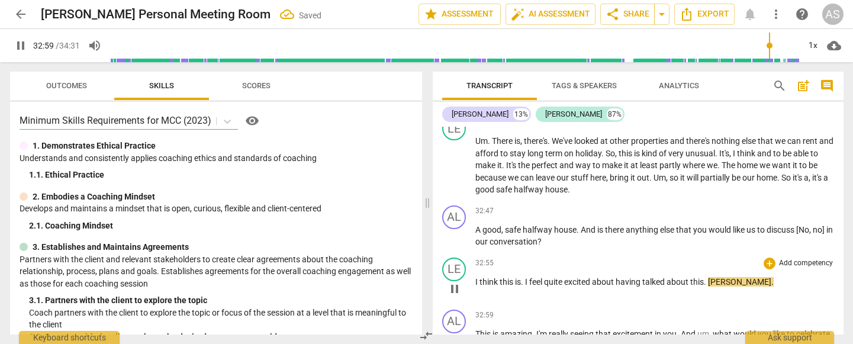
click at [712, 268] on span "[PERSON_NAME]" at bounding box center [739, 281] width 63 height 9
type input "1981"
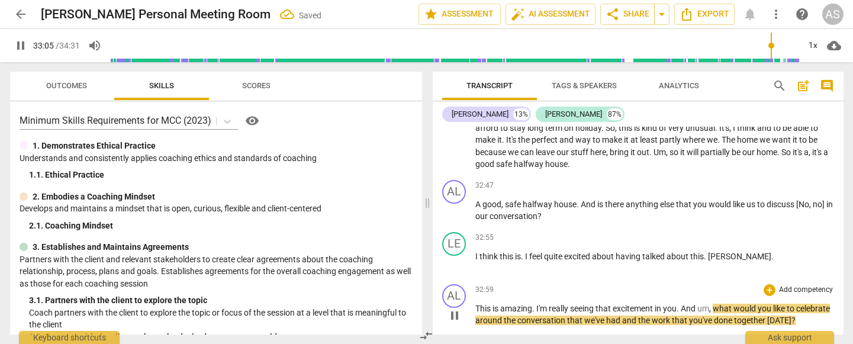
click at [718, 268] on span "what" at bounding box center [723, 308] width 21 height 9
type input "1986"
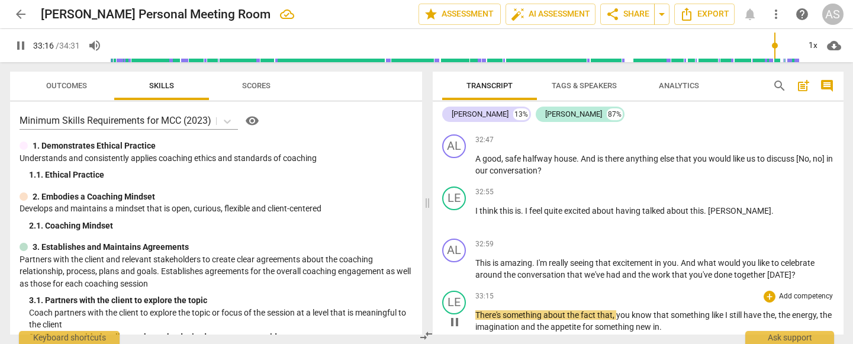
scroll to position [4762, 0]
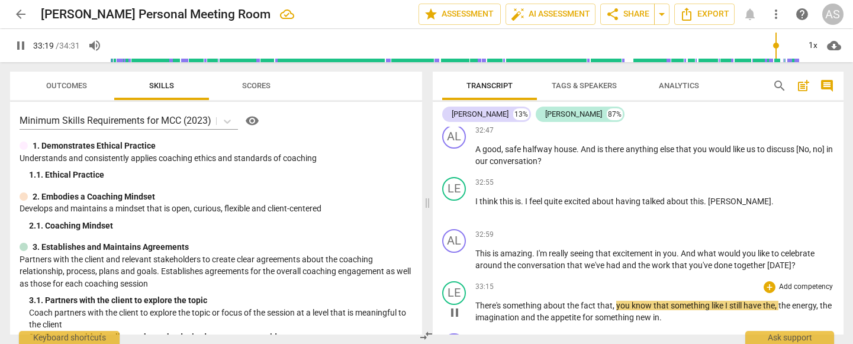
click at [653, 268] on span "know" at bounding box center [643, 305] width 22 height 9
type input "2001"
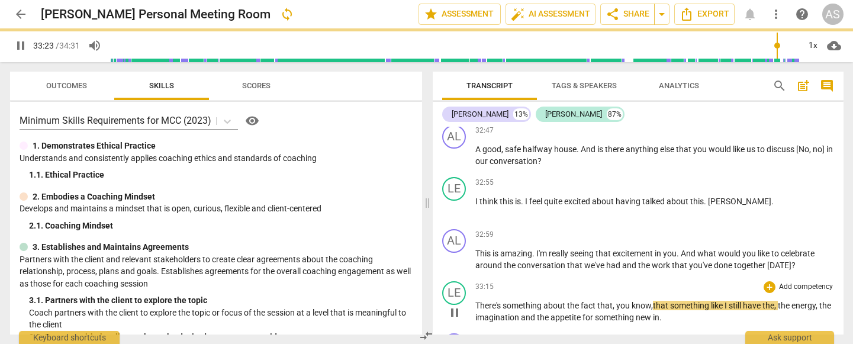
click at [724, 268] on span "like" at bounding box center [718, 305] width 14 height 9
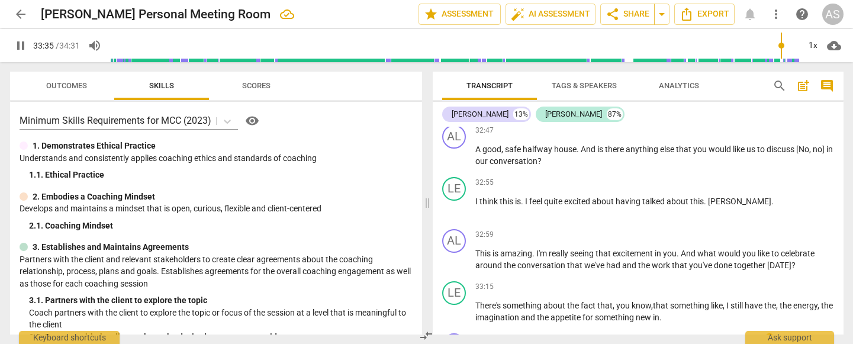
drag, startPoint x: 673, startPoint y: 251, endPoint x: 675, endPoint y: 270, distance: 19.7
click at [660, 268] on span "in" at bounding box center [656, 317] width 7 height 9
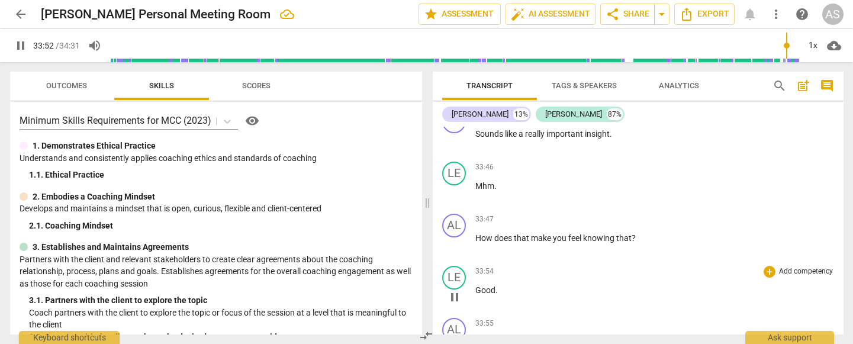
scroll to position [4986, 0]
click at [476, 268] on span "Good" at bounding box center [486, 289] width 20 height 9
click at [640, 268] on span "." at bounding box center [637, 341] width 4 height 9
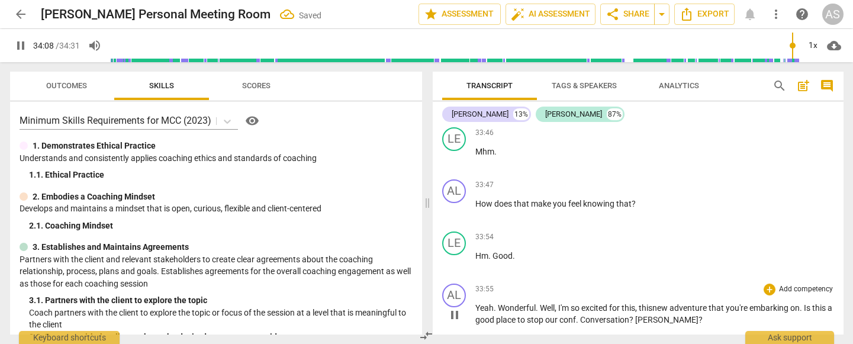
click at [604, 268] on span "Conversation" at bounding box center [604, 319] width 49 height 9
click at [614, 268] on span "?" at bounding box center [611, 319] width 6 height 9
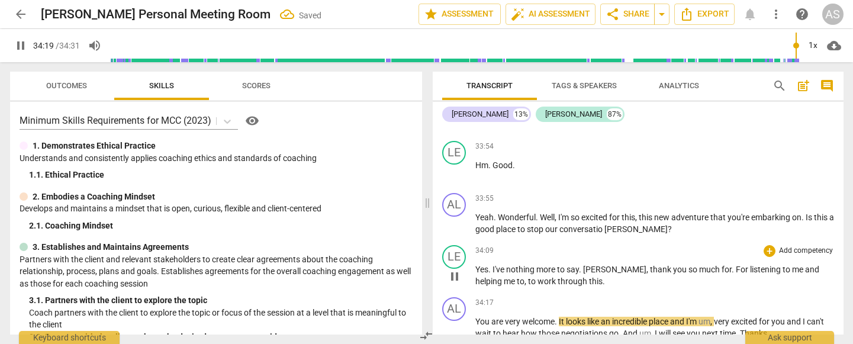
drag, startPoint x: 635, startPoint y: 253, endPoint x: 458, endPoint y: 217, distance: 180.7
click at [458, 268] on div "play_arrow pause" at bounding box center [460, 276] width 30 height 15
click at [458, 268] on span "pause" at bounding box center [455, 276] width 14 height 14
click at [605, 224] on span "conversatio" at bounding box center [582, 228] width 45 height 9
click at [457, 268] on span "play_arrow" at bounding box center [455, 276] width 14 height 14
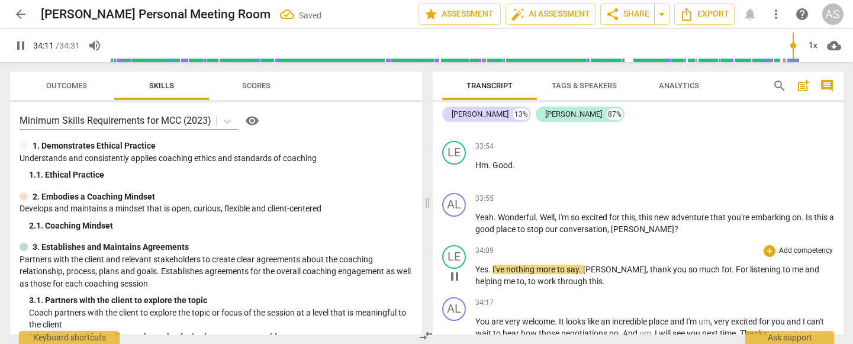
click at [588, 265] on span "[PERSON_NAME]" at bounding box center [614, 269] width 63 height 9
click at [576, 265] on span "sa, A" at bounding box center [576, 269] width 18 height 9
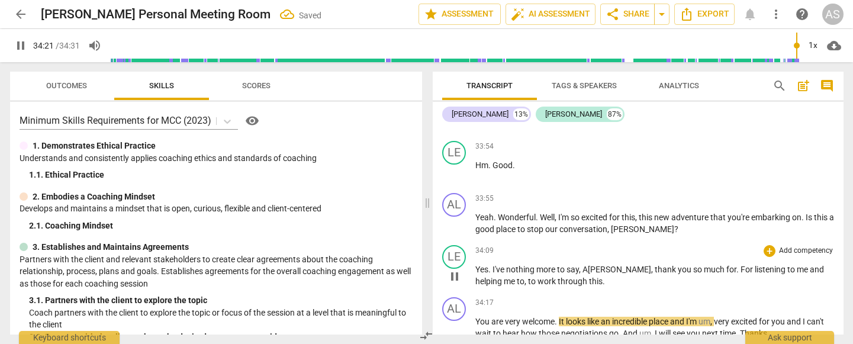
click at [737, 265] on span "." at bounding box center [739, 269] width 4 height 9
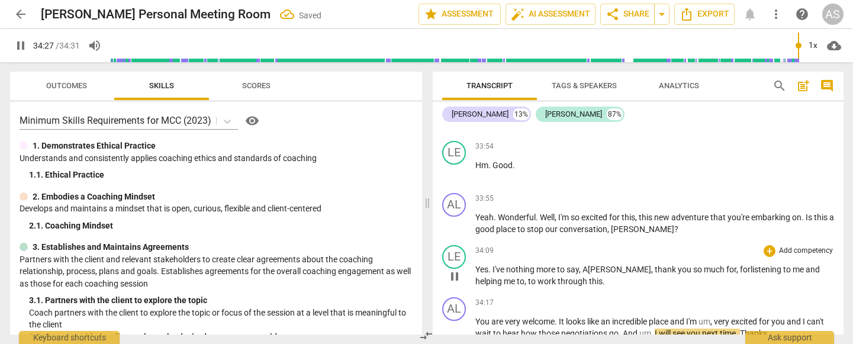
scroll to position [0, 0]
click at [457, 268] on span "pause" at bounding box center [455, 335] width 14 height 14
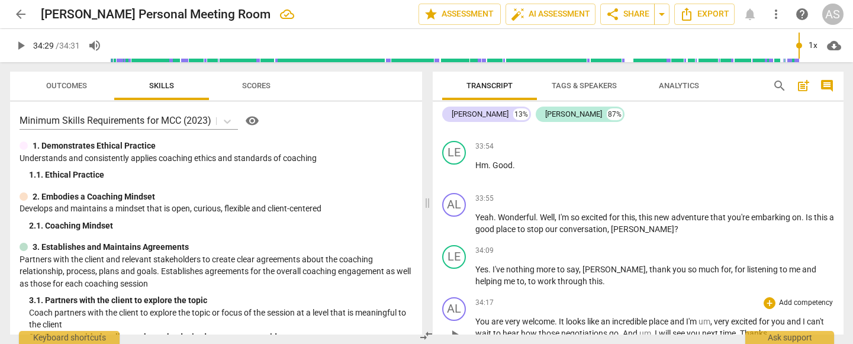
click at [787, 268] on span "you" at bounding box center [779, 321] width 15 height 9
click at [539, 268] on span "[PERSON_NAME]" at bounding box center [507, 345] width 63 height 9
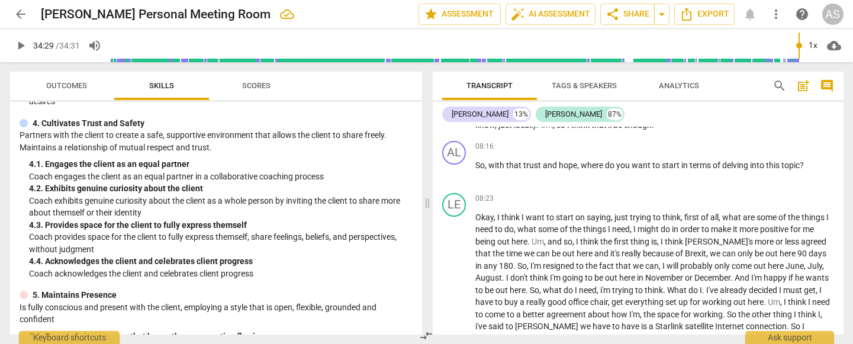
scroll to position [296, 0]
click at [573, 13] on span "auto_fix_high AI Assessment" at bounding box center [550, 14] width 79 height 14
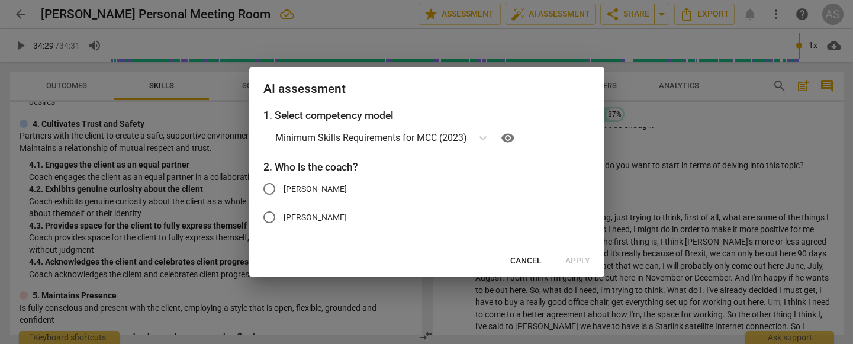
click at [276, 188] on input "[PERSON_NAME]" at bounding box center [269, 189] width 28 height 28
click at [577, 259] on span "Apply" at bounding box center [578, 261] width 25 height 12
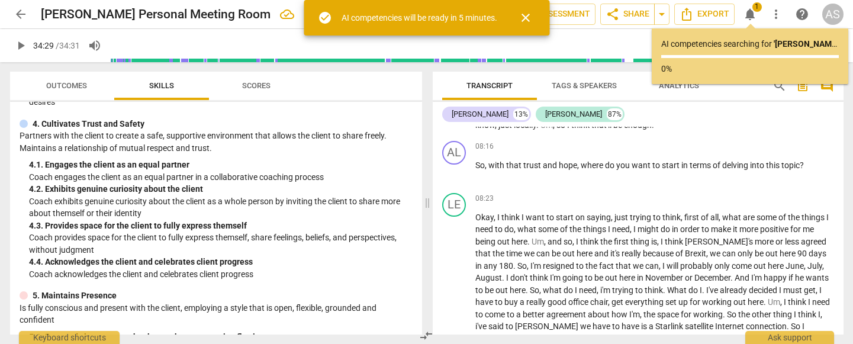
click at [599, 261] on span "fact" at bounding box center [607, 265] width 17 height 9
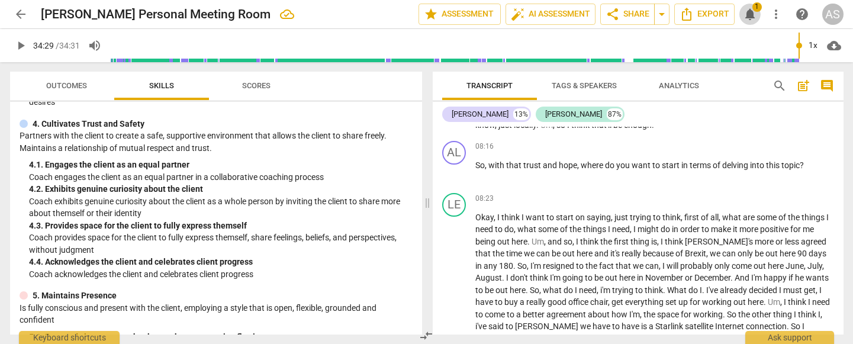
click at [749, 12] on span "notifications" at bounding box center [750, 14] width 14 height 14
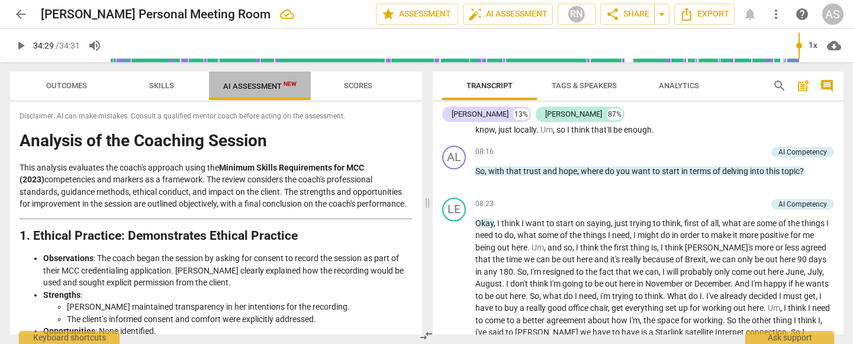
click at [280, 84] on span "AI Assessment New" at bounding box center [259, 86] width 73 height 9
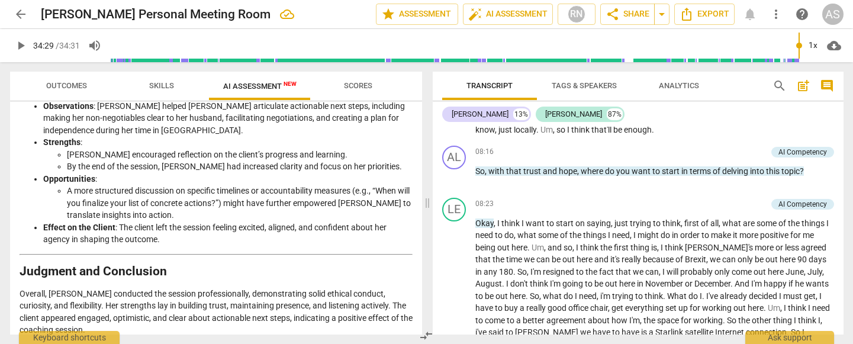
scroll to position [0, 0]
click at [21, 18] on span "arrow_back" at bounding box center [21, 14] width 14 height 14
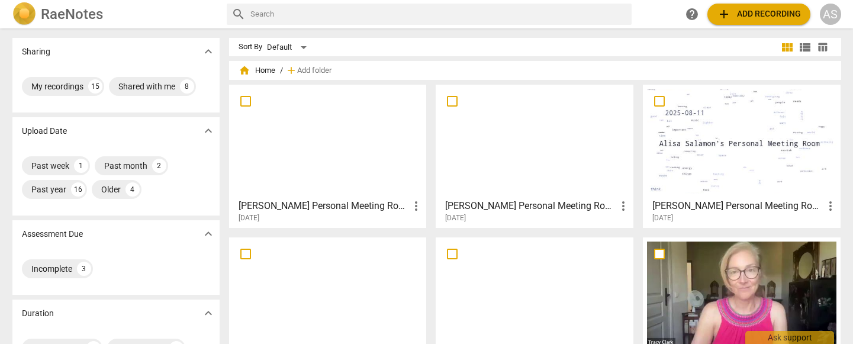
click at [570, 158] on div at bounding box center [535, 141] width 190 height 105
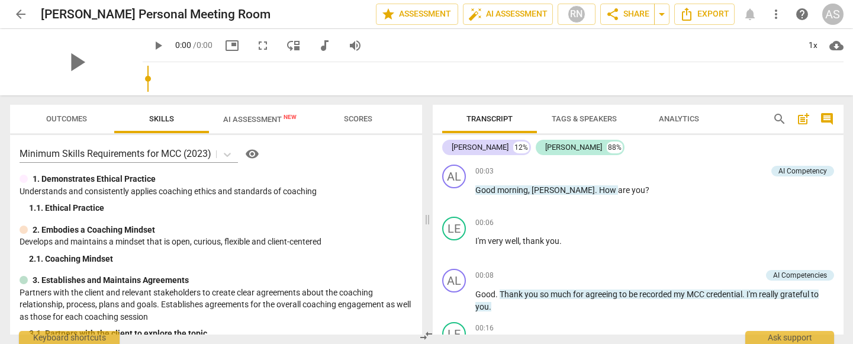
click at [22, 12] on span "arrow_back" at bounding box center [21, 14] width 14 height 14
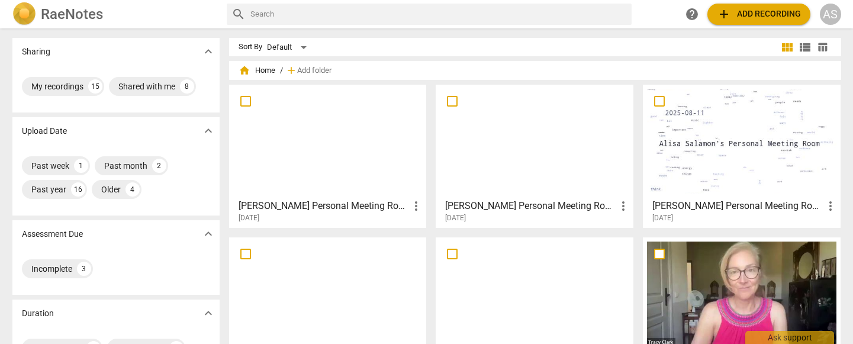
click at [757, 153] on div at bounding box center [742, 141] width 190 height 105
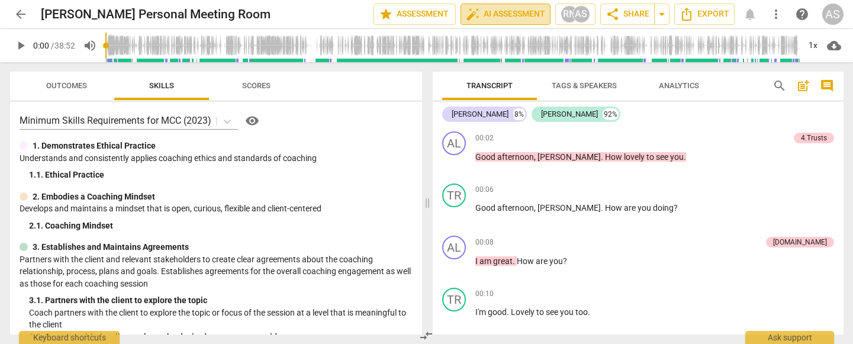
click at [509, 15] on span "auto_fix_high AI Assessment" at bounding box center [505, 14] width 79 height 14
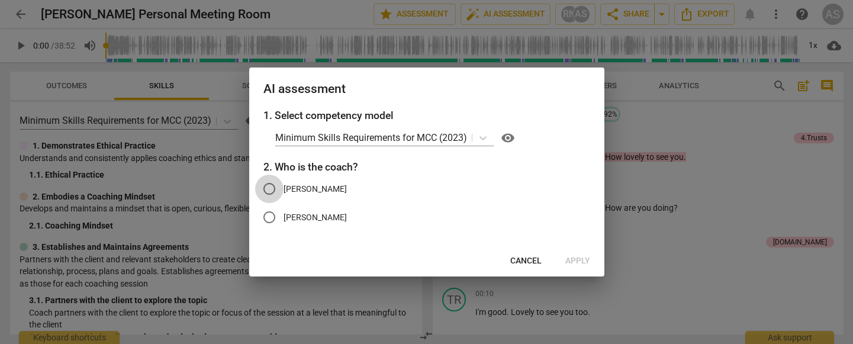
click at [275, 191] on input "[PERSON_NAME]" at bounding box center [269, 189] width 28 height 28
click at [572, 260] on span "Apply" at bounding box center [578, 261] width 25 height 12
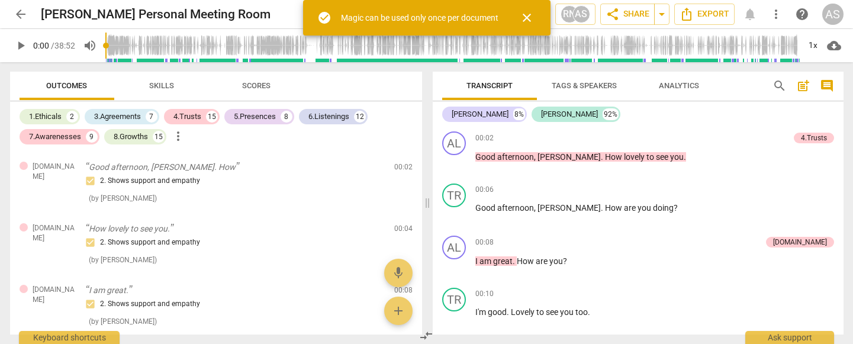
click at [527, 12] on span "close" at bounding box center [527, 18] width 14 height 14
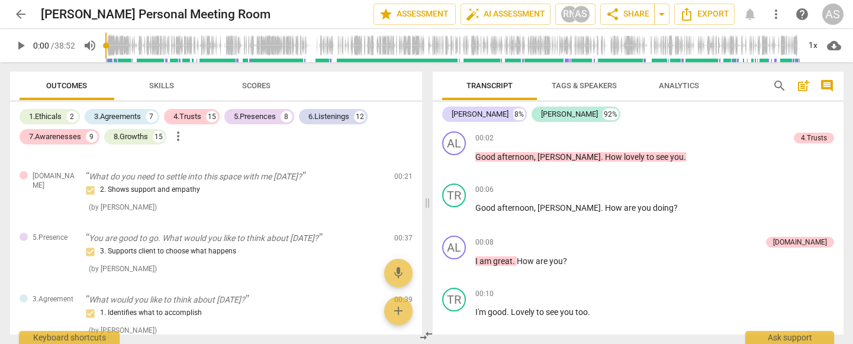
scroll to position [481, 0]
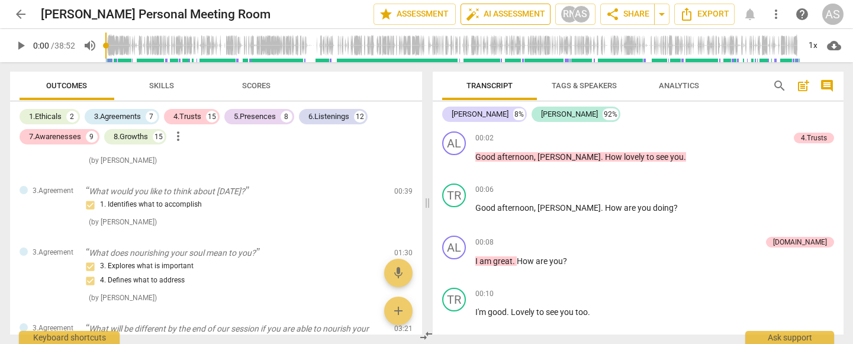
click at [515, 14] on span "auto_fix_high AI Assessment" at bounding box center [505, 14] width 79 height 14
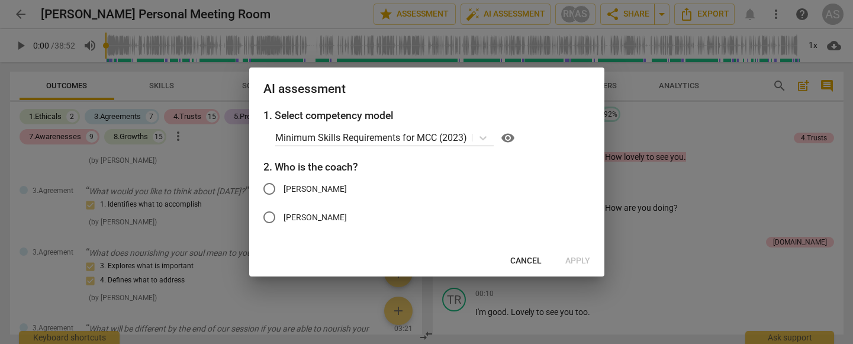
click at [293, 191] on span "[PERSON_NAME]" at bounding box center [315, 189] width 63 height 12
click at [284, 191] on input "[PERSON_NAME]" at bounding box center [269, 189] width 28 height 28
click at [576, 257] on span "Apply" at bounding box center [578, 261] width 25 height 12
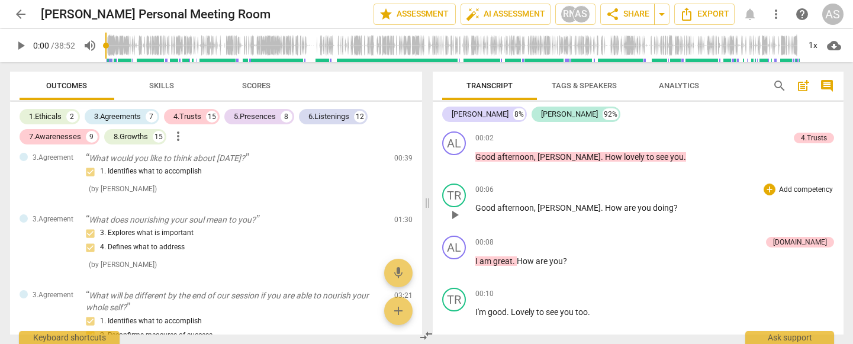
scroll to position [0, 0]
click at [18, 16] on span "arrow_back" at bounding box center [21, 14] width 14 height 14
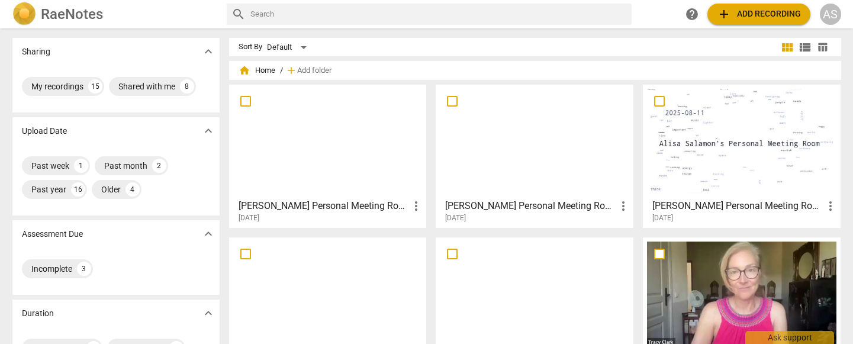
click at [778, 14] on span "add Add recording" at bounding box center [759, 14] width 84 height 14
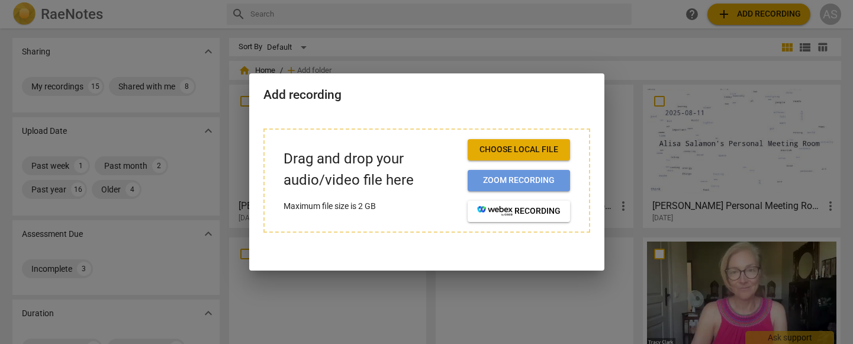
click at [531, 176] on span "Zoom recording" at bounding box center [519, 181] width 84 height 12
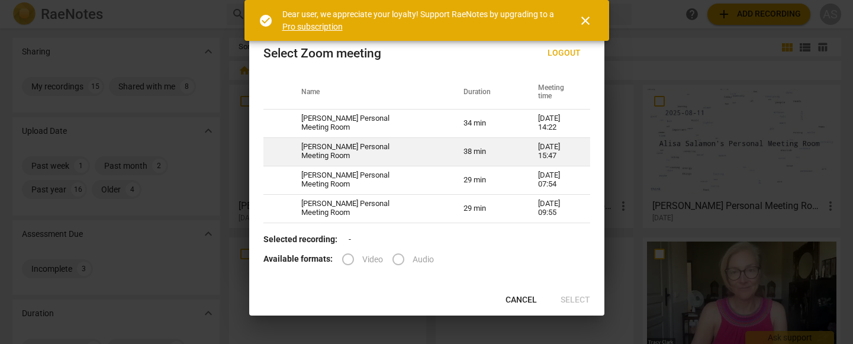
click at [524, 149] on td "[DATE] 15:47" at bounding box center [557, 151] width 66 height 28
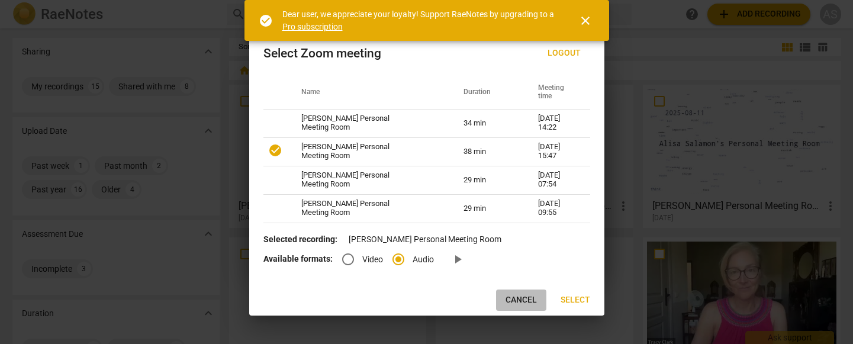
click at [524, 302] on span "Cancel" at bounding box center [521, 300] width 31 height 12
radio input "false"
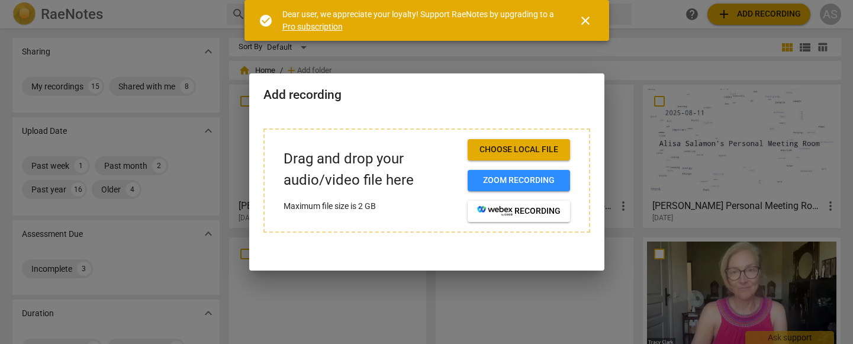
click at [586, 18] on span "close" at bounding box center [586, 21] width 14 height 14
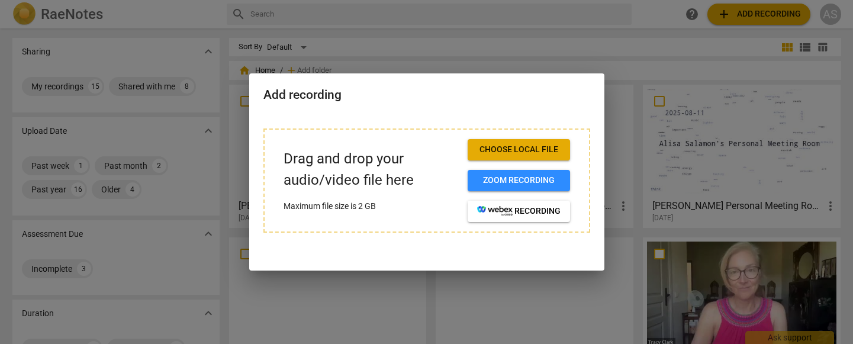
click at [746, 149] on div at bounding box center [426, 172] width 853 height 344
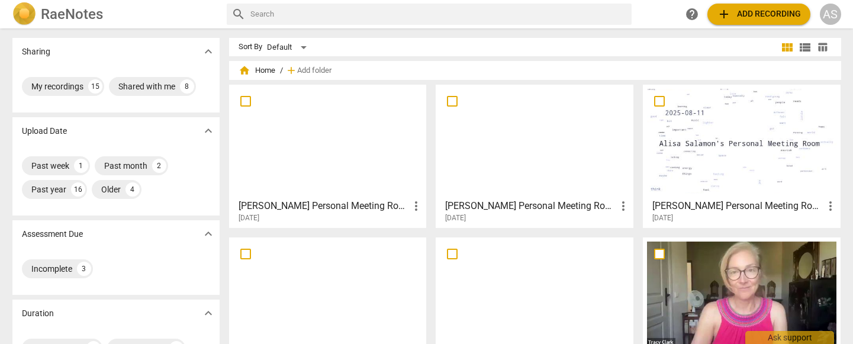
click at [746, 149] on div at bounding box center [742, 141] width 190 height 105
click at [746, 0] on html "RaeNotes search help add Add recording AS Sharing expand_more My recordings 15 …" at bounding box center [426, 0] width 853 height 0
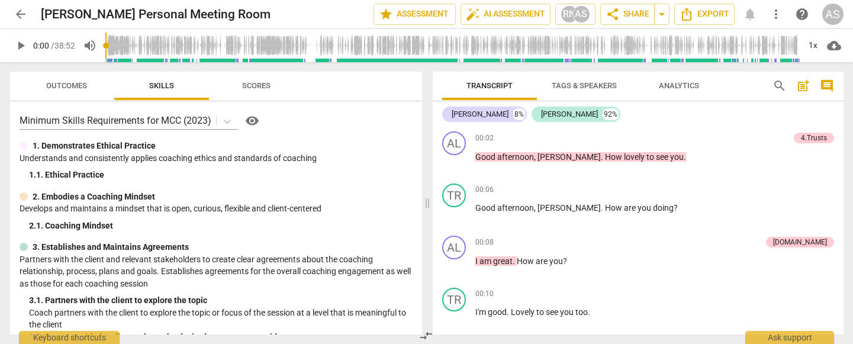
click at [21, 13] on span "arrow_back" at bounding box center [21, 14] width 14 height 14
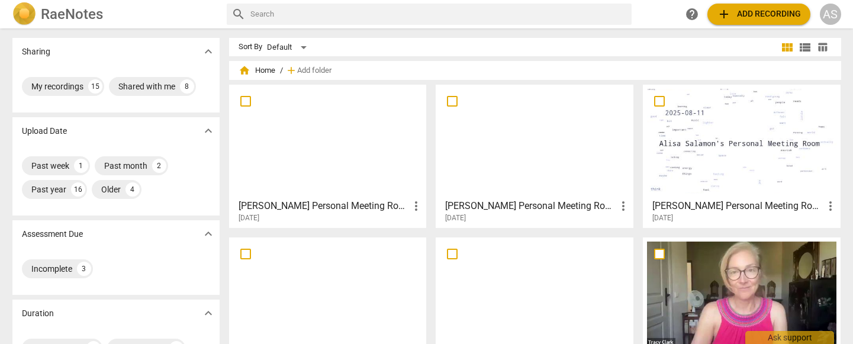
click at [763, 15] on span "add Add recording" at bounding box center [759, 14] width 84 height 14
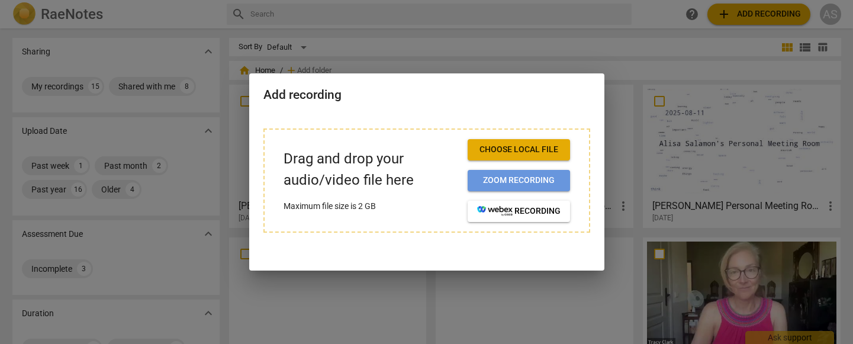
click at [544, 179] on span "Zoom recording" at bounding box center [519, 181] width 84 height 12
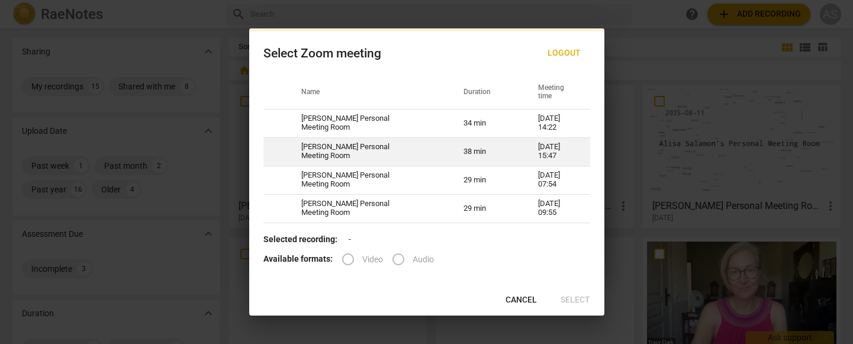
click at [544, 153] on td "[DATE] 15:47" at bounding box center [557, 151] width 66 height 28
radio input "true"
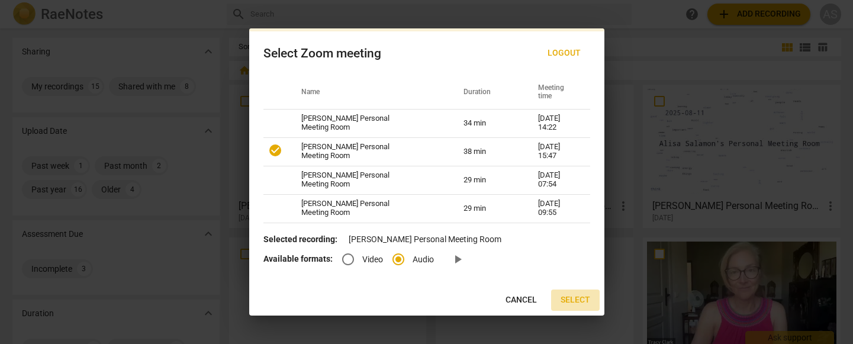
click at [577, 304] on span "Select" at bounding box center [576, 300] width 30 height 12
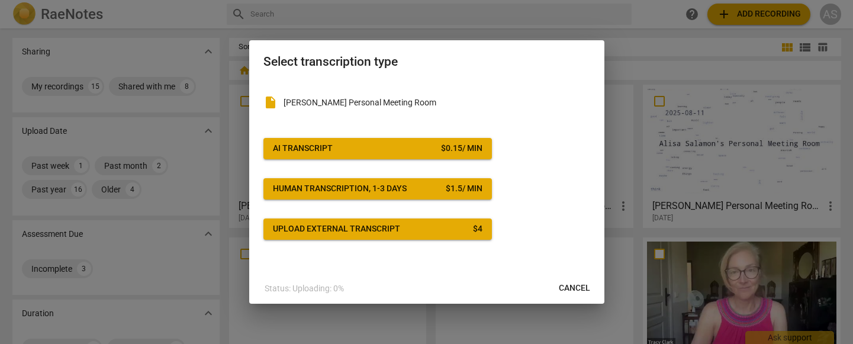
click at [426, 146] on span "AI Transcript $ 0.15 / min" at bounding box center [378, 149] width 210 height 12
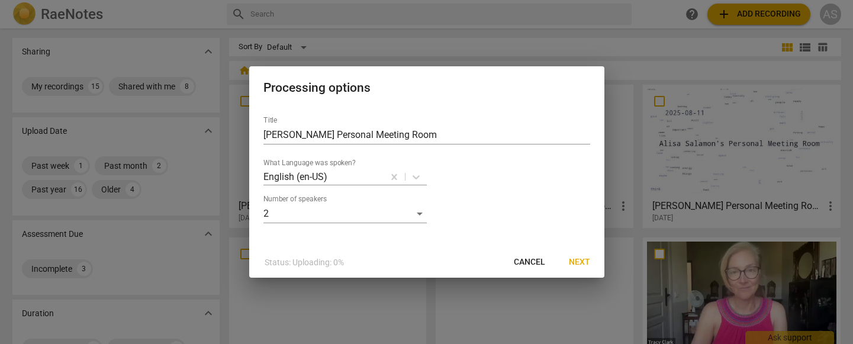
click at [585, 260] on span "Next" at bounding box center [579, 262] width 21 height 12
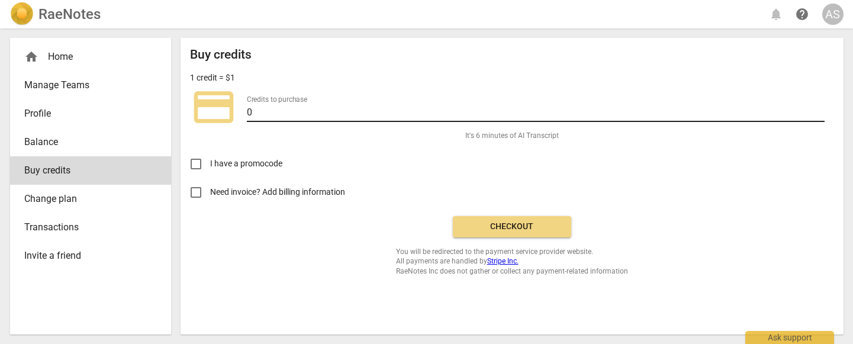
click at [822, 113] on input "0" at bounding box center [536, 113] width 578 height 17
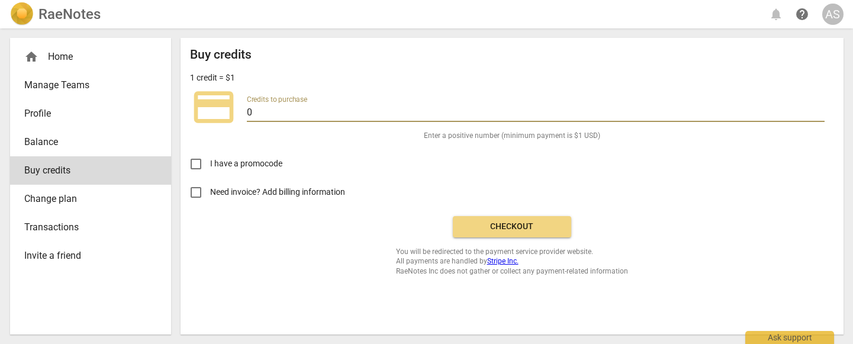
drag, startPoint x: 259, startPoint y: 113, endPoint x: 200, endPoint y: 110, distance: 58.7
click at [198, 108] on div "credit_card Credits to purchase 0" at bounding box center [512, 107] width 644 height 47
drag, startPoint x: 267, startPoint y: 114, endPoint x: 158, endPoint y: 107, distance: 108.6
click at [158, 107] on div "home Home Manage Teams Profile Balance Buy credits Change plan Transactions Inv…" at bounding box center [427, 186] width 853 height 316
type input "35"
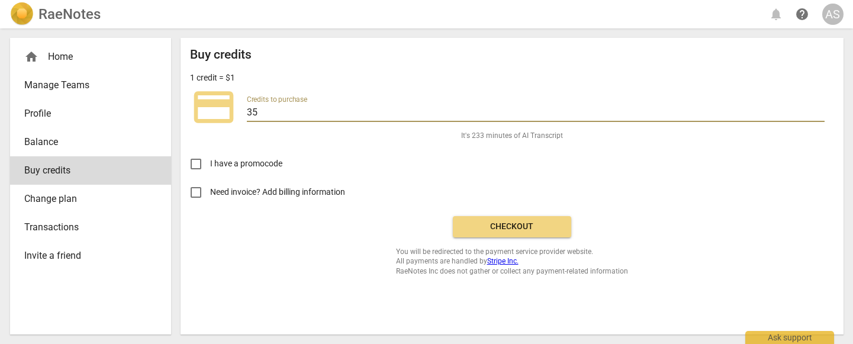
click at [490, 221] on span "Checkout" at bounding box center [512, 227] width 99 height 12
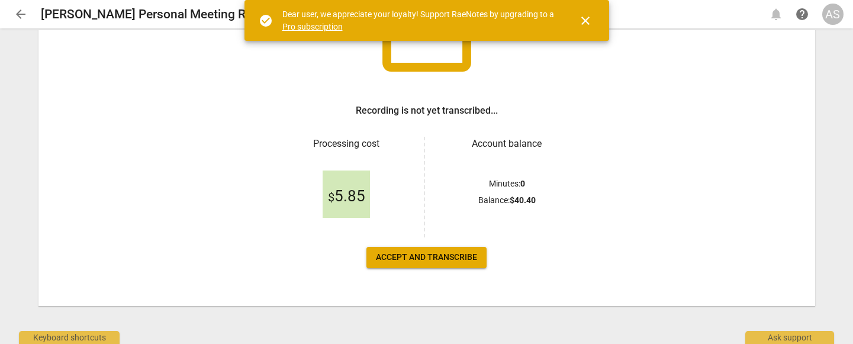
scroll to position [123, 0]
click at [457, 258] on span "Accept and transcribe" at bounding box center [426, 258] width 101 height 12
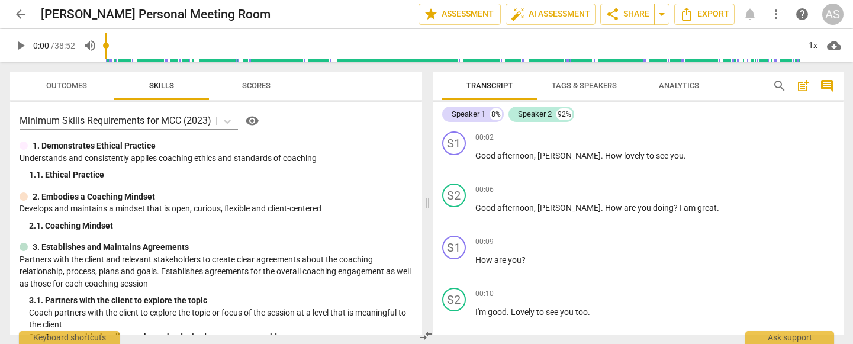
click at [592, 84] on span "Tags & Speakers" at bounding box center [584, 85] width 65 height 9
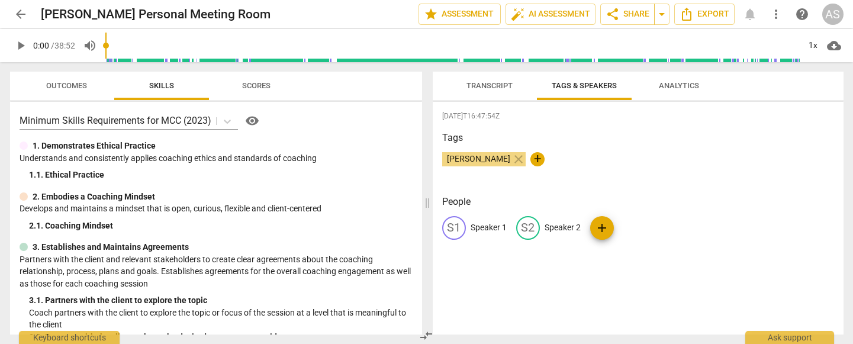
click at [481, 230] on p "Speaker 1" at bounding box center [489, 227] width 36 height 12
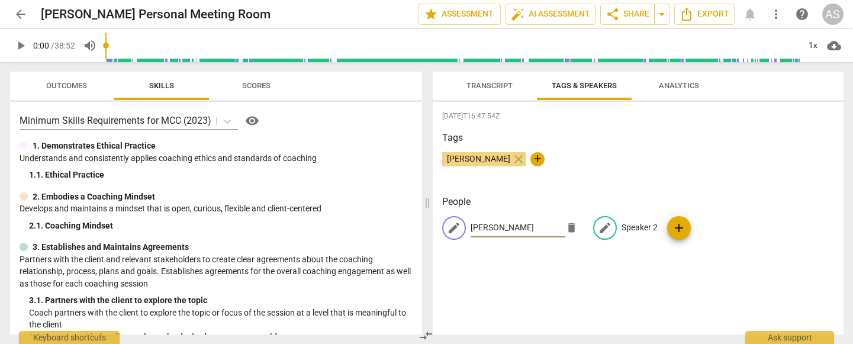
type input "[PERSON_NAME]"
click at [648, 229] on p "Speaker 2" at bounding box center [640, 227] width 36 height 12
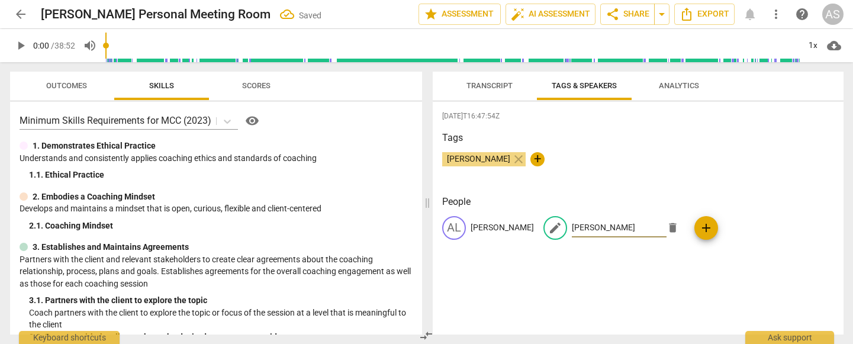
type input "[PERSON_NAME]"
click at [481, 88] on span "Transcript" at bounding box center [490, 85] width 46 height 9
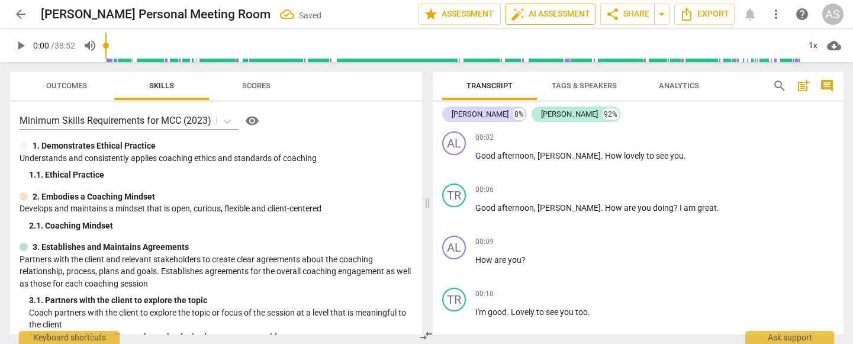
click at [564, 12] on span "auto_fix_high AI Assessment" at bounding box center [550, 14] width 79 height 14
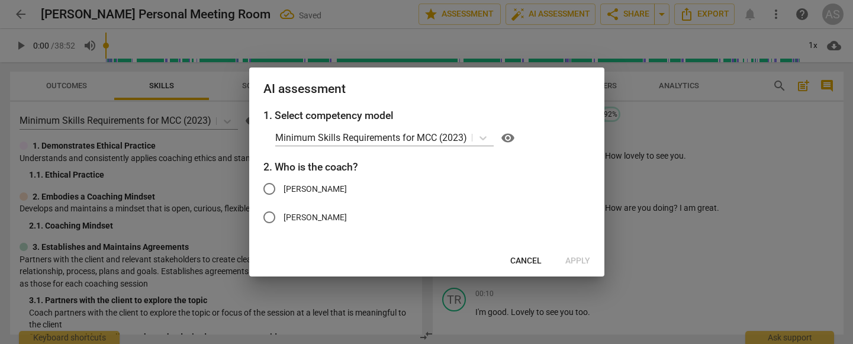
click at [289, 186] on span "[PERSON_NAME]" at bounding box center [315, 189] width 63 height 12
click at [284, 186] on input "[PERSON_NAME]" at bounding box center [269, 189] width 28 height 28
radio input "true"
click at [580, 262] on span "Apply" at bounding box center [578, 261] width 25 height 12
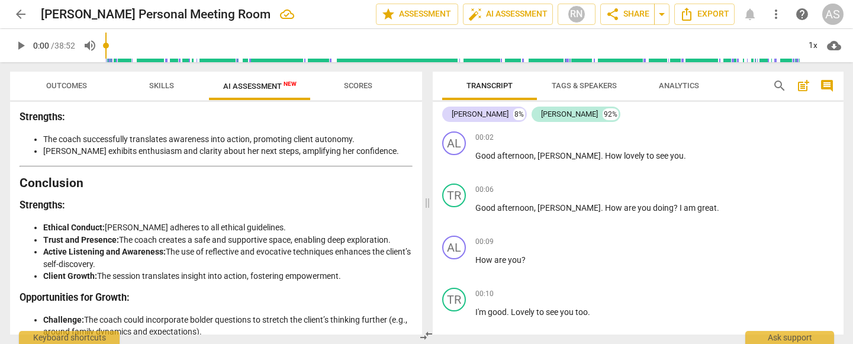
scroll to position [2606, 0]
click at [20, 17] on span "arrow_back" at bounding box center [21, 14] width 14 height 14
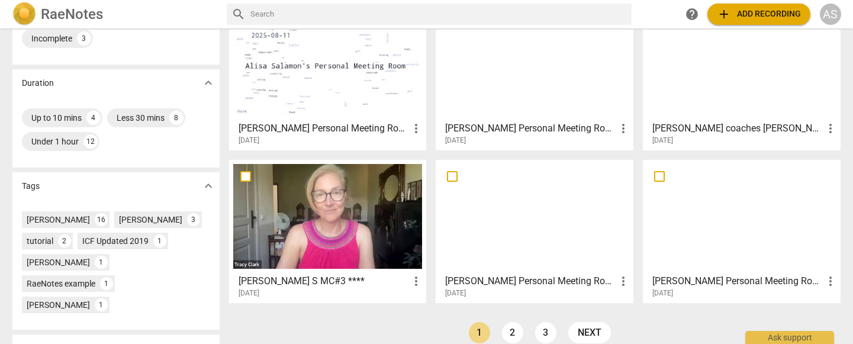
scroll to position [227, 0]
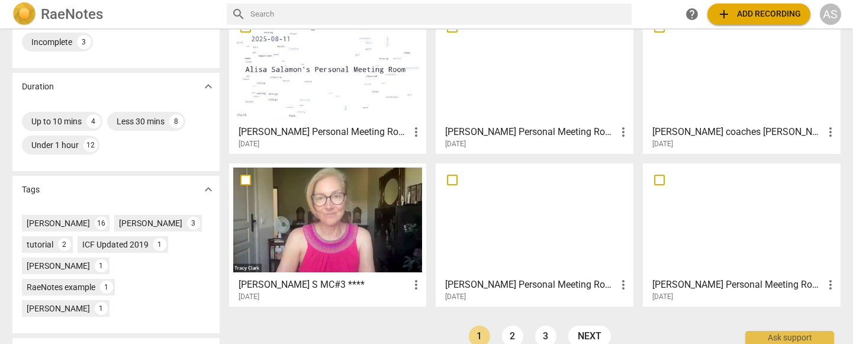
click at [304, 286] on h3 "[PERSON_NAME] S MC#3 ****" at bounding box center [324, 285] width 171 height 14
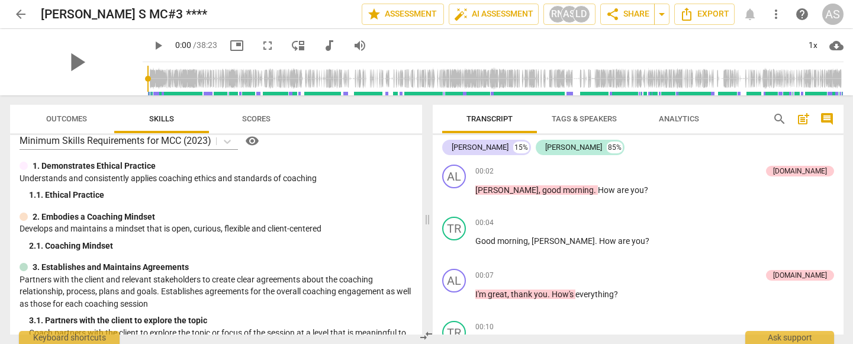
click at [23, 15] on span "arrow_back" at bounding box center [21, 14] width 14 height 14
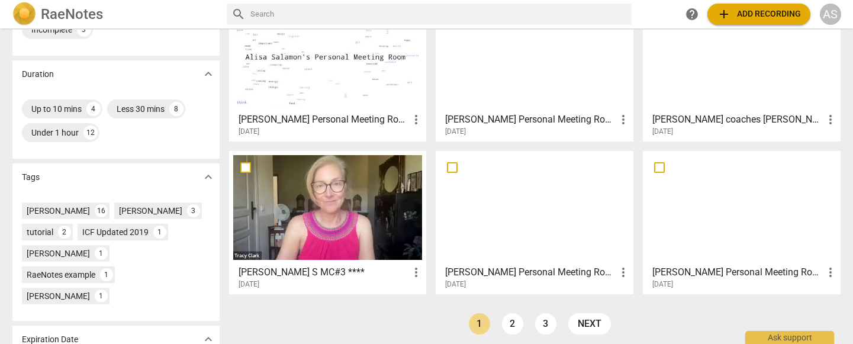
scroll to position [235, 0]
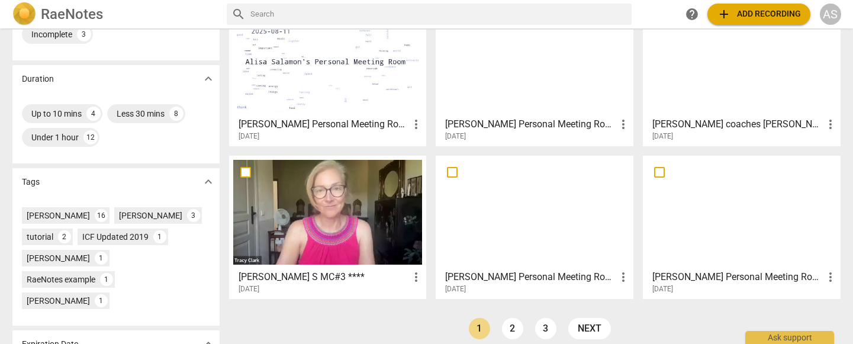
click at [792, 121] on h3 "[PERSON_NAME] coaches [PERSON_NAME] #3 MCC for Merci 090725" at bounding box center [738, 124] width 171 height 14
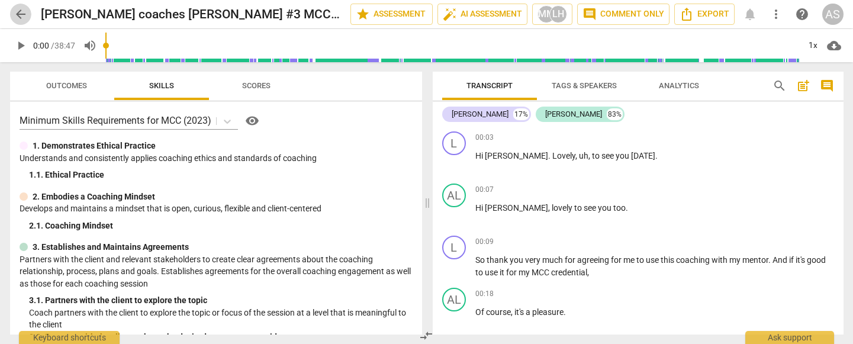
click at [24, 14] on span "arrow_back" at bounding box center [21, 14] width 14 height 14
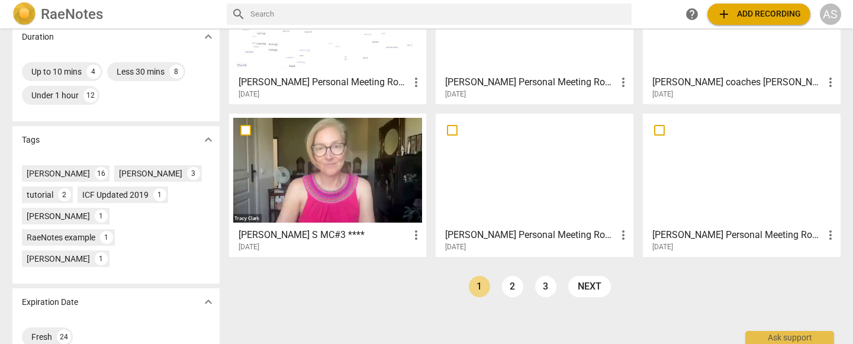
scroll to position [274, 0]
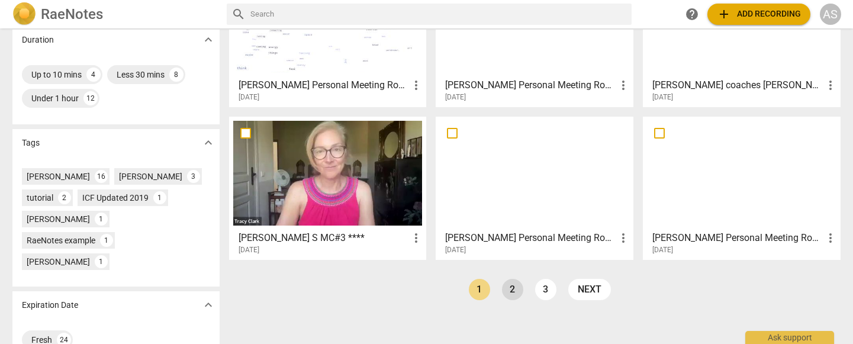
click at [509, 291] on link "2" at bounding box center [512, 289] width 21 height 21
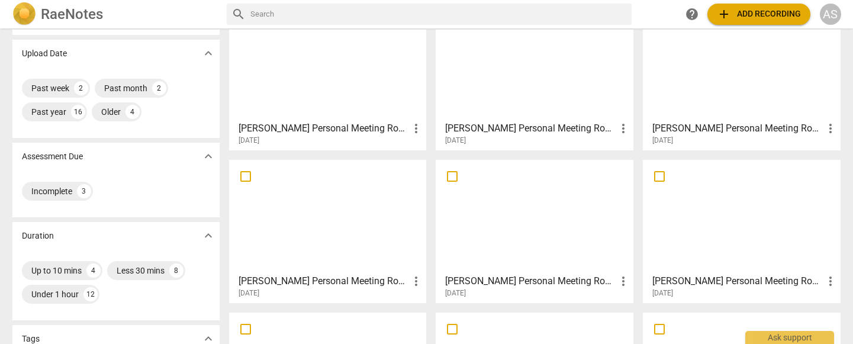
scroll to position [6, 0]
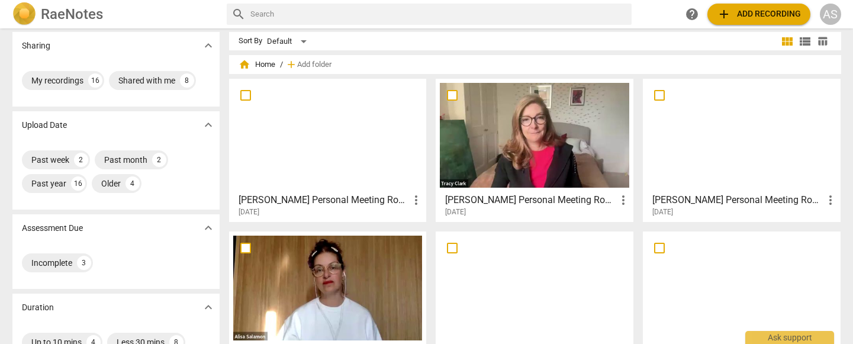
click at [346, 162] on div at bounding box center [328, 135] width 190 height 105
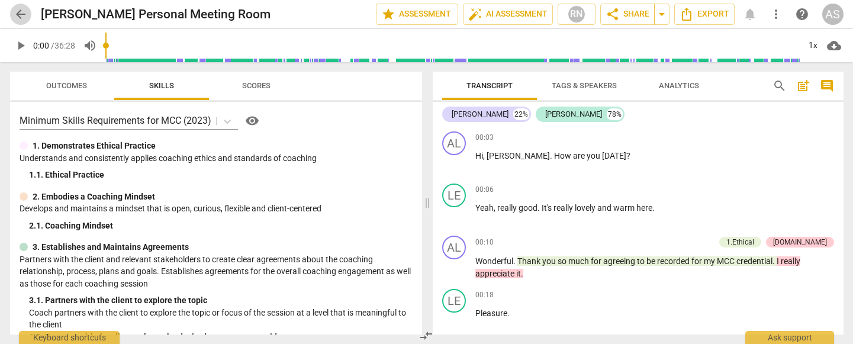
click at [18, 17] on span "arrow_back" at bounding box center [21, 14] width 14 height 14
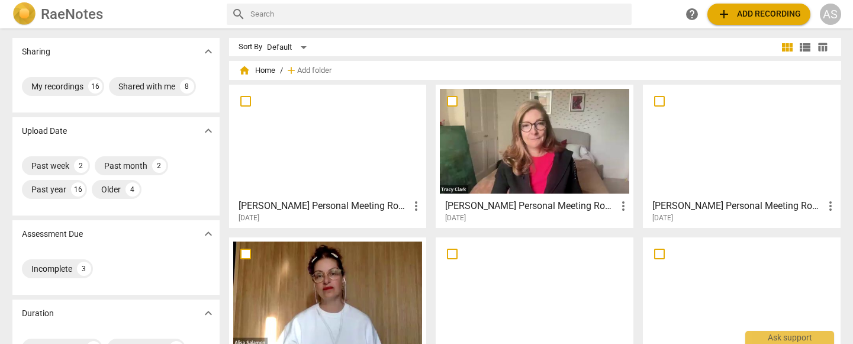
click at [759, 159] on div at bounding box center [742, 141] width 190 height 105
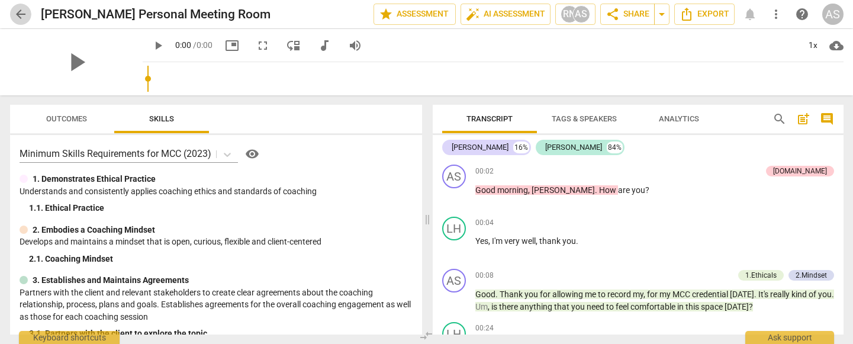
click at [21, 15] on span "arrow_back" at bounding box center [21, 14] width 14 height 14
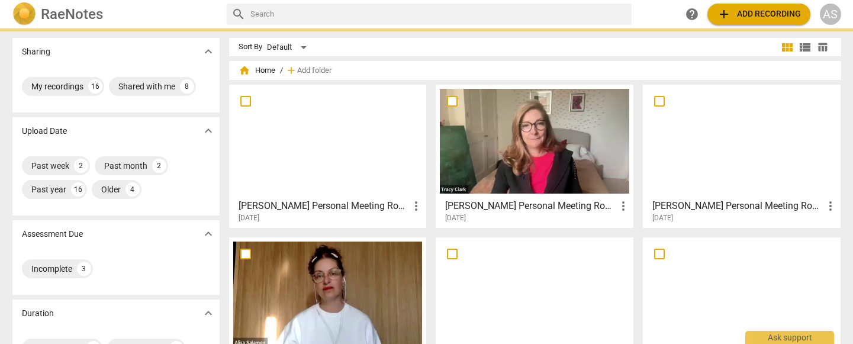
click at [21, 15] on img at bounding box center [24, 14] width 24 height 24
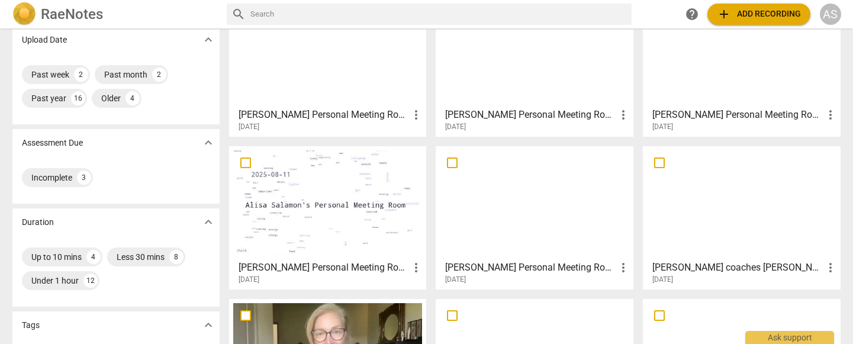
scroll to position [91, 0]
click at [694, 72] on div at bounding box center [742, 50] width 190 height 105
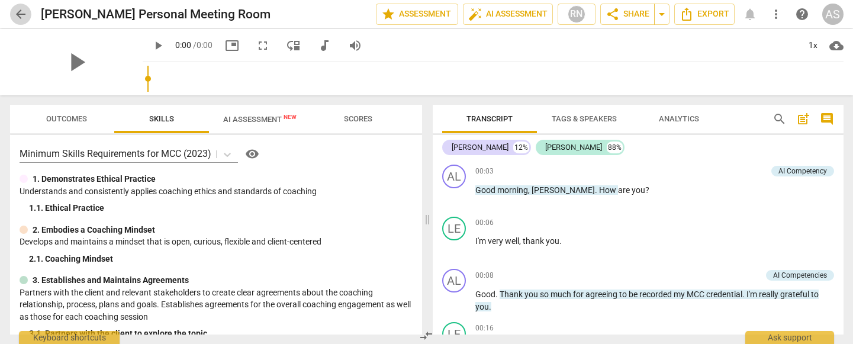
click at [18, 11] on span "arrow_back" at bounding box center [21, 14] width 14 height 14
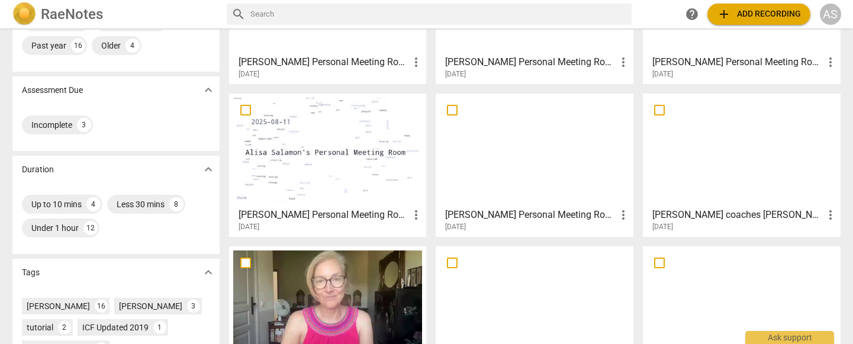
scroll to position [143, 0]
click at [532, 180] on div at bounding box center [535, 151] width 190 height 105
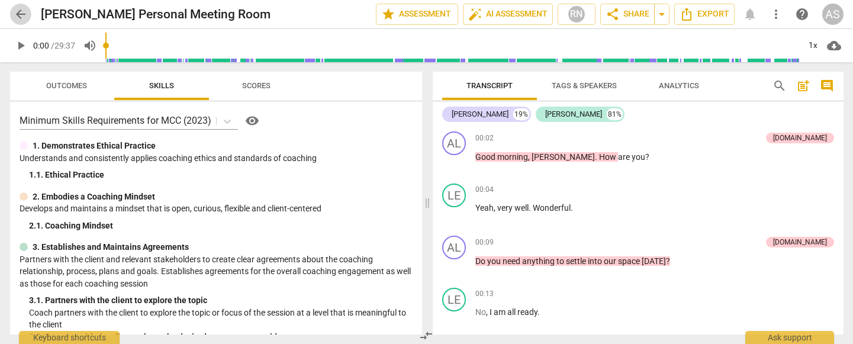
click at [20, 12] on span "arrow_back" at bounding box center [21, 14] width 14 height 14
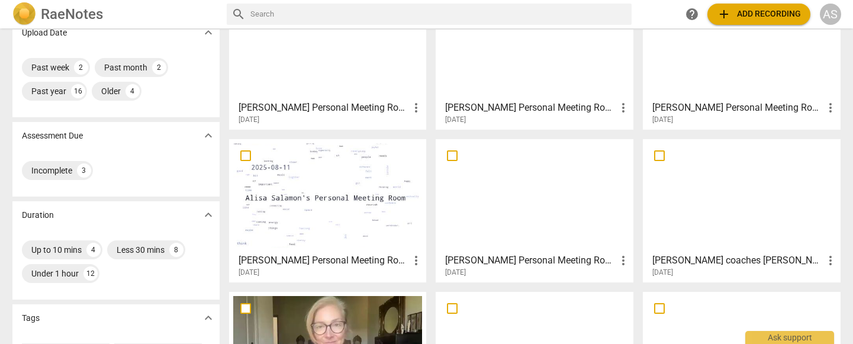
scroll to position [95, 0]
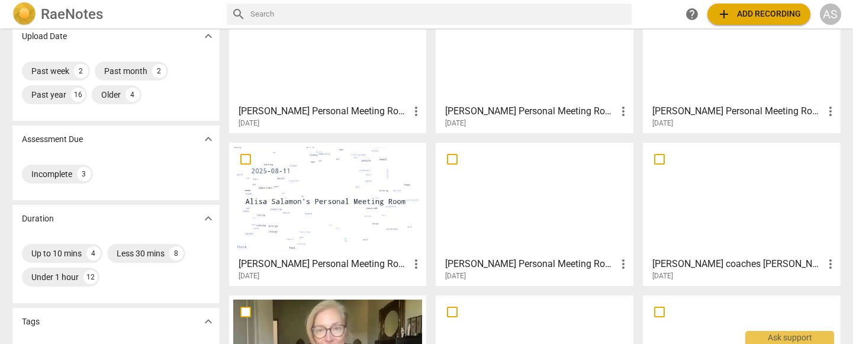
click at [308, 214] on div at bounding box center [328, 199] width 190 height 105
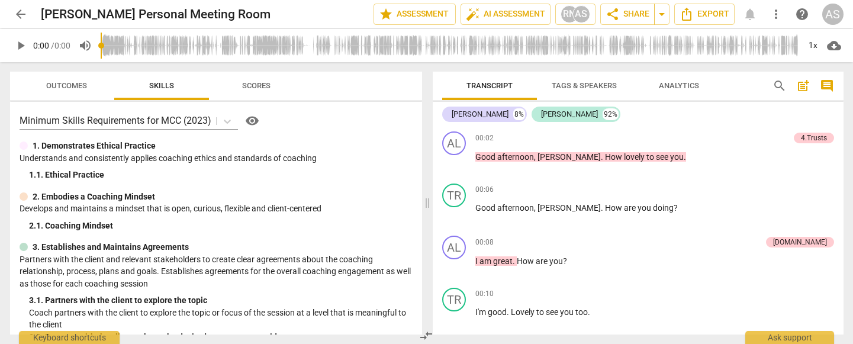
click at [24, 14] on span "arrow_back" at bounding box center [21, 14] width 14 height 14
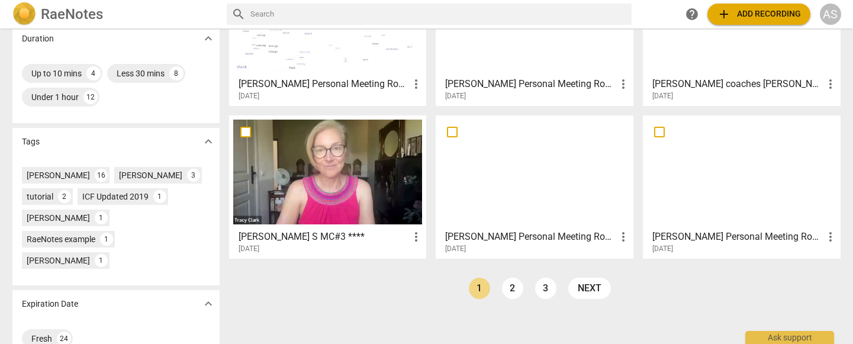
scroll to position [273, 0]
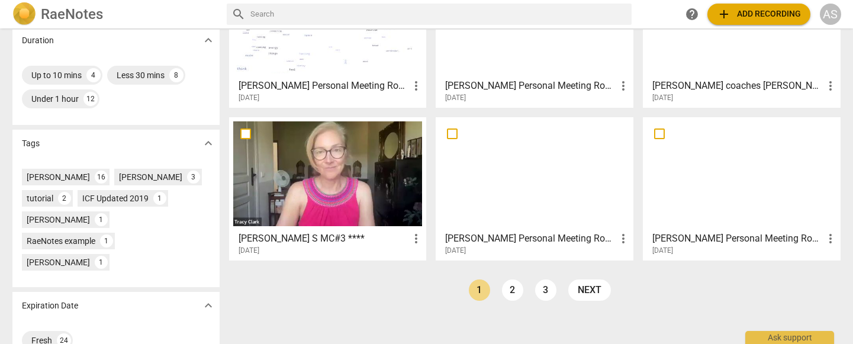
click at [534, 204] on div at bounding box center [535, 173] width 190 height 105
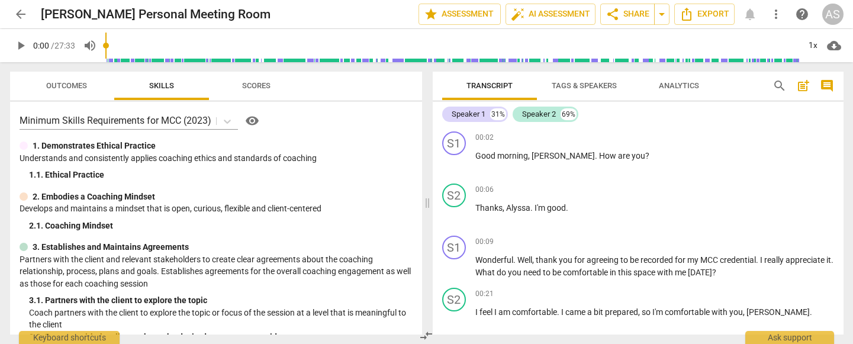
click at [22, 16] on span "arrow_back" at bounding box center [21, 14] width 14 height 14
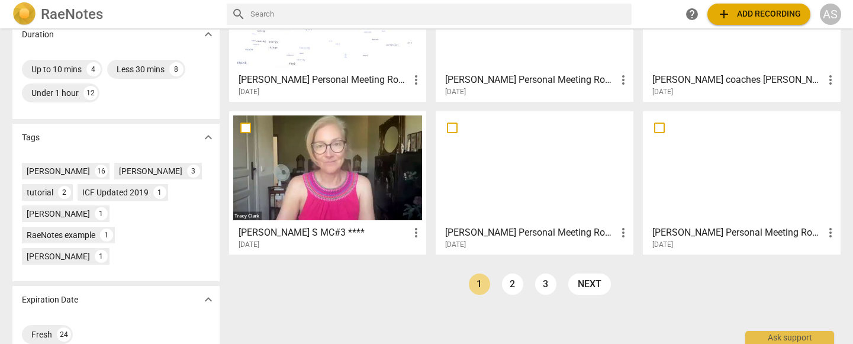
click at [503, 196] on div at bounding box center [535, 167] width 190 height 105
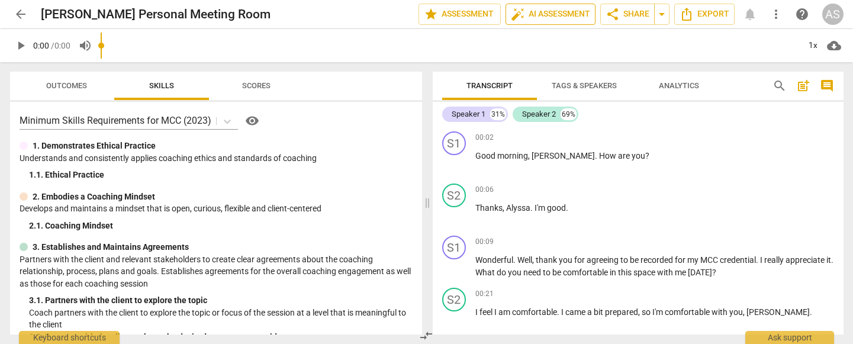
click at [560, 12] on span "auto_fix_high AI Assessment" at bounding box center [550, 14] width 79 height 14
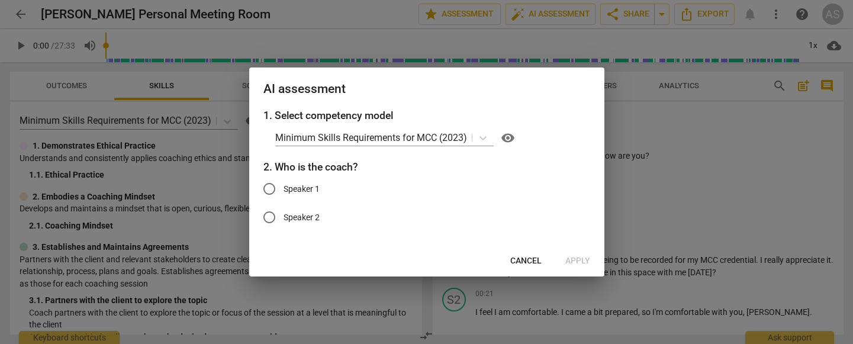
click at [294, 192] on span "Speaker 1" at bounding box center [302, 189] width 36 height 12
click at [284, 192] on input "Speaker 1" at bounding box center [269, 189] width 28 height 28
radio input "true"
click at [643, 99] on div at bounding box center [426, 172] width 853 height 344
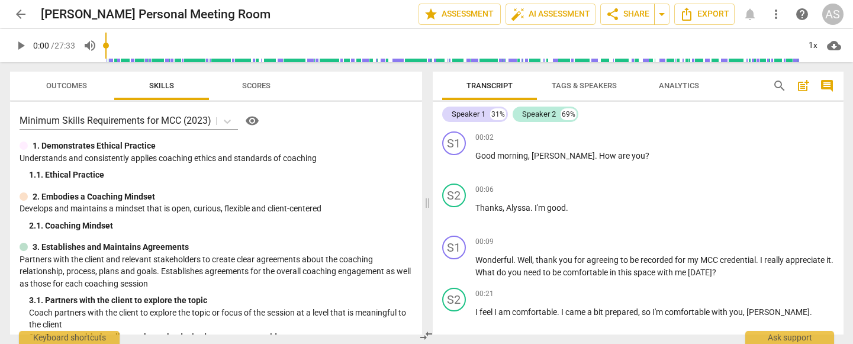
click at [576, 84] on span "Tags & Speakers" at bounding box center [584, 85] width 65 height 9
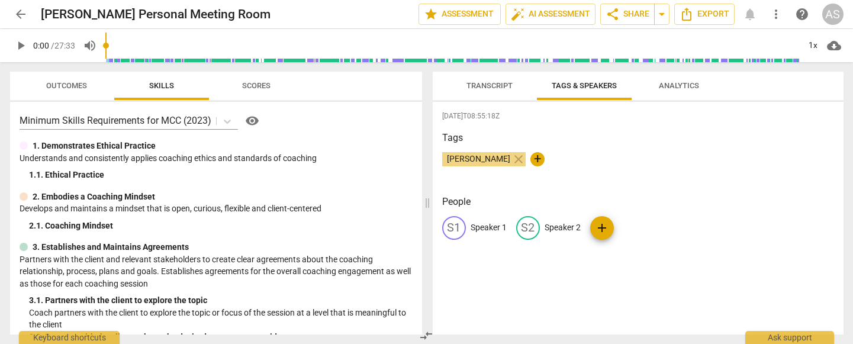
click at [490, 229] on p "Speaker 1" at bounding box center [489, 227] width 36 height 12
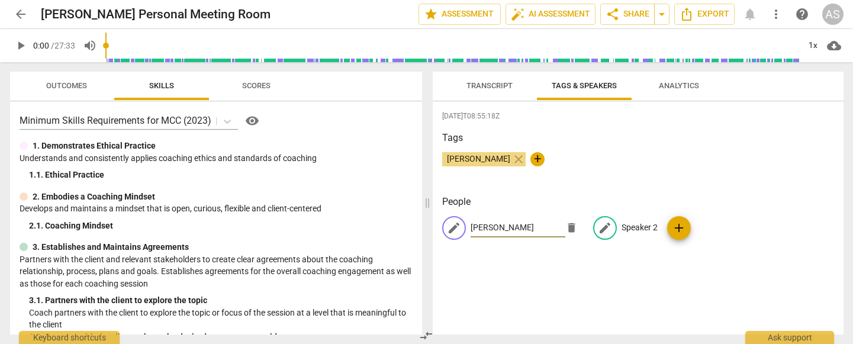
type input "[PERSON_NAME]"
click at [638, 224] on p "Speaker 2" at bounding box center [640, 227] width 36 height 12
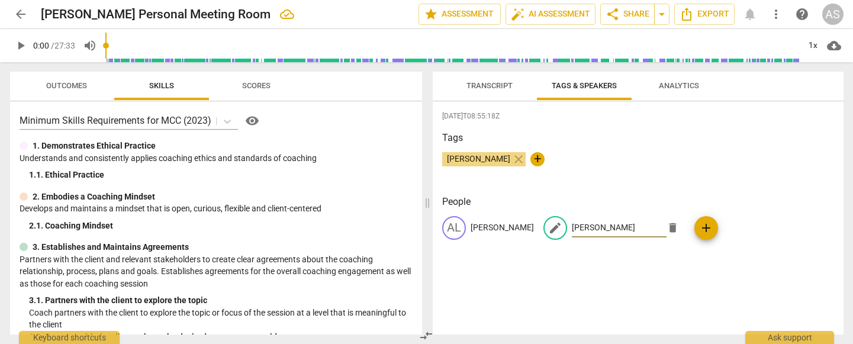
type input "Anjelica"
click at [474, 85] on span "Transcript" at bounding box center [490, 85] width 46 height 9
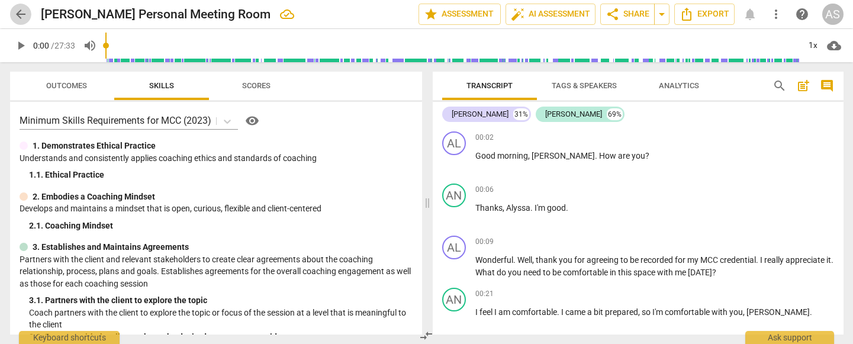
click at [19, 15] on span "arrow_back" at bounding box center [21, 14] width 14 height 14
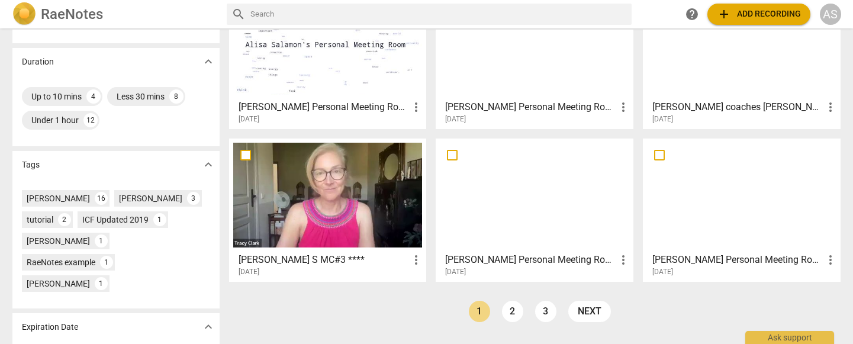
scroll to position [252, 0]
click at [550, 215] on div at bounding box center [535, 194] width 190 height 105
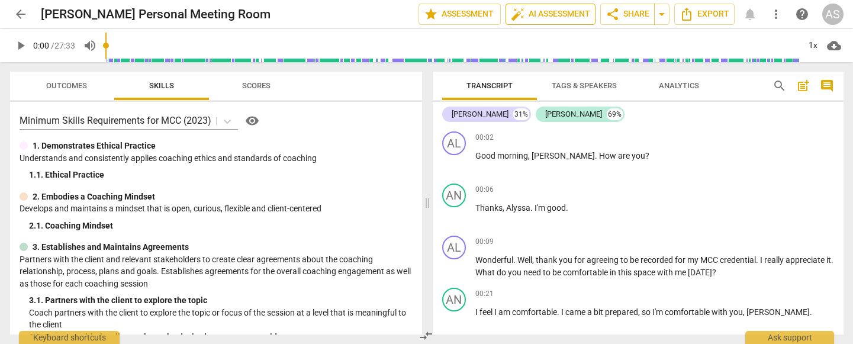
click at [565, 14] on span "auto_fix_high AI Assessment" at bounding box center [550, 14] width 79 height 14
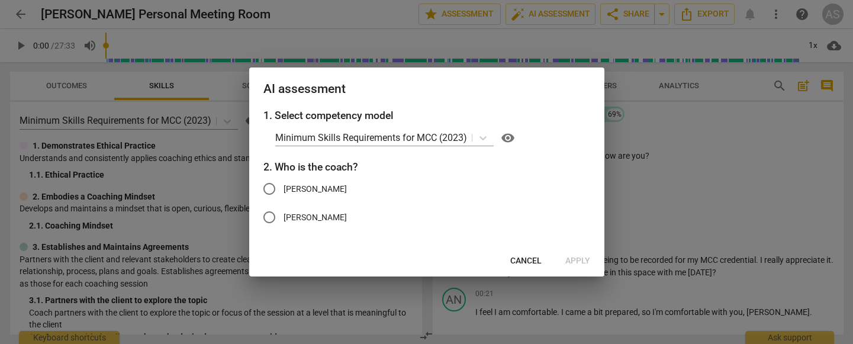
click at [290, 191] on span "[PERSON_NAME]" at bounding box center [315, 189] width 63 height 12
click at [284, 191] on input "[PERSON_NAME]" at bounding box center [269, 189] width 28 height 28
radio input "true"
click at [569, 257] on span "Apply" at bounding box center [578, 261] width 25 height 12
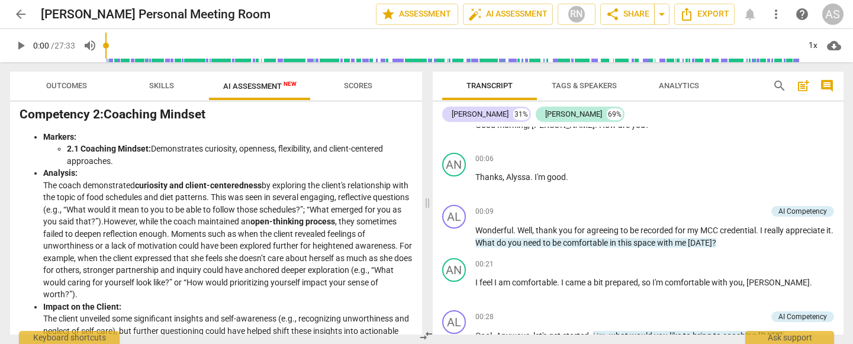
scroll to position [296, 0]
click at [20, 14] on span "arrow_back" at bounding box center [21, 14] width 14 height 14
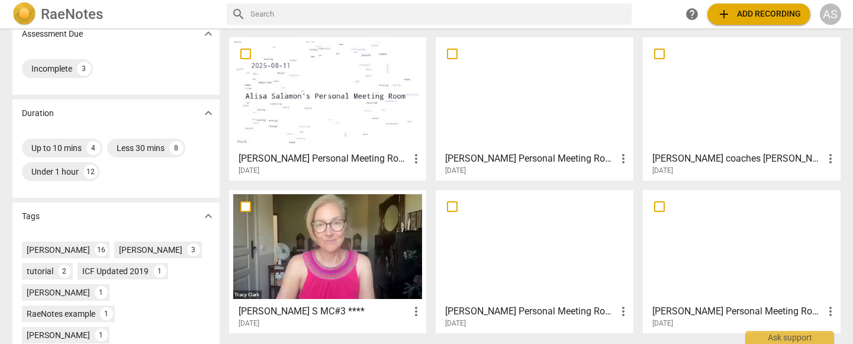
scroll to position [277, 0]
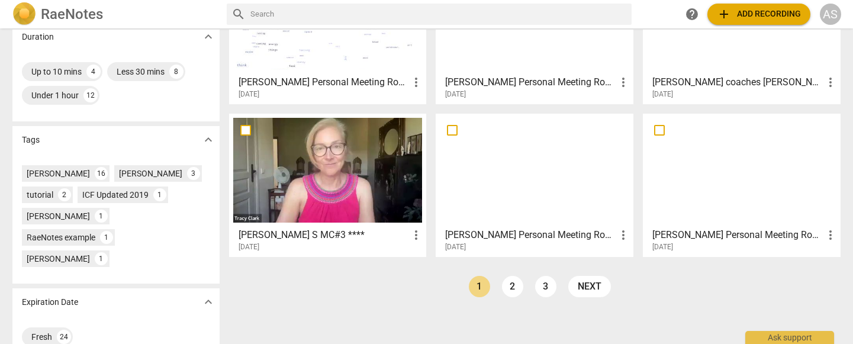
click at [737, 205] on div at bounding box center [742, 170] width 190 height 105
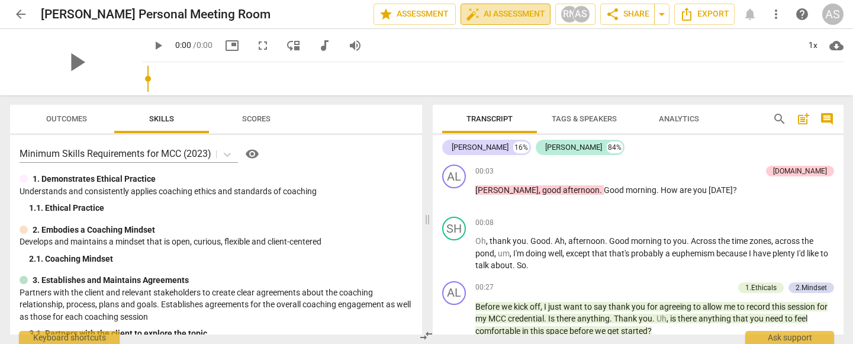
click at [528, 17] on span "auto_fix_high AI Assessment" at bounding box center [505, 14] width 79 height 14
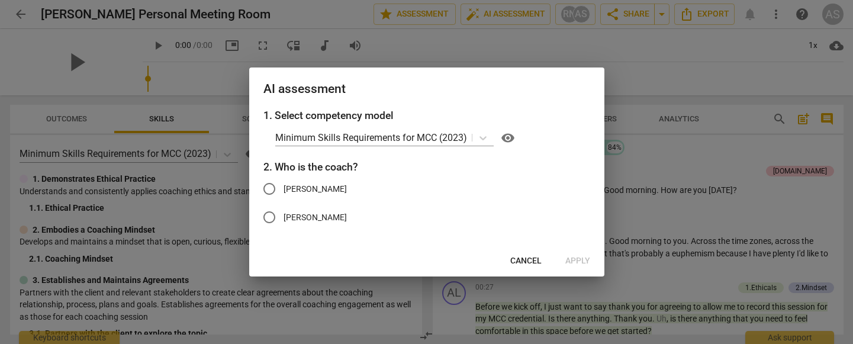
click at [303, 193] on label "[PERSON_NAME]" at bounding box center [418, 189] width 326 height 28
click at [284, 193] on input "[PERSON_NAME]" at bounding box center [269, 189] width 28 height 28
radio input "true"
click at [586, 259] on span "Apply" at bounding box center [578, 261] width 25 height 12
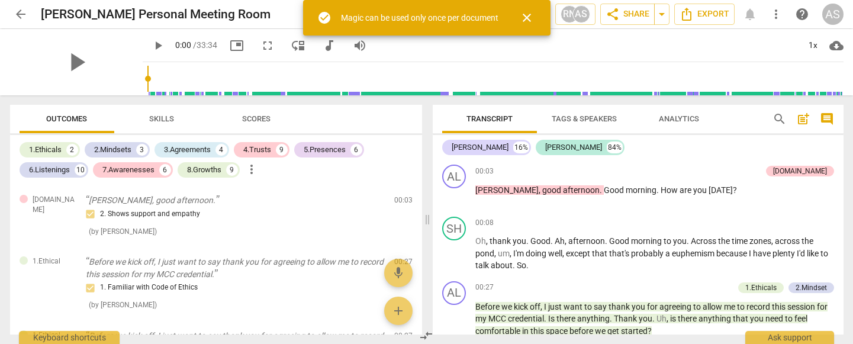
click at [527, 15] on span "close" at bounding box center [527, 18] width 14 height 14
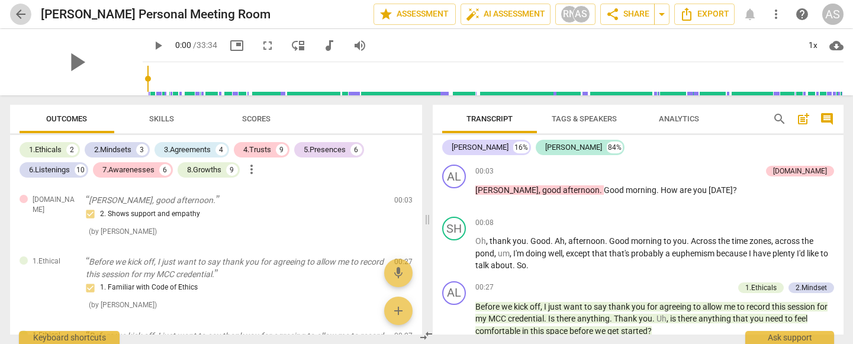
click at [24, 14] on span "arrow_back" at bounding box center [21, 14] width 14 height 14
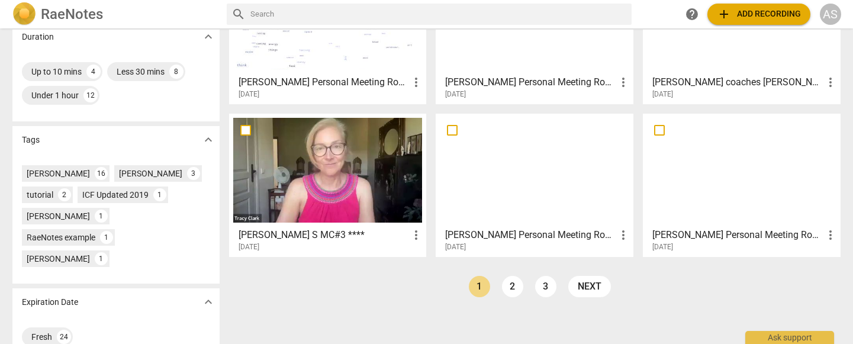
scroll to position [272, 0]
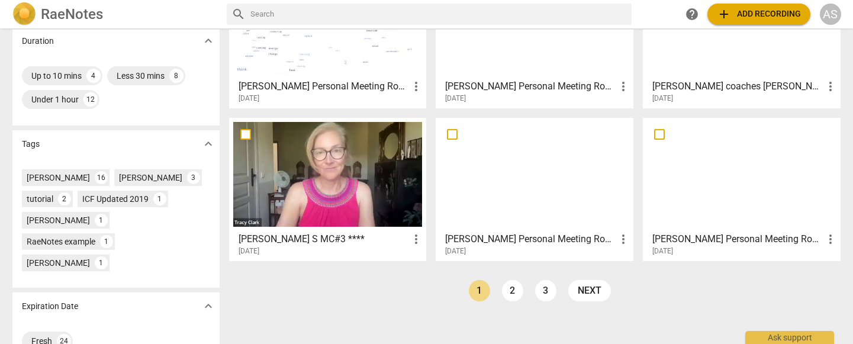
click at [735, 187] on div at bounding box center [742, 174] width 190 height 105
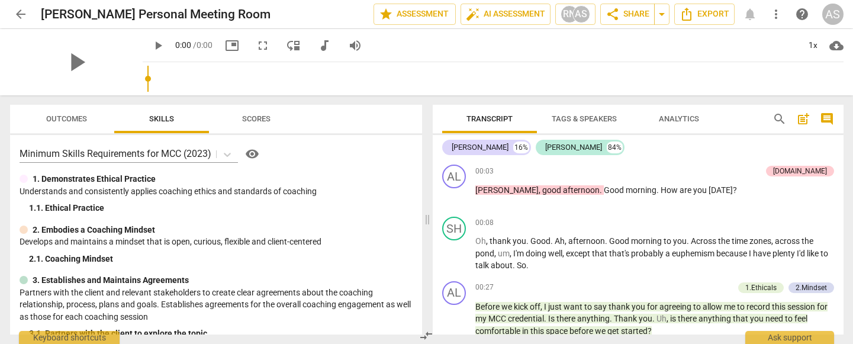
click at [20, 17] on span "arrow_back" at bounding box center [21, 14] width 14 height 14
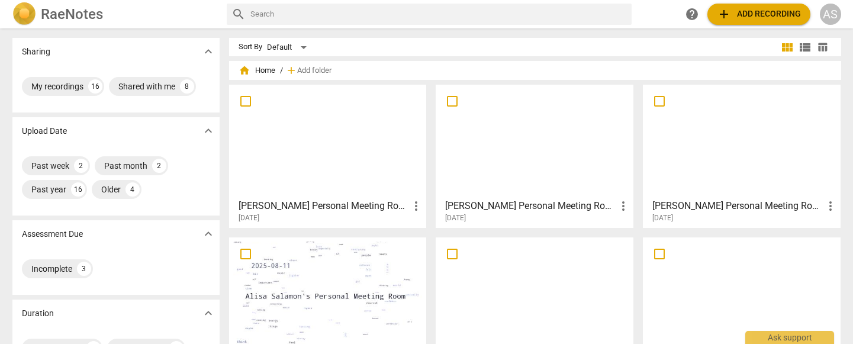
click at [786, 11] on span "add Add recording" at bounding box center [759, 14] width 84 height 14
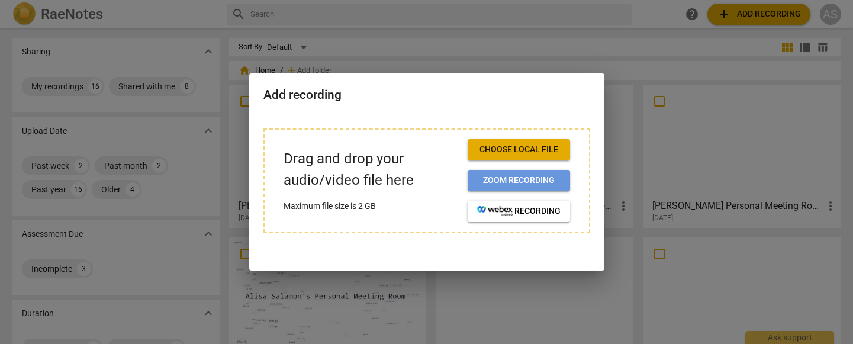
click at [516, 182] on span "Zoom recording" at bounding box center [519, 181] width 84 height 12
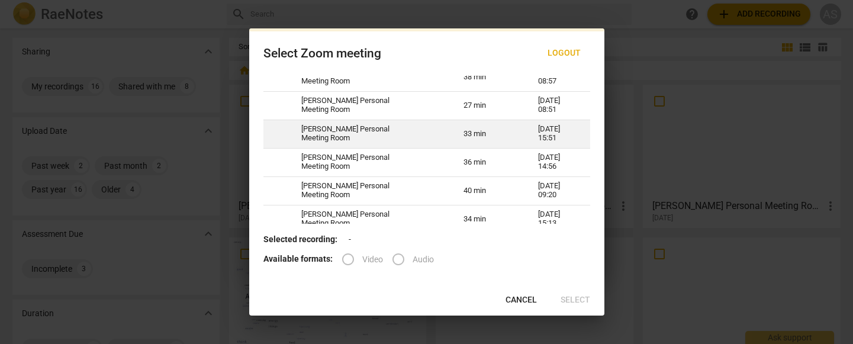
scroll to position [188, 0]
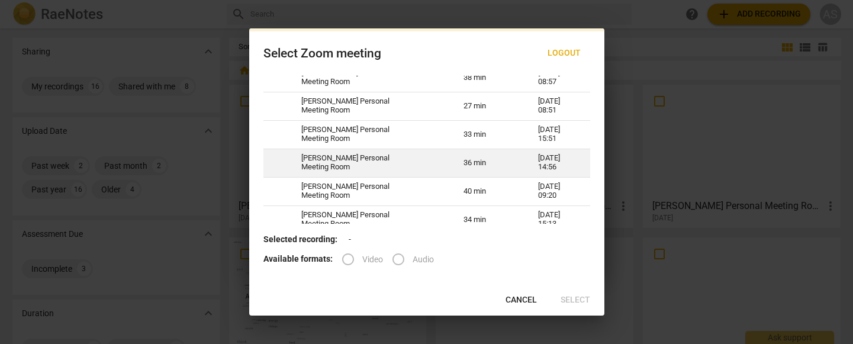
click at [524, 176] on td "[DATE] 14:56" at bounding box center [557, 163] width 66 height 28
radio input "true"
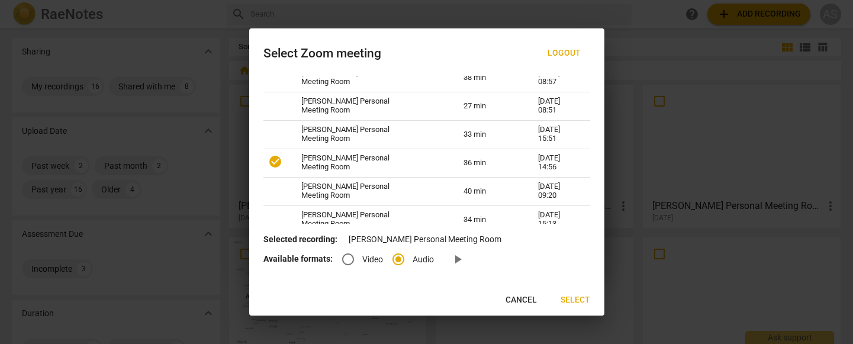
click at [579, 298] on span "Select" at bounding box center [576, 300] width 30 height 12
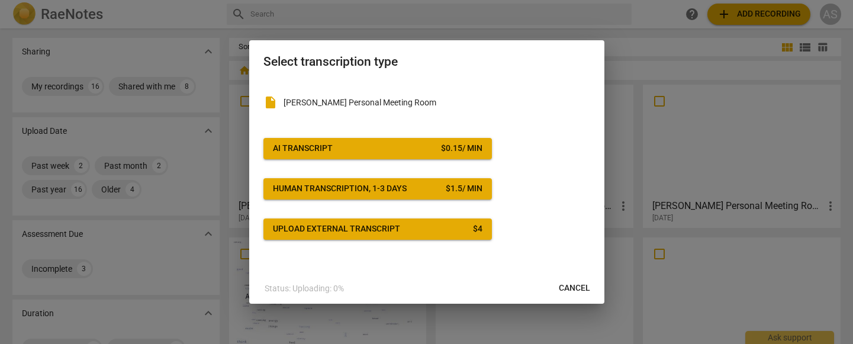
click at [437, 156] on button "AI Transcript $ 0.15 / min" at bounding box center [378, 148] width 229 height 21
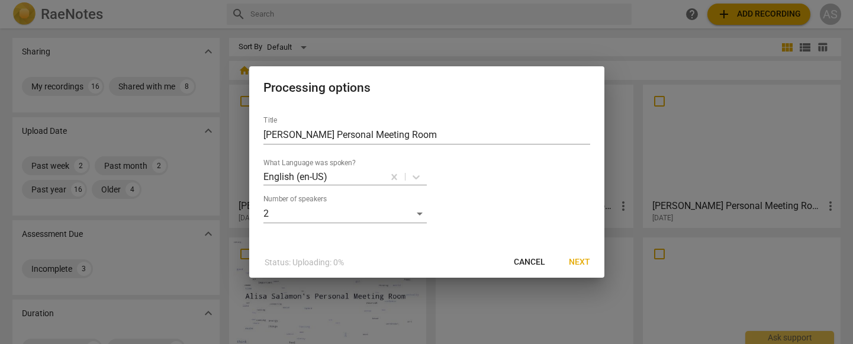
click at [580, 259] on span "Next" at bounding box center [579, 262] width 21 height 12
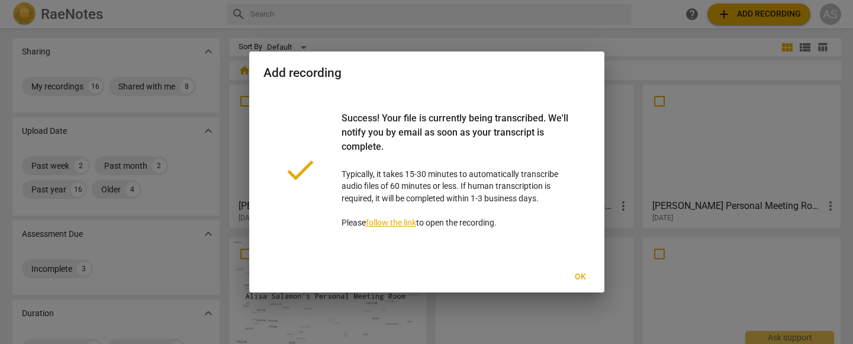
click at [583, 278] on span "Ok" at bounding box center [581, 277] width 19 height 12
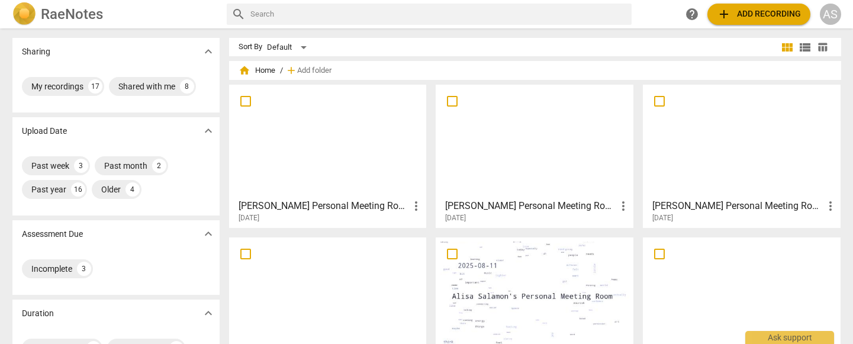
click at [313, 136] on div at bounding box center [328, 141] width 190 height 105
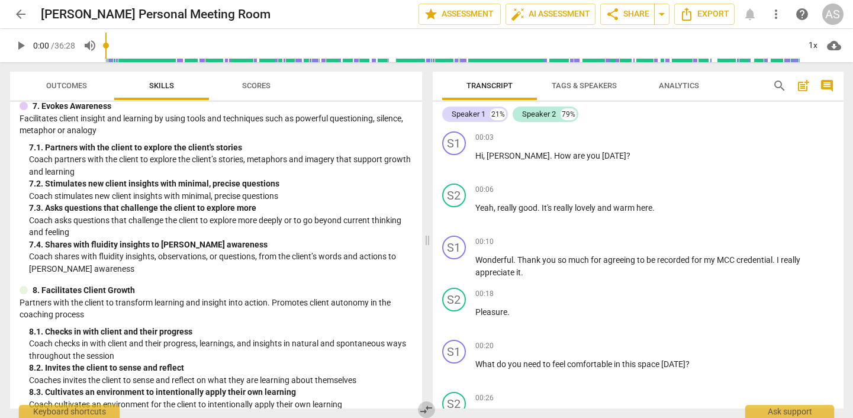
click at [425, 344] on span "compare_arrows" at bounding box center [426, 410] width 14 height 14
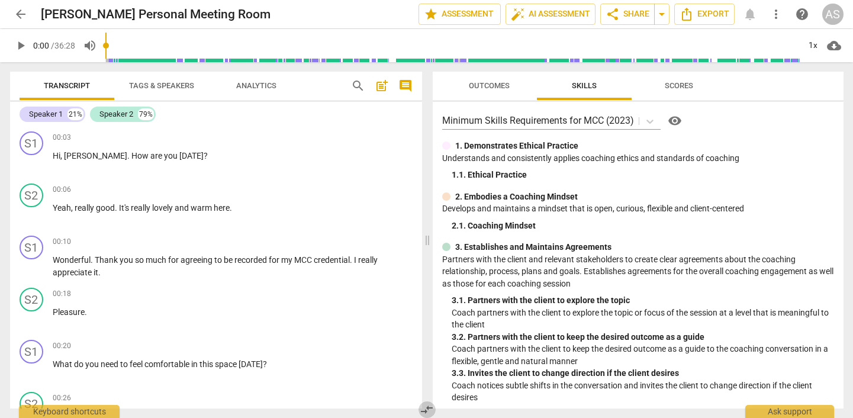
click at [432, 344] on span "compare_arrows" at bounding box center [427, 410] width 14 height 14
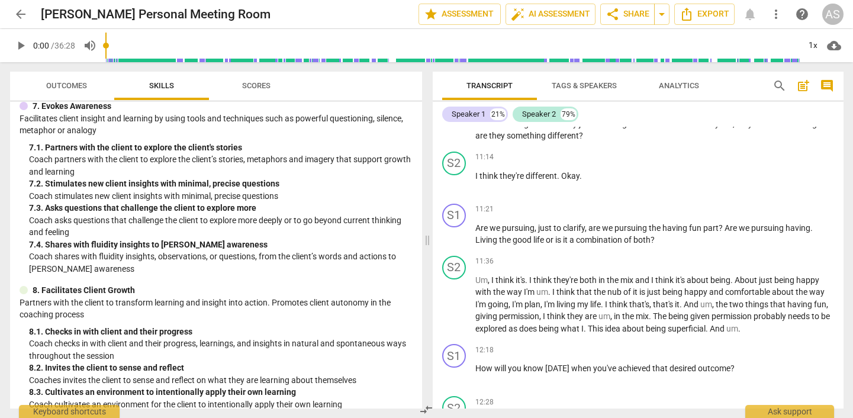
drag, startPoint x: 588, startPoint y: 326, endPoint x: 588, endPoint y: 298, distance: 28.4
click at [588, 307] on div "S1 play_arrow pause 00:03 + Add competency keyboard_arrow_right Hi , Lesley . H…" at bounding box center [638, 268] width 411 height 282
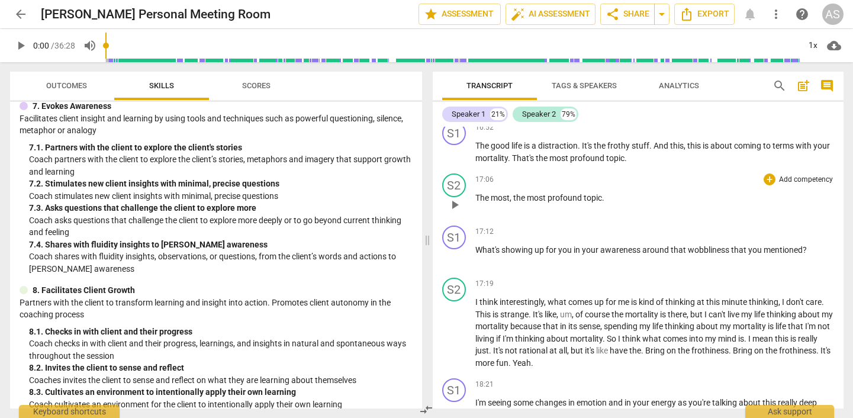
click at [580, 246] on div "S1 play_arrow pause 00:03 + Add competency keyboard_arrow_right Hi , Lesley . H…" at bounding box center [638, 268] width 411 height 282
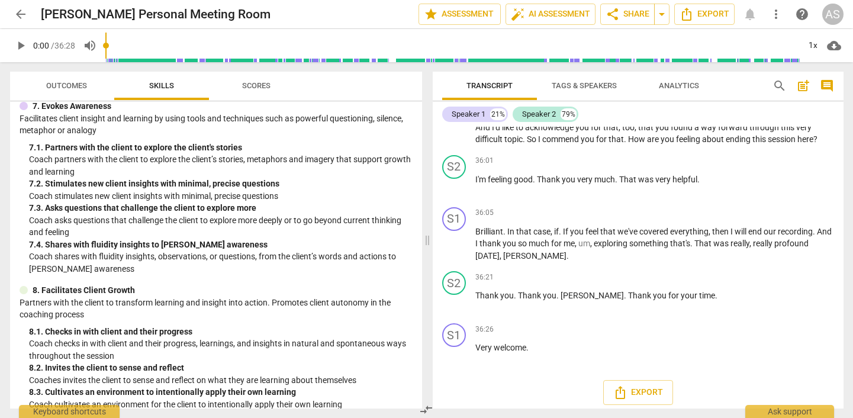
click at [63, 88] on span "Outcomes" at bounding box center [66, 85] width 41 height 9
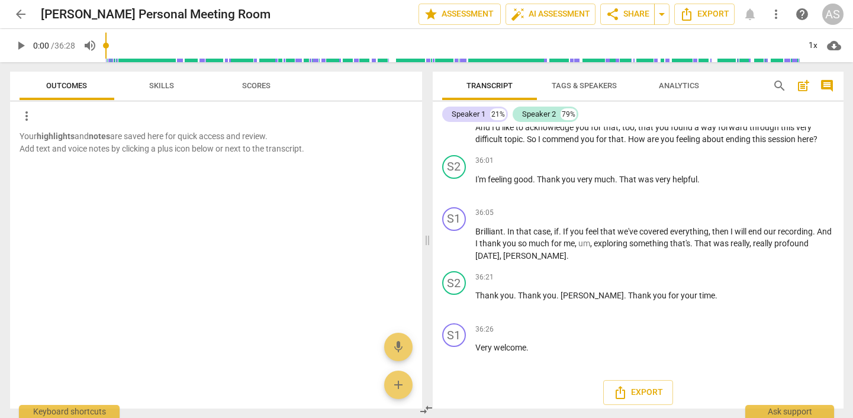
click at [159, 85] on span "Skills" at bounding box center [161, 85] width 25 height 9
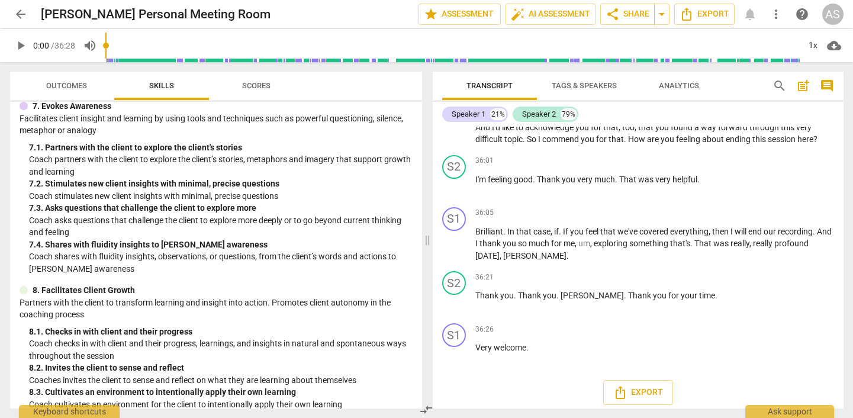
scroll to position [1, 0]
click at [268, 88] on span "Scores" at bounding box center [256, 85] width 28 height 9
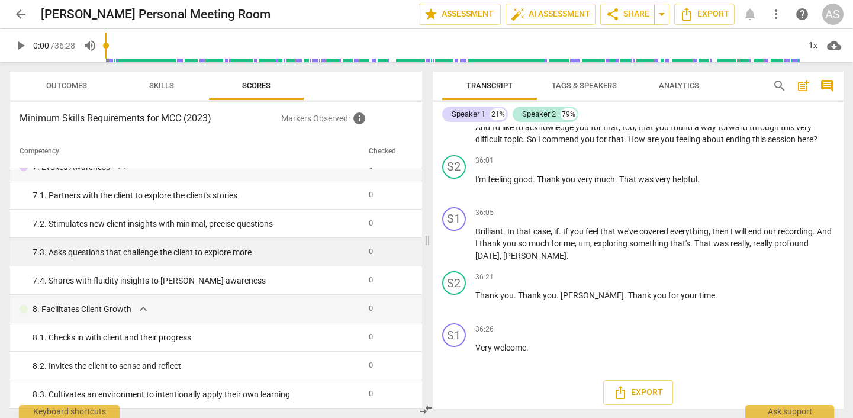
scroll to position [3, 0]
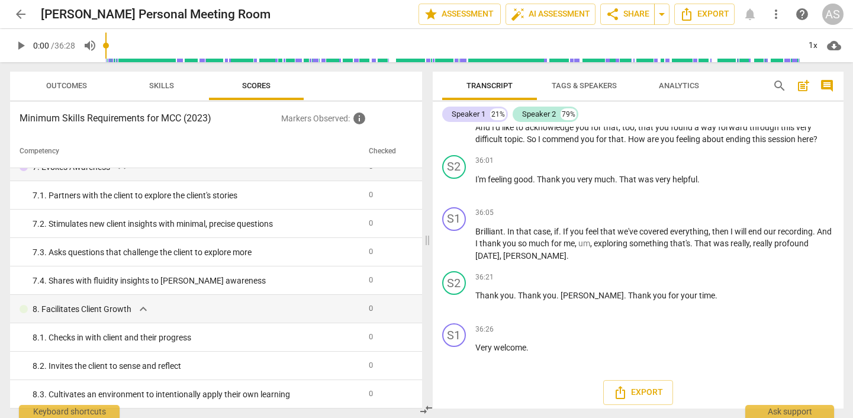
click at [166, 85] on span "Skills" at bounding box center [161, 85] width 25 height 9
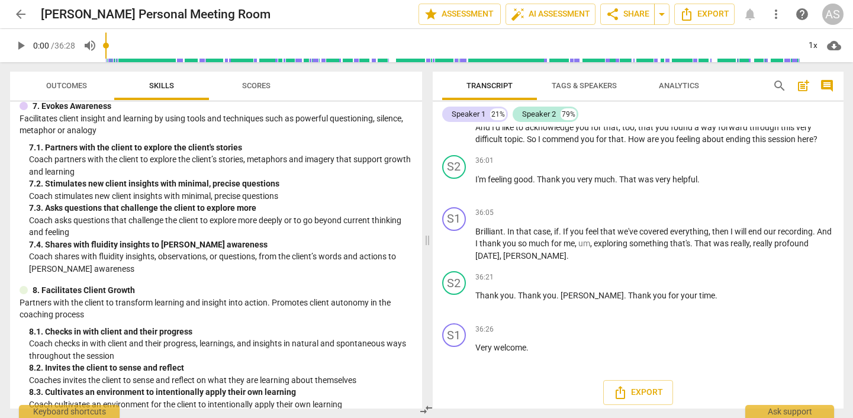
click at [691, 88] on span "Analytics" at bounding box center [679, 85] width 40 height 9
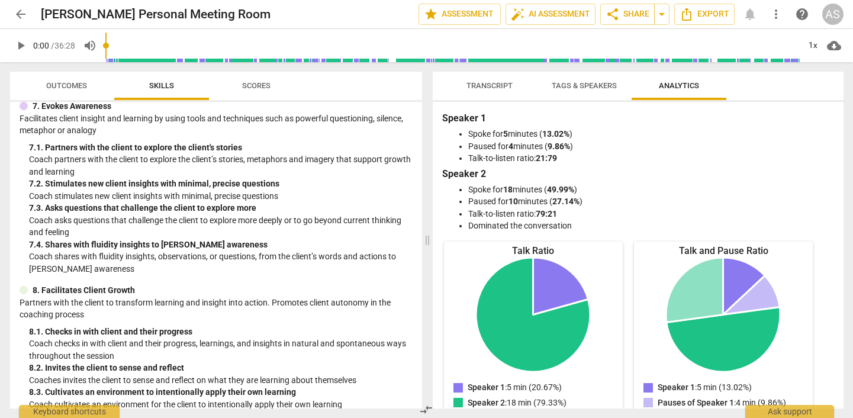
click at [20, 15] on span "arrow_back" at bounding box center [21, 14] width 14 height 14
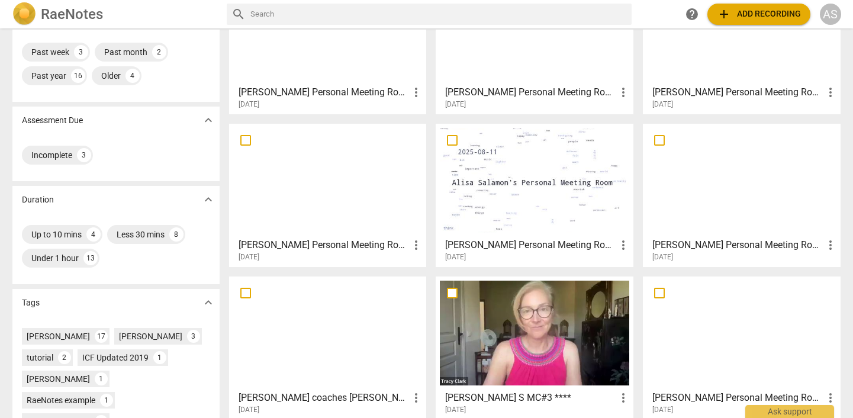
scroll to position [113, 0]
click at [395, 215] on div at bounding box center [328, 181] width 190 height 105
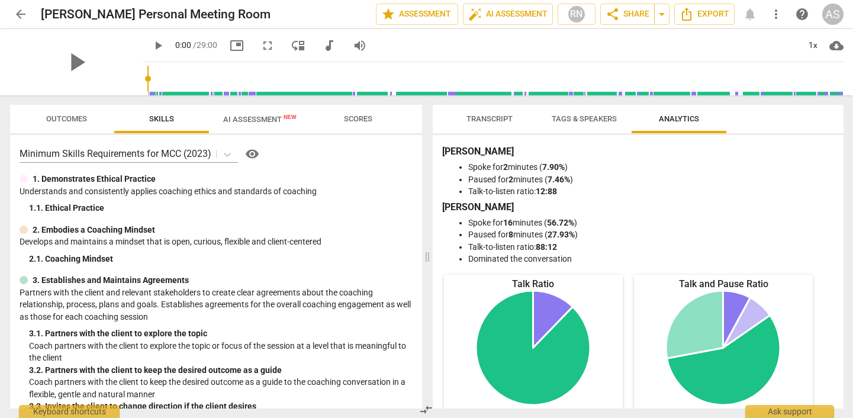
click at [505, 118] on span "Transcript" at bounding box center [490, 118] width 46 height 9
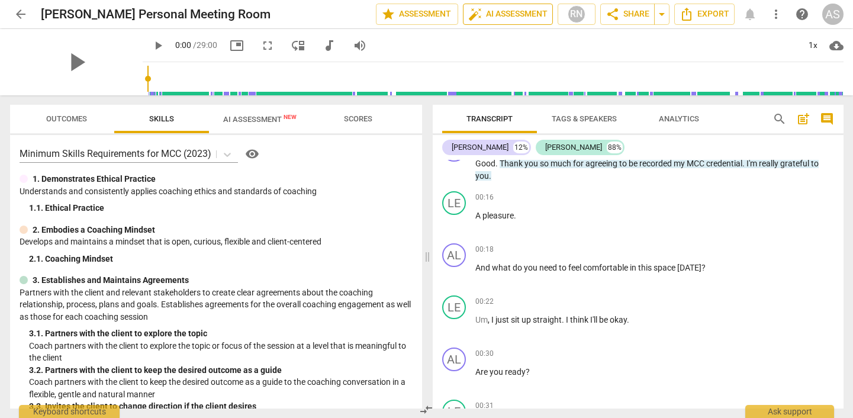
click at [501, 12] on span "auto_fix_high AI Assessment" at bounding box center [507, 14] width 79 height 14
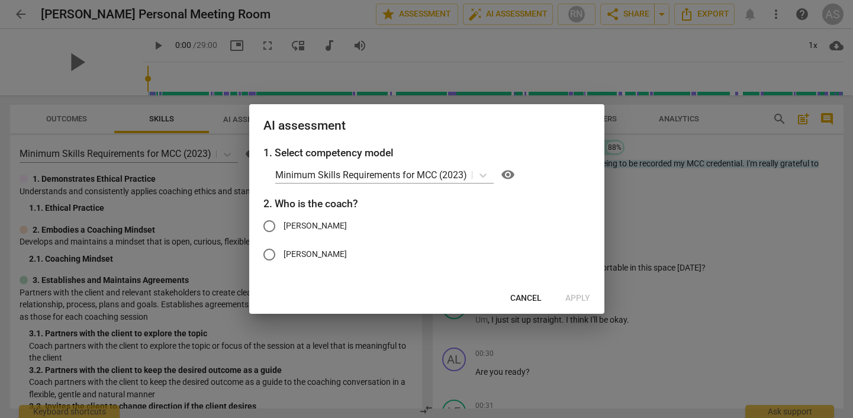
click at [284, 220] on span "[PERSON_NAME]" at bounding box center [315, 226] width 63 height 12
click at [284, 220] on input "[PERSON_NAME]" at bounding box center [269, 226] width 28 height 28
radio input "true"
click at [582, 295] on span "Apply" at bounding box center [578, 299] width 25 height 12
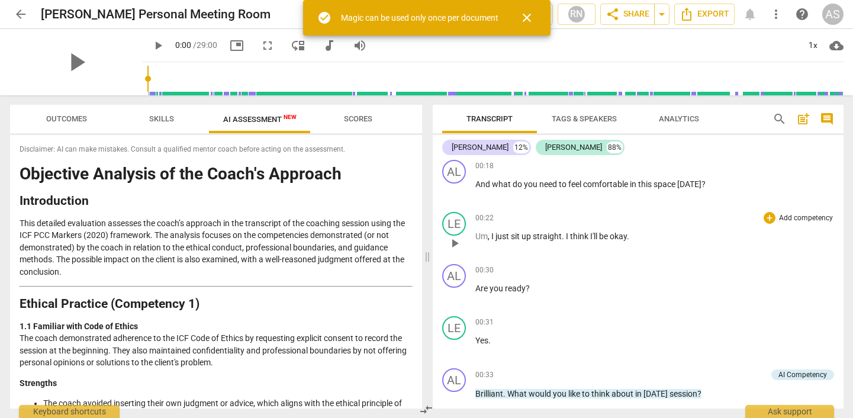
scroll to position [213, 0]
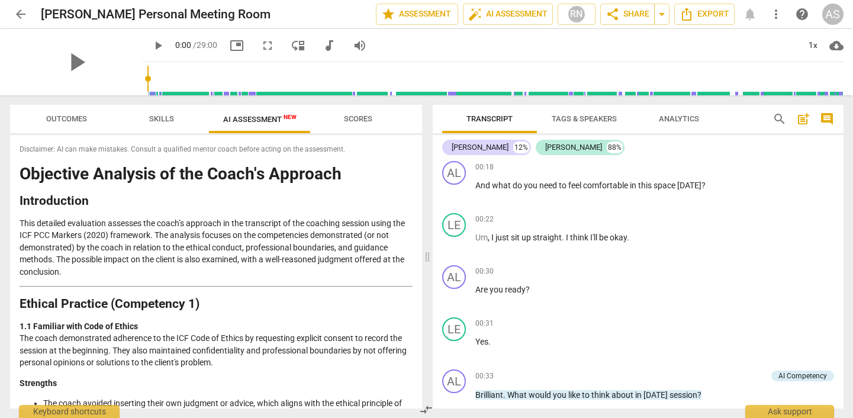
click at [18, 15] on span "arrow_back" at bounding box center [21, 14] width 14 height 14
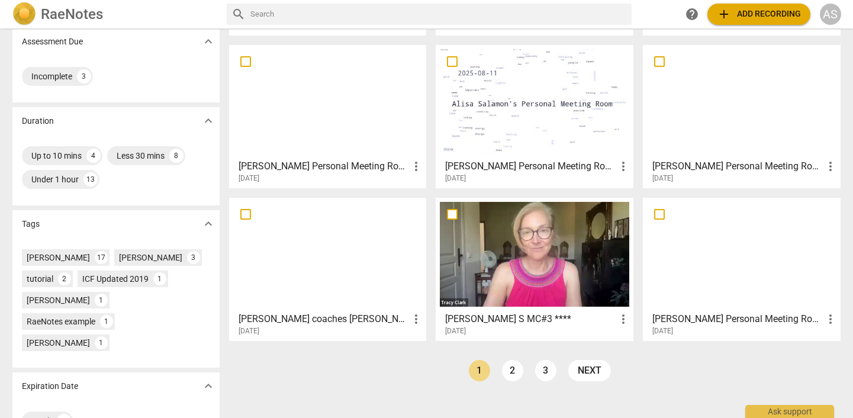
scroll to position [192, 0]
click at [332, 271] on div at bounding box center [328, 255] width 190 height 105
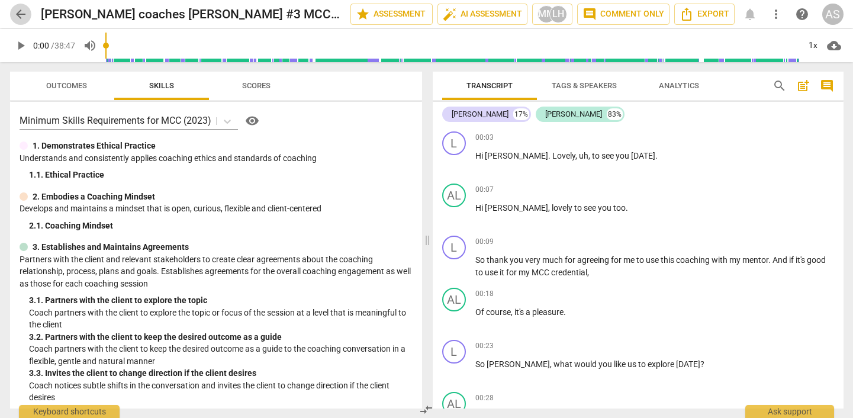
click at [23, 17] on span "arrow_back" at bounding box center [21, 14] width 14 height 14
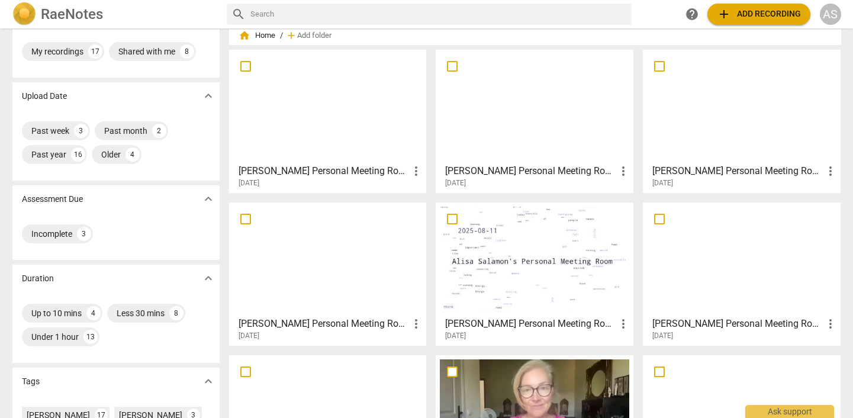
scroll to position [34, 0]
click at [295, 126] on div at bounding box center [328, 106] width 190 height 105
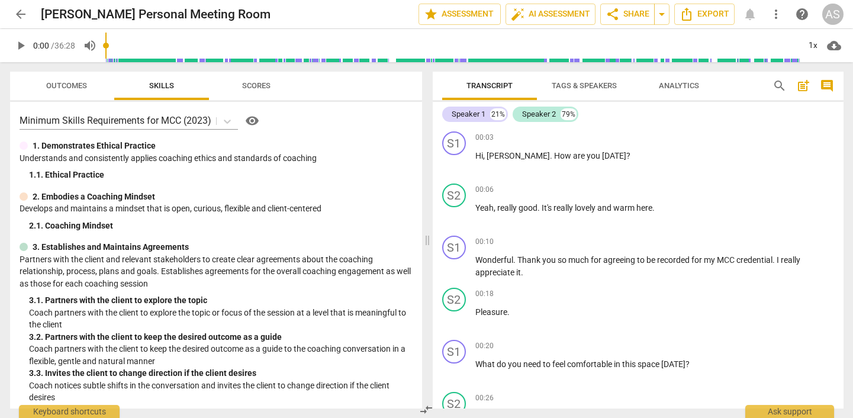
click at [18, 16] on span "arrow_back" at bounding box center [21, 14] width 14 height 14
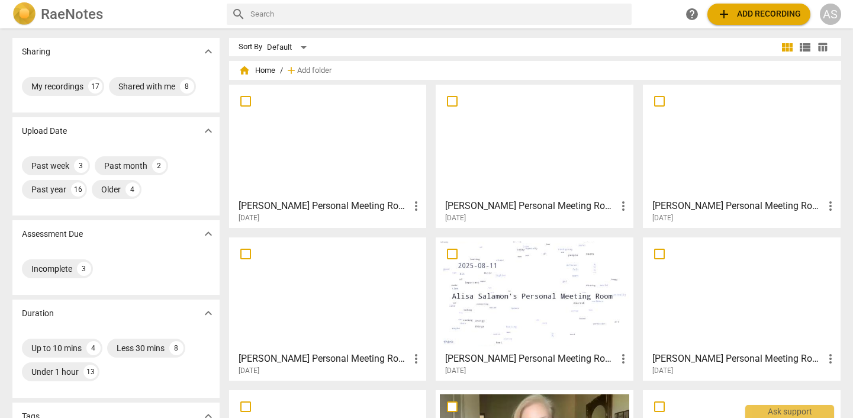
click at [328, 192] on div at bounding box center [328, 141] width 190 height 105
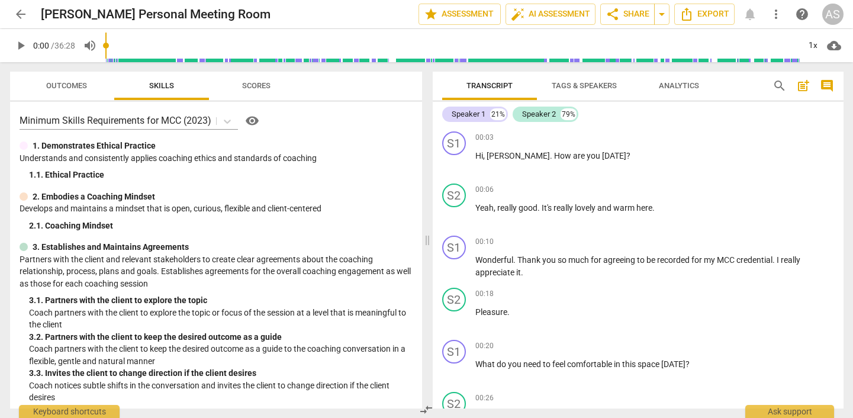
click at [18, 14] on span "arrow_back" at bounding box center [21, 14] width 14 height 14
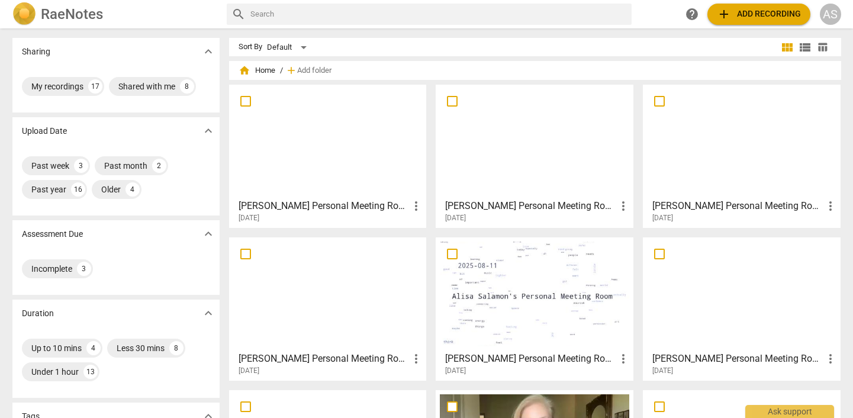
click at [554, 157] on div at bounding box center [535, 141] width 190 height 105
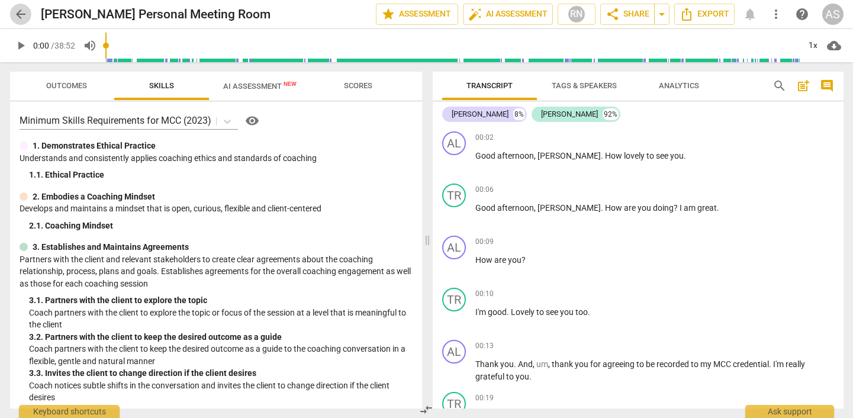
click at [22, 14] on span "arrow_back" at bounding box center [21, 14] width 14 height 14
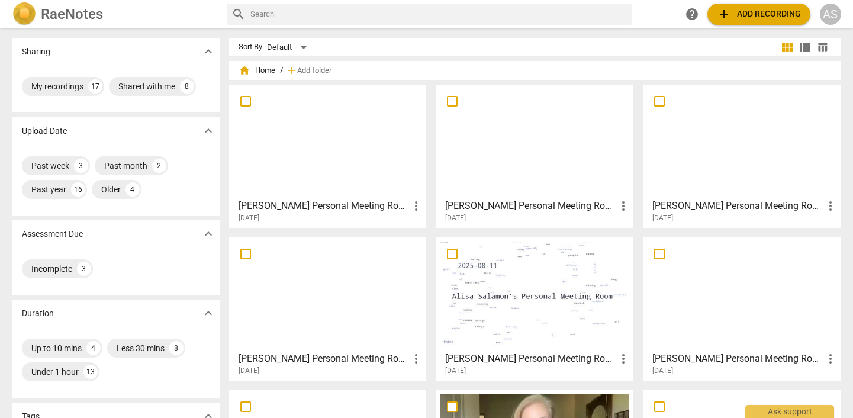
click at [739, 153] on div at bounding box center [742, 141] width 190 height 105
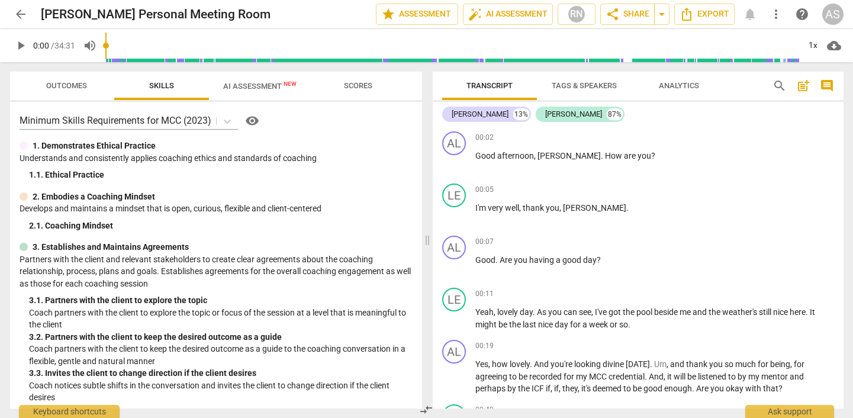
click at [17, 18] on span "arrow_back" at bounding box center [21, 14] width 14 height 14
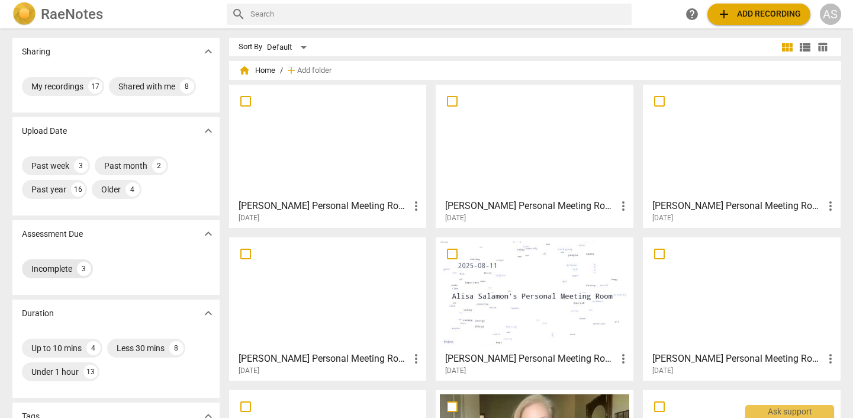
click at [59, 271] on div "Incomplete" at bounding box center [51, 269] width 41 height 12
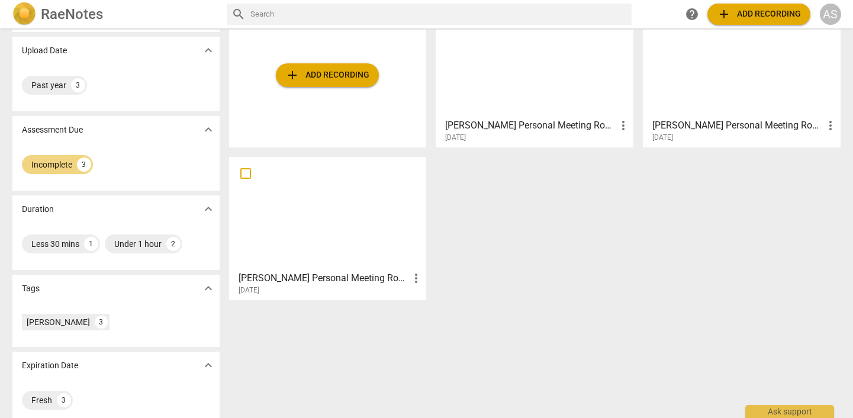
scroll to position [79, 0]
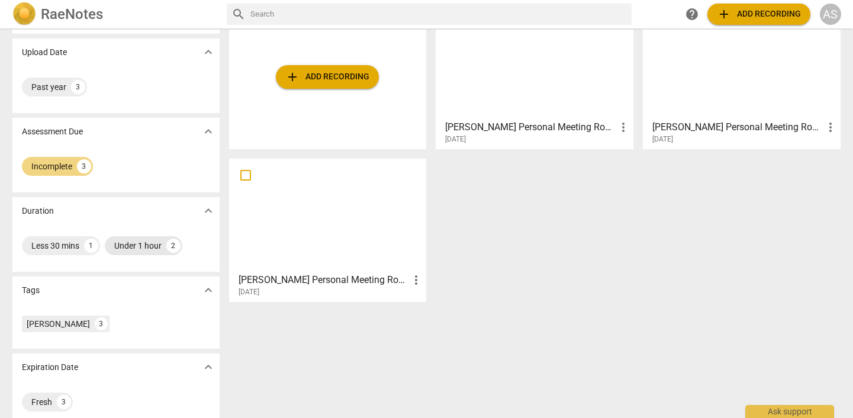
click at [153, 248] on div "Under 1 hour" at bounding box center [137, 246] width 47 height 12
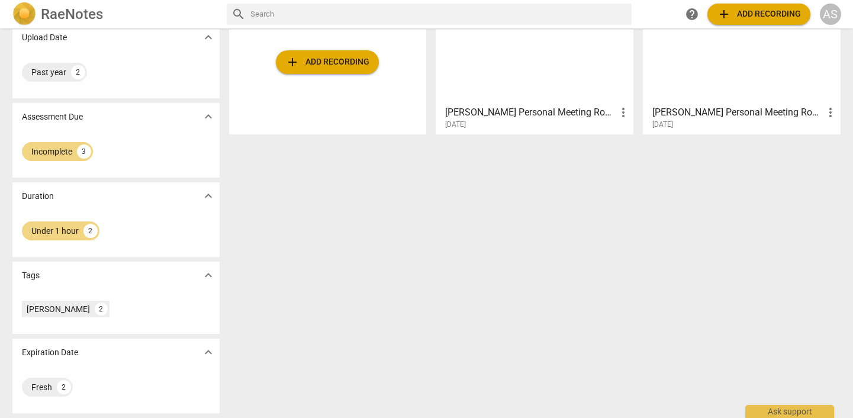
scroll to position [94, 0]
click at [58, 312] on div "[PERSON_NAME]" at bounding box center [58, 309] width 63 height 12
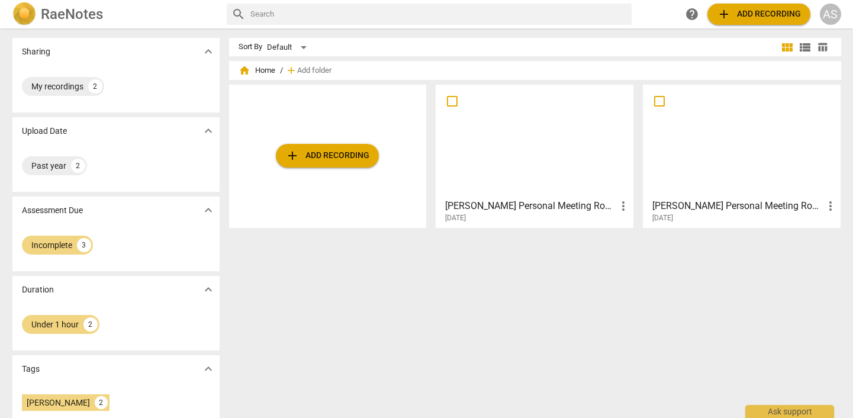
click at [524, 157] on div at bounding box center [535, 141] width 190 height 105
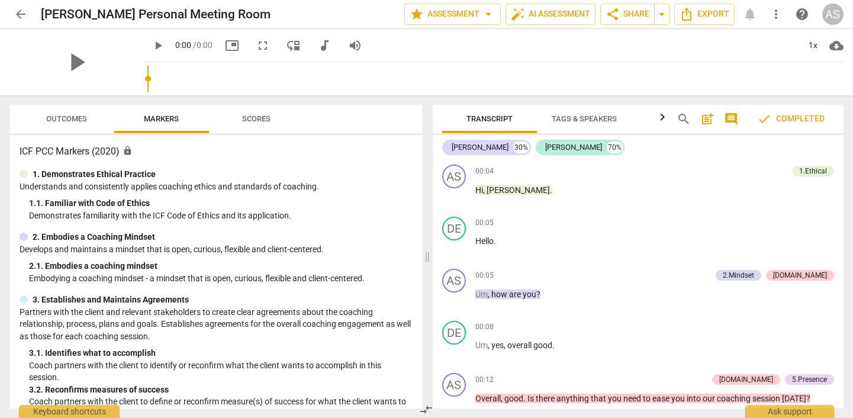
click at [21, 15] on span "arrow_back" at bounding box center [21, 14] width 14 height 14
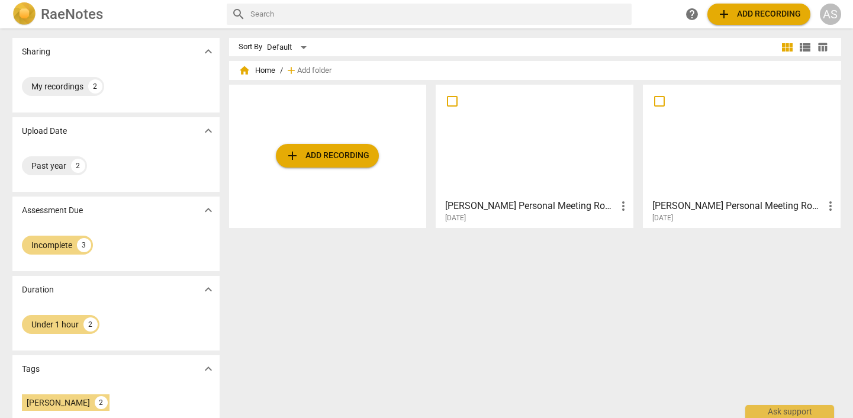
click at [764, 168] on div at bounding box center [742, 141] width 190 height 105
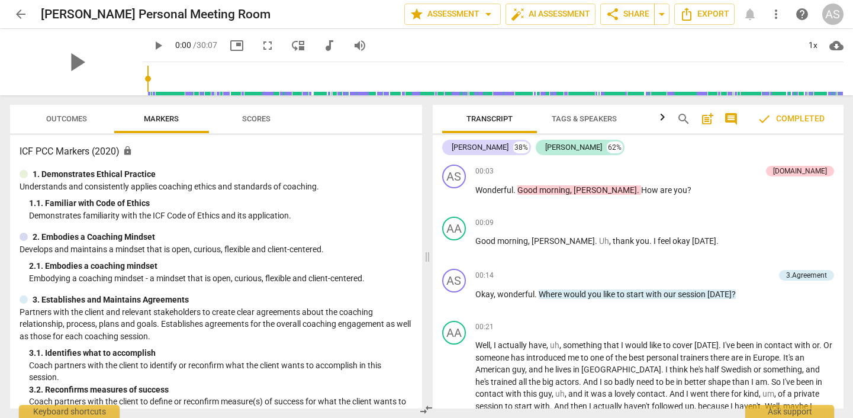
click at [16, 9] on span "arrow_back" at bounding box center [21, 14] width 14 height 14
